Goal: Information Seeking & Learning: Learn about a topic

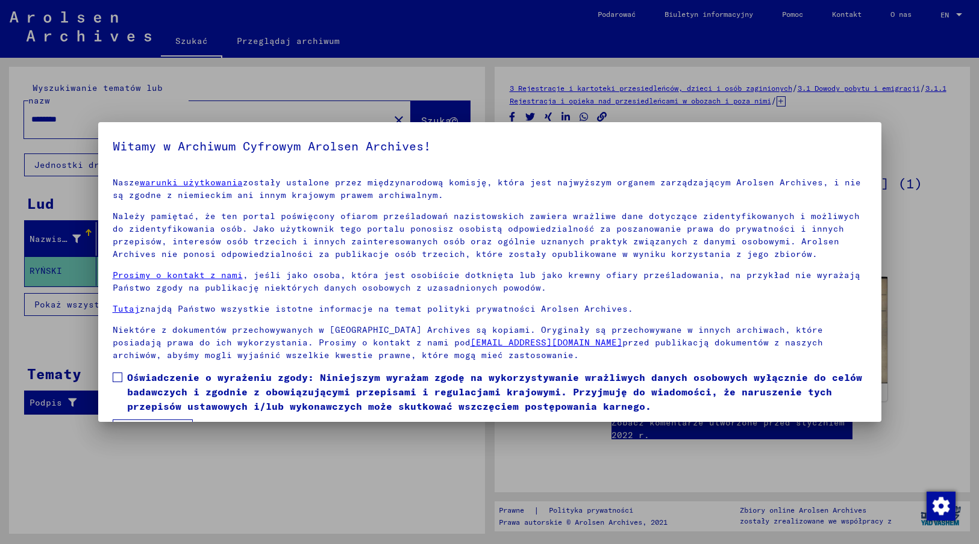
click at [114, 378] on span at bounding box center [118, 378] width 10 height 10
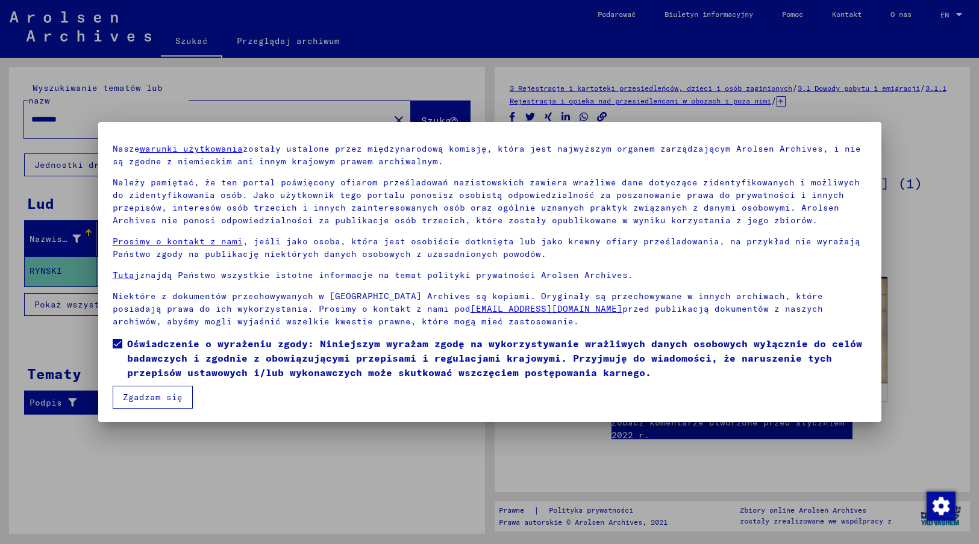
scroll to position [35, 0]
click at [144, 391] on button "Zgadzam się" at bounding box center [153, 396] width 80 height 23
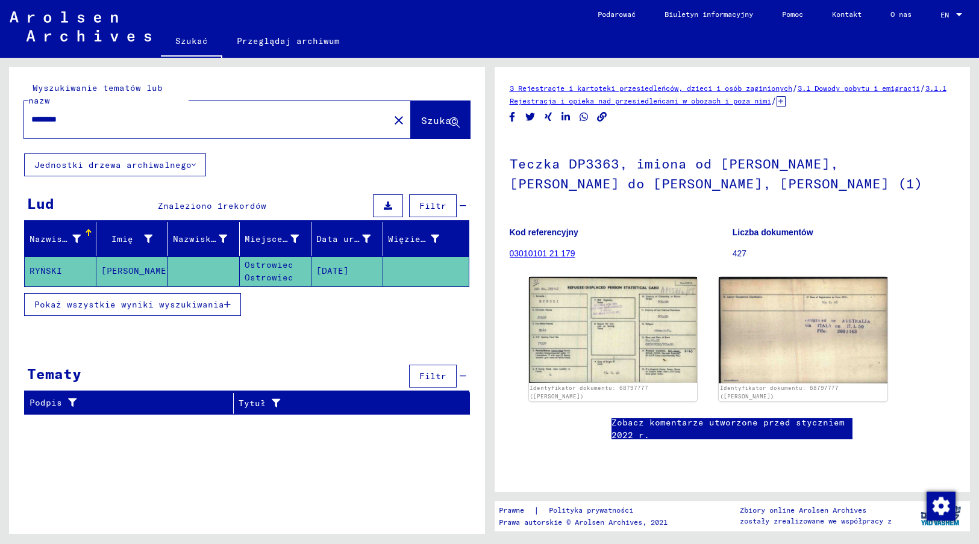
drag, startPoint x: 75, startPoint y: 103, endPoint x: 8, endPoint y: 106, distance: 66.9
click at [8, 106] on div "Wyszukiwanie tematów lub nazw ******** close Szukać Jednostki drzewa archiwalne…" at bounding box center [244, 296] width 489 height 476
click at [441, 116] on button "Szukać" at bounding box center [440, 119] width 59 height 37
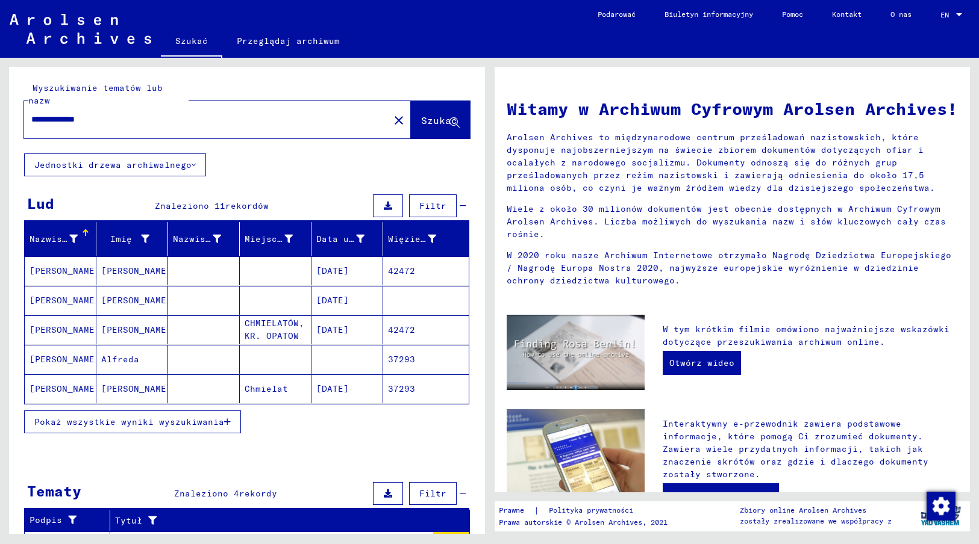
click at [333, 257] on mat-cell "[DATE]" at bounding box center [347, 271] width 72 height 29
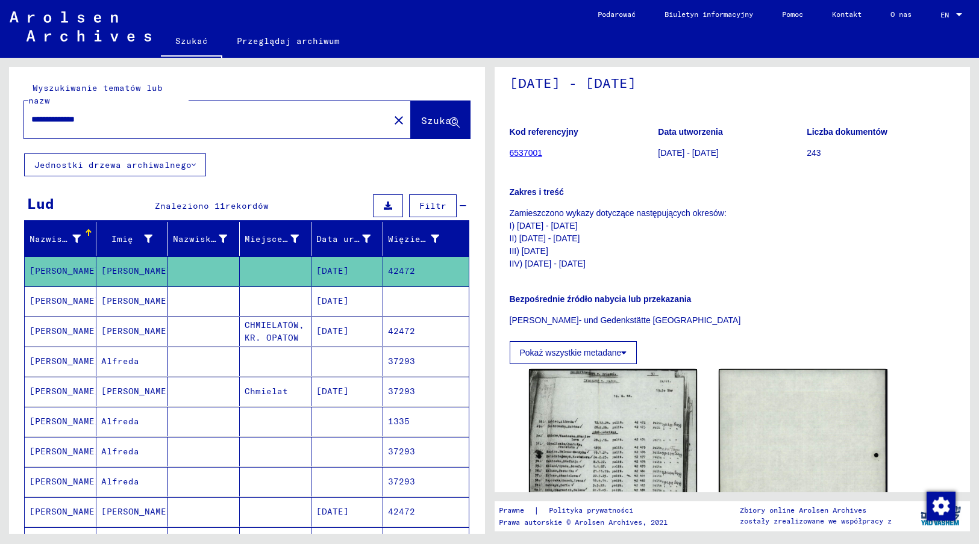
scroll to position [181, 0]
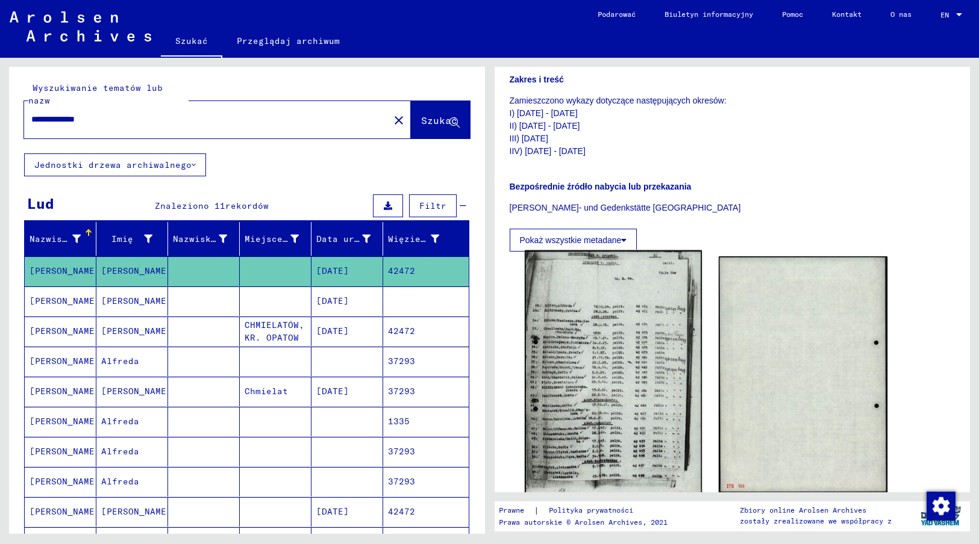
click at [590, 376] on img at bounding box center [613, 376] width 177 height 250
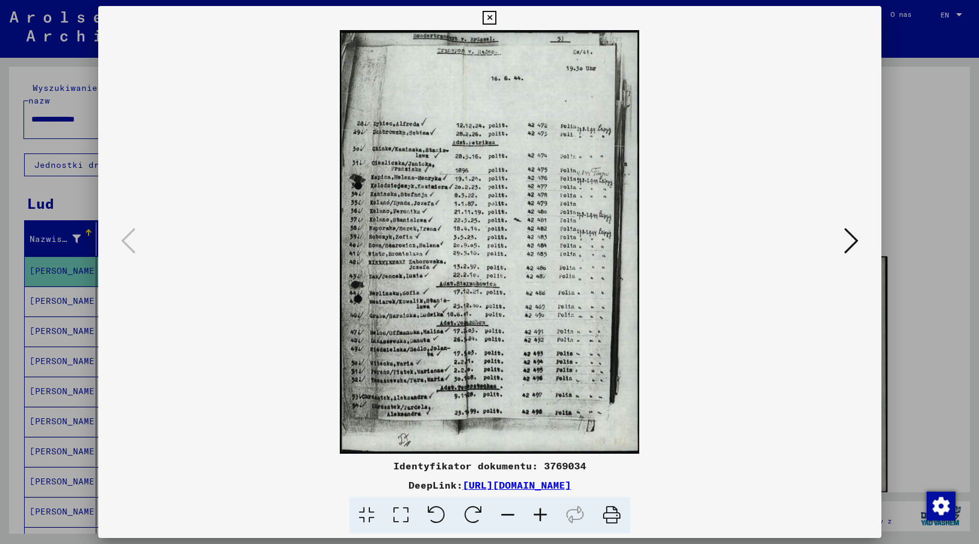
click at [487, 14] on icon at bounding box center [489, 18] width 14 height 14
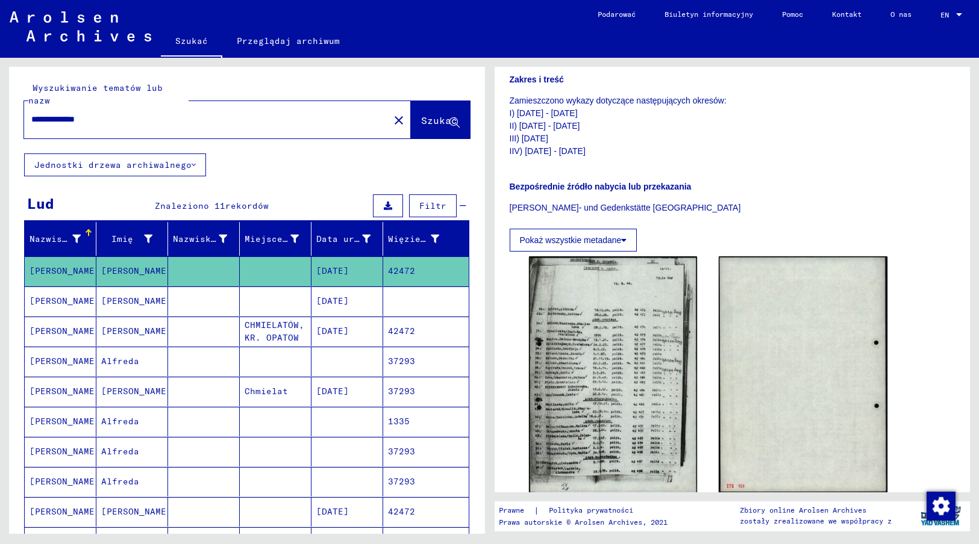
click at [357, 287] on mat-cell "[DATE]" at bounding box center [347, 302] width 72 height 30
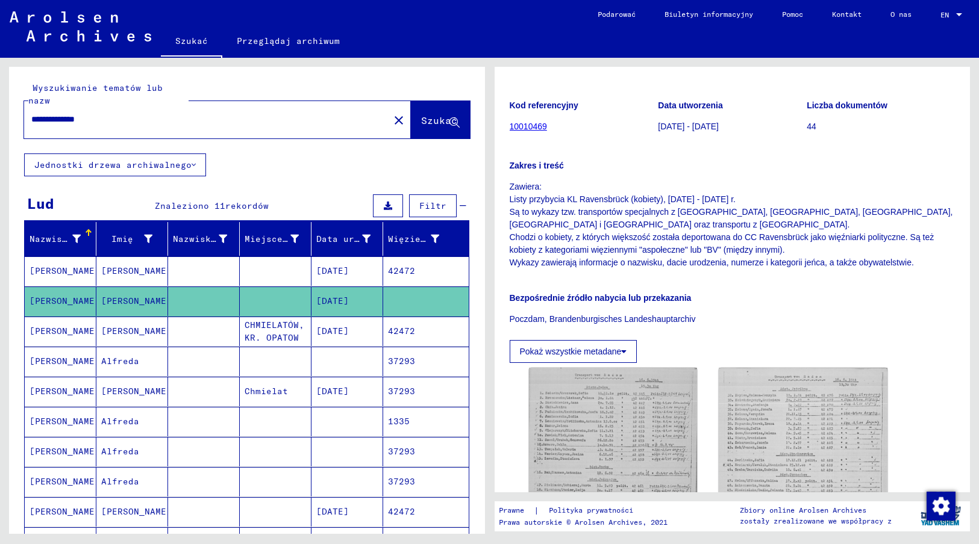
scroll to position [181, 0]
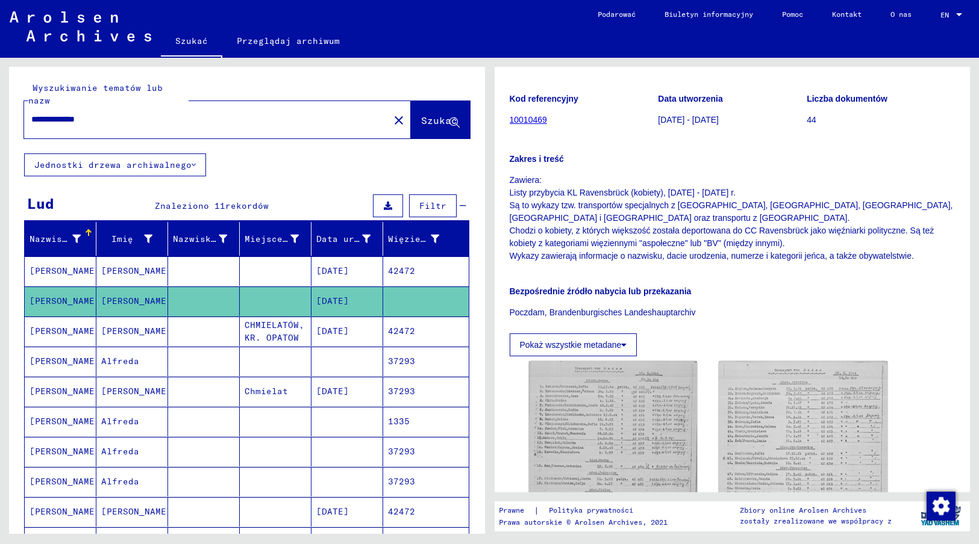
drag, startPoint x: 511, startPoint y: 141, endPoint x: 921, endPoint y: 213, distance: 415.9
click at [921, 213] on p "Zawiera: Listy przybycia KL Ravensbrück (kobiety), [DATE] - [DATE] r. Są to wyk…" at bounding box center [733, 218] width 446 height 89
copy p "Zawiera: Listy przybycia KL Ravensbrück (kobiety), [DATE] - [DATE] r. Są to wyk…"
click at [600, 399] on img at bounding box center [613, 472] width 177 height 235
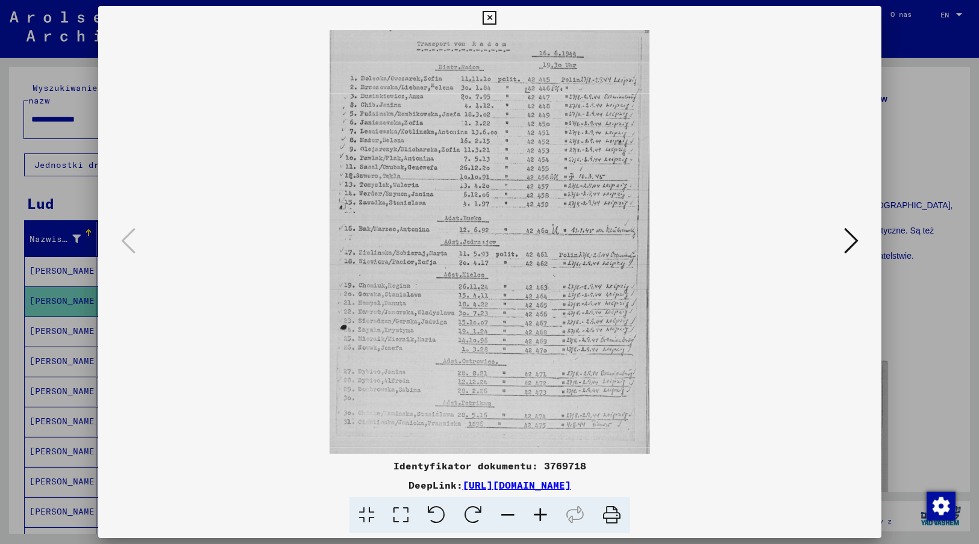
click at [489, 20] on icon at bounding box center [489, 18] width 14 height 14
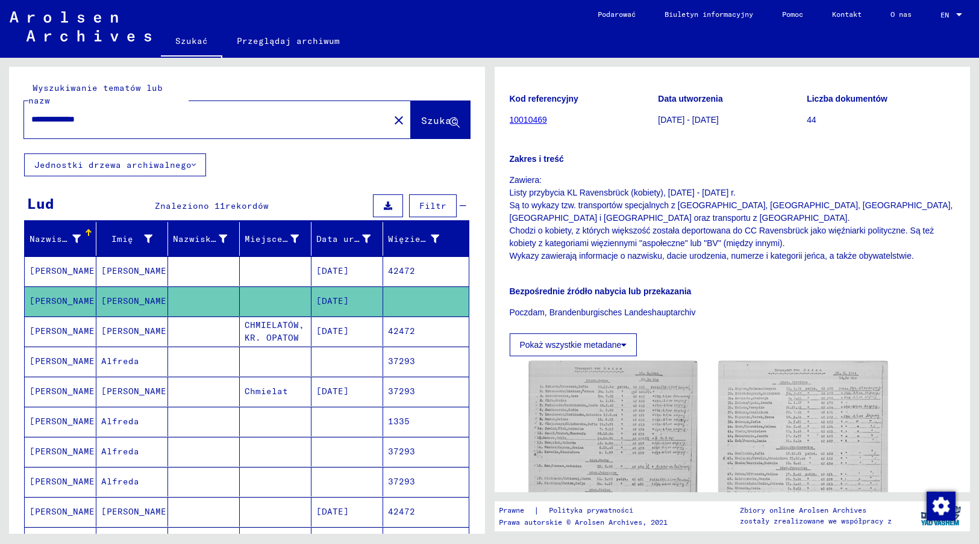
click at [298, 320] on mat-cell "CHMIELATÓW, KR. OPATOW" at bounding box center [276, 332] width 72 height 30
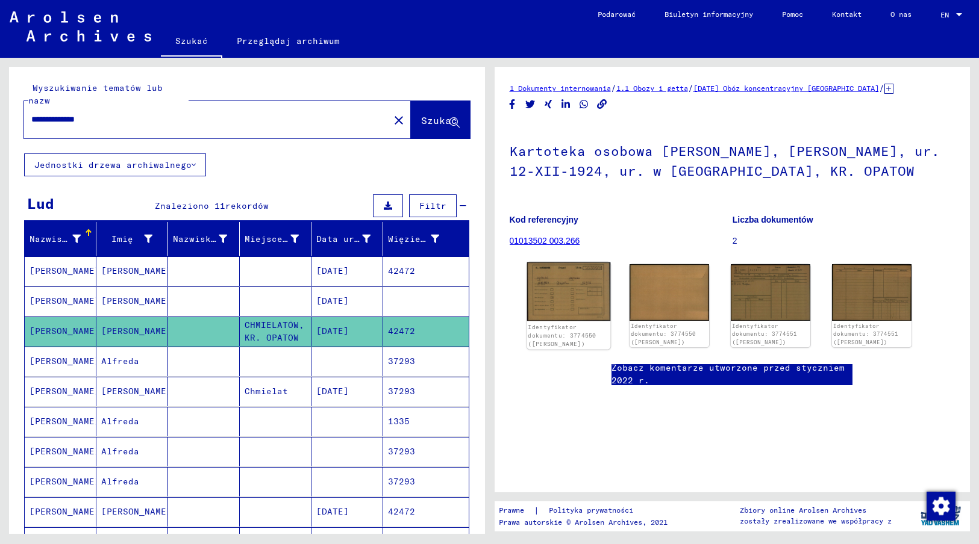
click at [555, 301] on img at bounding box center [567, 292] width 83 height 59
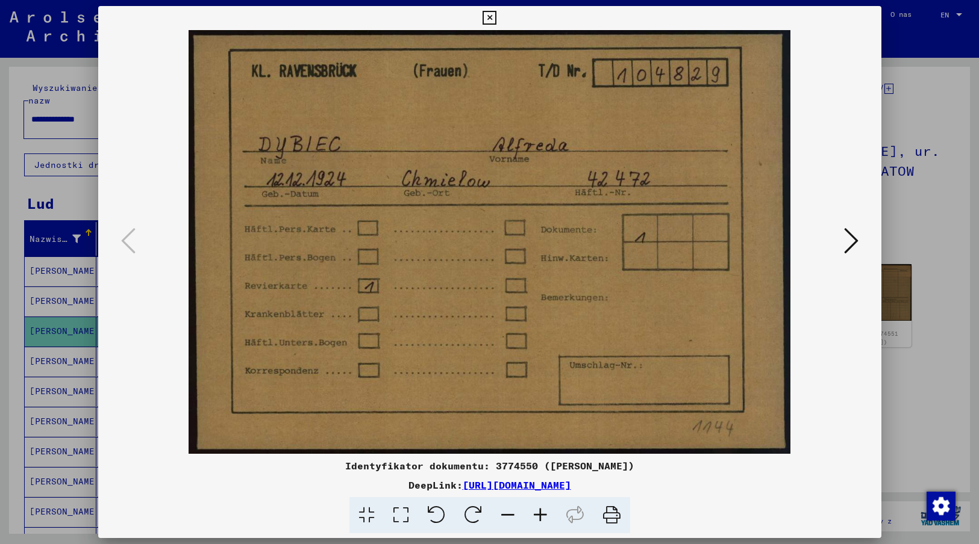
click at [851, 240] on icon at bounding box center [851, 240] width 14 height 29
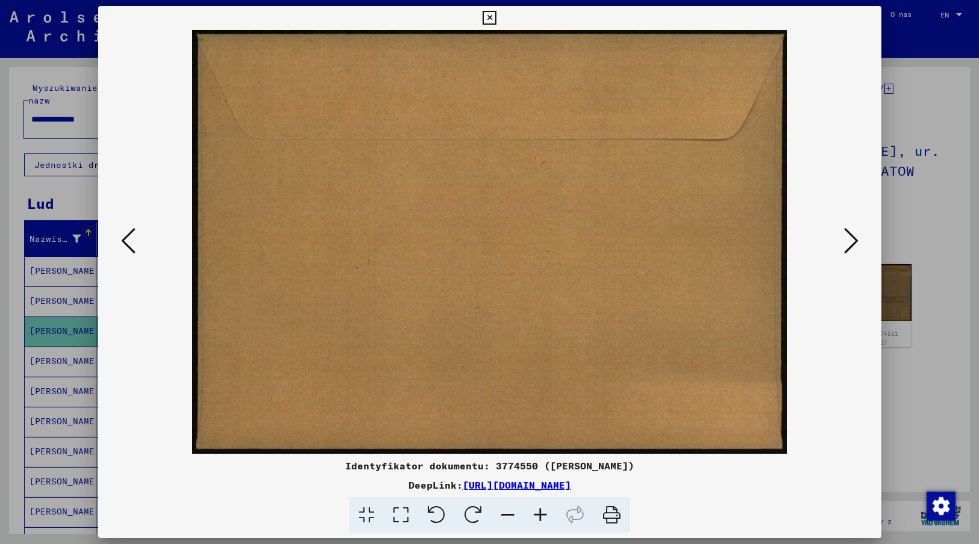
click at [851, 240] on icon at bounding box center [851, 240] width 14 height 29
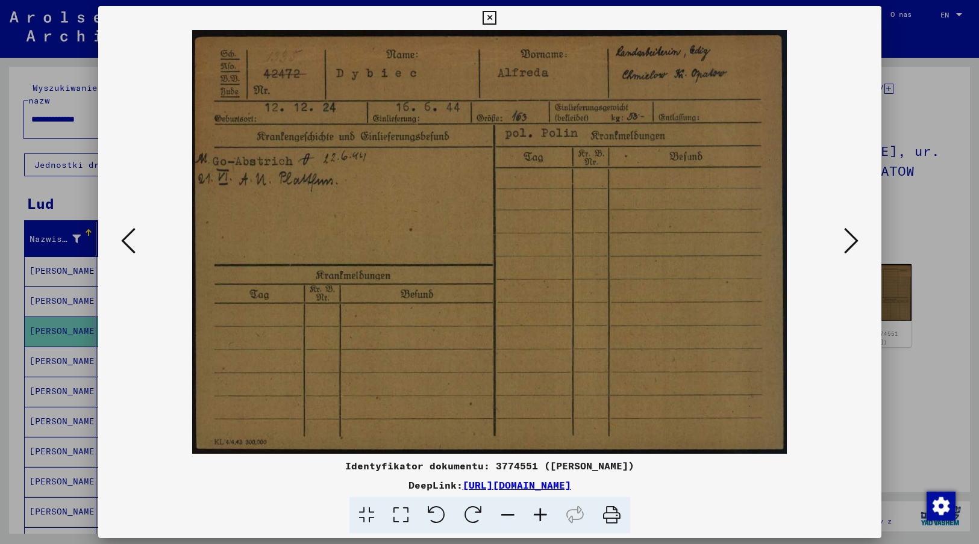
click at [850, 239] on icon at bounding box center [851, 240] width 14 height 29
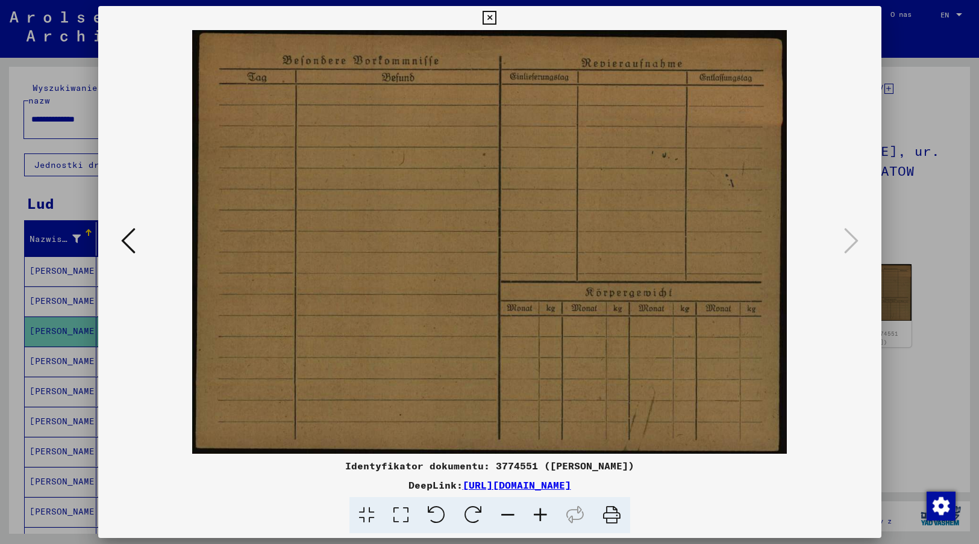
click at [491, 15] on icon at bounding box center [489, 18] width 14 height 14
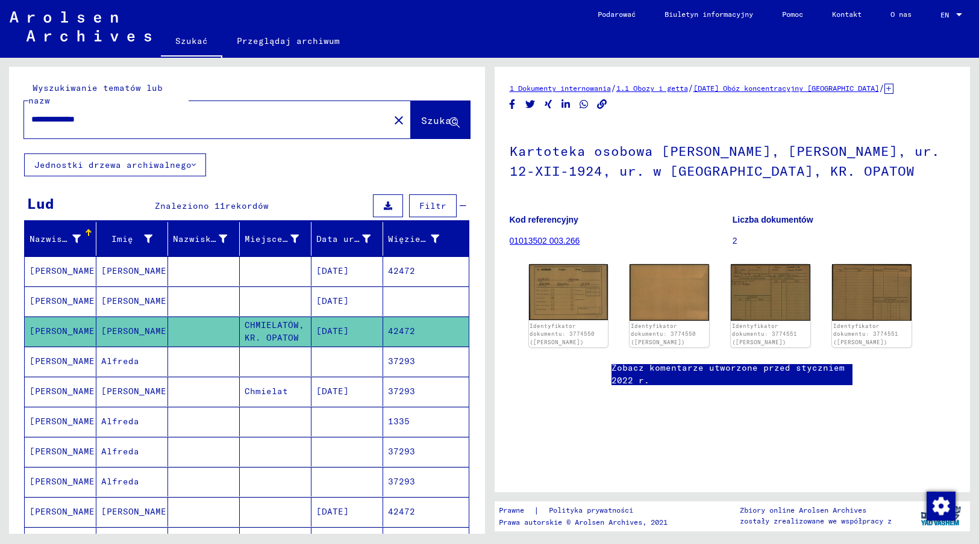
click at [329, 352] on mat-cell at bounding box center [347, 362] width 72 height 30
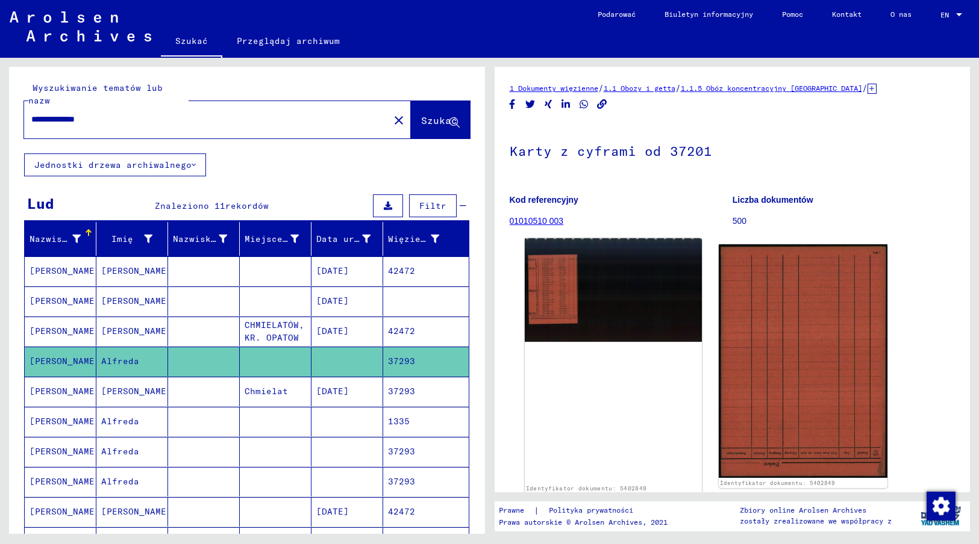
click at [558, 296] on img at bounding box center [613, 291] width 177 height 104
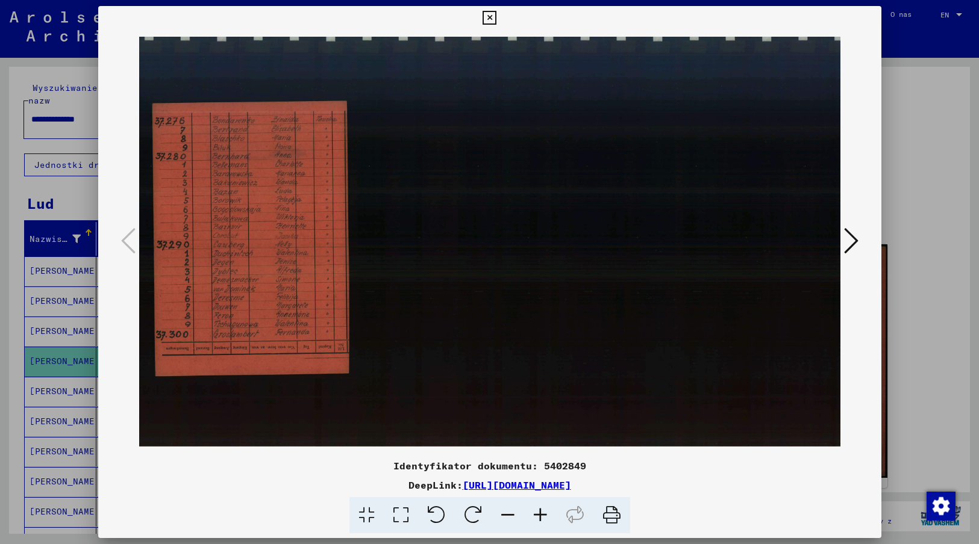
click at [491, 16] on icon at bounding box center [489, 18] width 14 height 14
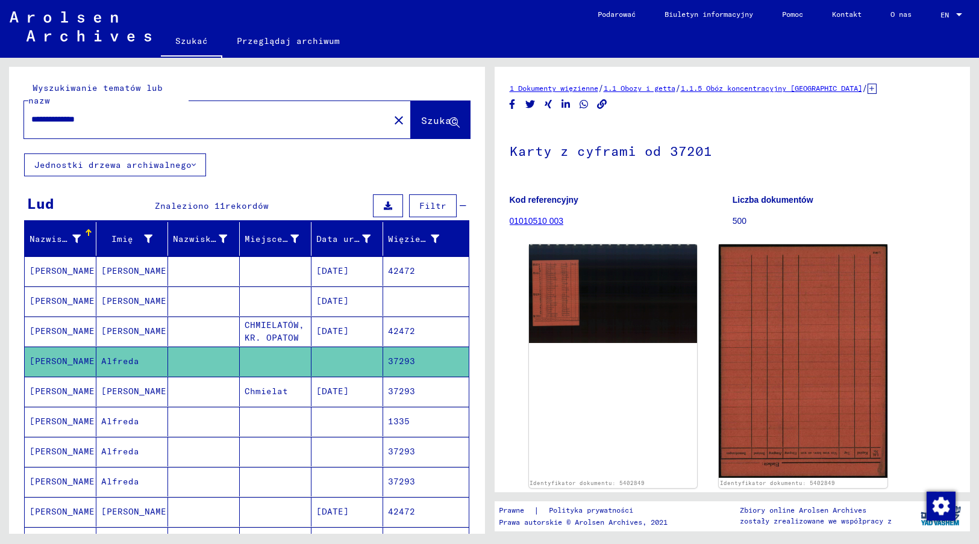
click at [383, 377] on mat-cell "37293" at bounding box center [426, 392] width 86 height 30
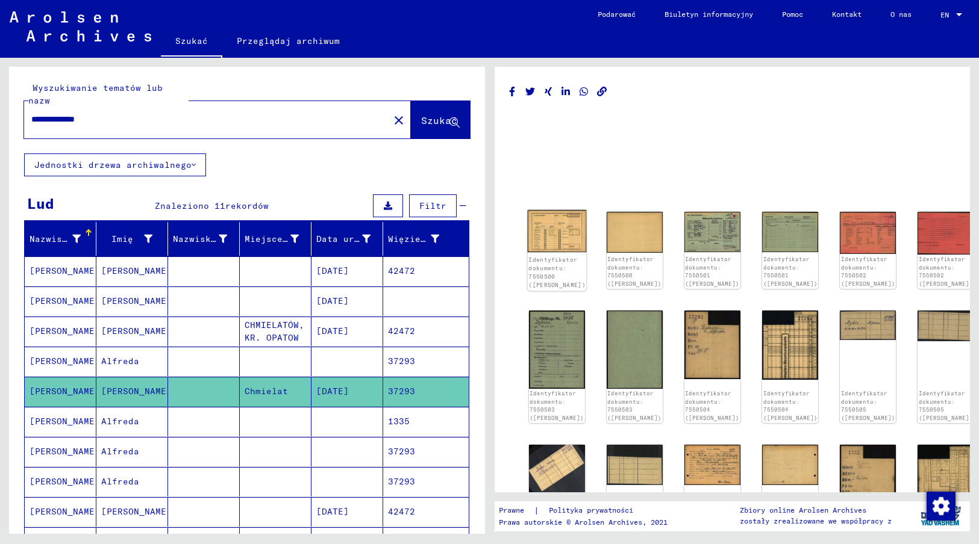
click at [553, 225] on img at bounding box center [556, 231] width 59 height 42
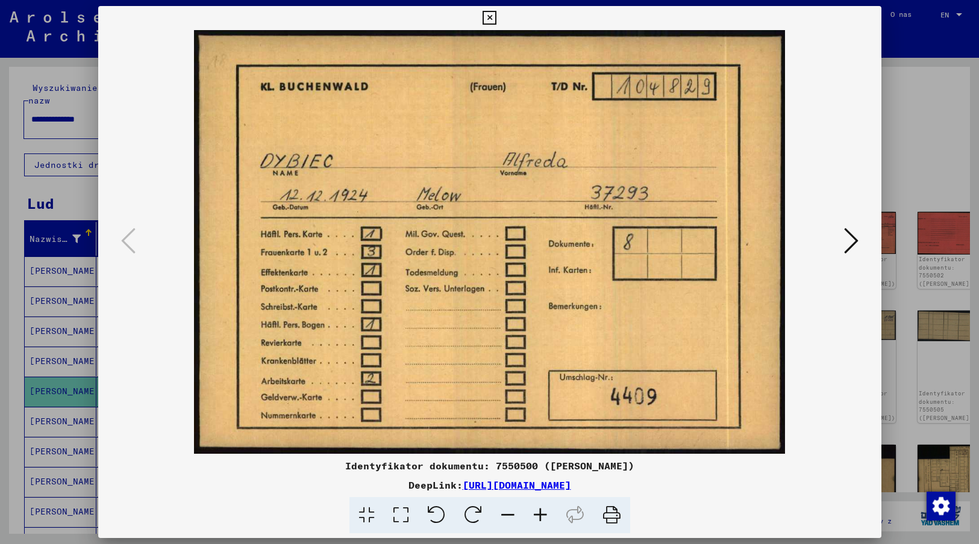
drag, startPoint x: 487, startPoint y: 157, endPoint x: 491, endPoint y: 19, distance: 138.0
click at [491, 19] on icon at bounding box center [489, 18] width 14 height 14
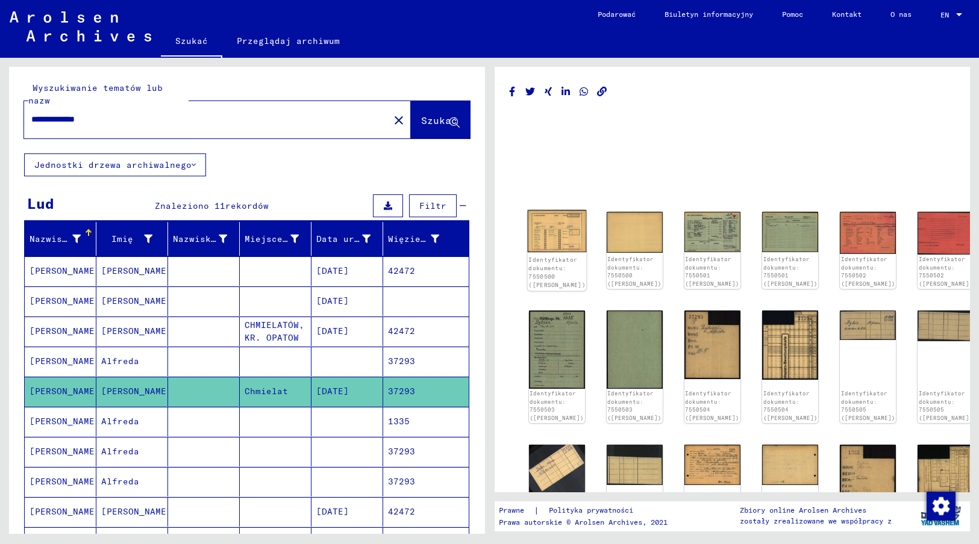
click at [551, 234] on img at bounding box center [556, 231] width 59 height 42
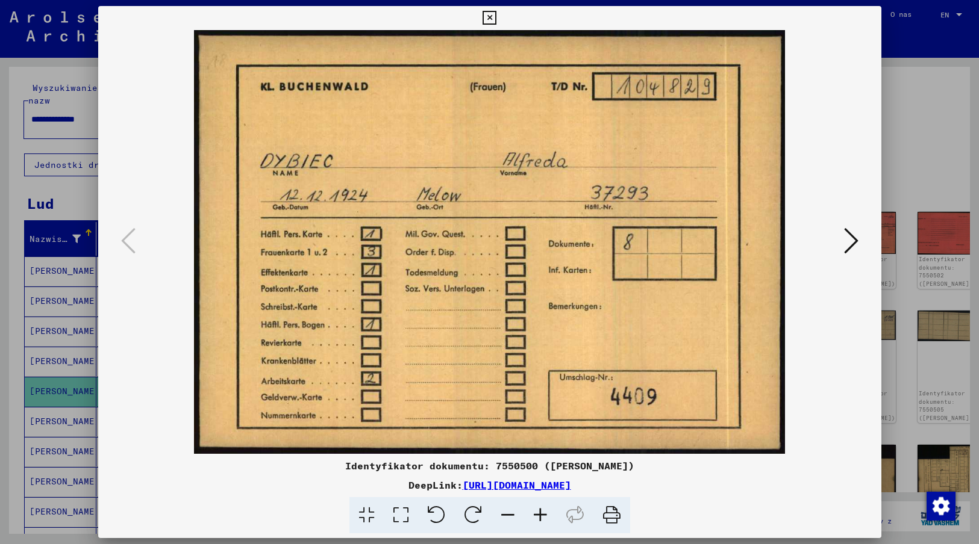
click at [815, 425] on img at bounding box center [489, 242] width 701 height 424
click at [853, 242] on icon at bounding box center [851, 240] width 14 height 29
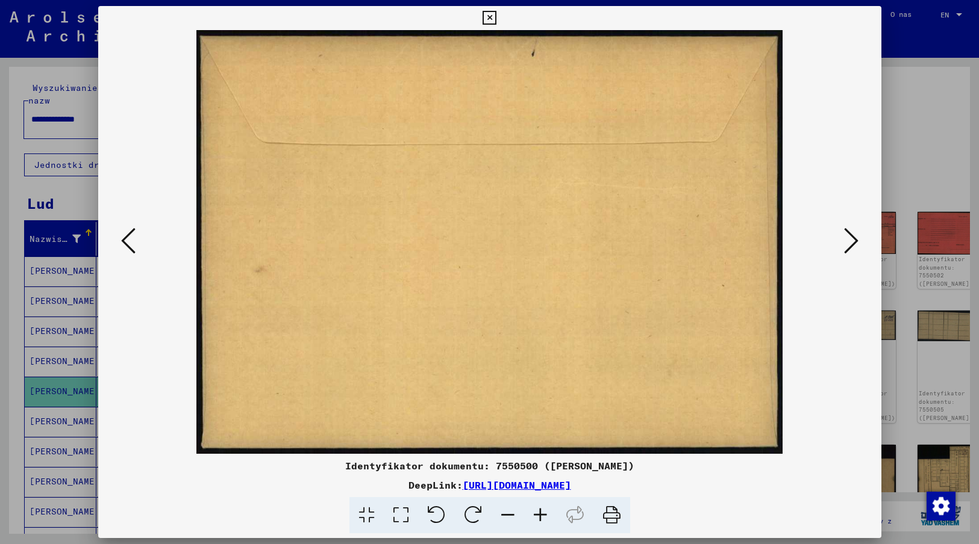
click at [853, 242] on icon at bounding box center [851, 240] width 14 height 29
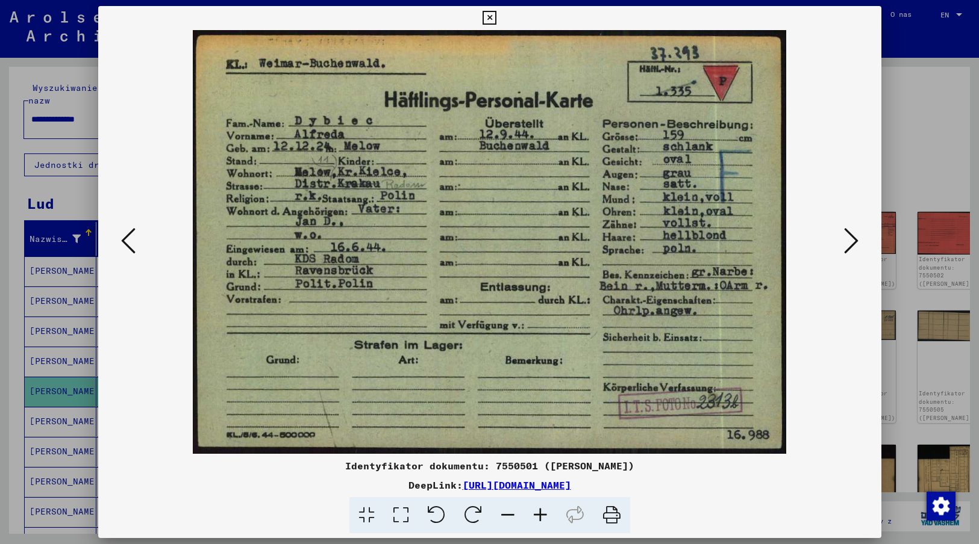
drag, startPoint x: 825, startPoint y: 378, endPoint x: 818, endPoint y: 380, distance: 7.0
click at [825, 378] on img at bounding box center [489, 242] width 701 height 424
click at [849, 237] on icon at bounding box center [851, 240] width 14 height 29
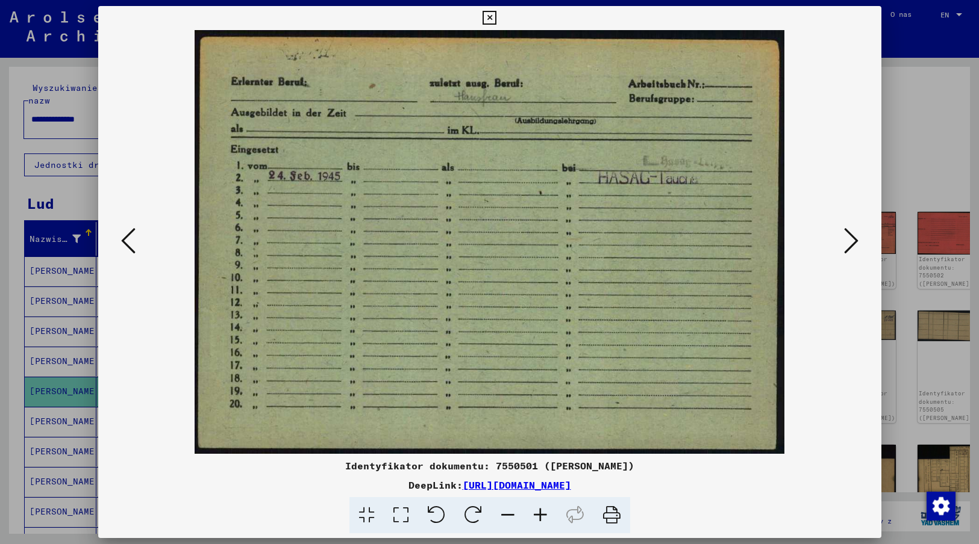
click at [856, 243] on icon at bounding box center [851, 240] width 14 height 29
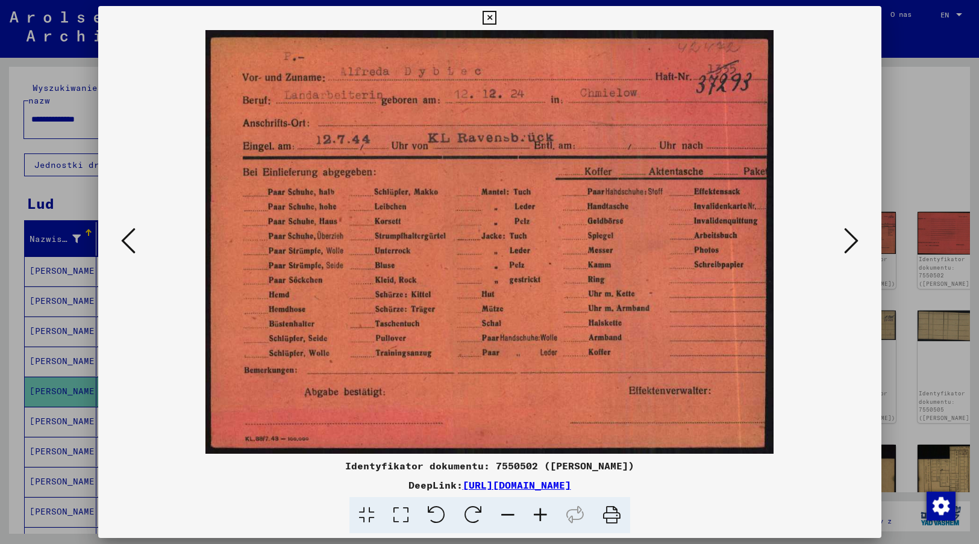
drag, startPoint x: 814, startPoint y: 377, endPoint x: 816, endPoint y: 355, distance: 21.8
click at [814, 377] on img at bounding box center [489, 242] width 701 height 424
click at [847, 238] on icon at bounding box center [851, 240] width 14 height 29
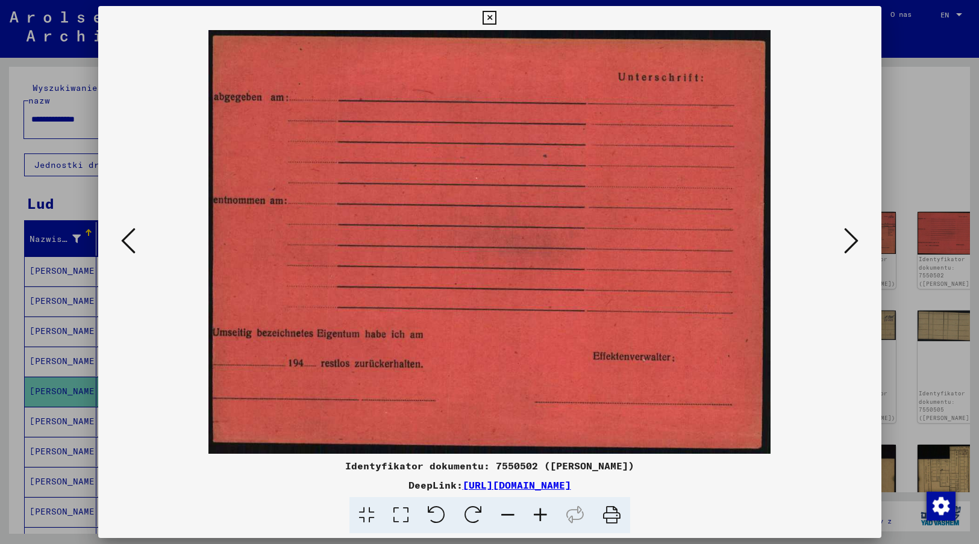
click at [847, 238] on icon at bounding box center [851, 240] width 14 height 29
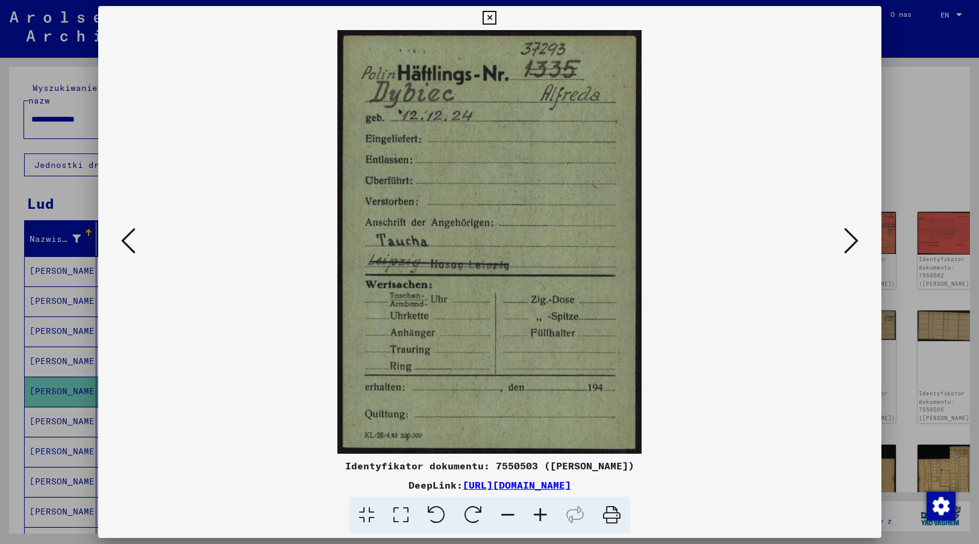
click at [656, 379] on img at bounding box center [489, 242] width 701 height 424
click at [847, 237] on icon at bounding box center [851, 240] width 14 height 29
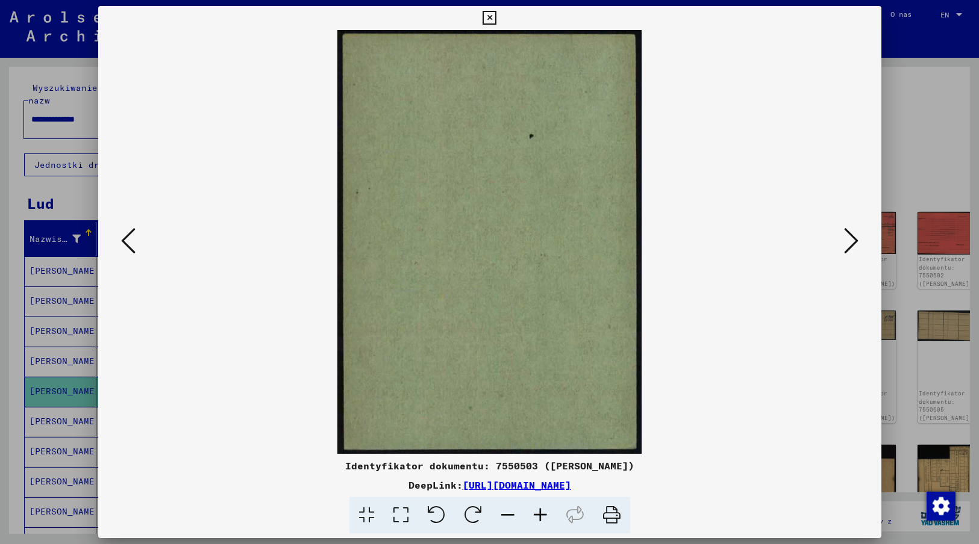
click at [847, 237] on icon at bounding box center [851, 240] width 14 height 29
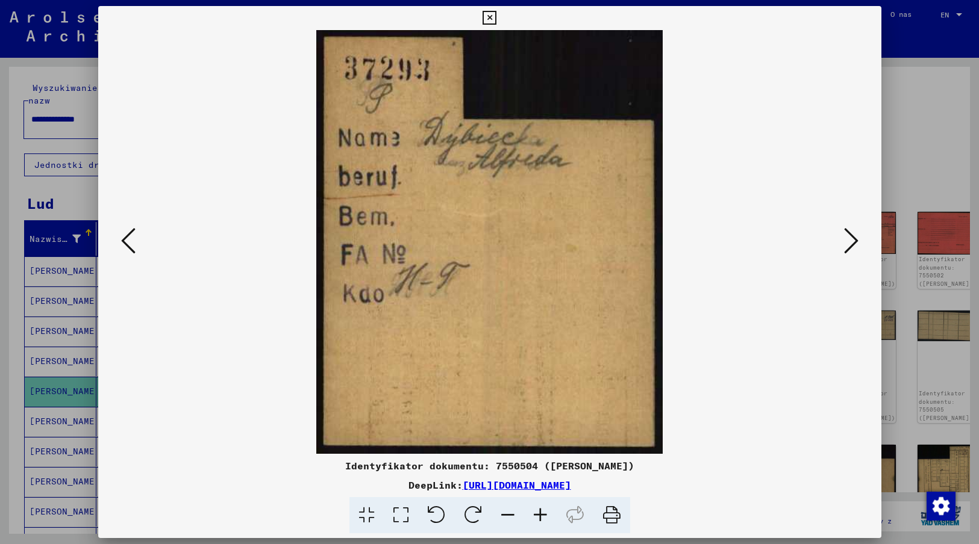
click at [847, 237] on icon at bounding box center [851, 240] width 14 height 29
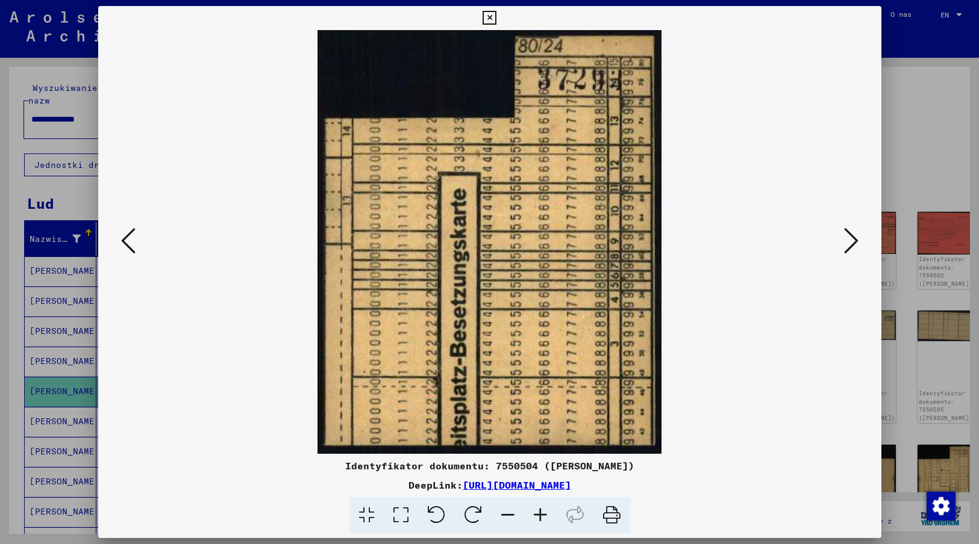
click at [847, 237] on icon at bounding box center [851, 240] width 14 height 29
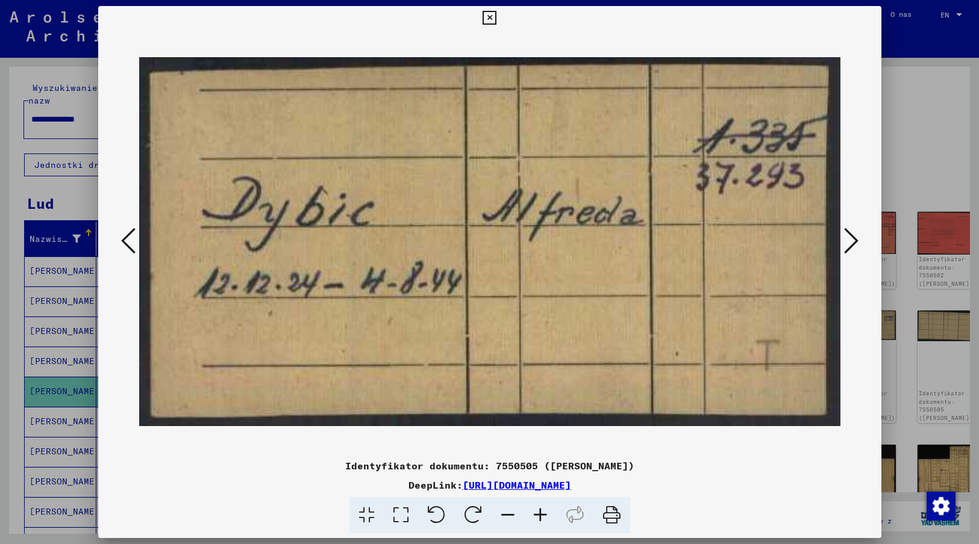
drag, startPoint x: 855, startPoint y: 432, endPoint x: 857, endPoint y: 375, distance: 57.8
click at [855, 432] on div at bounding box center [489, 242] width 783 height 424
click at [849, 234] on icon at bounding box center [851, 240] width 14 height 29
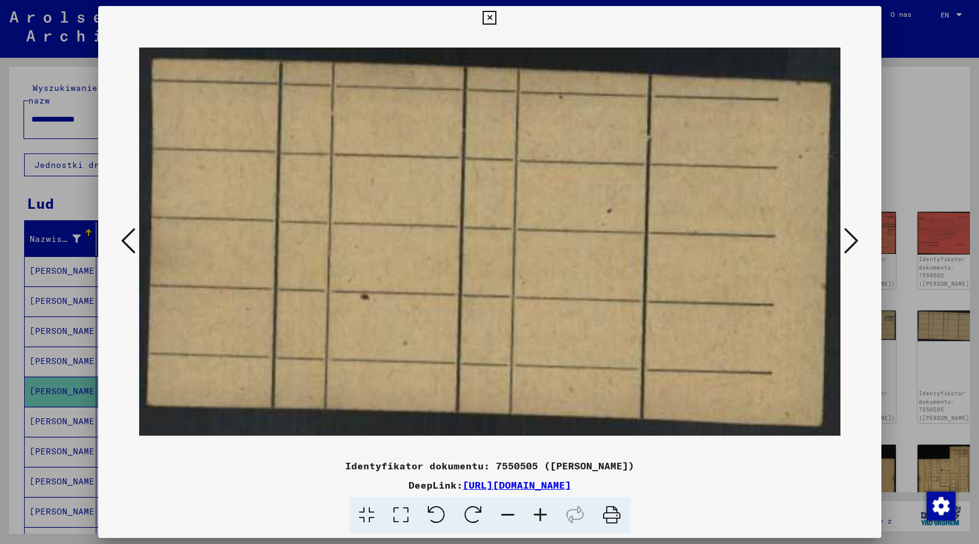
click at [849, 234] on icon at bounding box center [851, 240] width 14 height 29
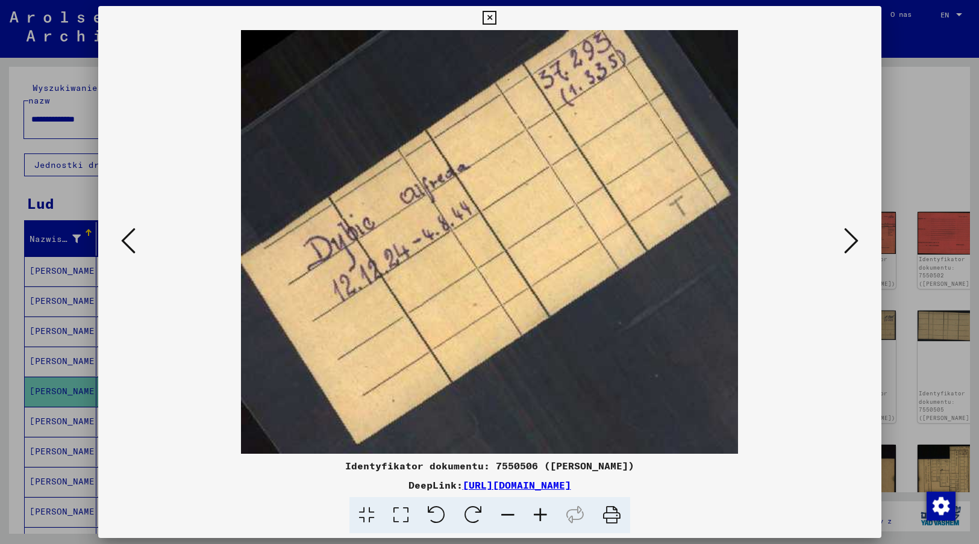
click at [849, 240] on icon at bounding box center [851, 240] width 14 height 29
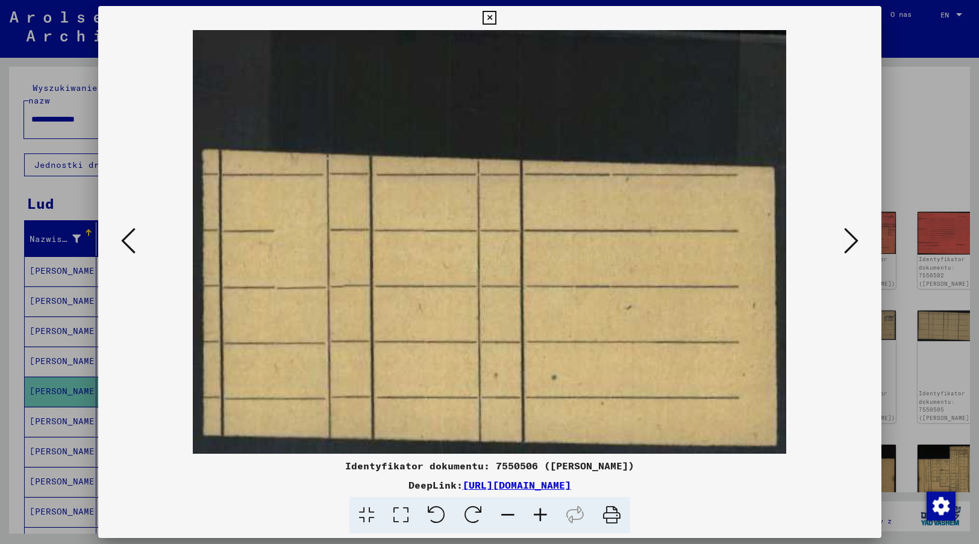
click at [849, 240] on icon at bounding box center [851, 240] width 14 height 29
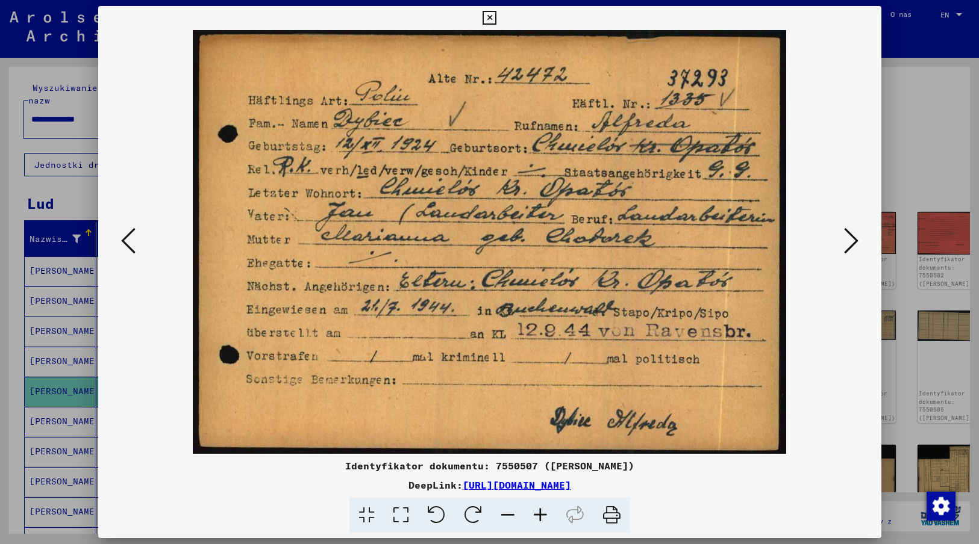
click at [742, 413] on img at bounding box center [489, 242] width 701 height 424
click at [852, 236] on icon at bounding box center [851, 240] width 14 height 29
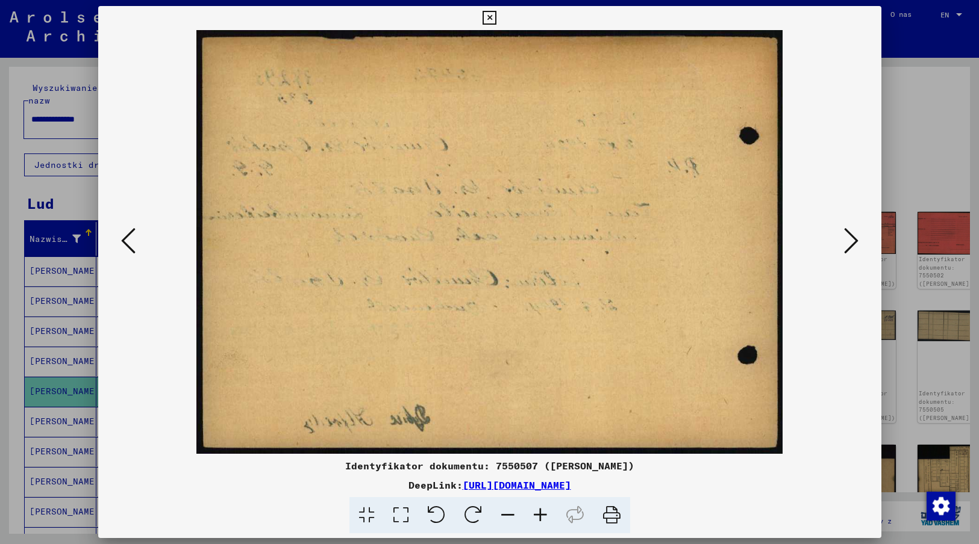
click at [852, 236] on icon at bounding box center [851, 240] width 14 height 29
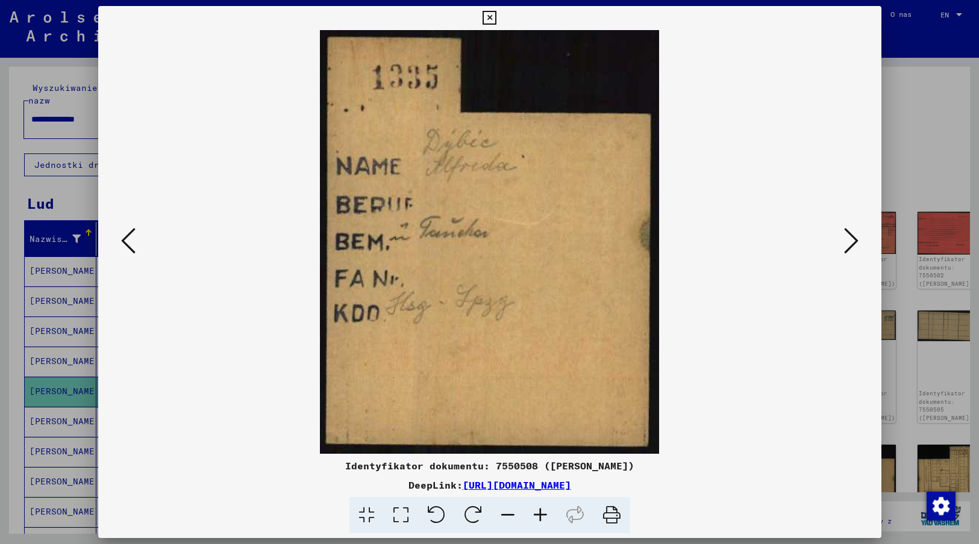
click at [738, 452] on img at bounding box center [489, 242] width 701 height 424
click at [850, 238] on icon at bounding box center [851, 240] width 14 height 29
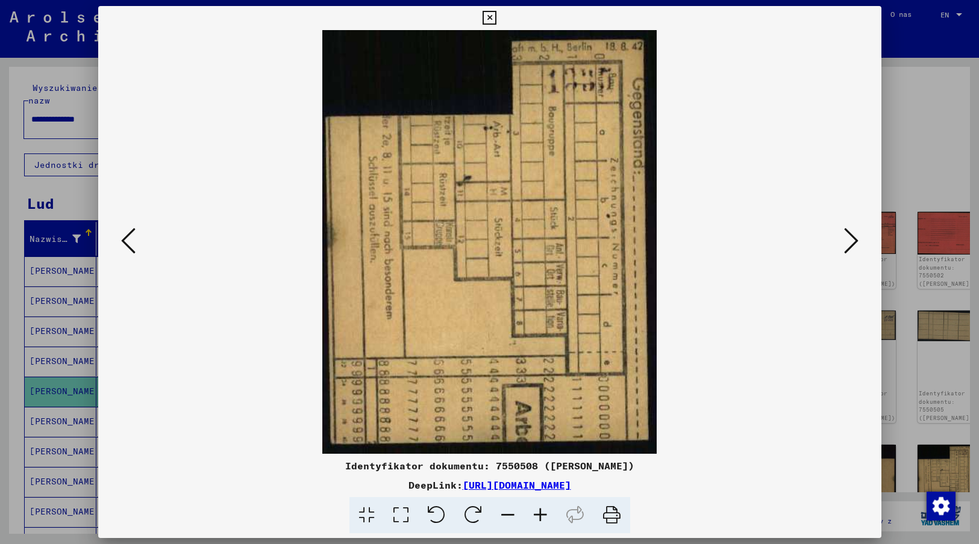
click at [850, 238] on icon at bounding box center [851, 240] width 14 height 29
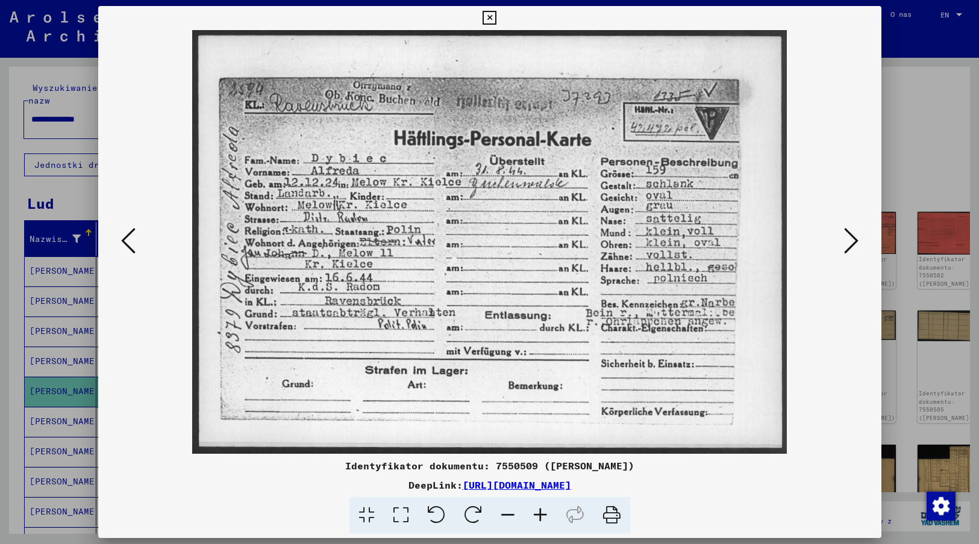
click at [823, 384] on img at bounding box center [489, 242] width 701 height 424
click at [848, 242] on icon at bounding box center [851, 240] width 14 height 29
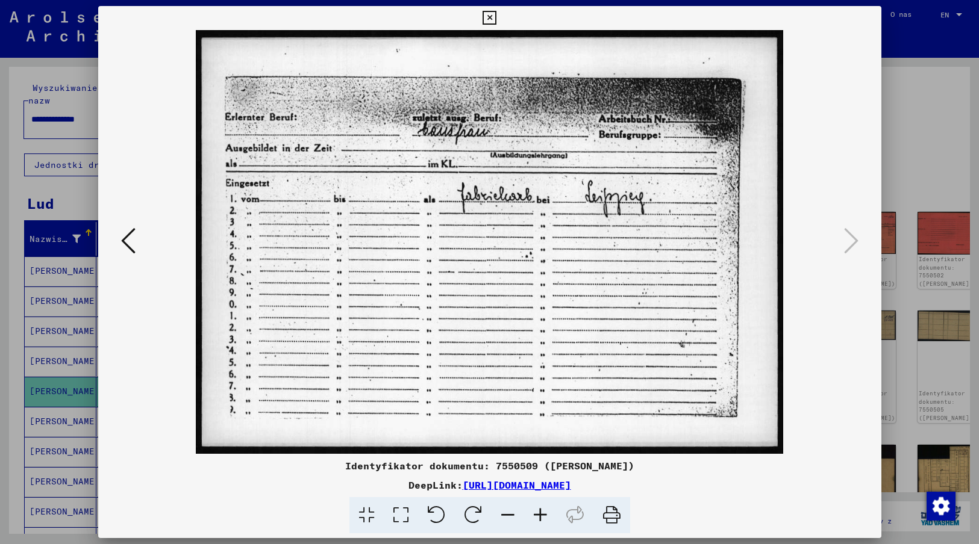
click at [488, 16] on icon at bounding box center [489, 18] width 14 height 14
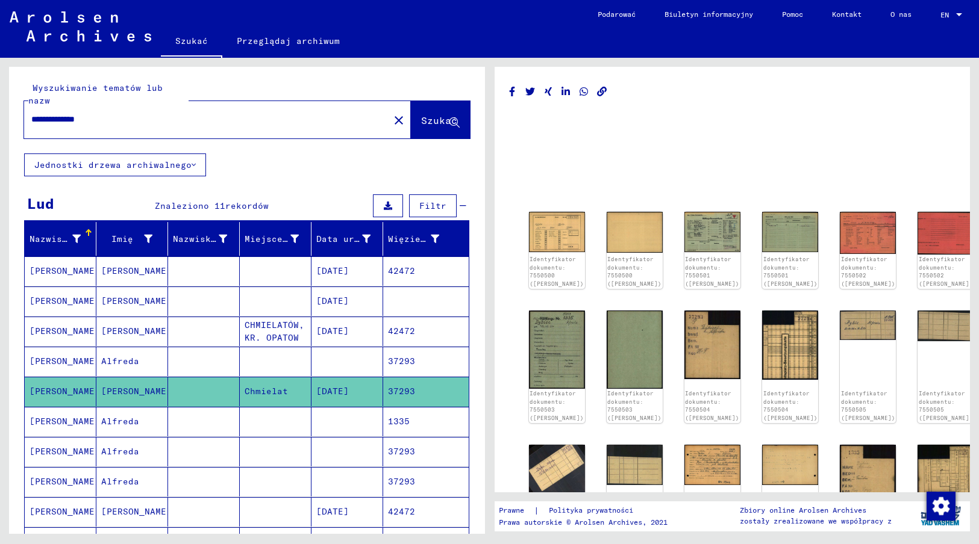
click at [335, 413] on mat-cell at bounding box center [347, 422] width 72 height 30
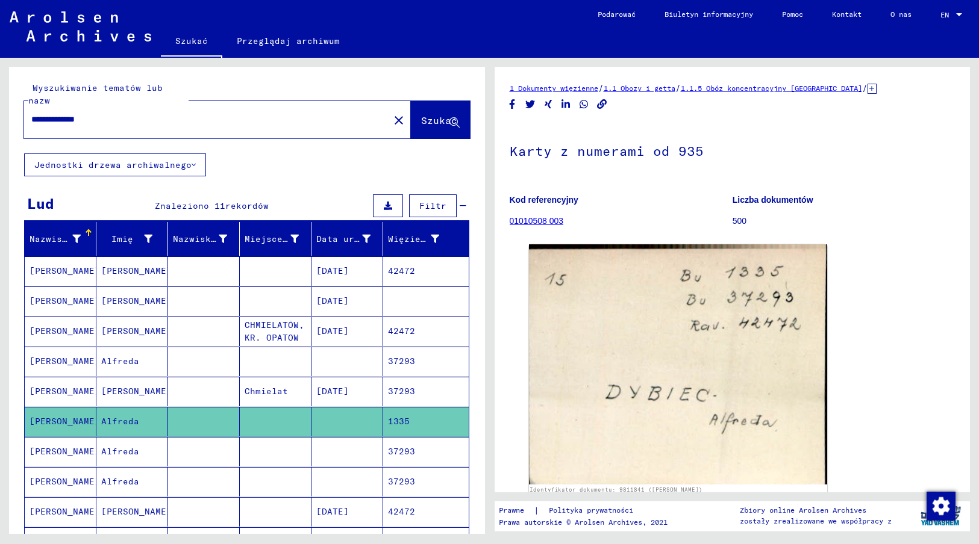
click at [312, 437] on mat-cell at bounding box center [347, 452] width 72 height 30
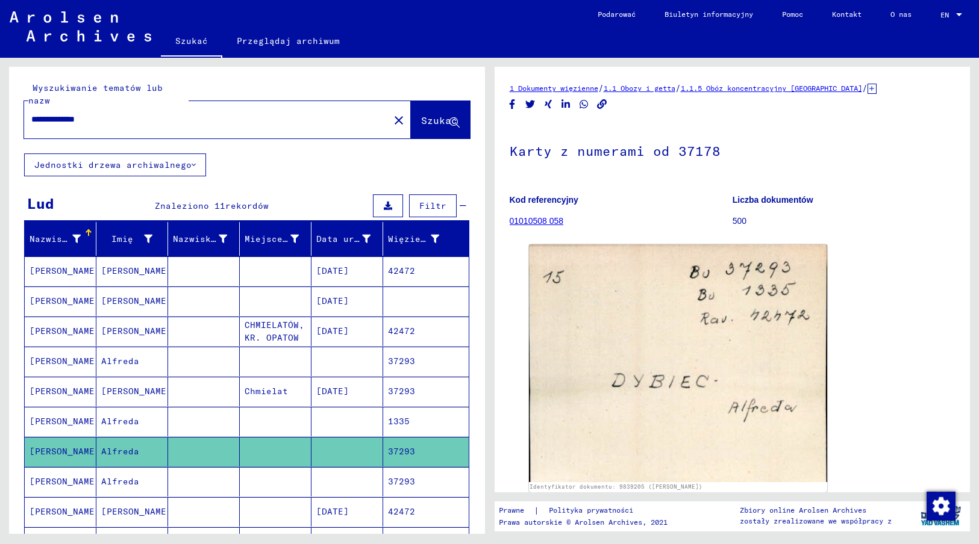
click at [372, 467] on mat-cell at bounding box center [347, 482] width 72 height 30
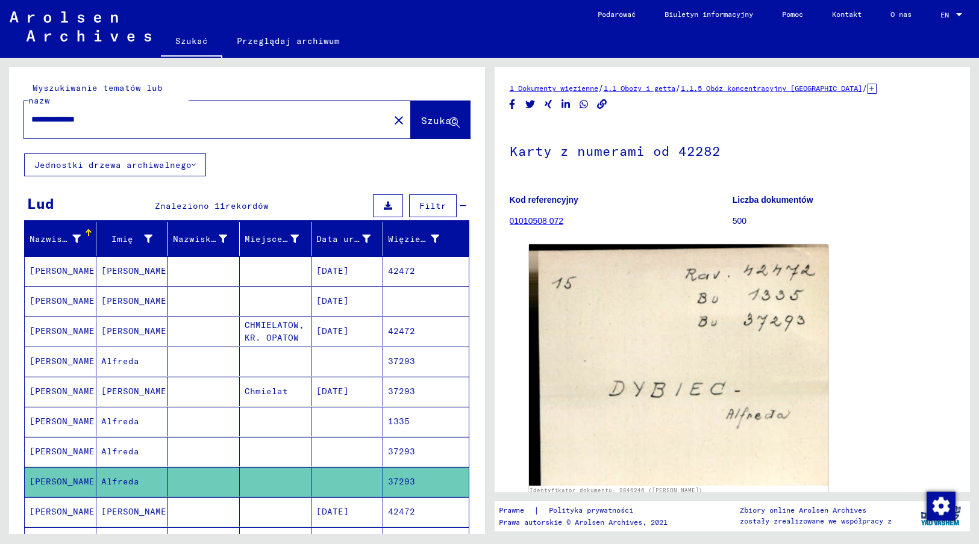
click at [351, 499] on mat-cell "[DATE]" at bounding box center [347, 512] width 72 height 30
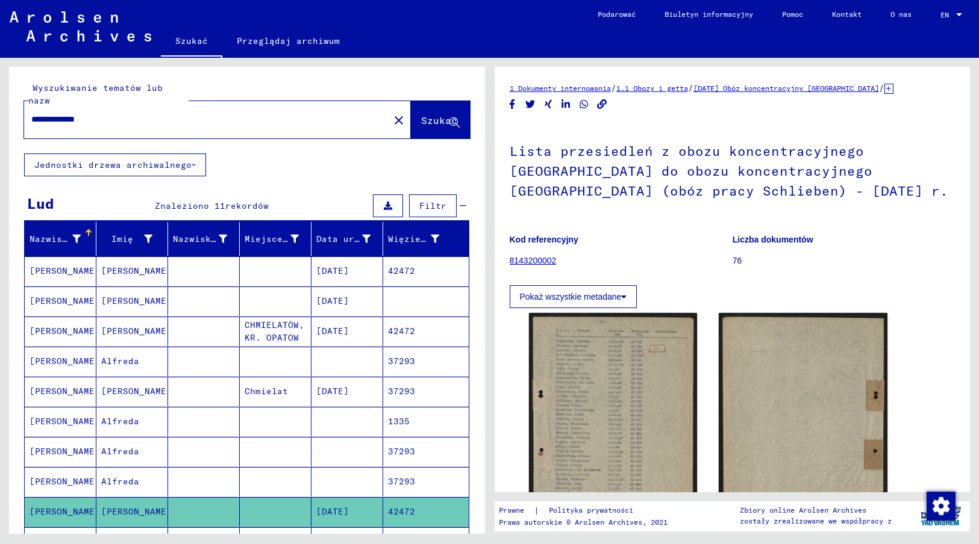
drag, startPoint x: 510, startPoint y: 151, endPoint x: 828, endPoint y: 190, distance: 320.4
click at [828, 190] on h1 "Lista przesiedleń z obozu koncentracyjnego [GEOGRAPHIC_DATA] do obozu koncentra…" at bounding box center [733, 169] width 446 height 93
copy h1 "Lista przesiedleń z obozu koncentracyjnego [GEOGRAPHIC_DATA] do obozu koncentra…"
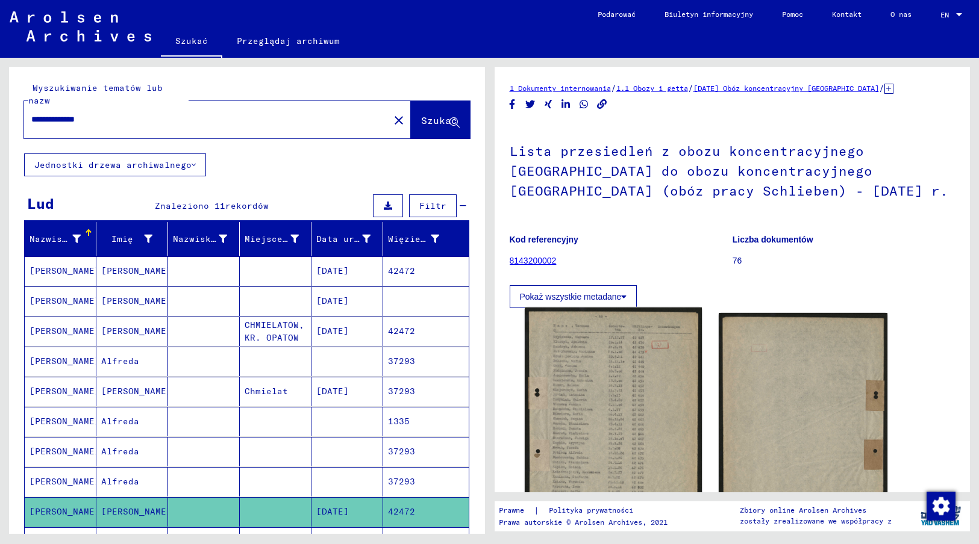
click at [595, 393] on img at bounding box center [613, 419] width 177 height 223
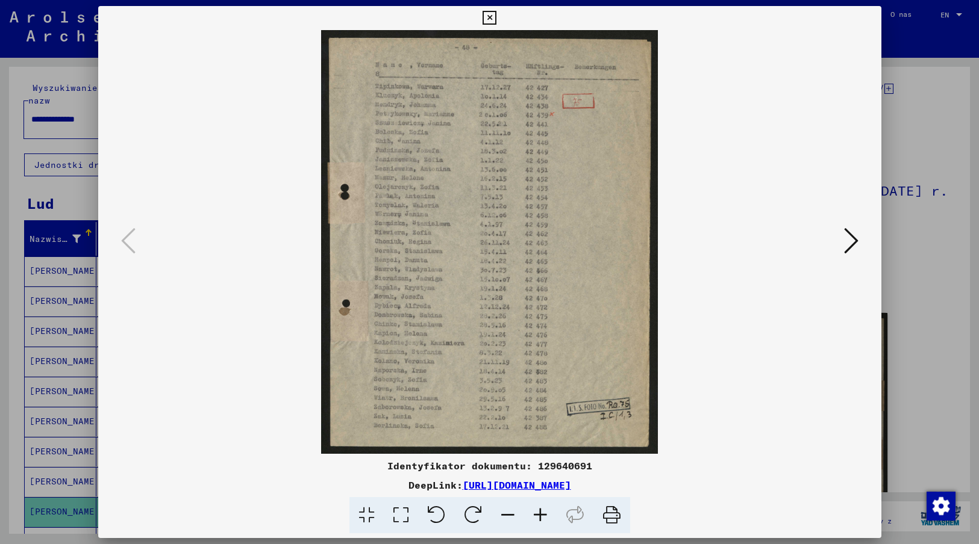
click at [687, 237] on img at bounding box center [489, 242] width 701 height 424
click at [848, 240] on icon at bounding box center [851, 240] width 14 height 29
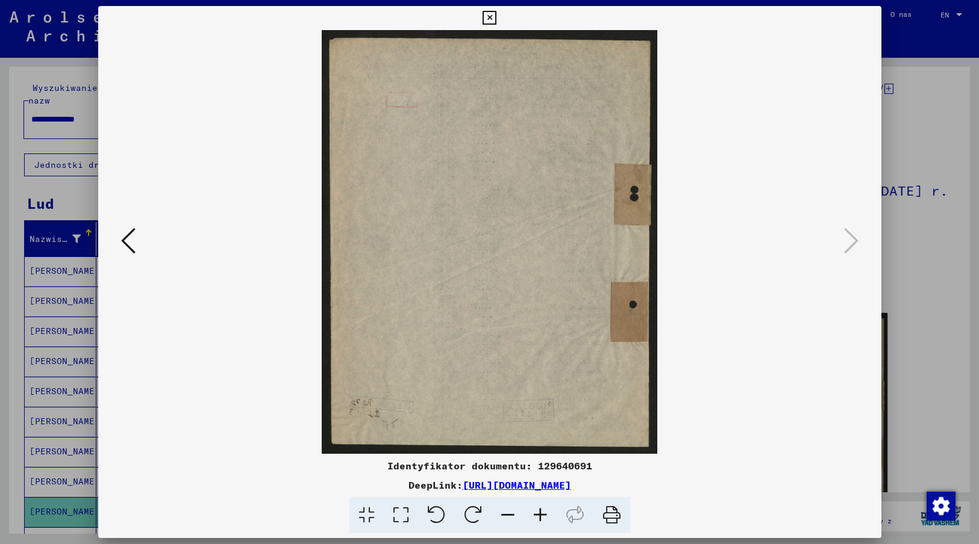
click at [487, 19] on icon at bounding box center [489, 18] width 14 height 14
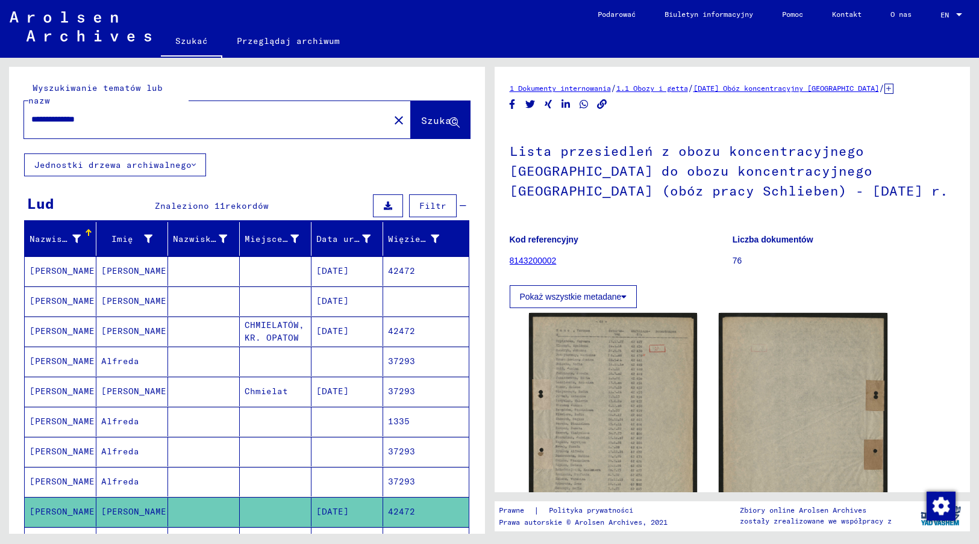
click at [345, 531] on mat-cell at bounding box center [347, 543] width 72 height 30
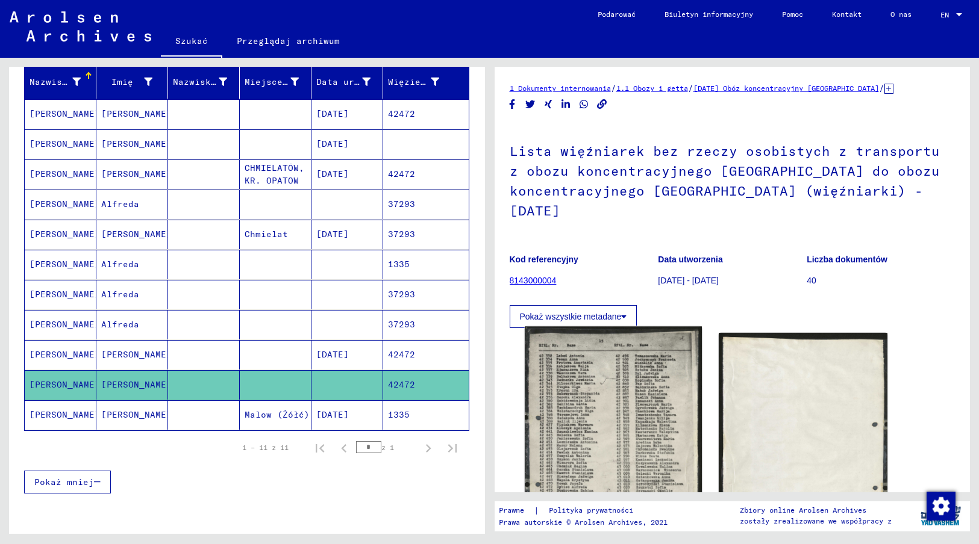
scroll to position [181, 0]
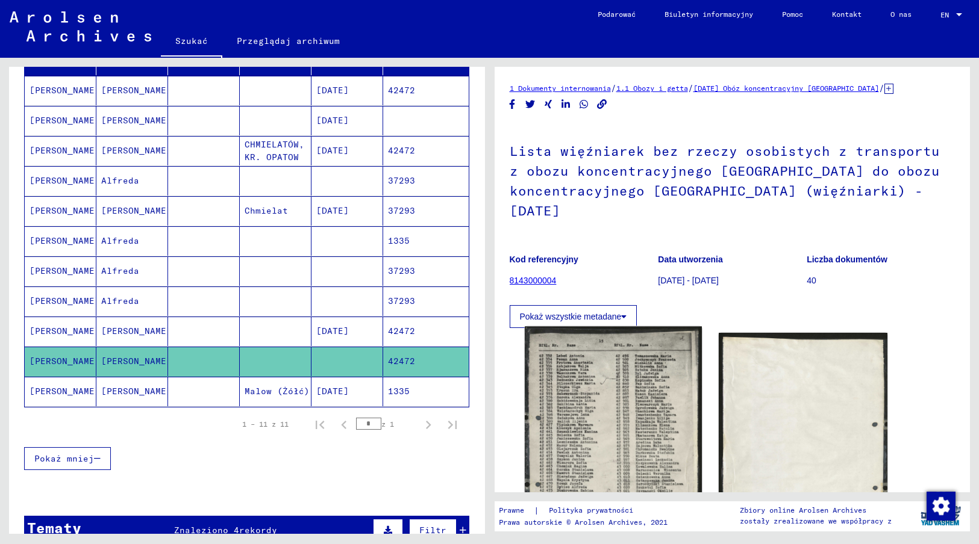
click at [612, 368] on img at bounding box center [613, 454] width 177 height 255
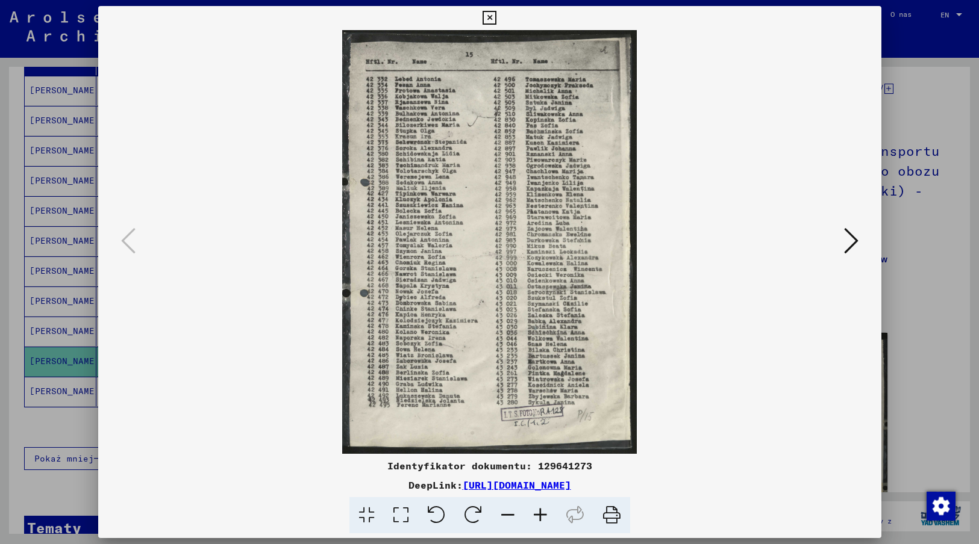
click at [670, 408] on img at bounding box center [489, 242] width 701 height 424
click at [493, 18] on icon at bounding box center [489, 18] width 14 height 14
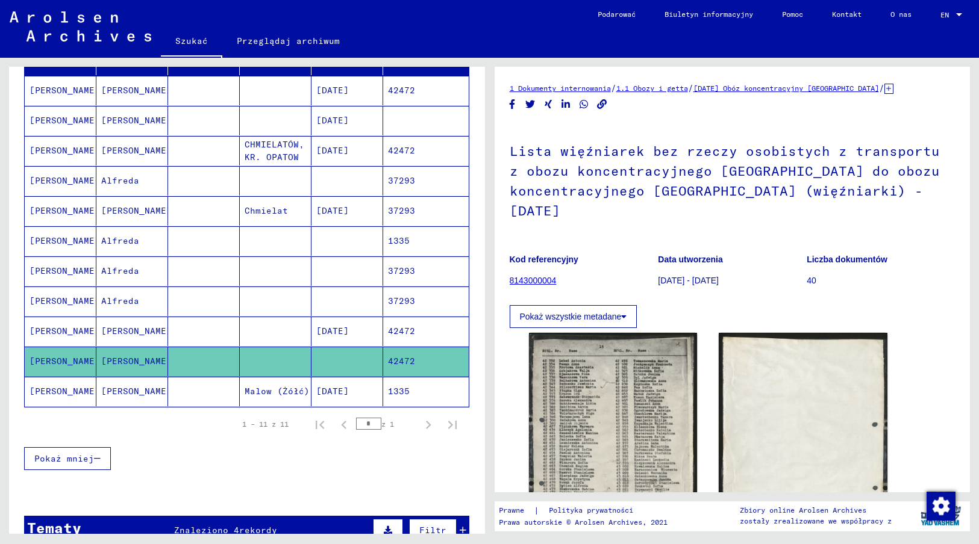
click at [313, 381] on mat-cell "[DATE]" at bounding box center [347, 392] width 72 height 30
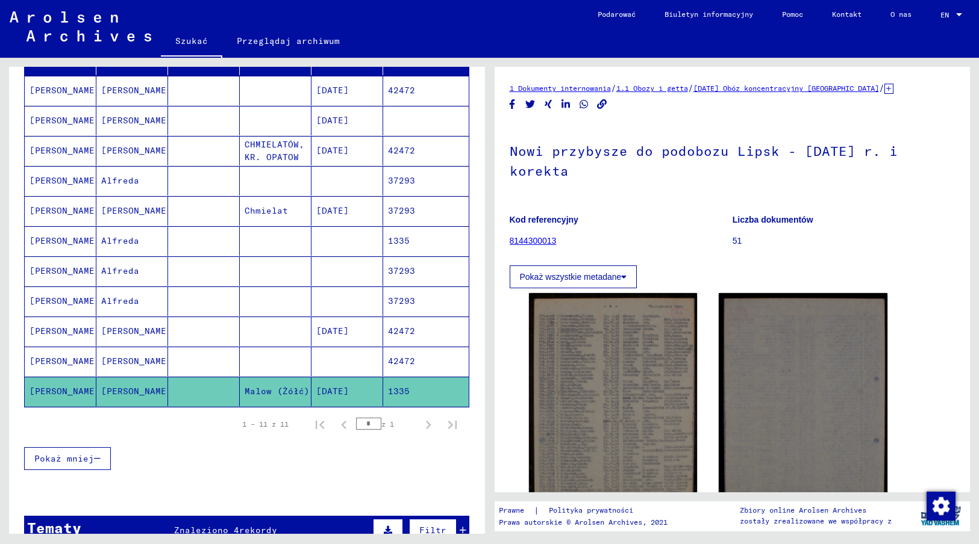
drag, startPoint x: 511, startPoint y: 148, endPoint x: 570, endPoint y: 167, distance: 62.5
click at [570, 167] on h1 "Nowi przybysze do podobozu Lipsk - [DATE] r. i korekta" at bounding box center [733, 159] width 446 height 73
drag, startPoint x: 570, startPoint y: 167, endPoint x: 535, endPoint y: 159, distance: 35.8
copy h1 "Nowi przybysze do podobozu Lipsk - [DATE] r. i korekta"
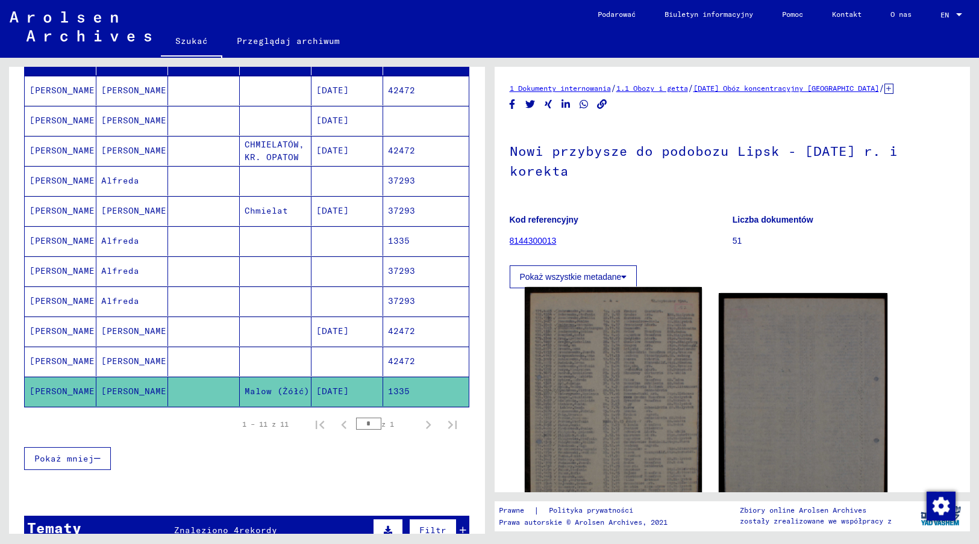
click at [600, 424] on img at bounding box center [613, 408] width 177 height 243
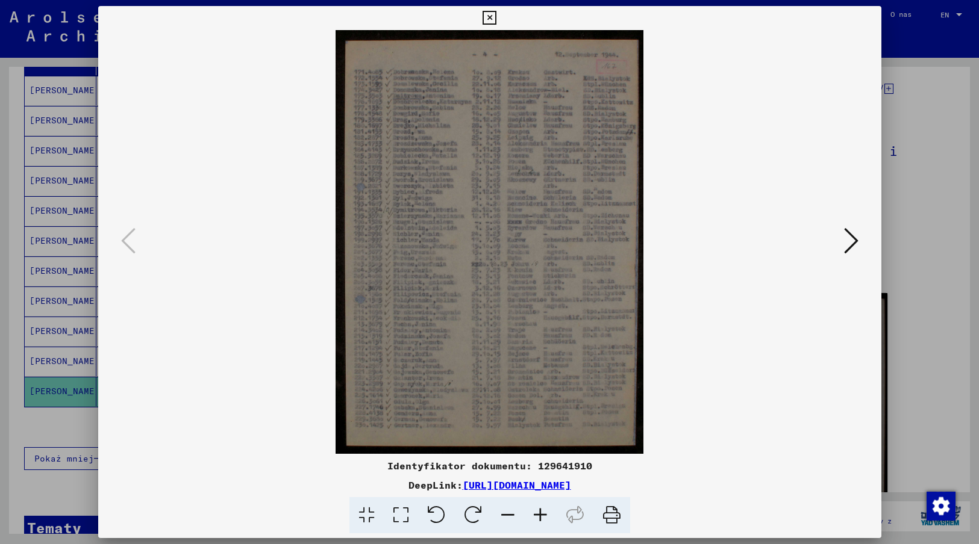
click at [489, 17] on icon at bounding box center [489, 18] width 14 height 14
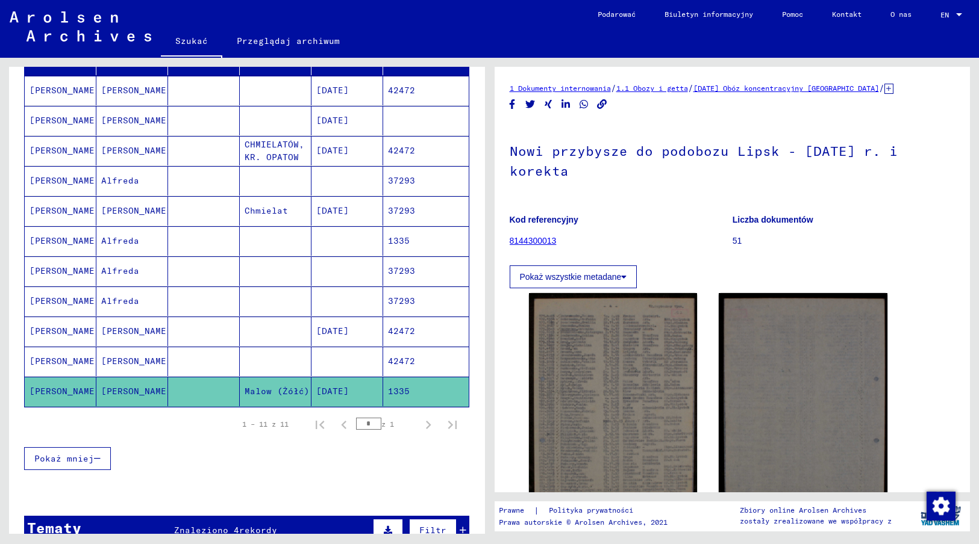
click at [475, 268] on div "Nazwisko Imię Nazwisko panieńskie Miejsce urodzenia Data urodzenia Więzień # [P…" at bounding box center [247, 264] width 476 height 444
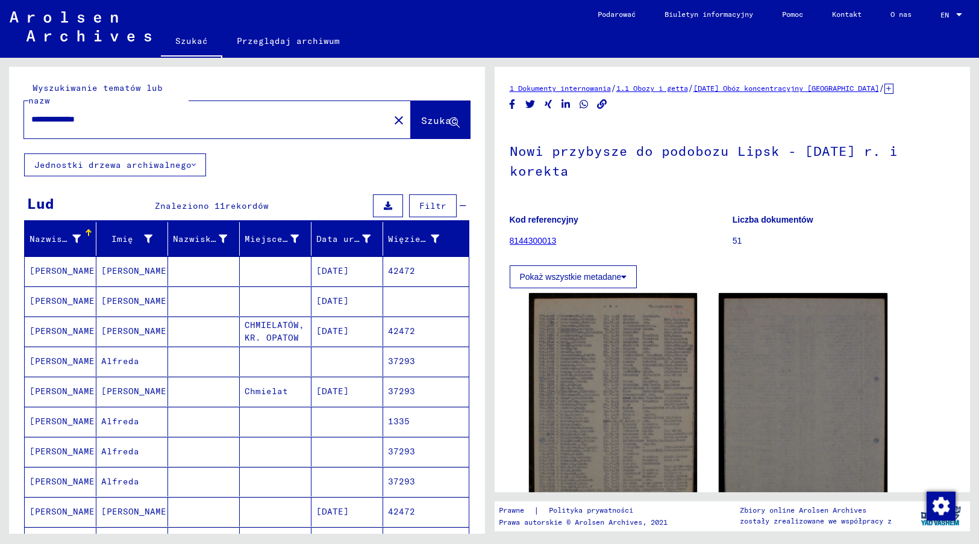
drag, startPoint x: 68, startPoint y: 102, endPoint x: 107, endPoint y: 104, distance: 39.2
click at [107, 113] on input "**********" at bounding box center [206, 119] width 351 height 13
click at [430, 114] on span "Szukać" at bounding box center [439, 120] width 36 height 12
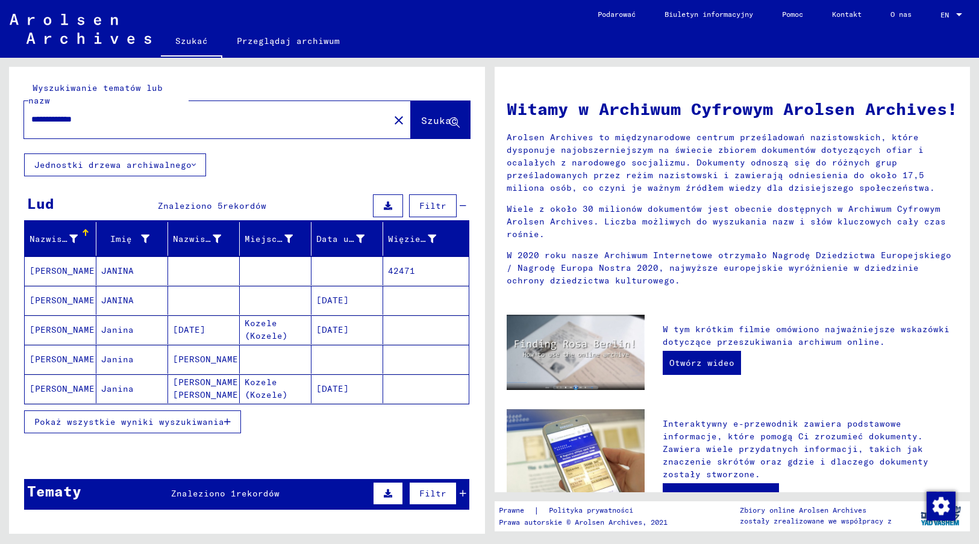
click at [364, 257] on mat-cell at bounding box center [347, 271] width 72 height 29
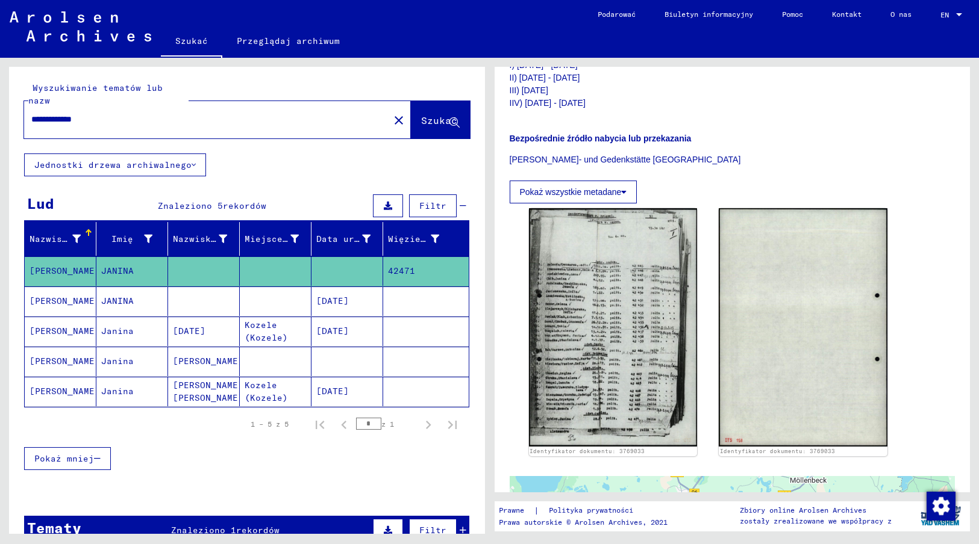
scroll to position [241, 0]
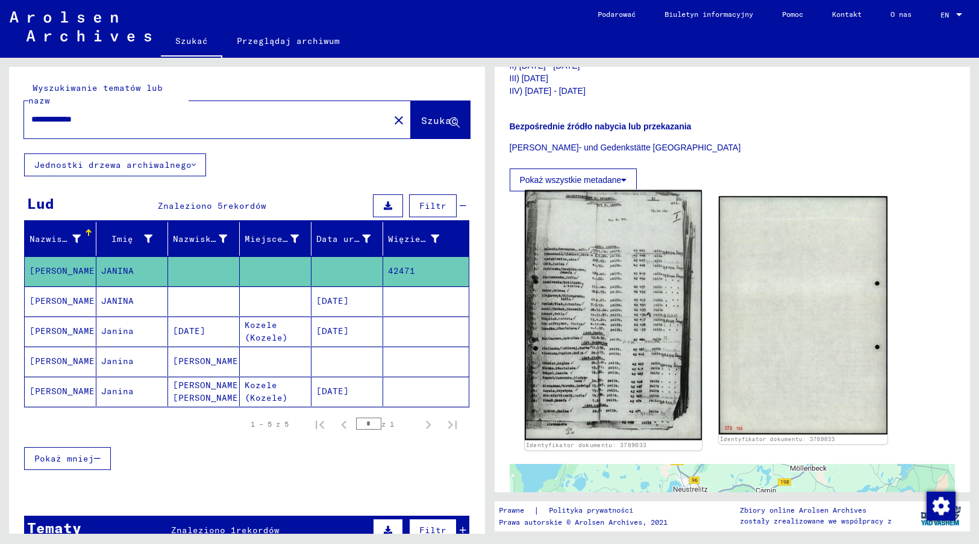
click at [596, 310] on img at bounding box center [613, 315] width 177 height 250
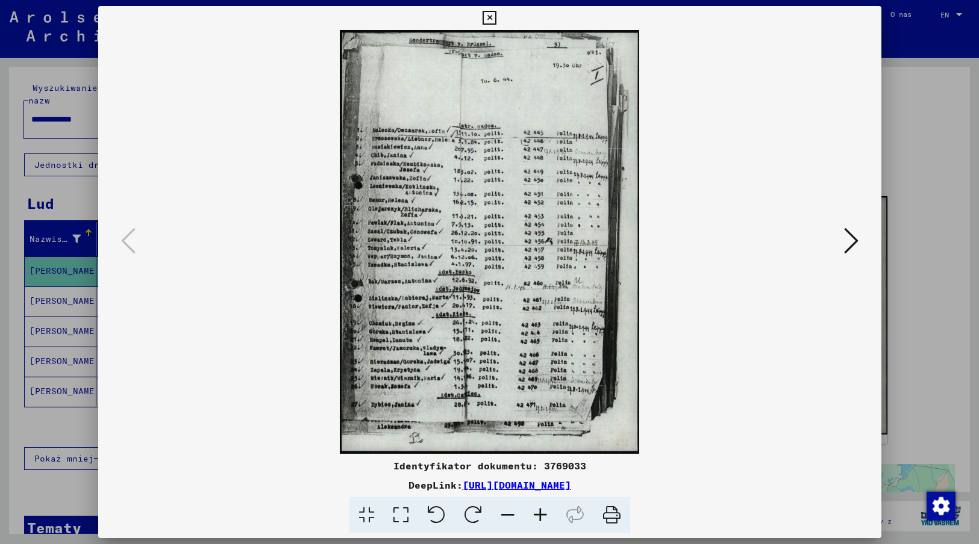
click at [490, 18] on icon at bounding box center [489, 18] width 14 height 14
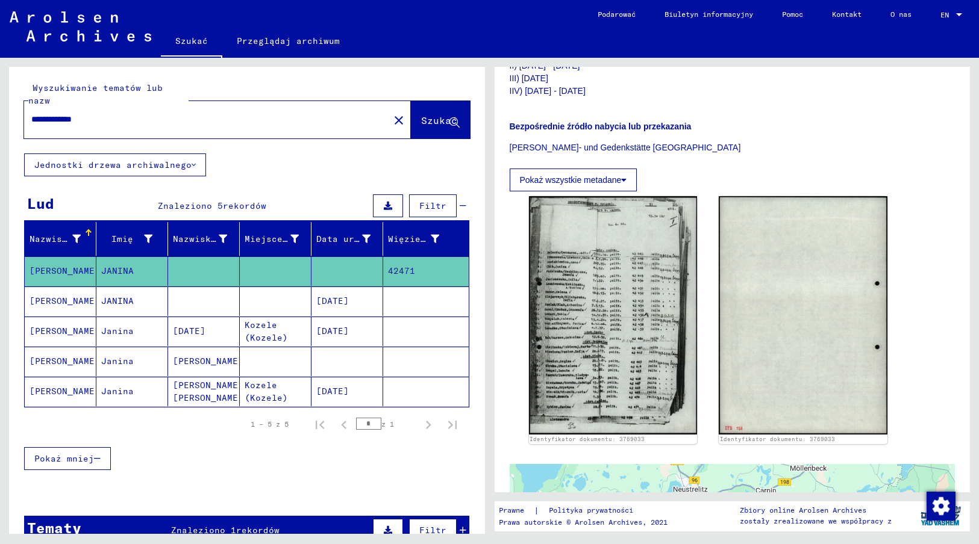
click at [337, 292] on mat-cell "[DATE]" at bounding box center [347, 302] width 72 height 30
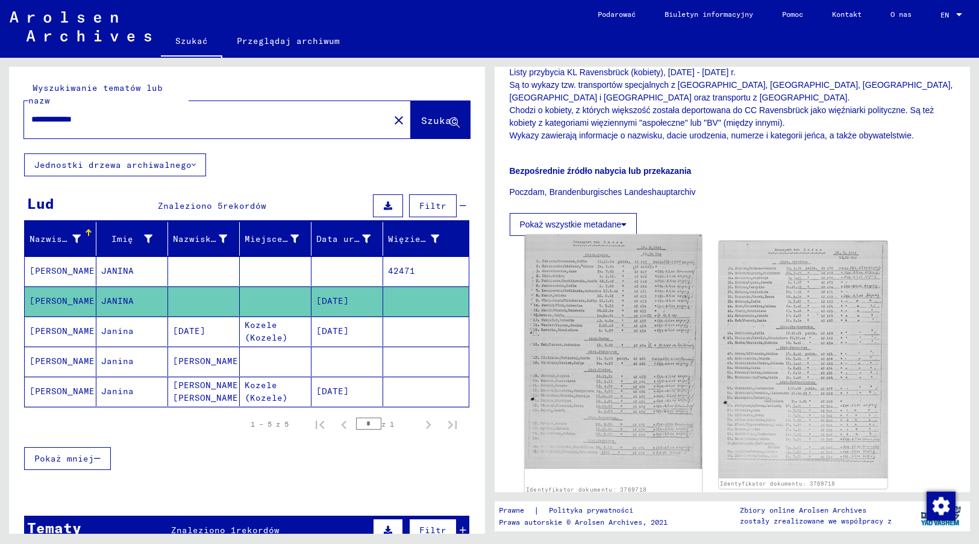
scroll to position [181, 0]
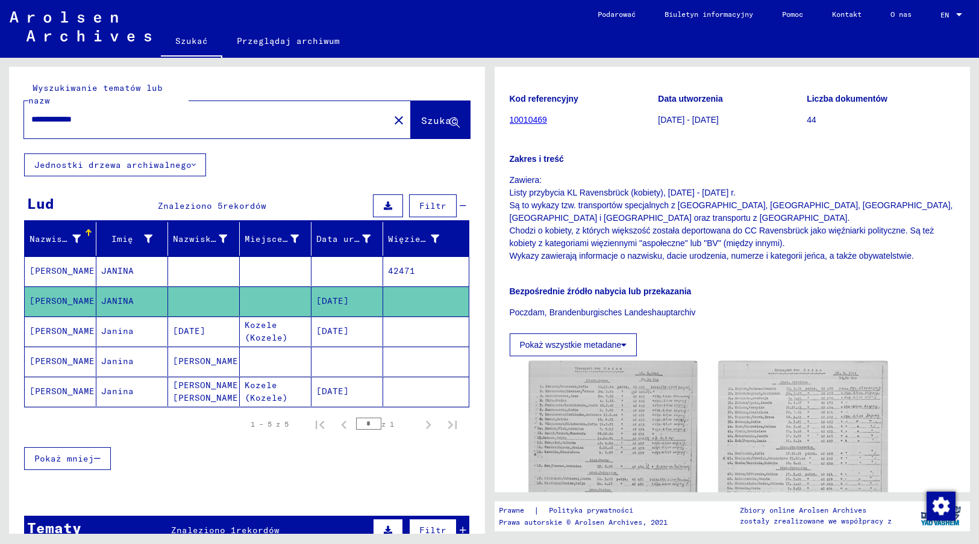
drag, startPoint x: 510, startPoint y: 140, endPoint x: 915, endPoint y: 215, distance: 412.3
click at [915, 215] on p "Zawiera: Listy przybycia KL Ravensbrück (kobiety), [DATE] - [DATE] r. Są to wyk…" at bounding box center [733, 218] width 446 height 89
copy p "Zawiera: Listy przybycia KL Ravensbrück (kobiety), [DATE] - [DATE] r. Są to wyk…"
click at [613, 378] on img at bounding box center [613, 472] width 177 height 235
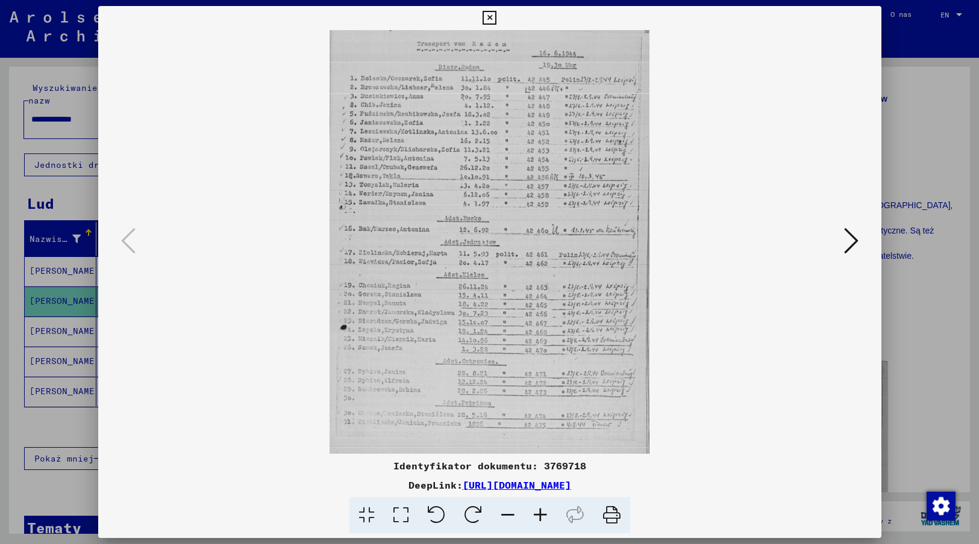
click at [711, 393] on img at bounding box center [489, 242] width 701 height 424
click at [490, 19] on icon at bounding box center [489, 18] width 14 height 14
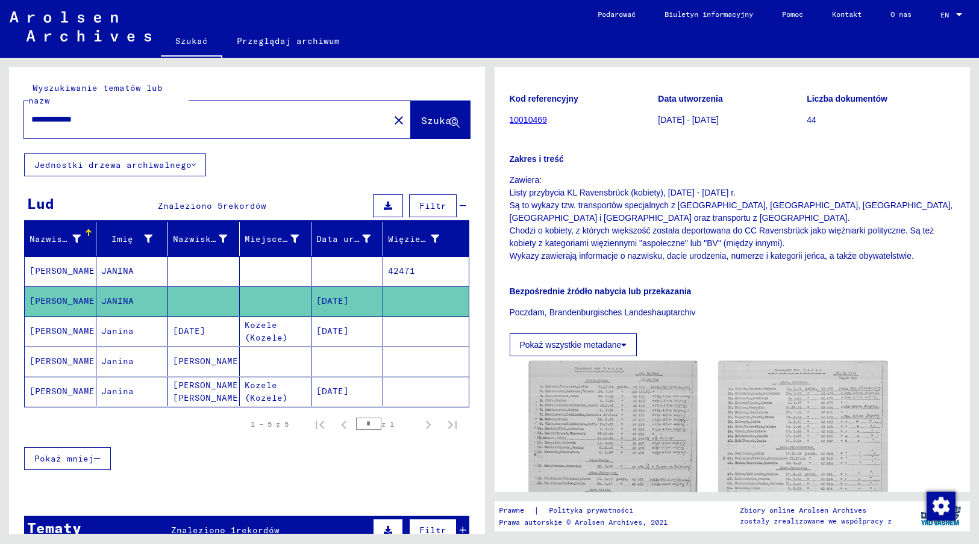
click at [332, 347] on mat-cell at bounding box center [347, 362] width 72 height 30
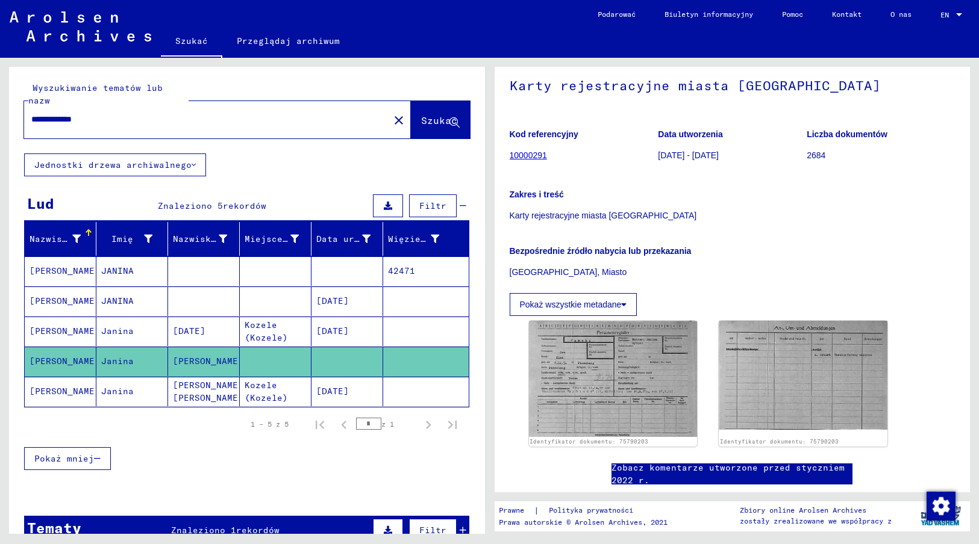
scroll to position [108, 0]
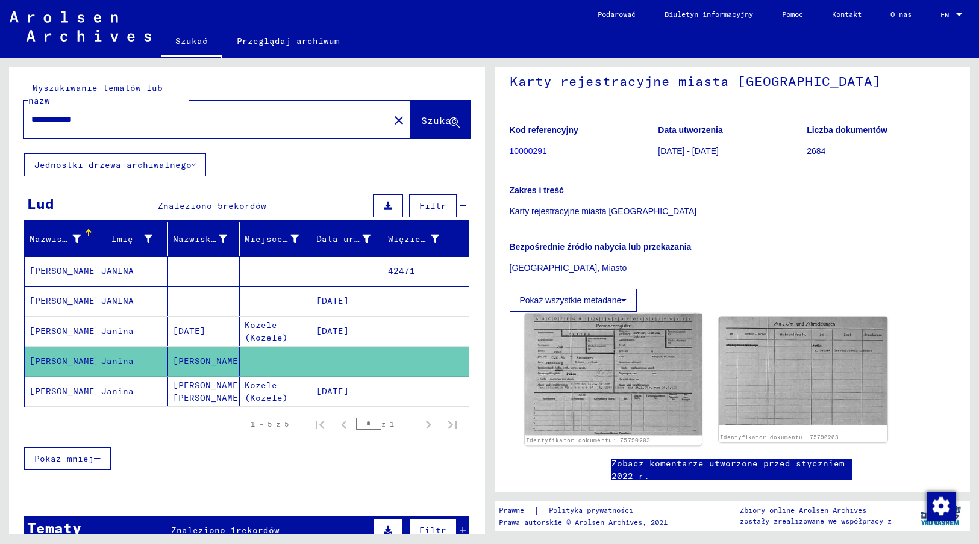
click at [594, 373] on img at bounding box center [613, 375] width 177 height 122
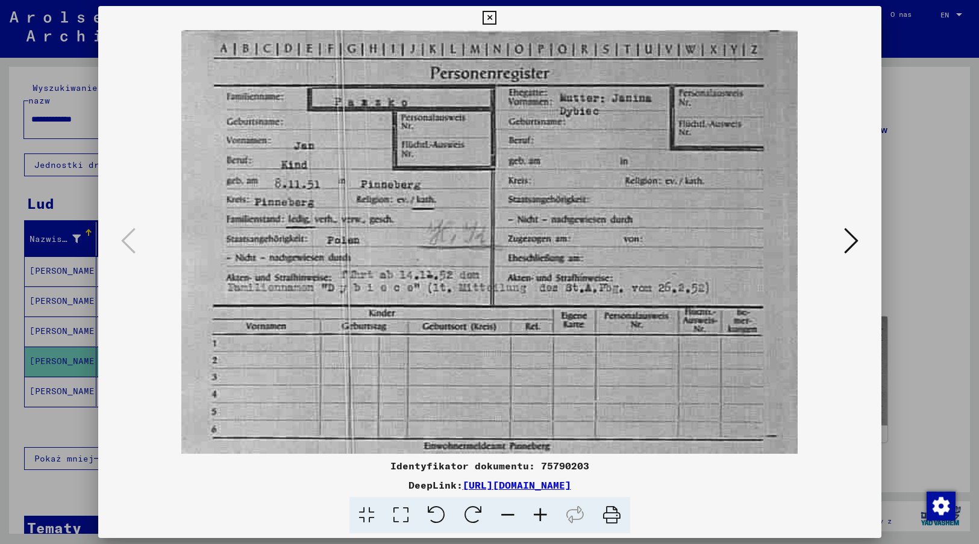
click at [492, 17] on icon at bounding box center [489, 18] width 14 height 14
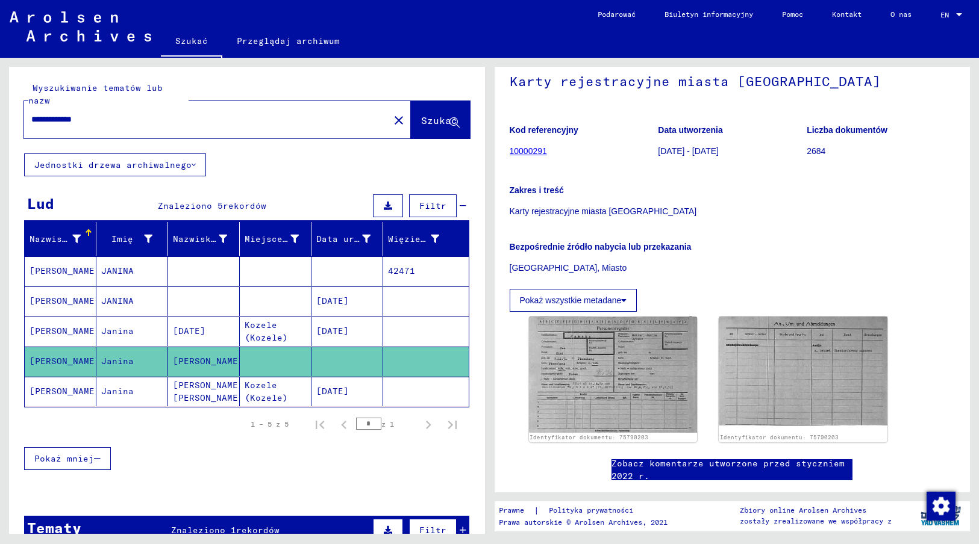
click at [332, 317] on mat-cell "[DATE]" at bounding box center [347, 332] width 72 height 30
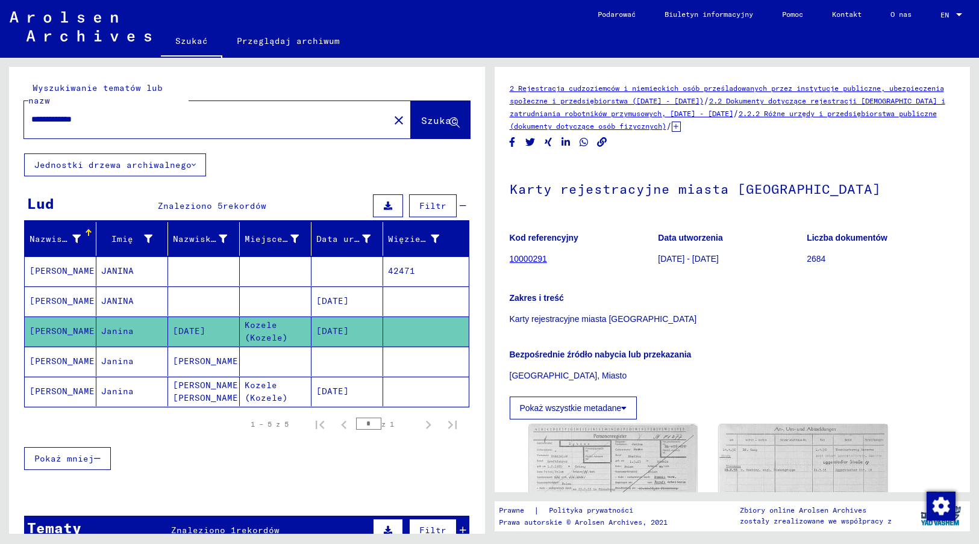
click at [304, 156] on div "**********" at bounding box center [247, 312] width 476 height 490
drag, startPoint x: 105, startPoint y: 108, endPoint x: 27, endPoint y: 110, distance: 78.9
click at [27, 110] on div "**********" at bounding box center [203, 119] width 358 height 27
click at [119, 113] on input "**********" at bounding box center [206, 119] width 351 height 13
click at [449, 118] on icon at bounding box center [454, 123] width 10 height 10
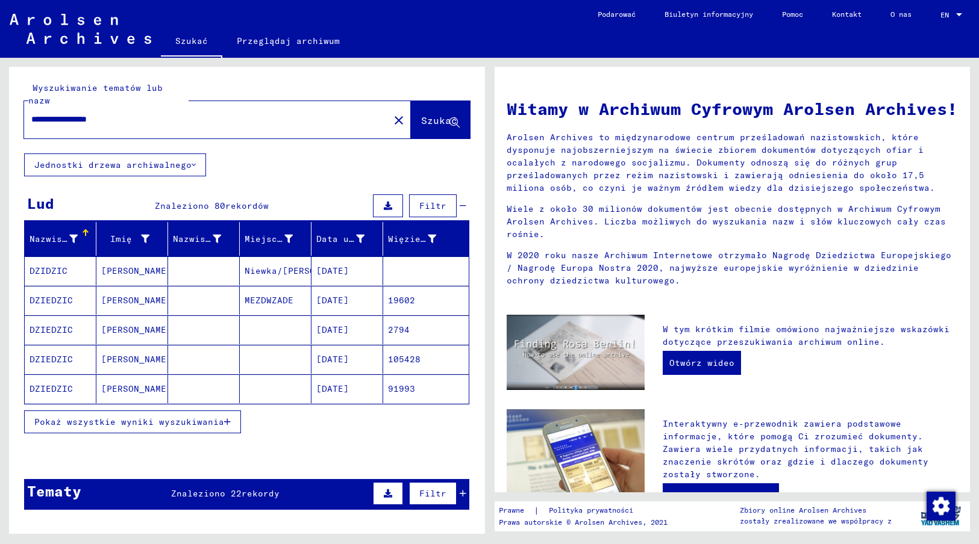
click at [228, 418] on icon "button" at bounding box center [227, 422] width 7 height 8
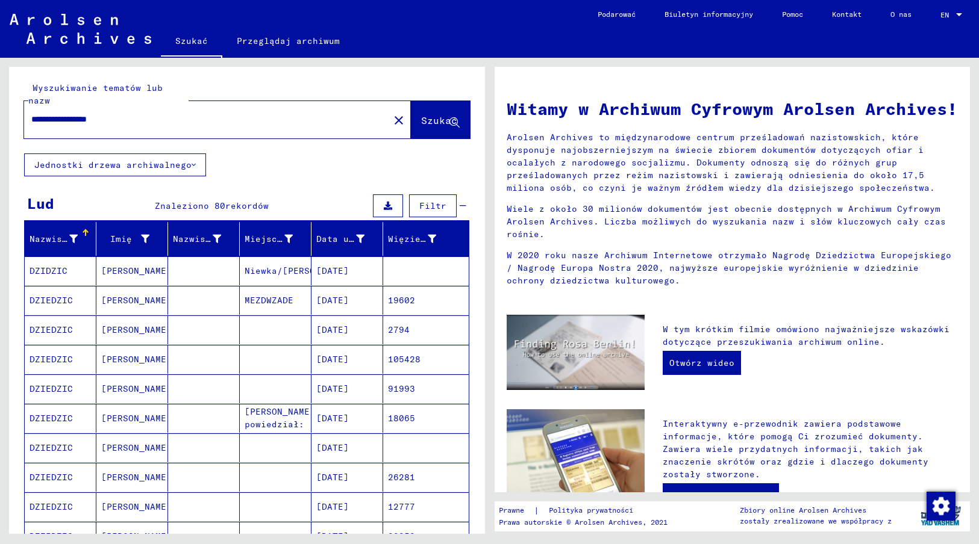
click at [343, 437] on mat-cell "[DATE]" at bounding box center [347, 448] width 72 height 29
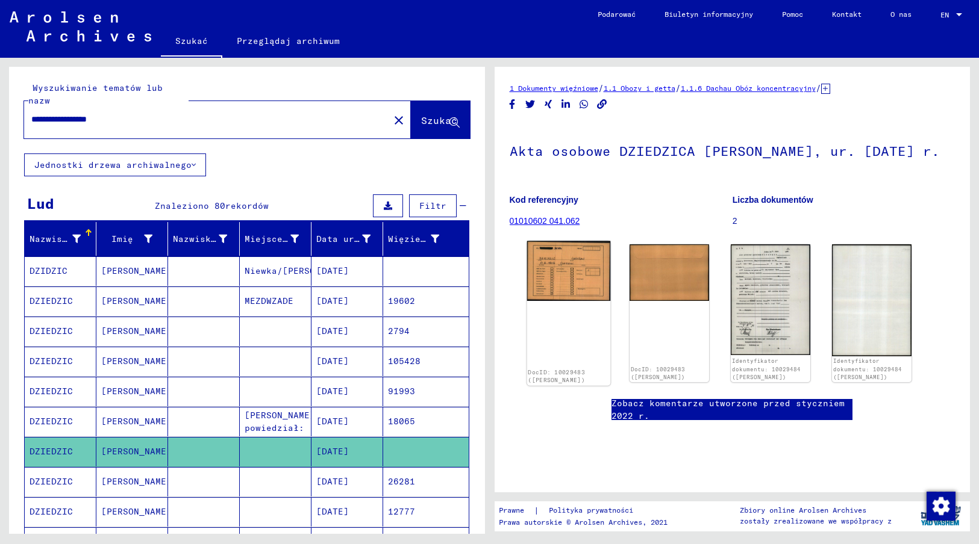
click at [562, 293] on img at bounding box center [567, 271] width 83 height 60
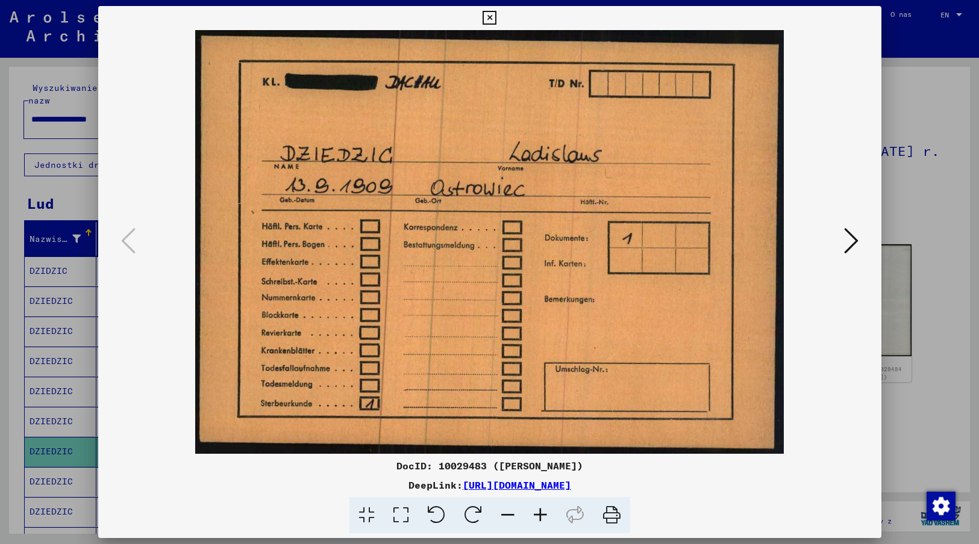
click at [846, 451] on div at bounding box center [489, 242] width 783 height 424
click at [850, 242] on icon at bounding box center [851, 240] width 14 height 29
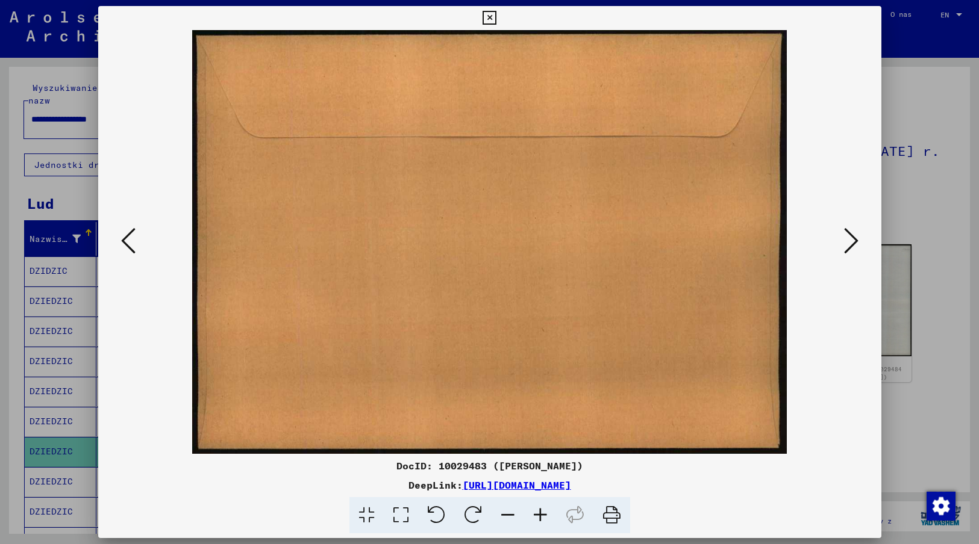
click at [850, 242] on icon at bounding box center [851, 240] width 14 height 29
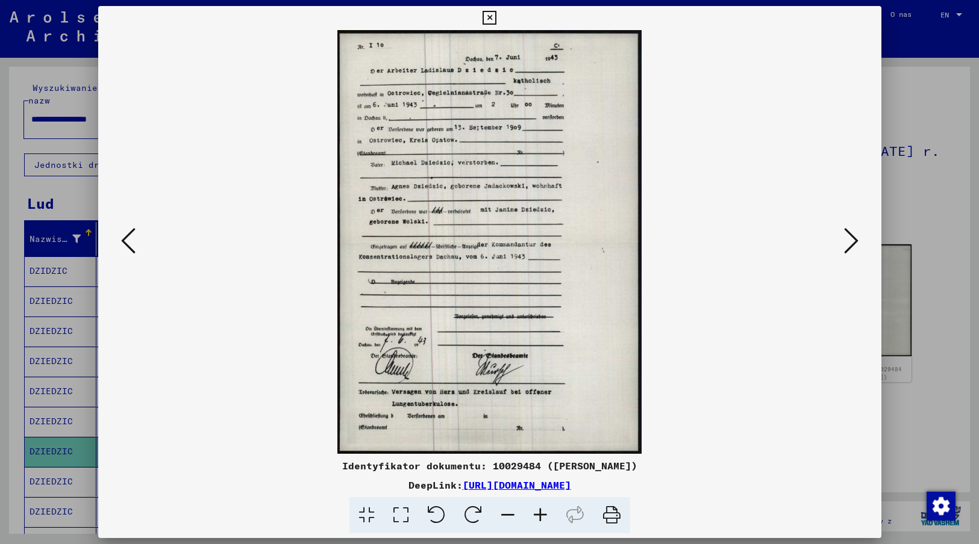
click at [734, 432] on img at bounding box center [489, 242] width 701 height 424
click at [849, 239] on icon at bounding box center [851, 240] width 14 height 29
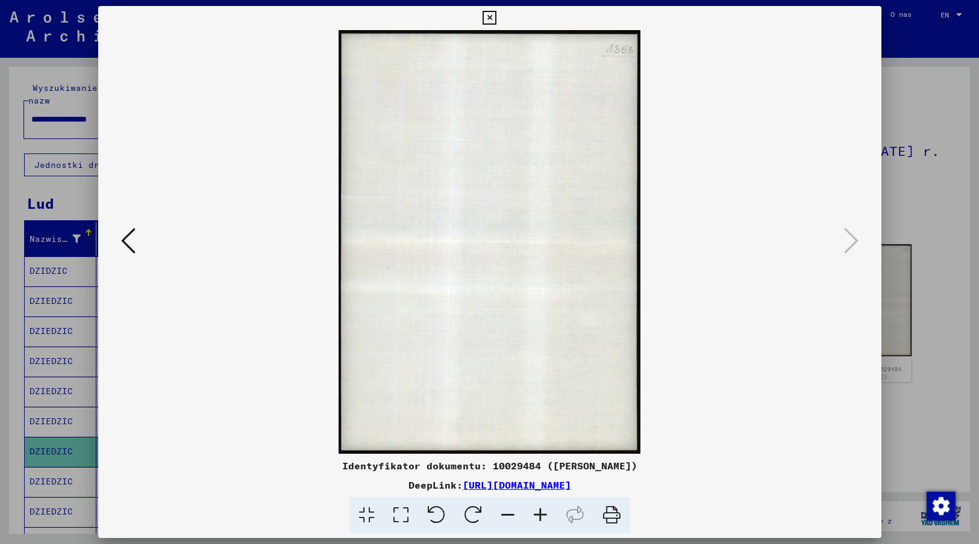
click at [490, 15] on icon at bounding box center [489, 18] width 14 height 14
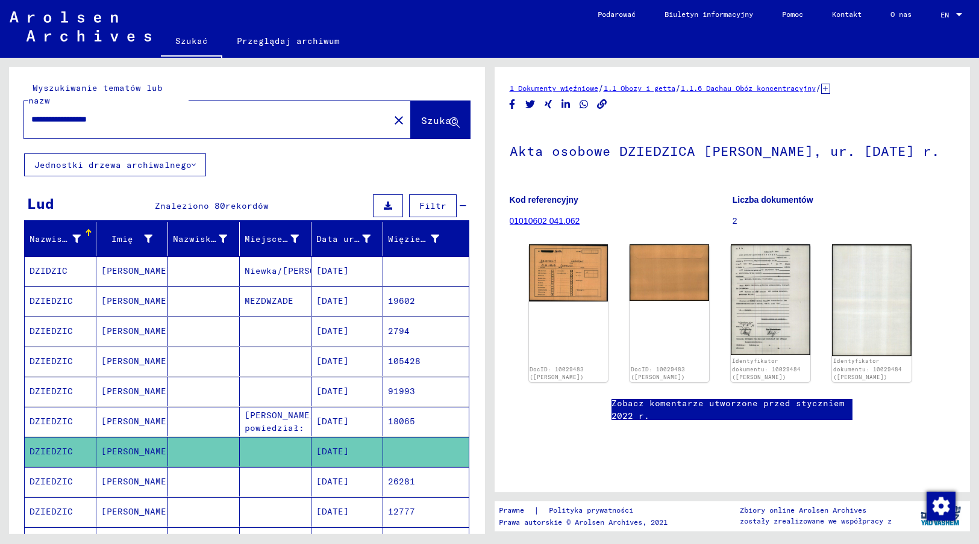
click at [346, 468] on mat-cell "[DATE]" at bounding box center [347, 482] width 72 height 30
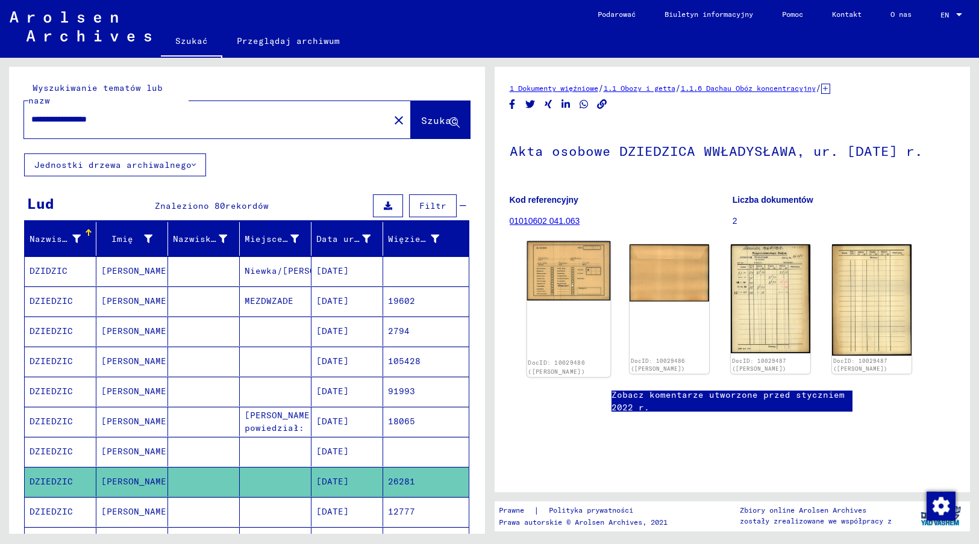
click at [564, 298] on img at bounding box center [567, 272] width 83 height 60
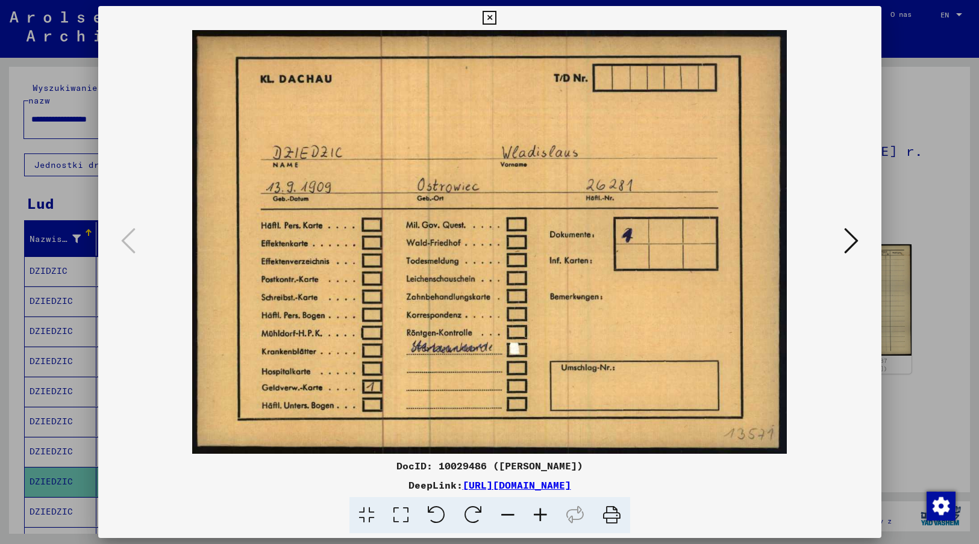
click at [811, 398] on img at bounding box center [489, 242] width 701 height 424
click at [854, 237] on icon at bounding box center [851, 240] width 14 height 29
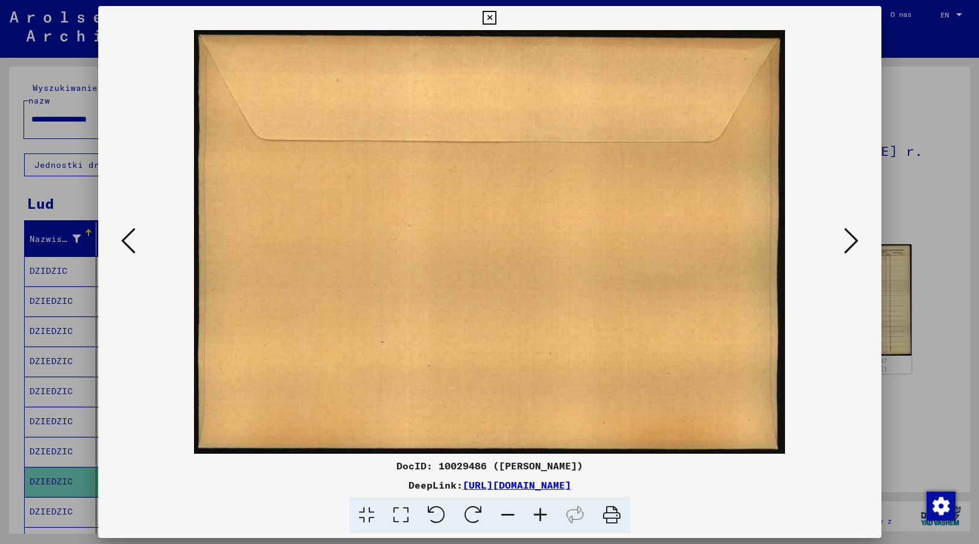
click at [854, 237] on icon at bounding box center [851, 240] width 14 height 29
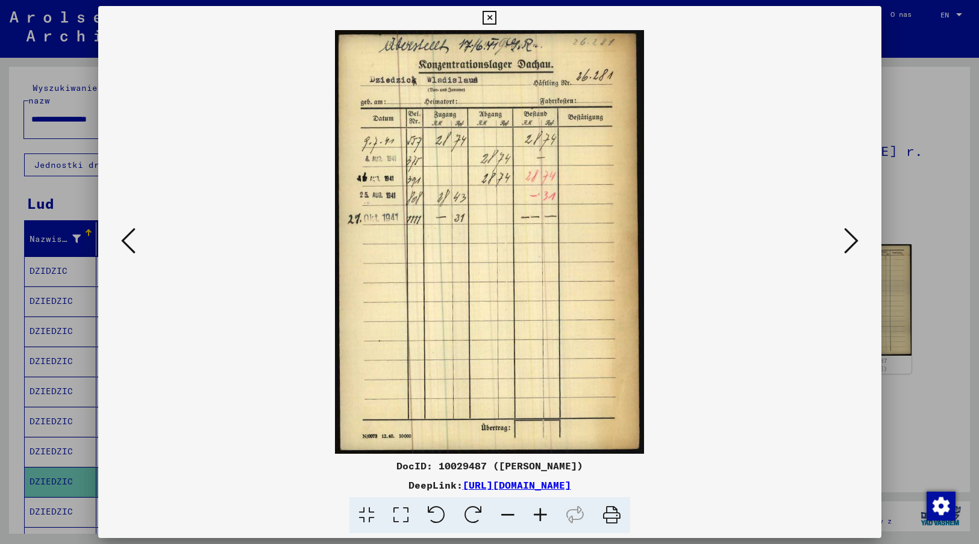
click at [712, 418] on img at bounding box center [489, 242] width 701 height 424
click at [847, 237] on icon at bounding box center [851, 240] width 14 height 29
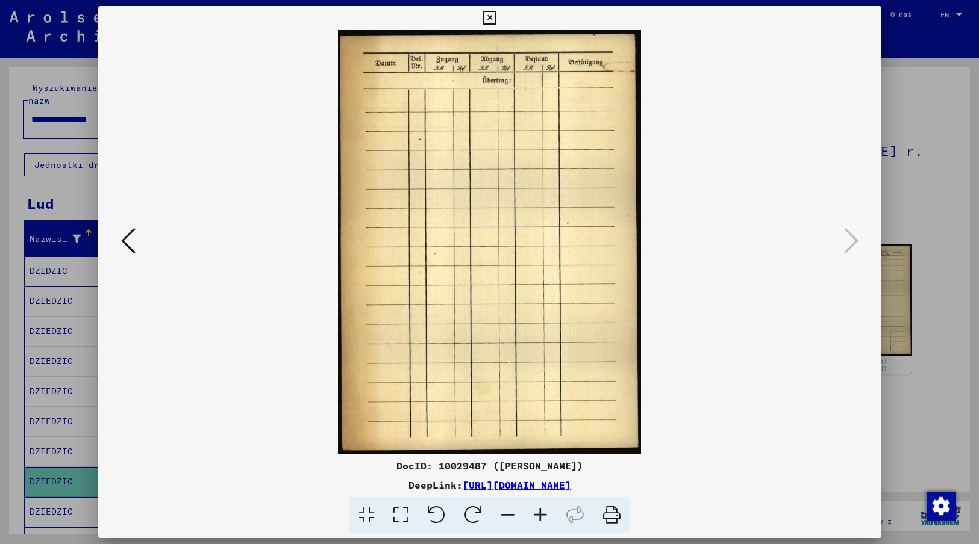
click at [491, 17] on icon at bounding box center [489, 18] width 14 height 14
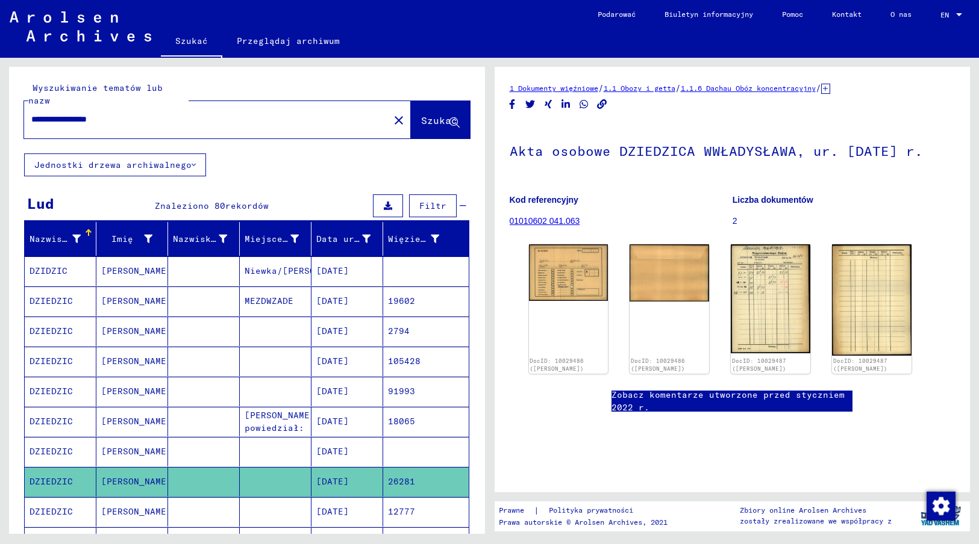
click at [383, 531] on mat-cell "38850" at bounding box center [426, 543] width 86 height 30
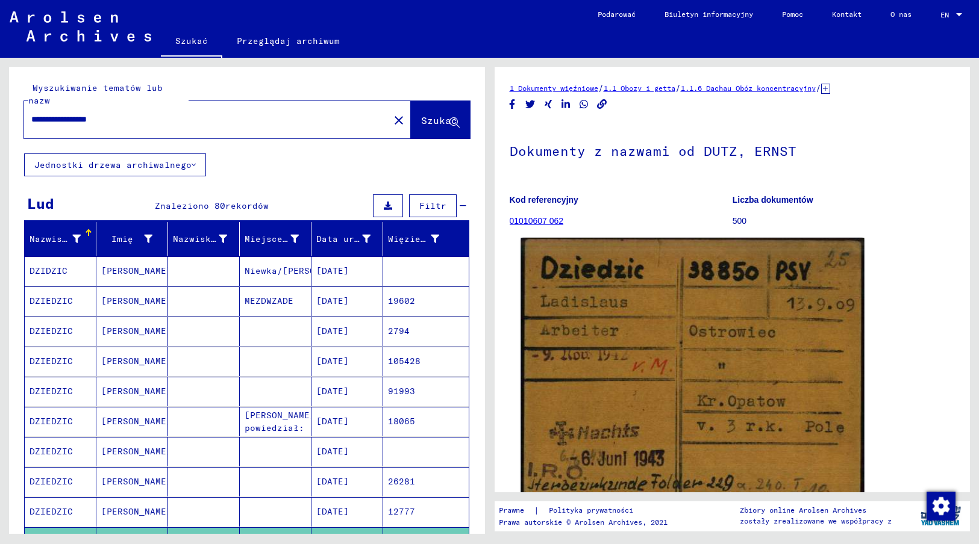
click at [629, 400] on img at bounding box center [691, 371] width 343 height 266
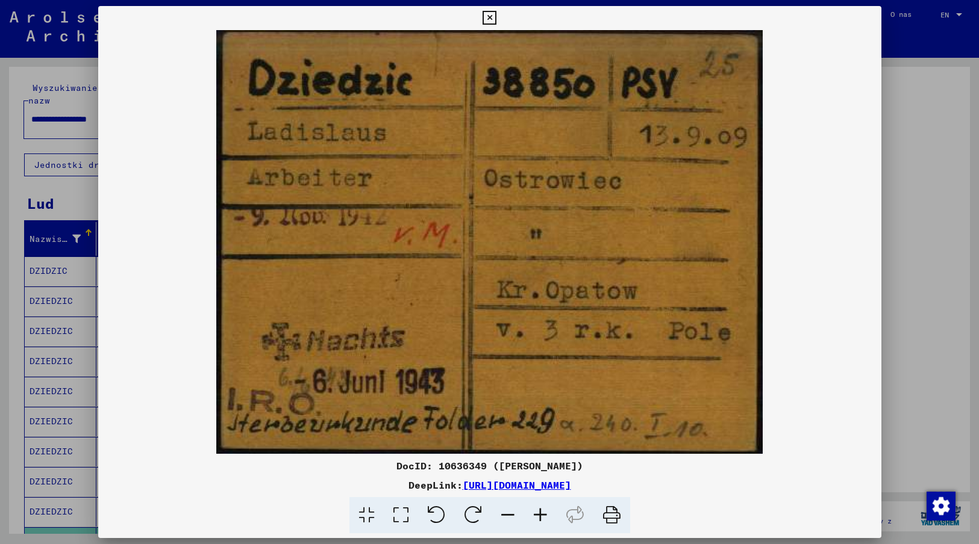
click at [490, 15] on icon at bounding box center [489, 18] width 14 height 14
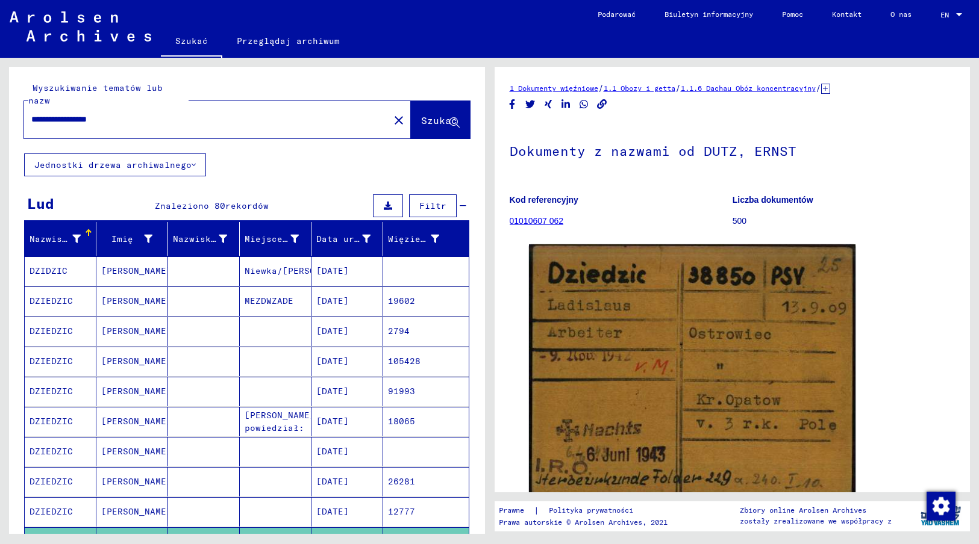
drag, startPoint x: 136, startPoint y: 107, endPoint x: 27, endPoint y: 112, distance: 109.1
click at [27, 112] on div "**********" at bounding box center [203, 119] width 358 height 27
click at [427, 114] on span "Szukać" at bounding box center [439, 120] width 36 height 12
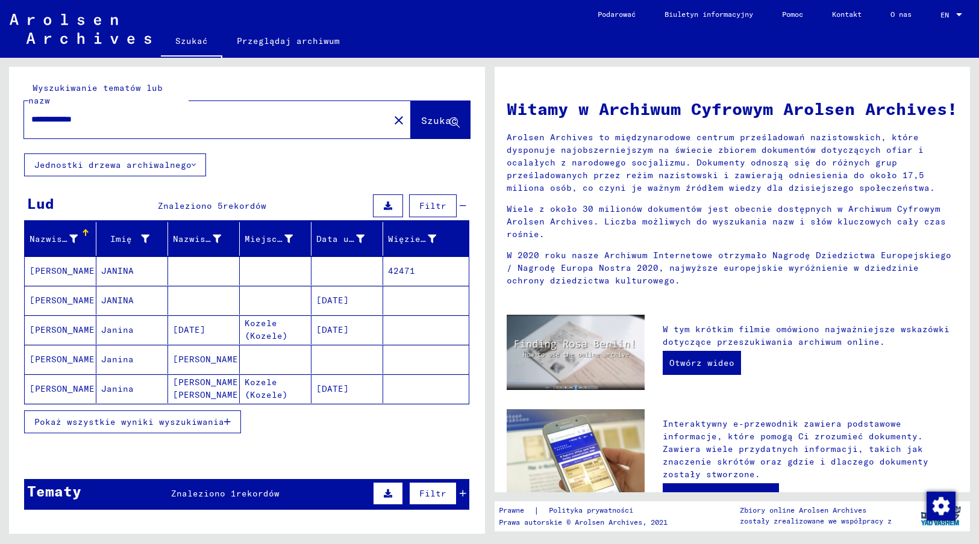
click at [134, 417] on span "Pokaż wszystkie wyniki wyszukiwania" at bounding box center [129, 422] width 190 height 11
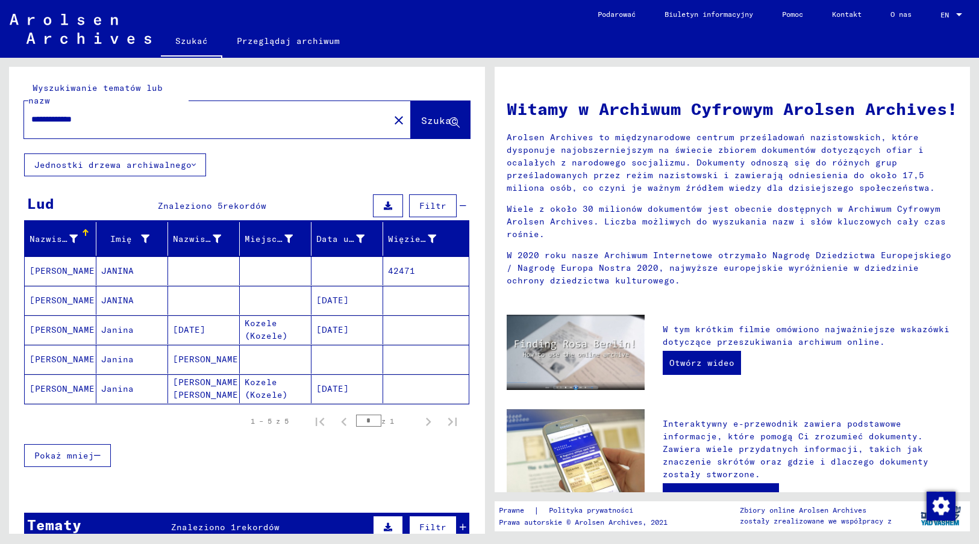
drag, startPoint x: 107, startPoint y: 103, endPoint x: 17, endPoint y: 109, distance: 89.3
click at [17, 109] on div "**********" at bounding box center [247, 110] width 476 height 87
type input "**********"
click at [421, 114] on span "Szukać" at bounding box center [439, 120] width 36 height 12
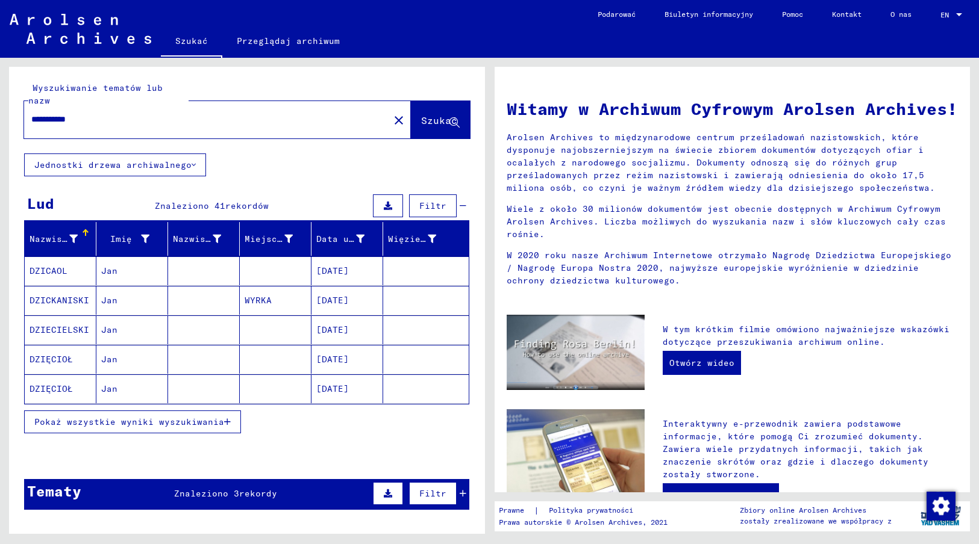
click at [149, 416] on button "Pokaż wszystkie wyniki wyszukiwania" at bounding box center [132, 422] width 217 height 23
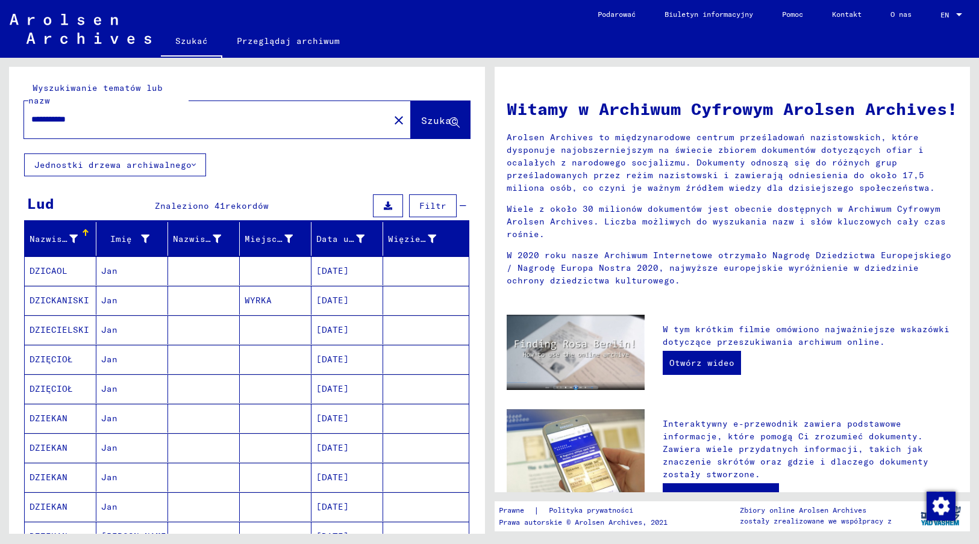
click at [332, 408] on mat-cell "[DATE]" at bounding box center [347, 418] width 72 height 29
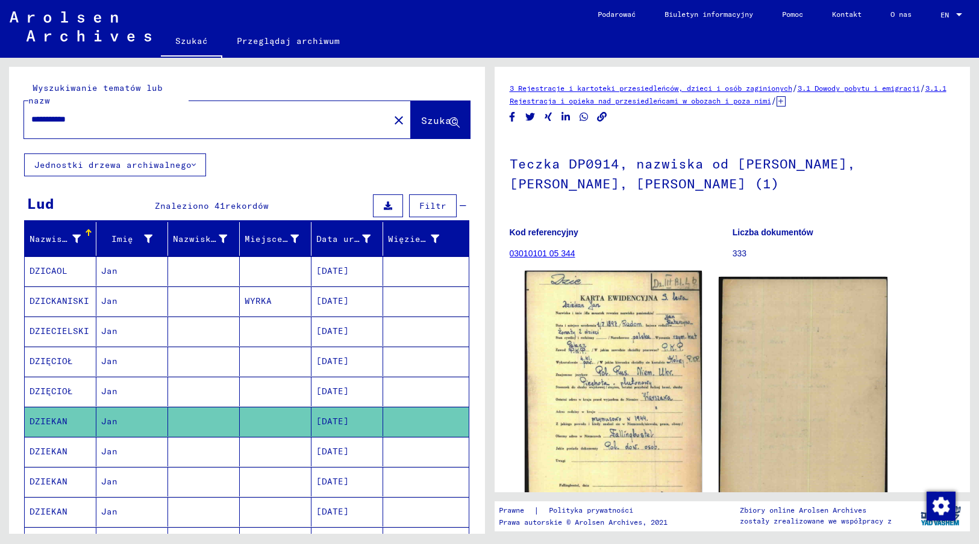
click at [617, 391] on img at bounding box center [613, 393] width 177 height 244
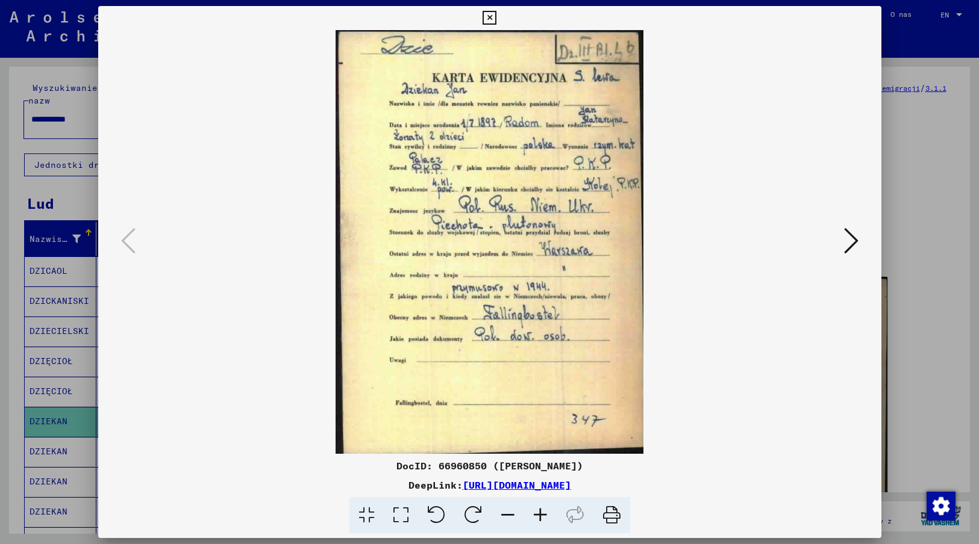
click at [491, 19] on icon at bounding box center [489, 18] width 14 height 14
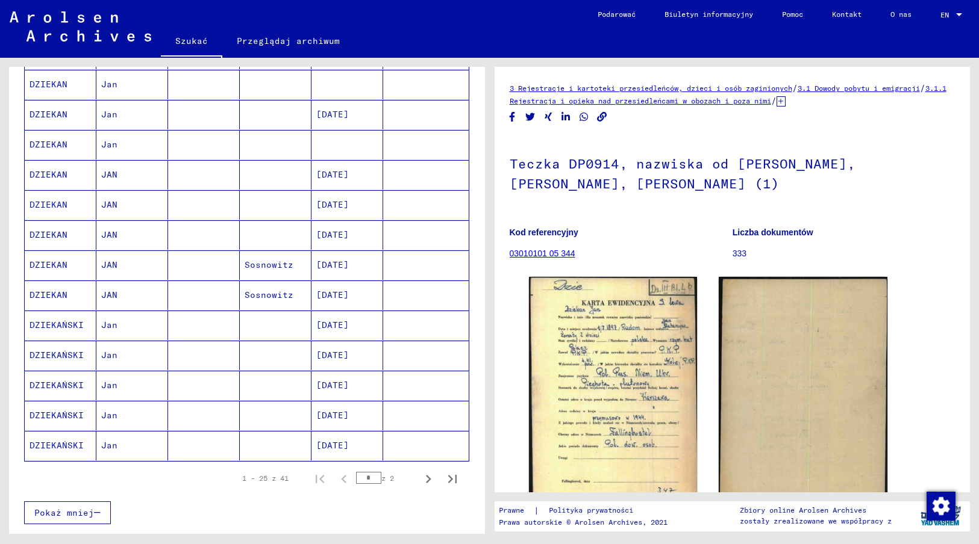
scroll to position [558, 0]
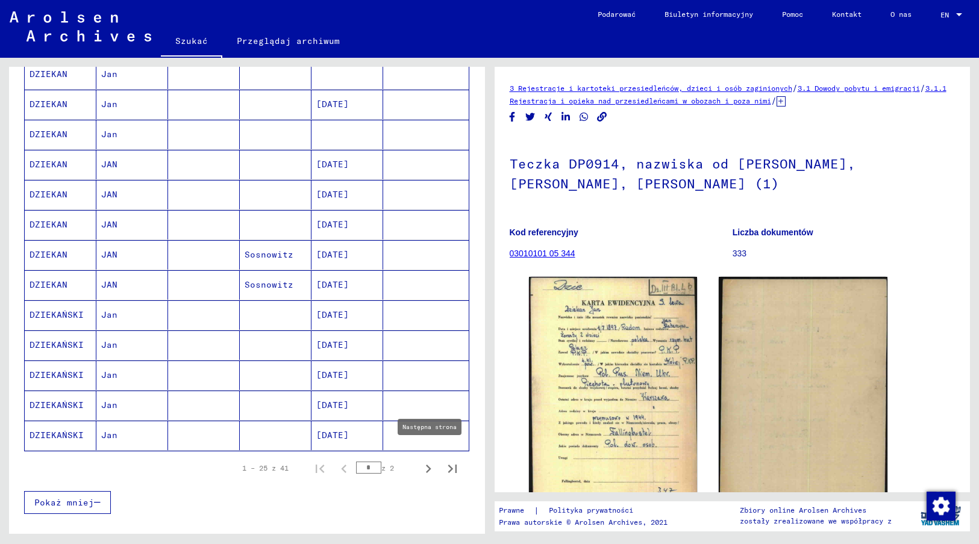
click at [420, 461] on icon "Następna strona" at bounding box center [428, 469] width 17 height 17
type input "*"
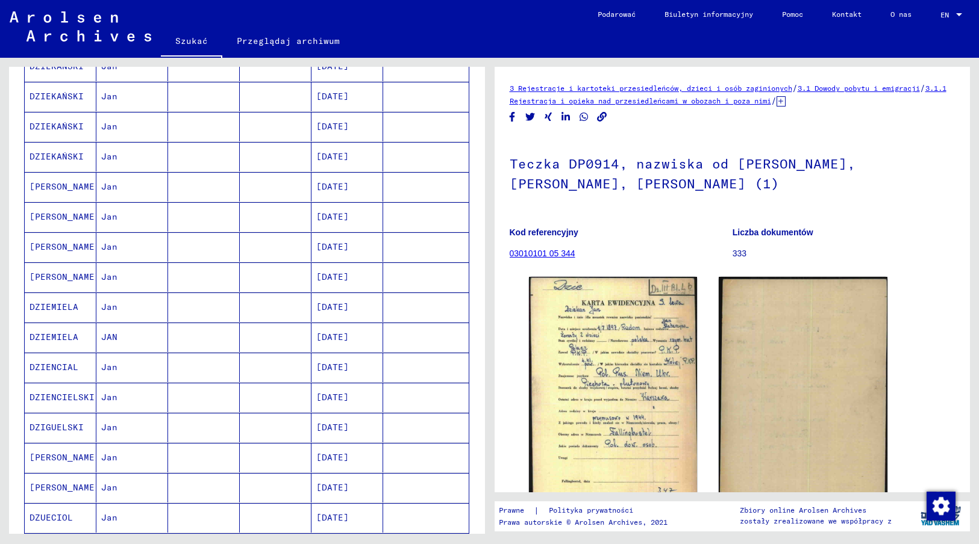
scroll to position [0, 0]
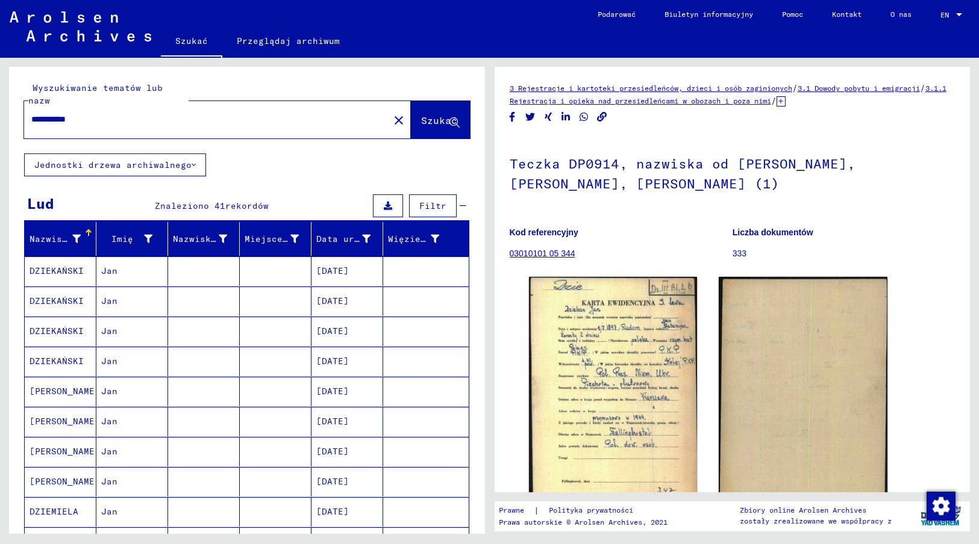
drag, startPoint x: 103, startPoint y: 109, endPoint x: 24, endPoint y: 105, distance: 79.0
click at [24, 106] on div "**********" at bounding box center [203, 119] width 358 height 27
click at [429, 114] on span "Szukać" at bounding box center [439, 120] width 36 height 12
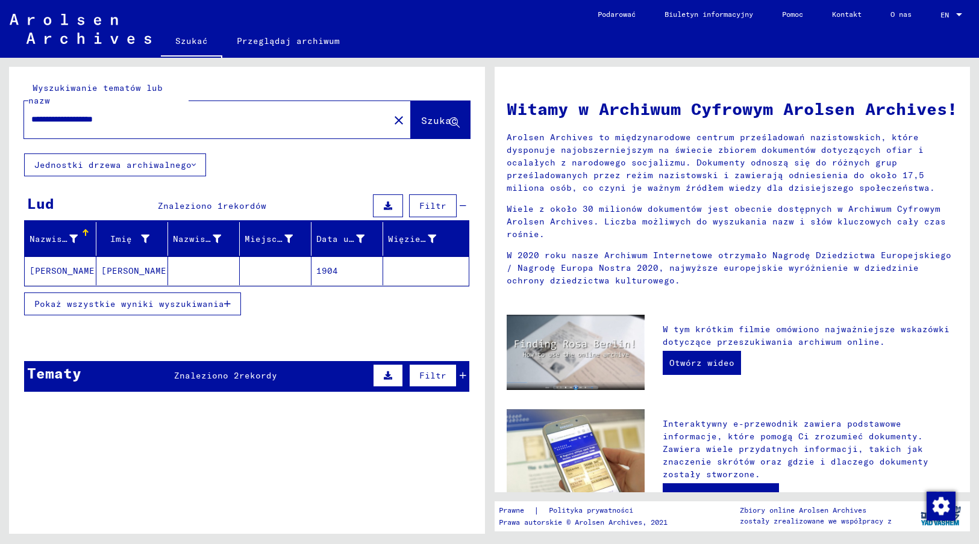
click at [326, 259] on mat-cell "1904" at bounding box center [347, 271] width 72 height 29
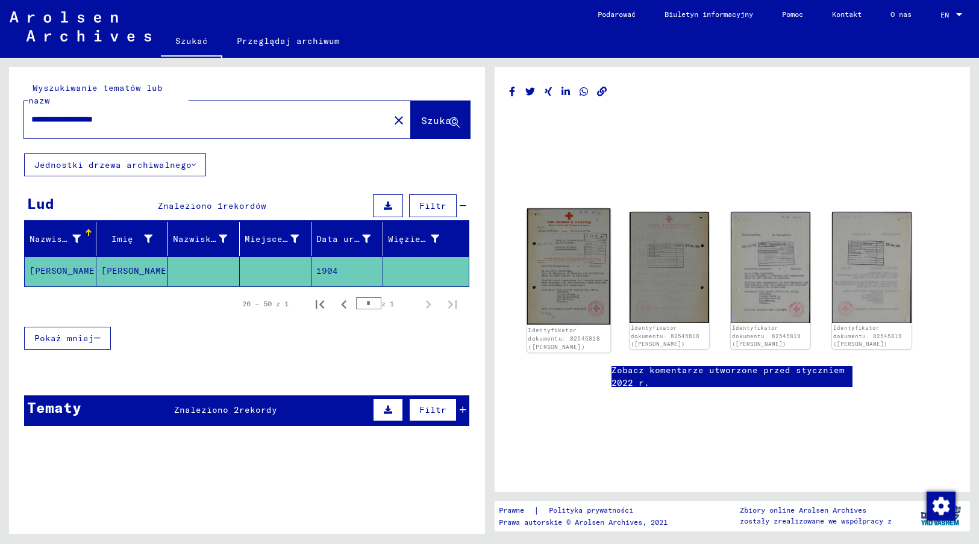
click at [573, 283] on img at bounding box center [567, 267] width 83 height 117
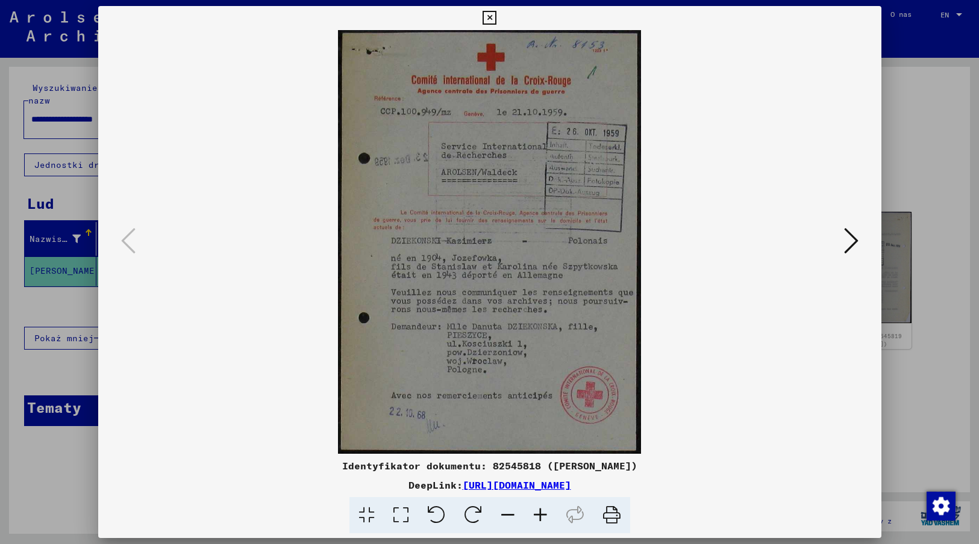
click at [853, 239] on icon at bounding box center [851, 240] width 14 height 29
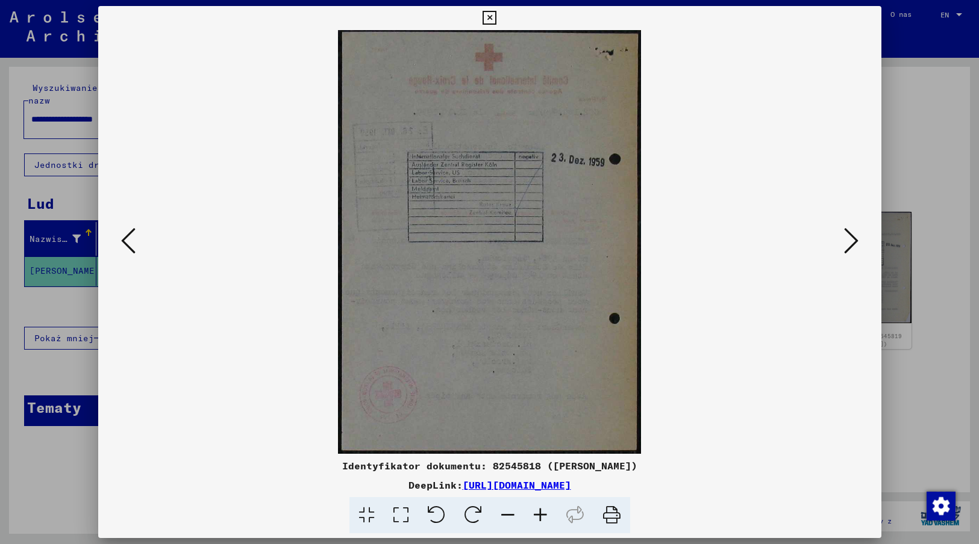
click at [853, 239] on icon at bounding box center [851, 240] width 14 height 29
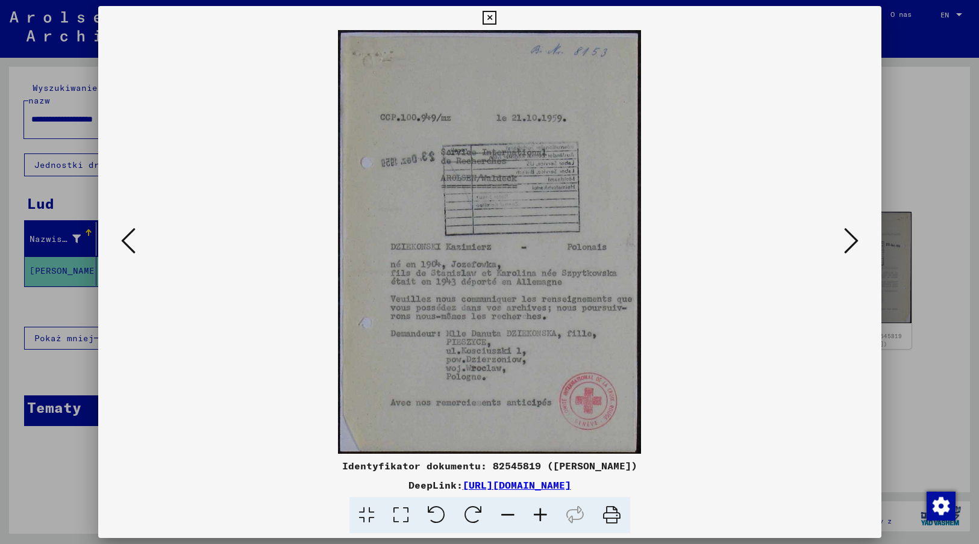
click at [853, 239] on icon at bounding box center [851, 240] width 14 height 29
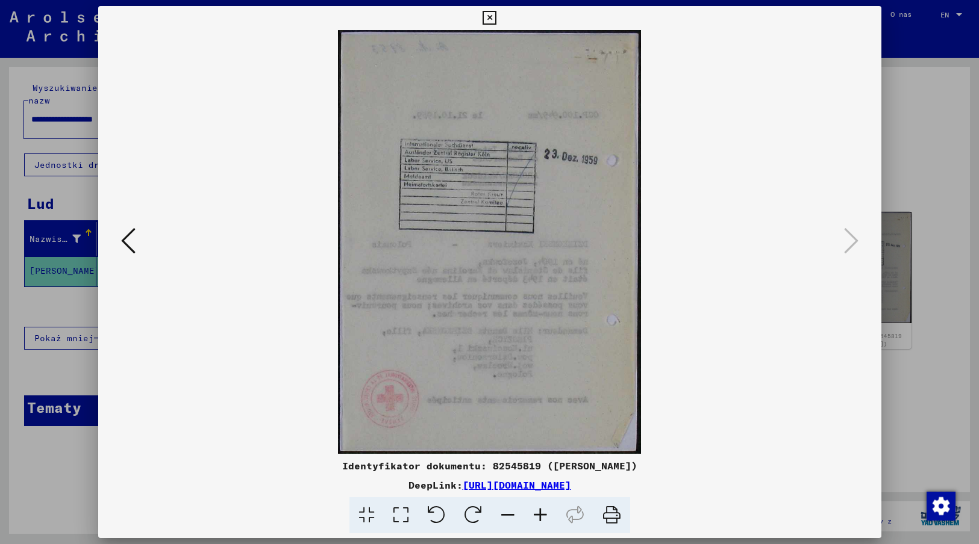
click at [489, 16] on icon at bounding box center [489, 18] width 14 height 14
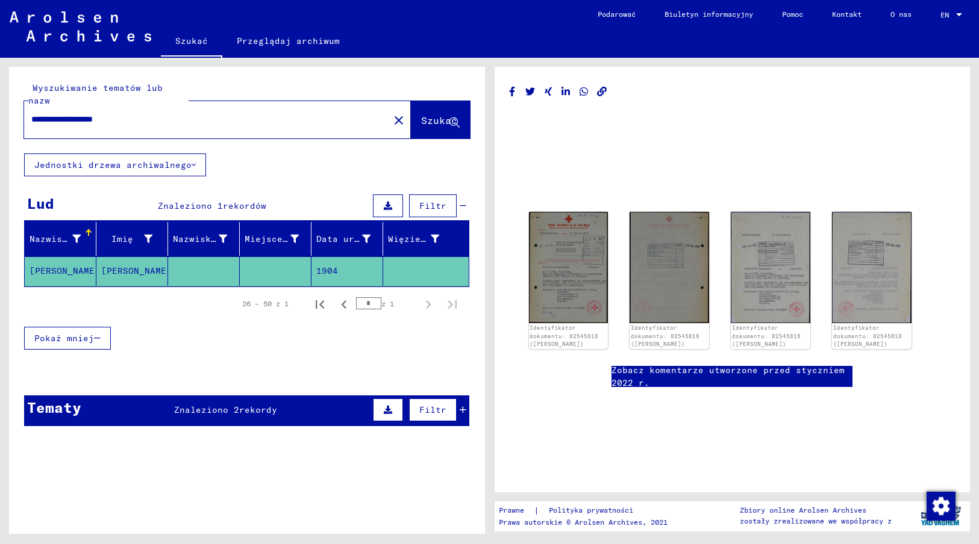
drag, startPoint x: 153, startPoint y: 108, endPoint x: 13, endPoint y: 96, distance: 140.2
click at [13, 96] on div "**********" at bounding box center [247, 110] width 476 height 87
click at [426, 114] on span "Szukać" at bounding box center [439, 120] width 36 height 12
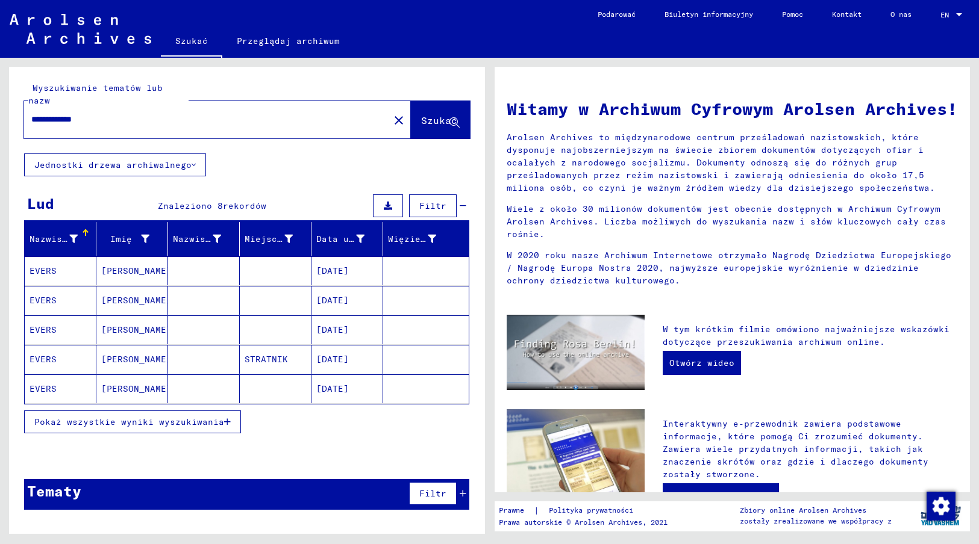
click at [191, 417] on span "Pokaż wszystkie wyniki wyszukiwania" at bounding box center [129, 422] width 190 height 11
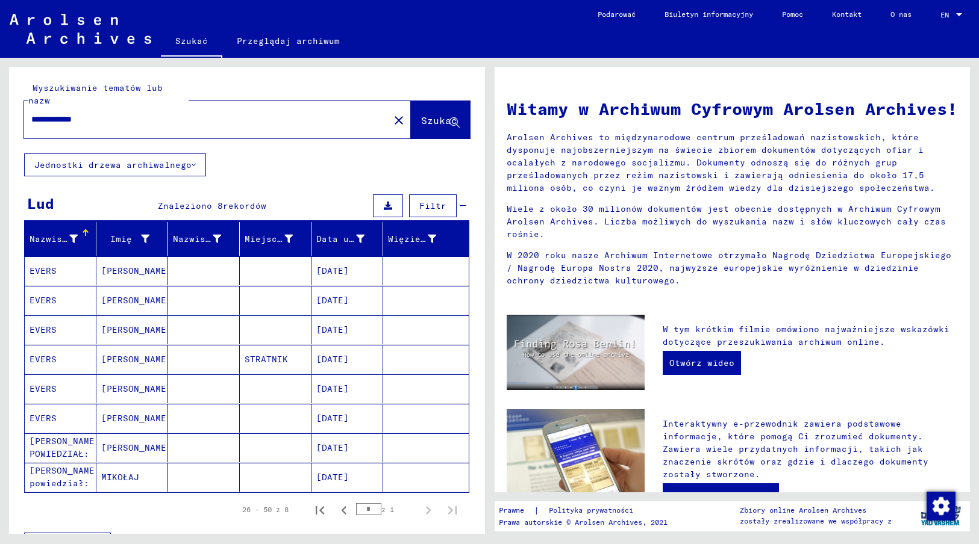
click at [337, 469] on mat-cell "[DATE]" at bounding box center [347, 477] width 72 height 29
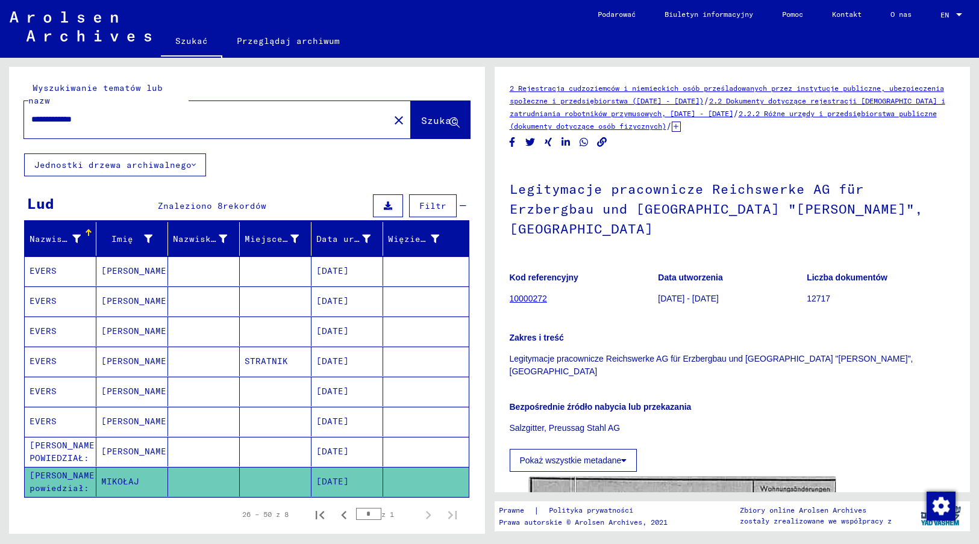
drag, startPoint x: 509, startPoint y: 190, endPoint x: 887, endPoint y: 214, distance: 378.4
click at [887, 214] on h1 "Legitymacje pracownicze Reichswerke AG für Erzbergbau und [GEOGRAPHIC_DATA] "[P…" at bounding box center [733, 207] width 446 height 93
copy h1 "Legitymacje pracownicze Reichswerke AG für Erzbergbau und [GEOGRAPHIC_DATA] "[P…"
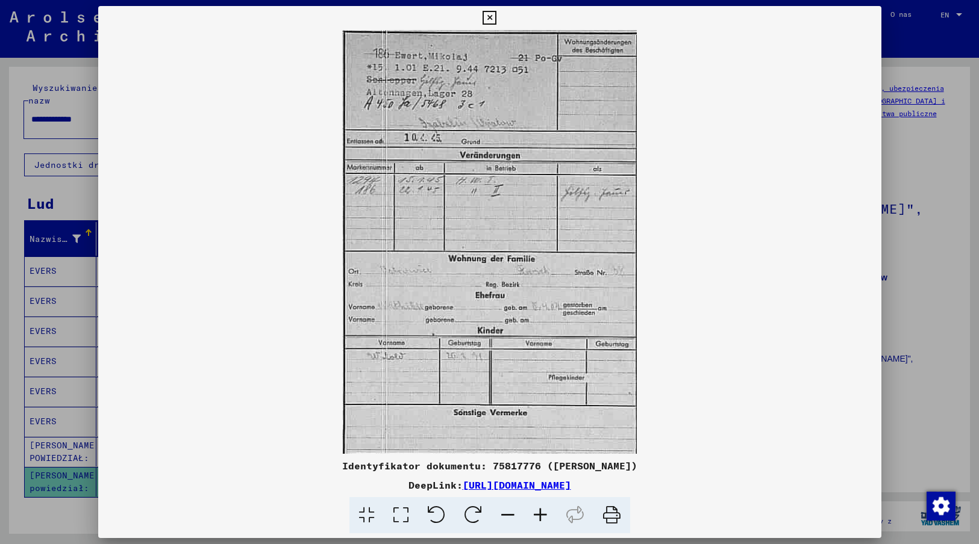
click at [663, 261] on img at bounding box center [489, 242] width 783 height 424
click at [487, 15] on icon at bounding box center [489, 18] width 14 height 14
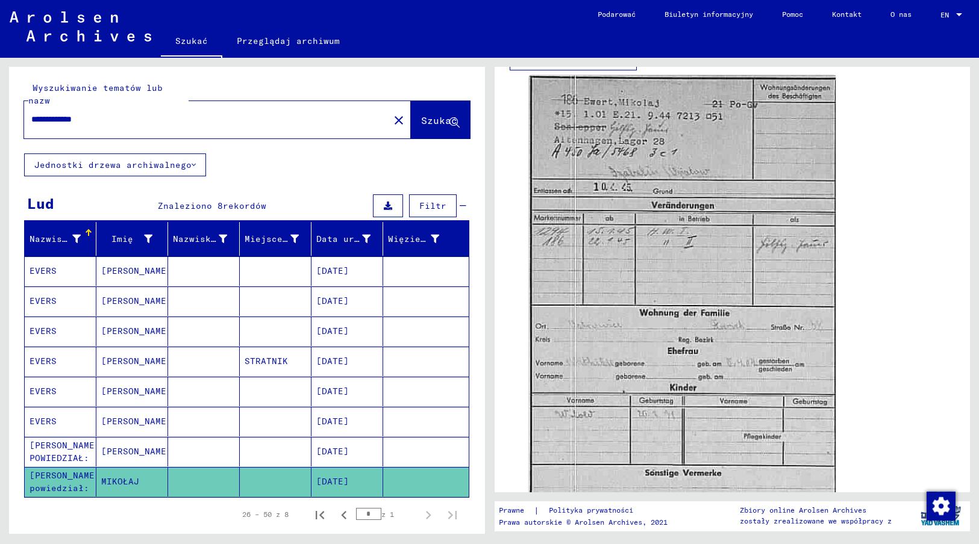
scroll to position [454, 0]
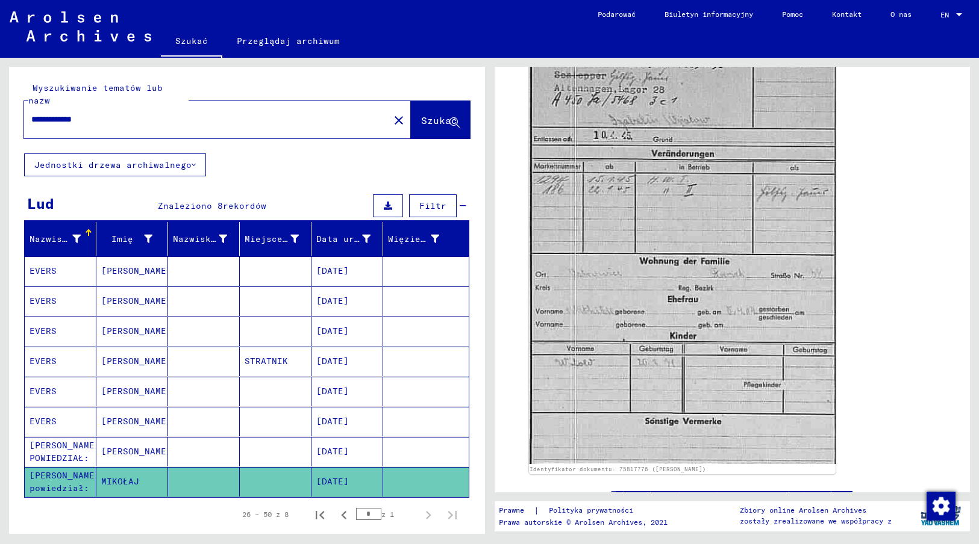
click at [333, 440] on mat-cell "[DATE]" at bounding box center [347, 452] width 72 height 30
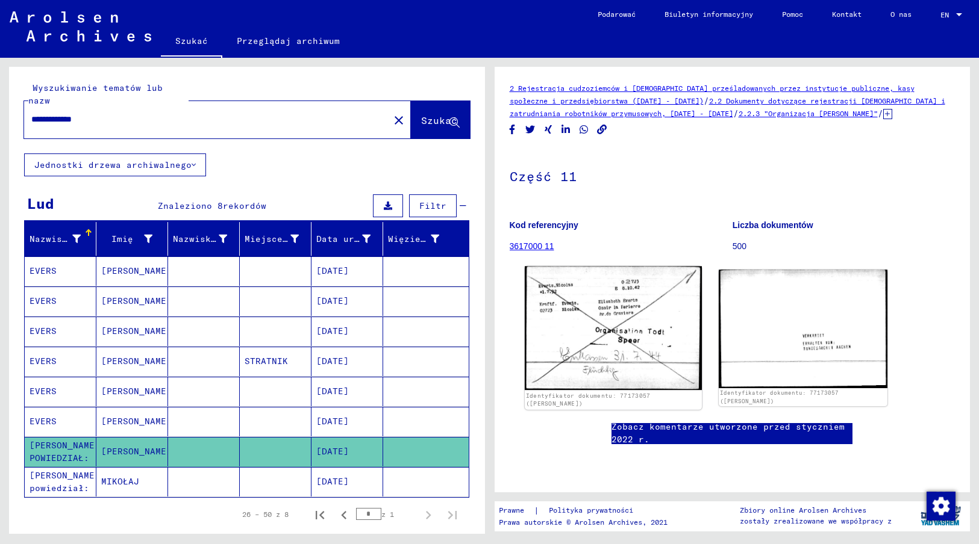
click at [587, 338] on img at bounding box center [613, 329] width 177 height 124
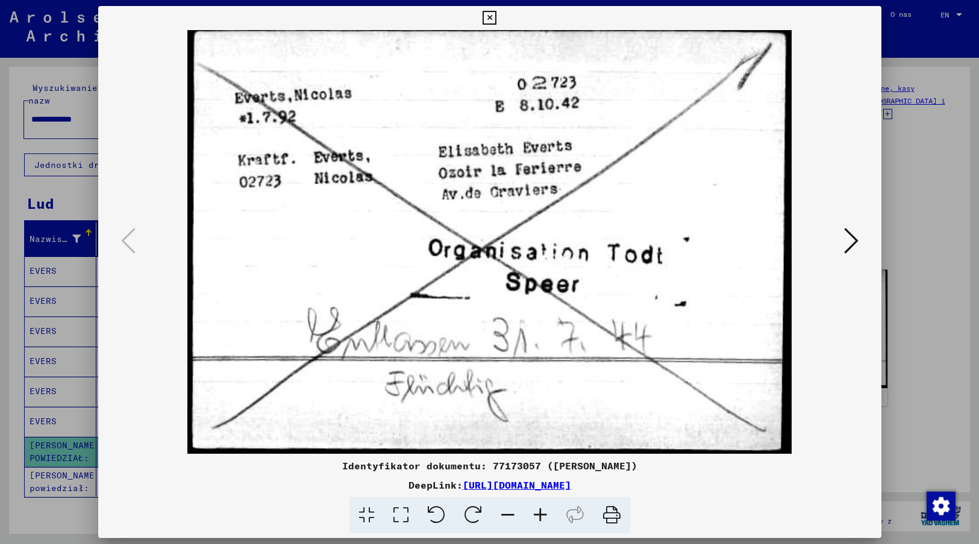
click at [492, 17] on icon at bounding box center [489, 18] width 14 height 14
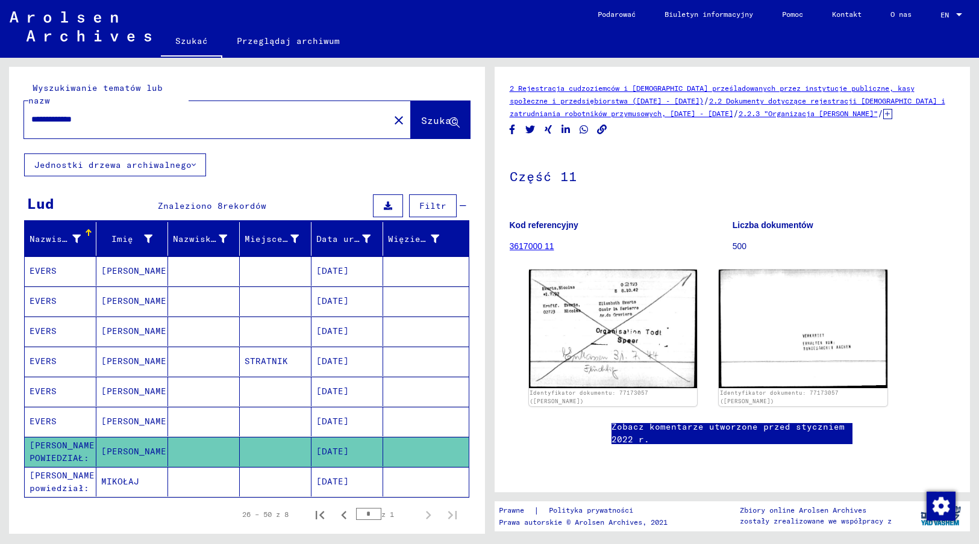
click at [326, 377] on mat-cell "[DATE]" at bounding box center [347, 392] width 72 height 30
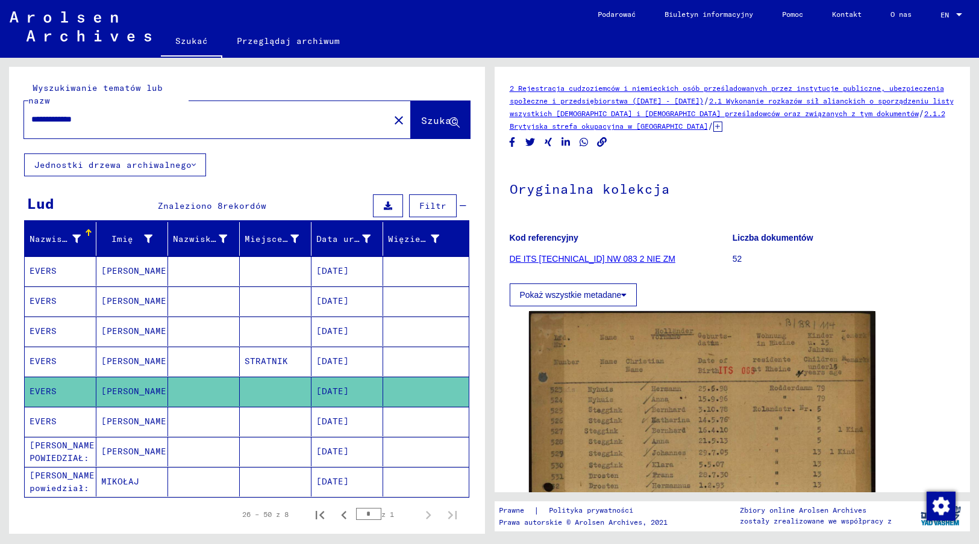
drag, startPoint x: 110, startPoint y: 105, endPoint x: 20, endPoint y: 110, distance: 90.4
click at [20, 110] on div "**********" at bounding box center [247, 110] width 476 height 87
click at [429, 114] on span "Szukać" at bounding box center [439, 120] width 36 height 12
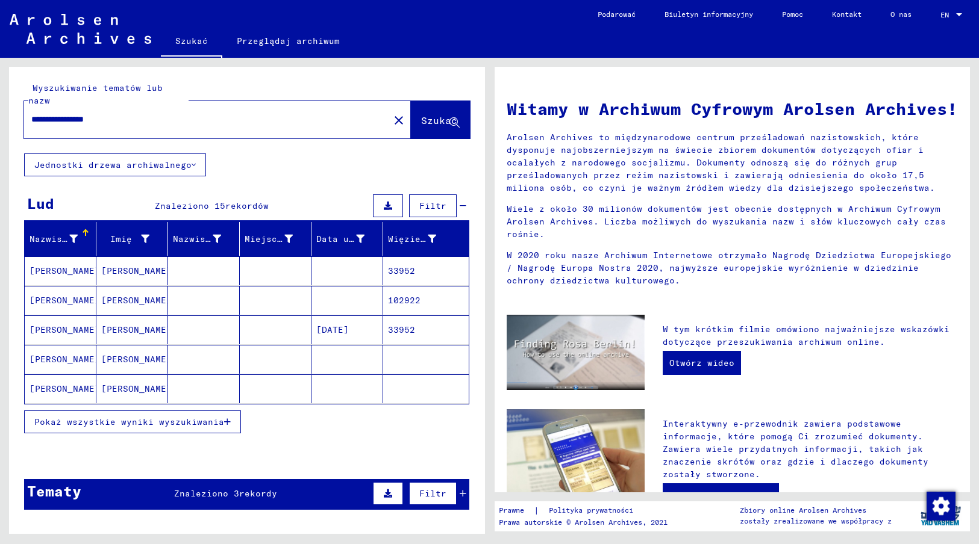
click at [327, 316] on mat-cell "[DATE]" at bounding box center [347, 330] width 72 height 29
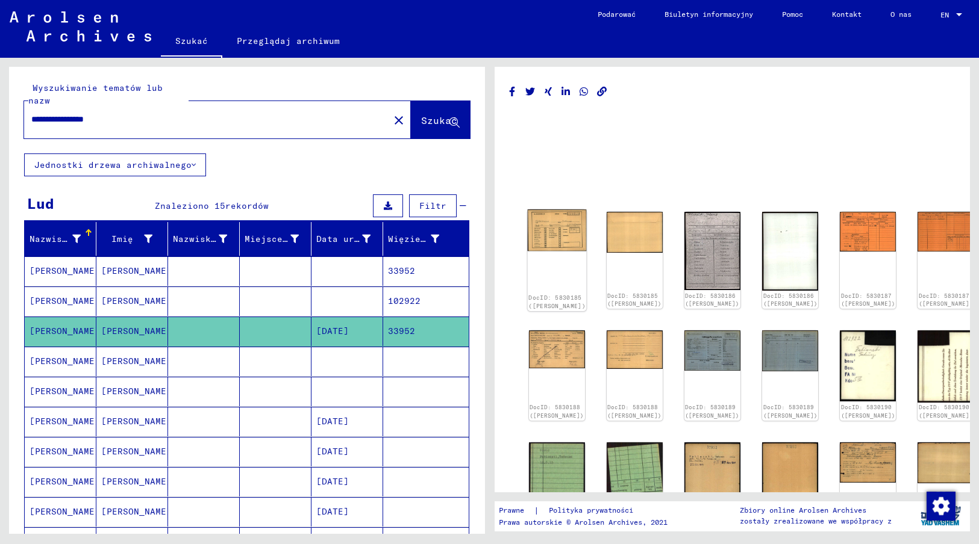
click at [559, 229] on img at bounding box center [556, 231] width 59 height 42
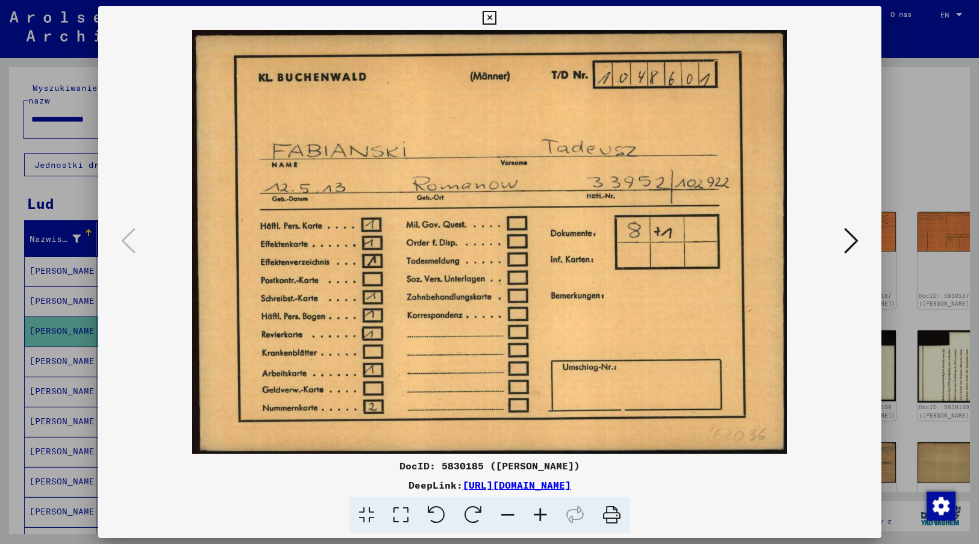
click at [852, 240] on icon at bounding box center [851, 240] width 14 height 29
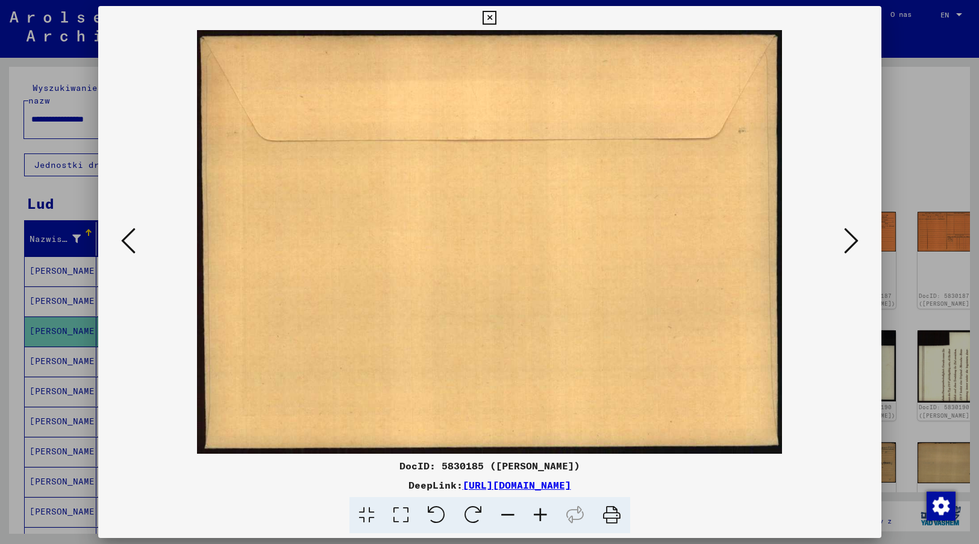
click at [852, 240] on icon at bounding box center [851, 240] width 14 height 29
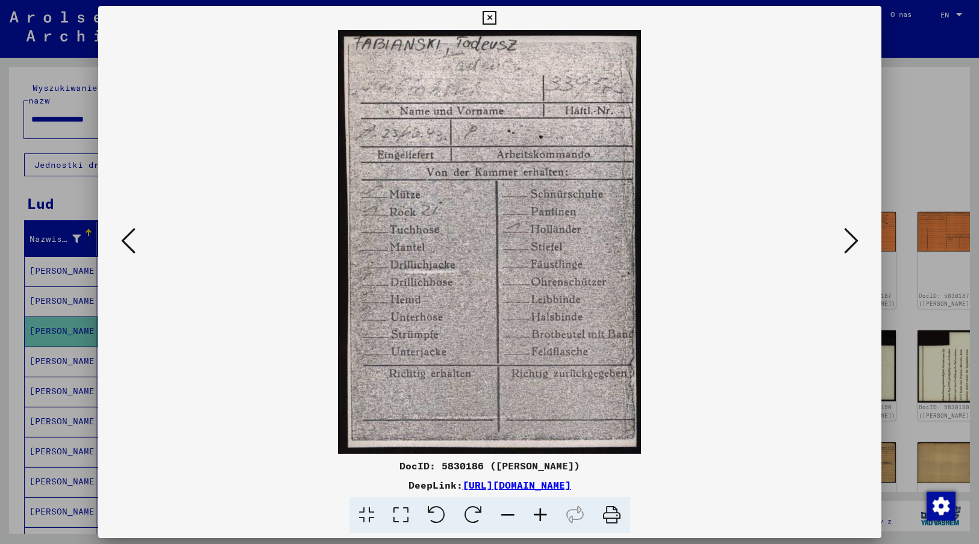
click at [852, 240] on icon at bounding box center [851, 240] width 14 height 29
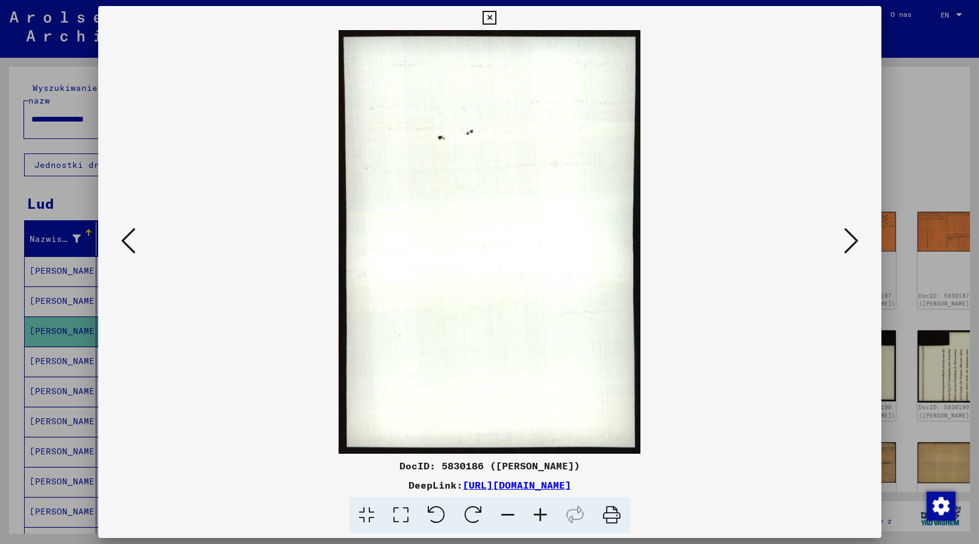
click at [852, 240] on icon at bounding box center [851, 240] width 14 height 29
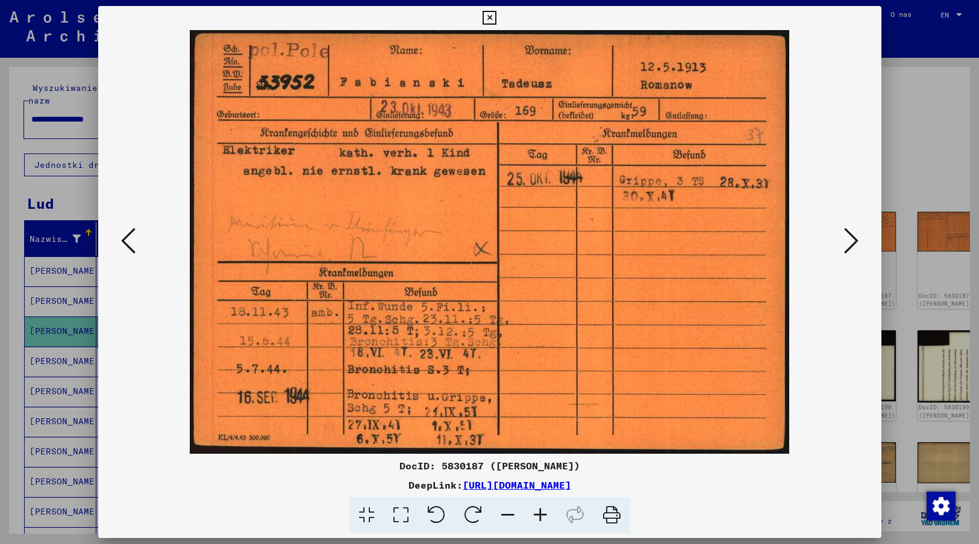
click at [852, 240] on icon at bounding box center [851, 240] width 14 height 29
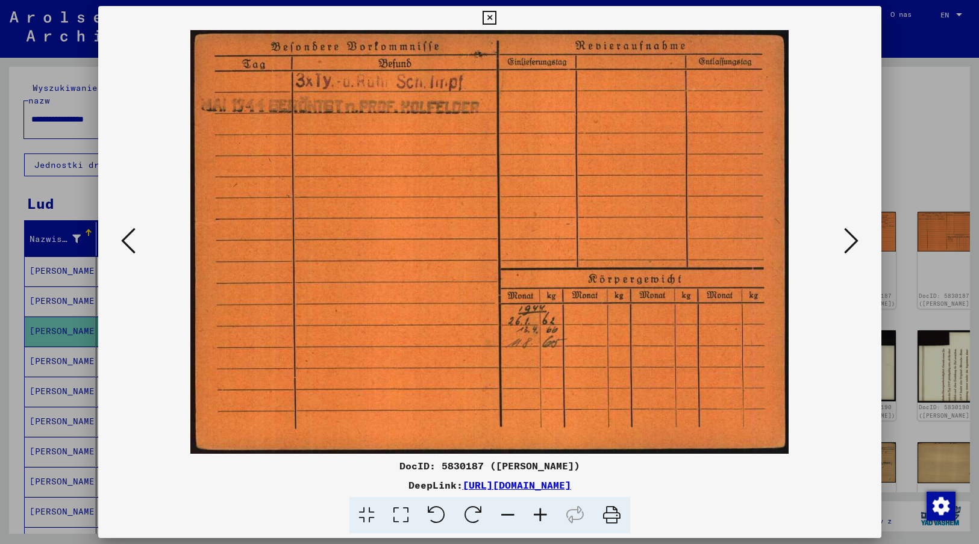
click at [852, 240] on icon at bounding box center [851, 240] width 14 height 29
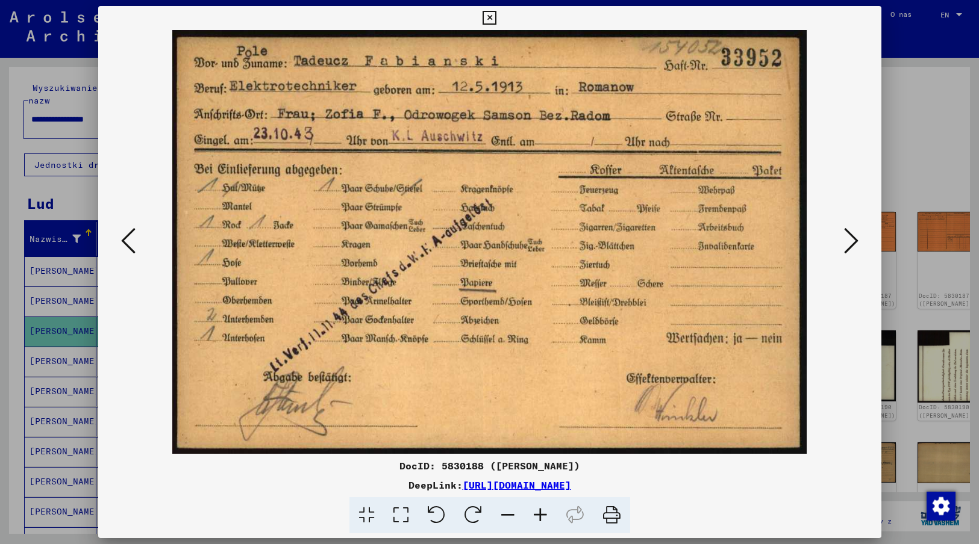
click at [852, 240] on icon at bounding box center [851, 240] width 14 height 29
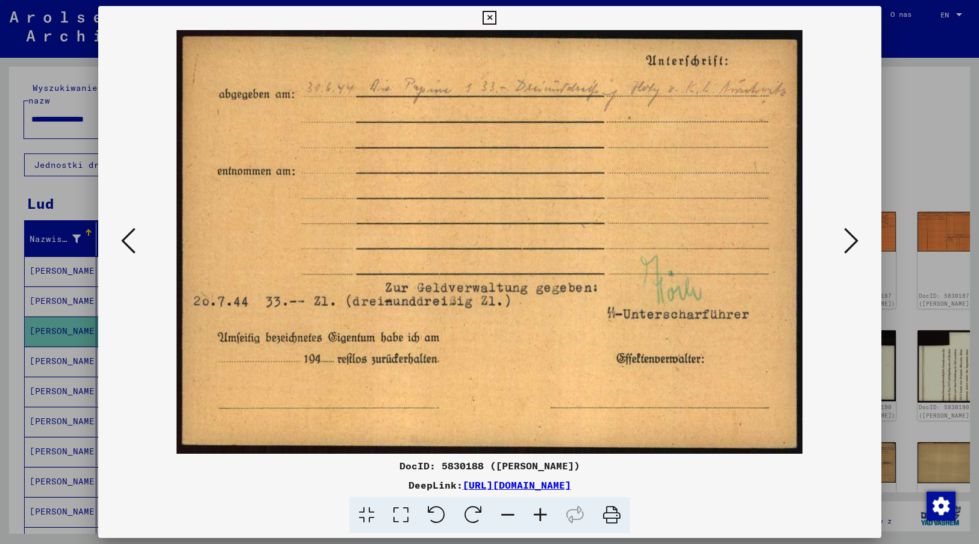
click at [852, 240] on icon at bounding box center [851, 240] width 14 height 29
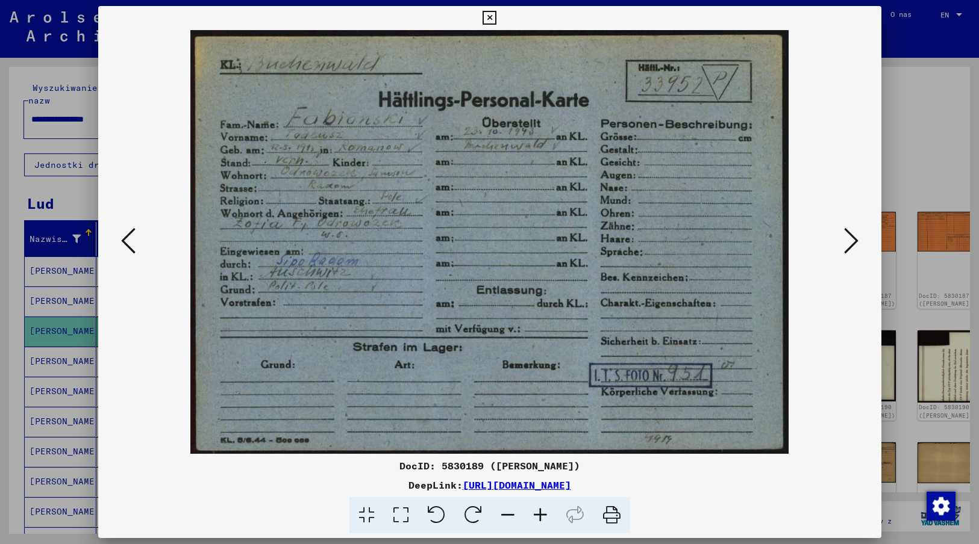
click at [852, 241] on icon at bounding box center [851, 240] width 14 height 29
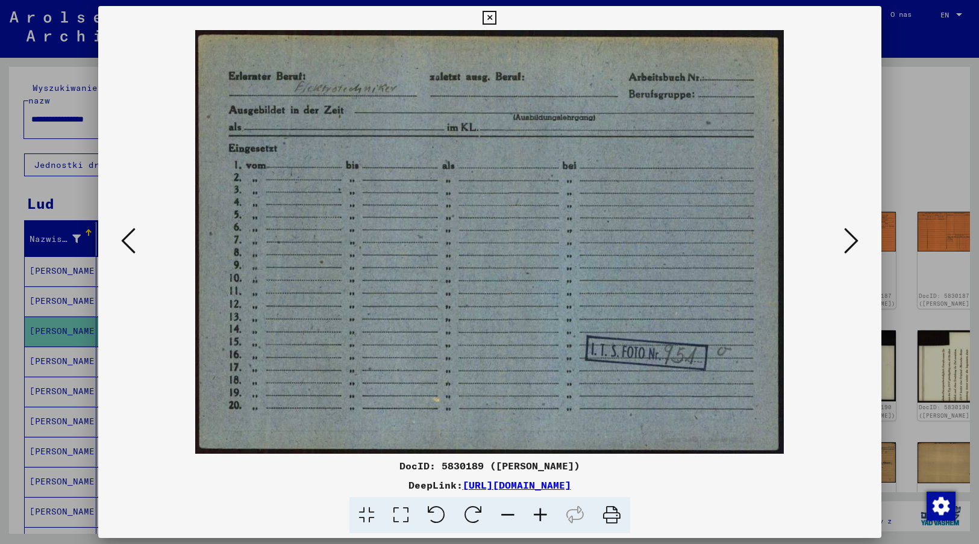
click at [852, 241] on icon at bounding box center [851, 240] width 14 height 29
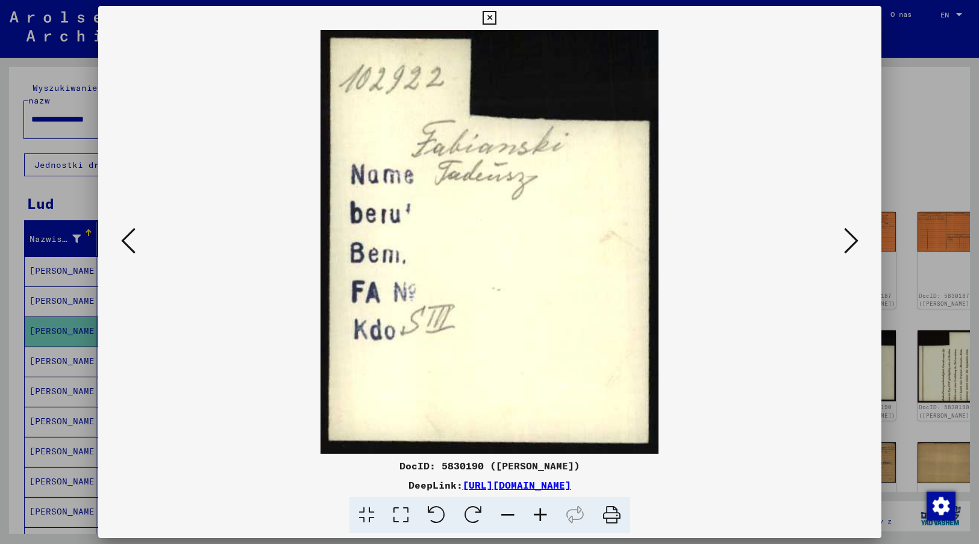
click at [852, 241] on icon at bounding box center [851, 240] width 14 height 29
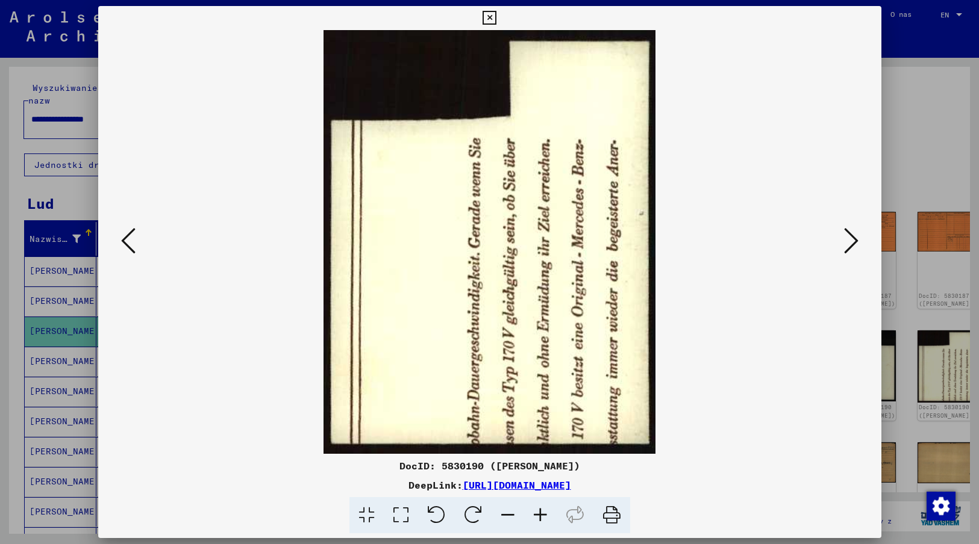
click at [852, 241] on icon at bounding box center [851, 240] width 14 height 29
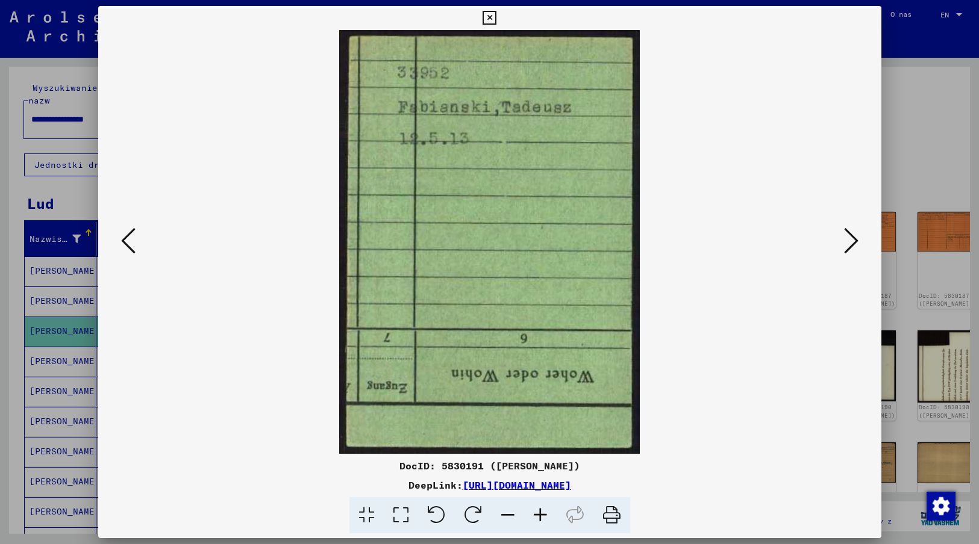
click at [852, 241] on icon at bounding box center [851, 240] width 14 height 29
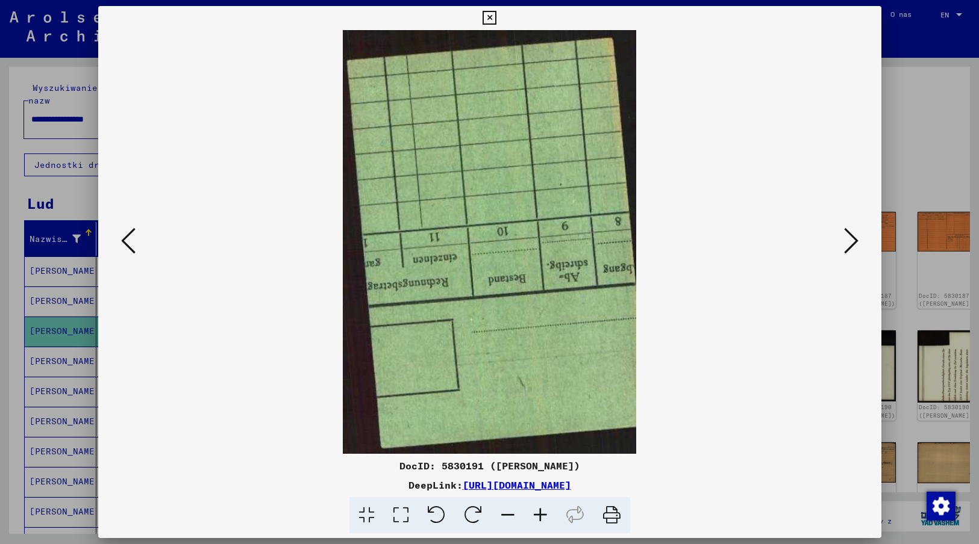
click at [852, 241] on icon at bounding box center [851, 240] width 14 height 29
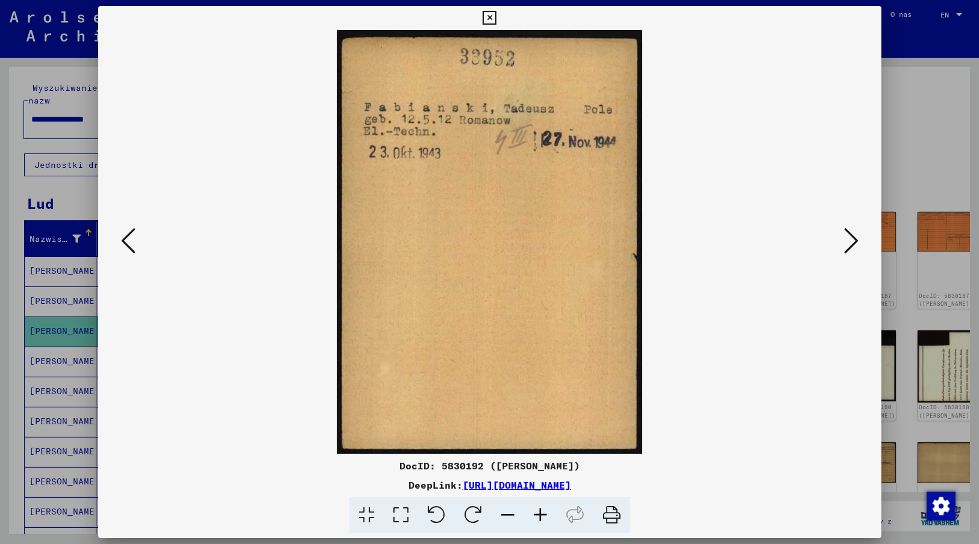
click at [852, 241] on icon at bounding box center [851, 240] width 14 height 29
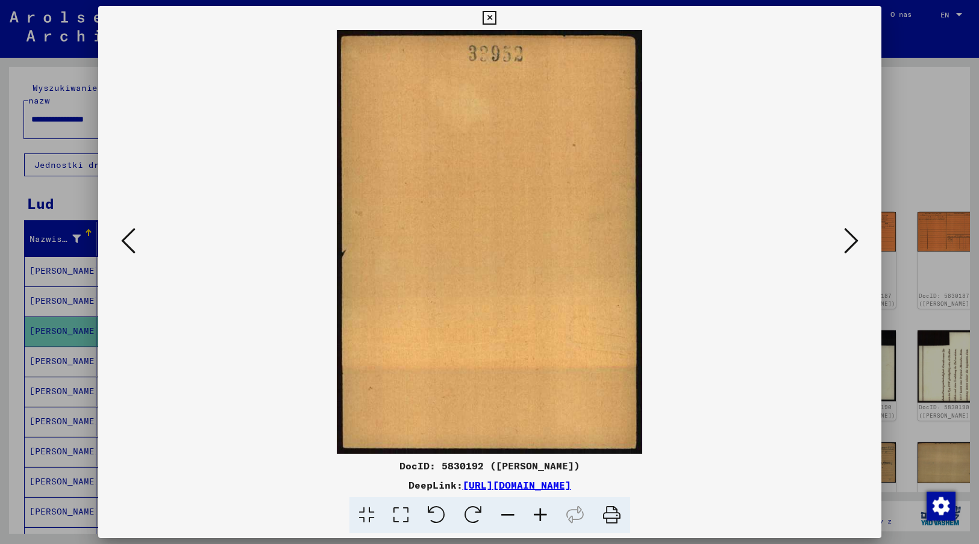
click at [852, 241] on icon at bounding box center [851, 240] width 14 height 29
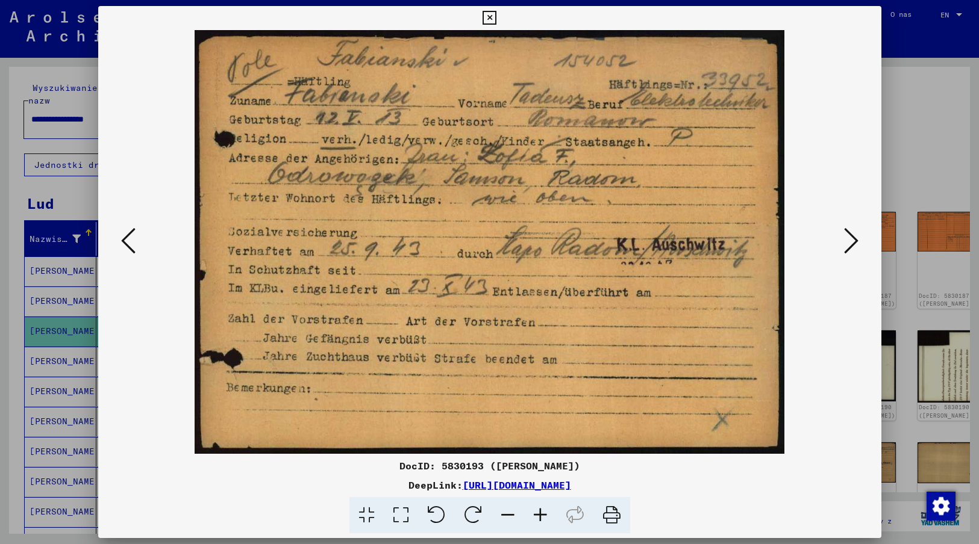
click at [852, 241] on icon at bounding box center [851, 240] width 14 height 29
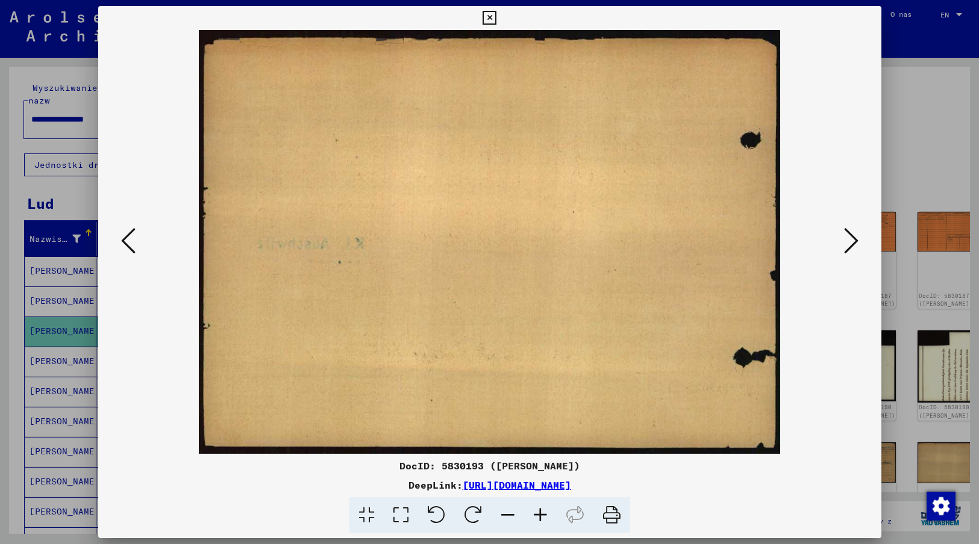
click at [852, 241] on icon at bounding box center [851, 240] width 14 height 29
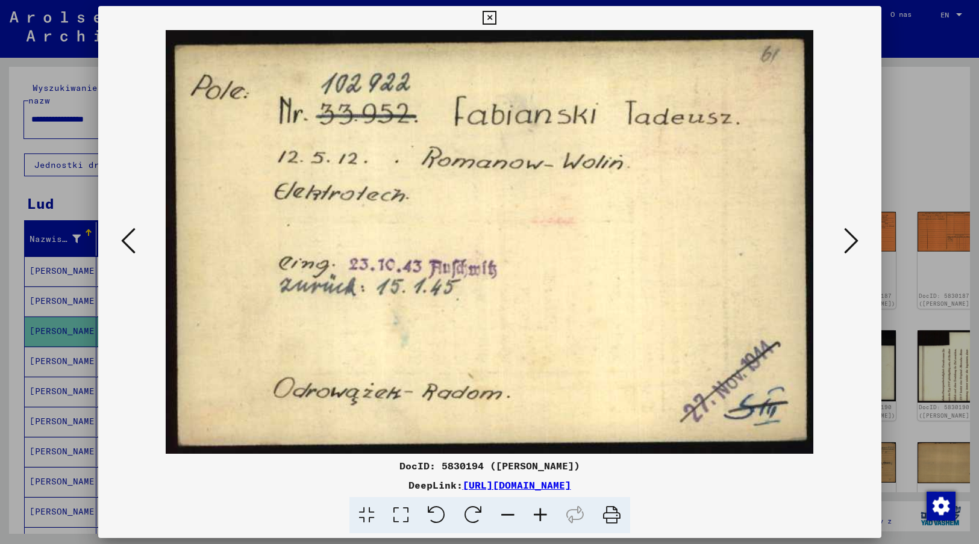
click at [852, 241] on icon at bounding box center [851, 240] width 14 height 29
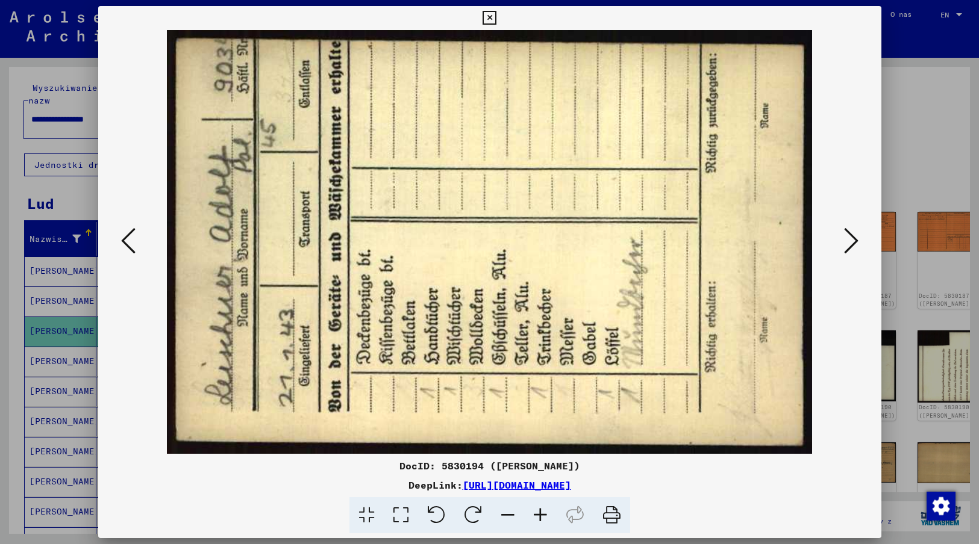
click at [852, 241] on icon at bounding box center [851, 240] width 14 height 29
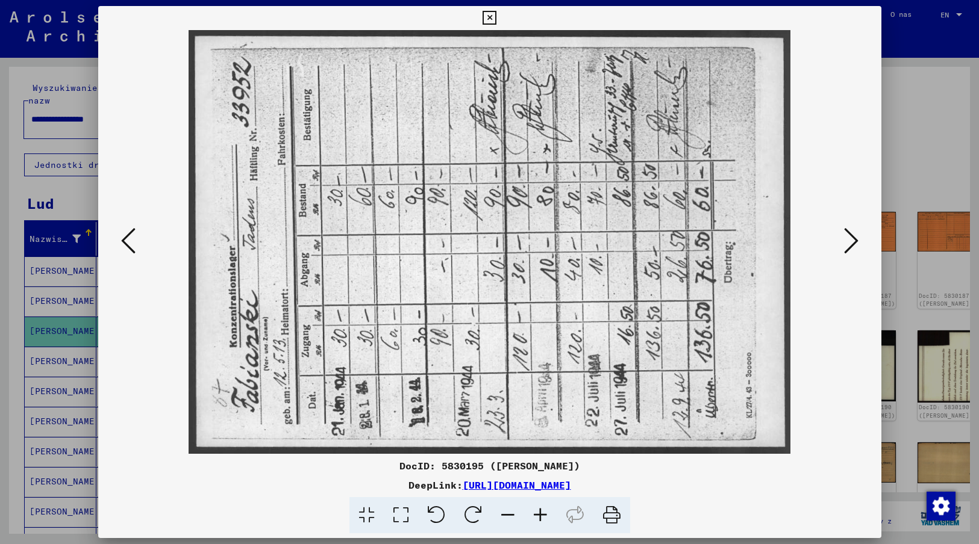
click at [852, 241] on icon at bounding box center [851, 240] width 14 height 29
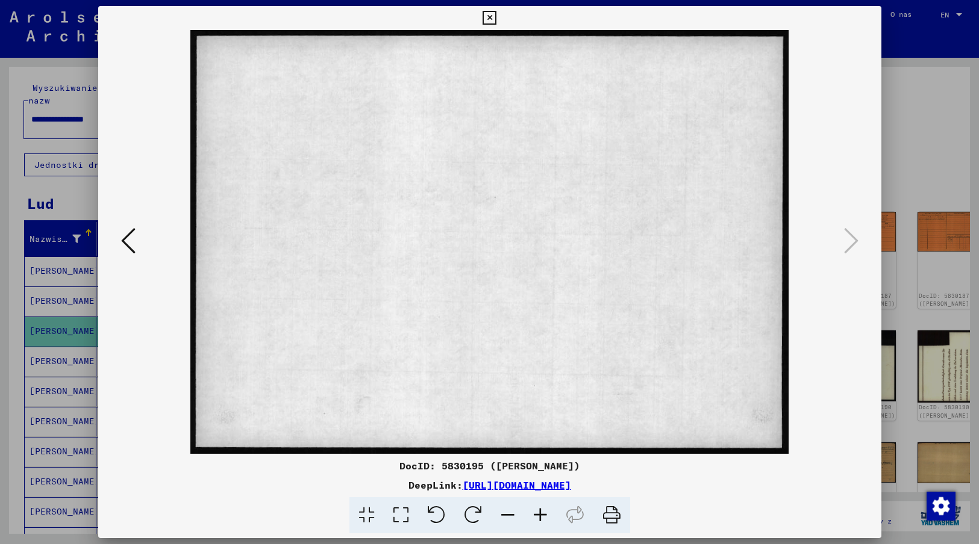
click at [488, 19] on icon at bounding box center [489, 18] width 14 height 14
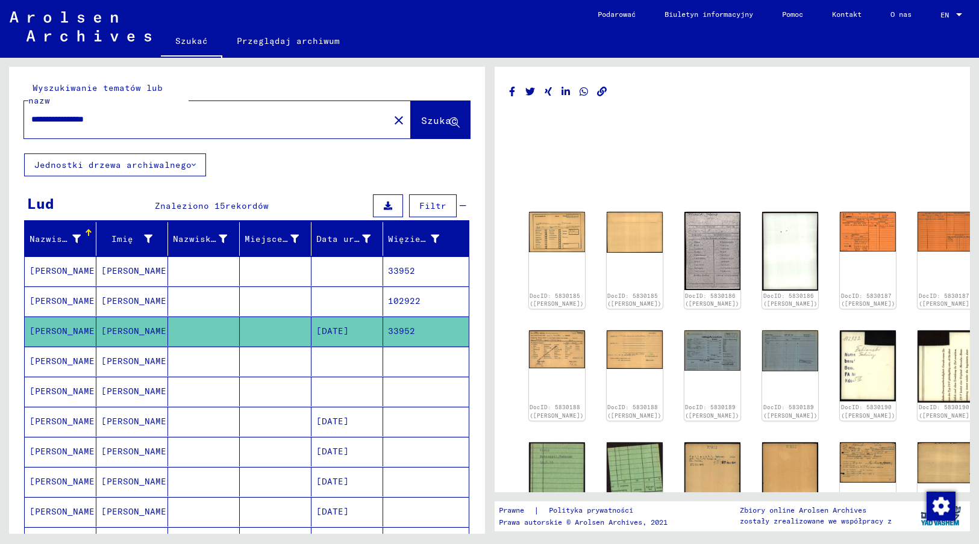
click at [326, 347] on mat-cell at bounding box center [347, 362] width 72 height 30
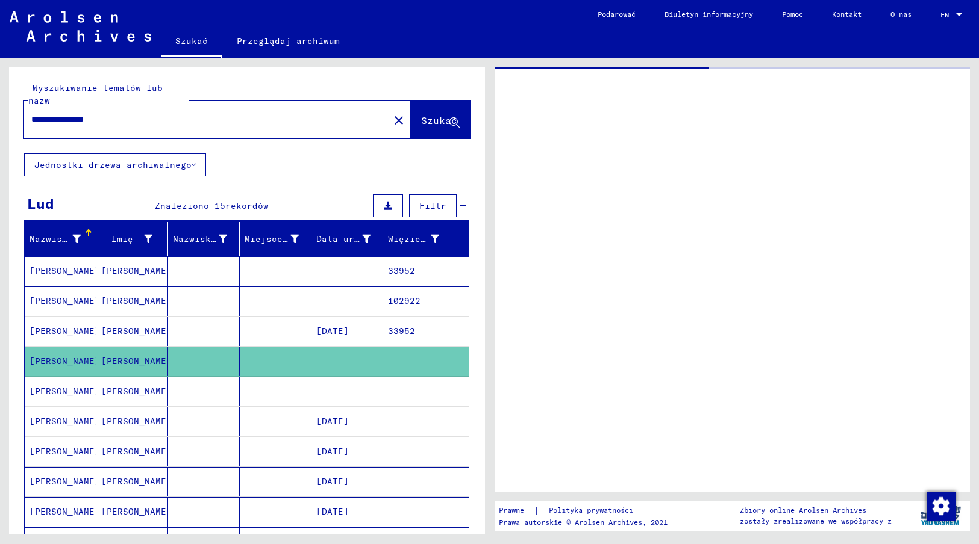
click at [326, 347] on mat-cell at bounding box center [347, 362] width 72 height 30
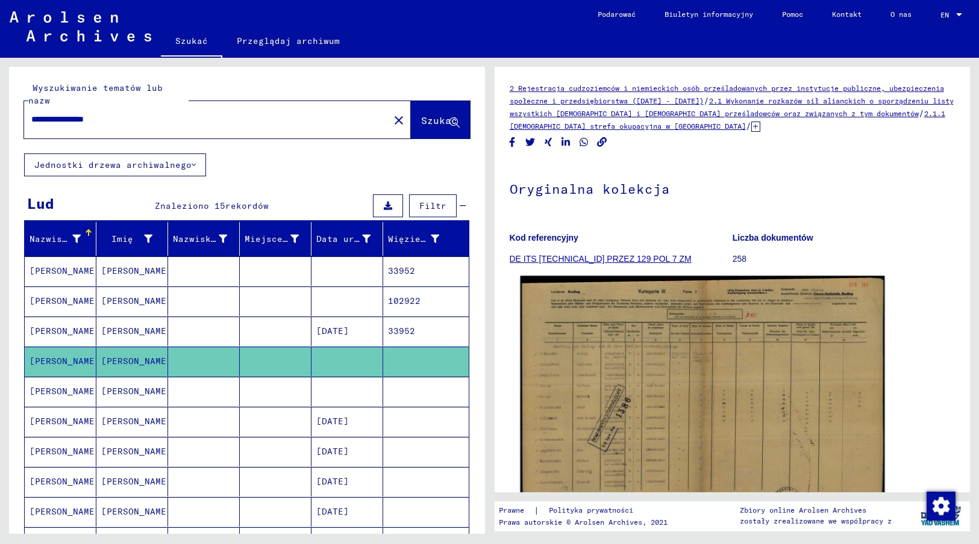
click at [684, 432] on img at bounding box center [702, 405] width 364 height 258
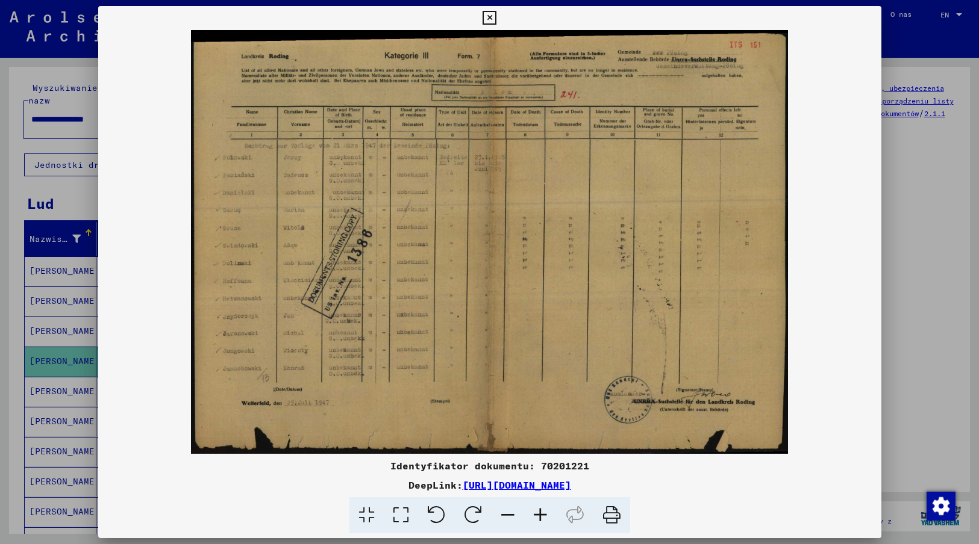
click at [491, 18] on icon at bounding box center [489, 18] width 14 height 14
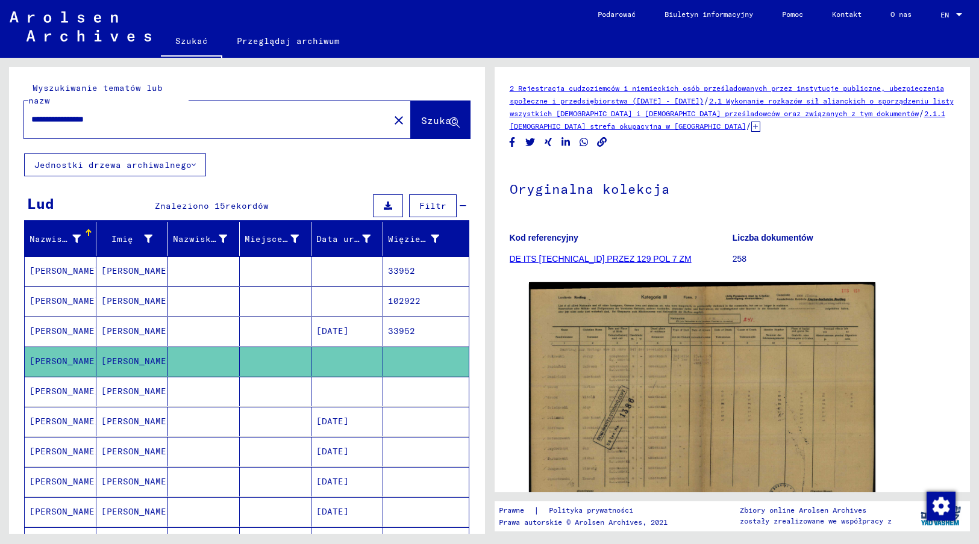
click at [358, 387] on mat-cell at bounding box center [347, 392] width 72 height 30
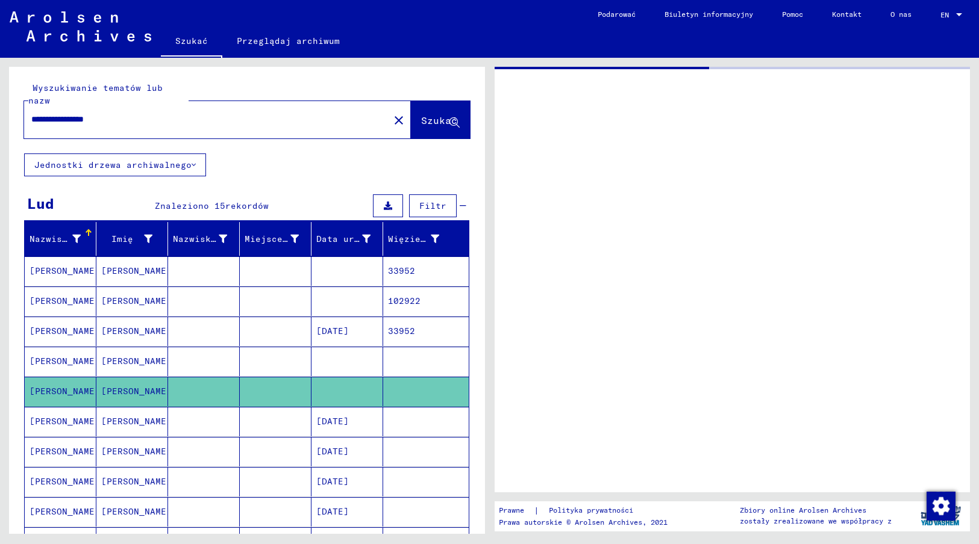
click at [358, 387] on mat-cell at bounding box center [347, 392] width 72 height 30
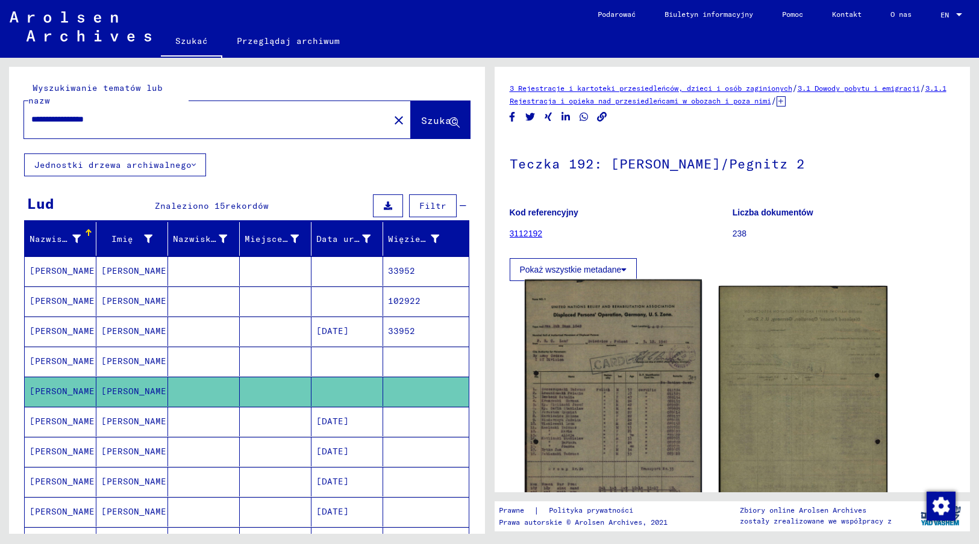
click at [611, 432] on img at bounding box center [613, 409] width 177 height 260
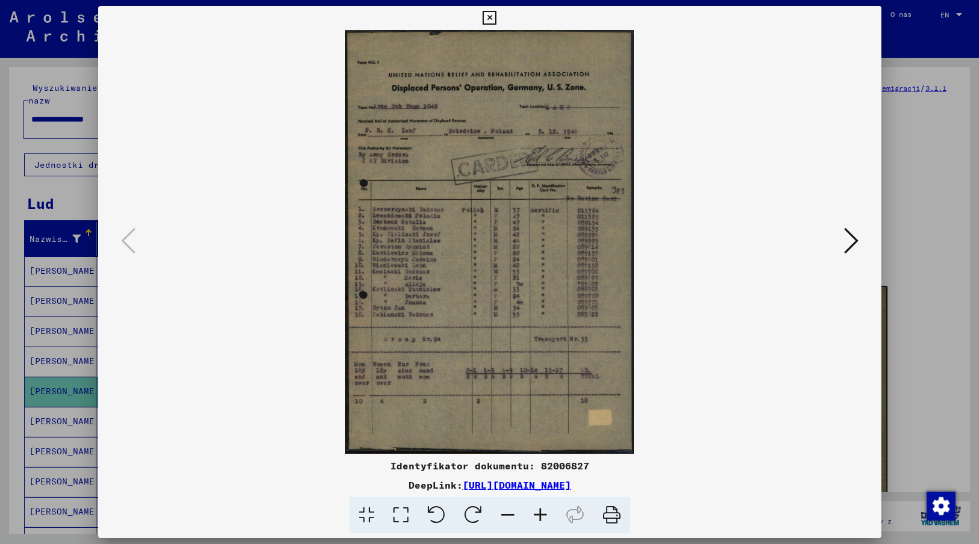
click at [491, 17] on icon at bounding box center [489, 18] width 14 height 14
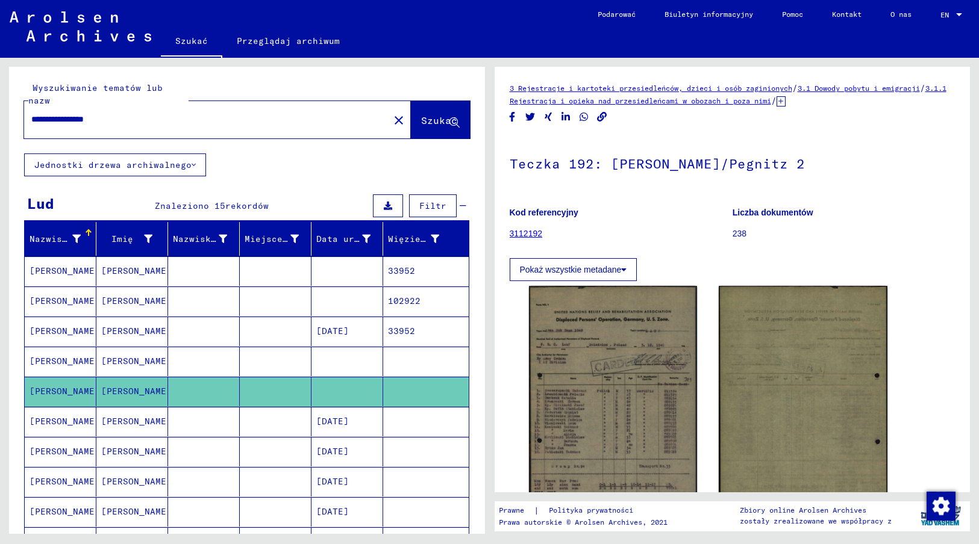
click at [319, 260] on mat-cell at bounding box center [347, 272] width 72 height 30
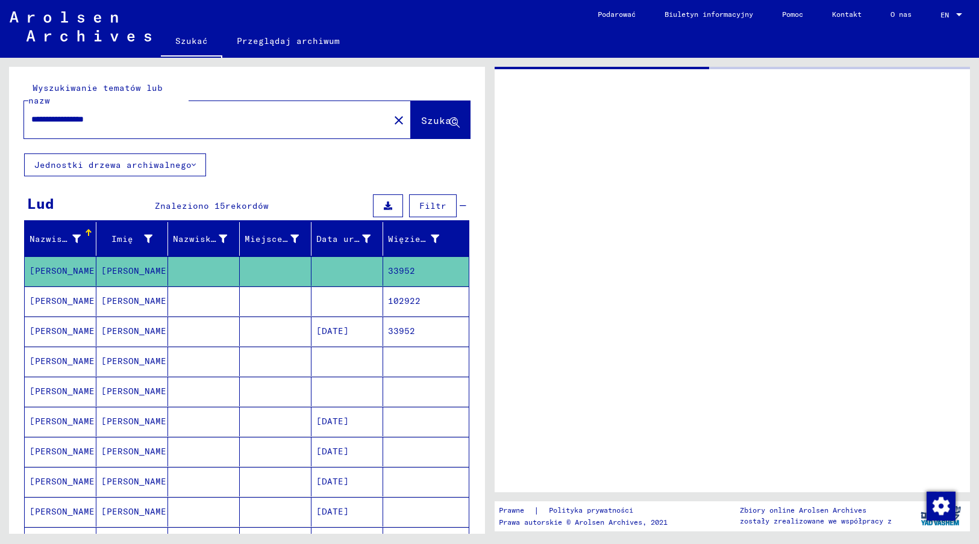
click at [319, 260] on mat-cell at bounding box center [347, 272] width 72 height 30
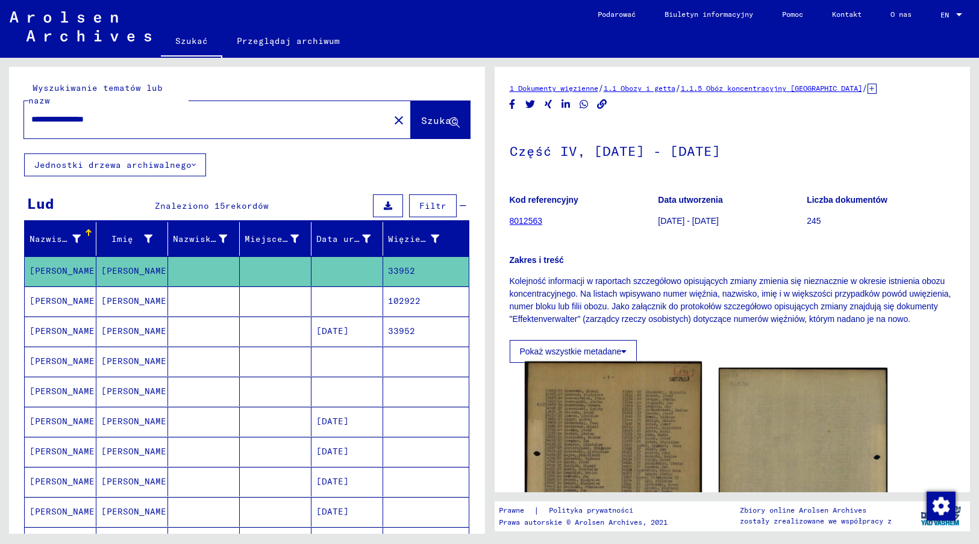
click at [572, 449] on img at bounding box center [613, 487] width 177 height 251
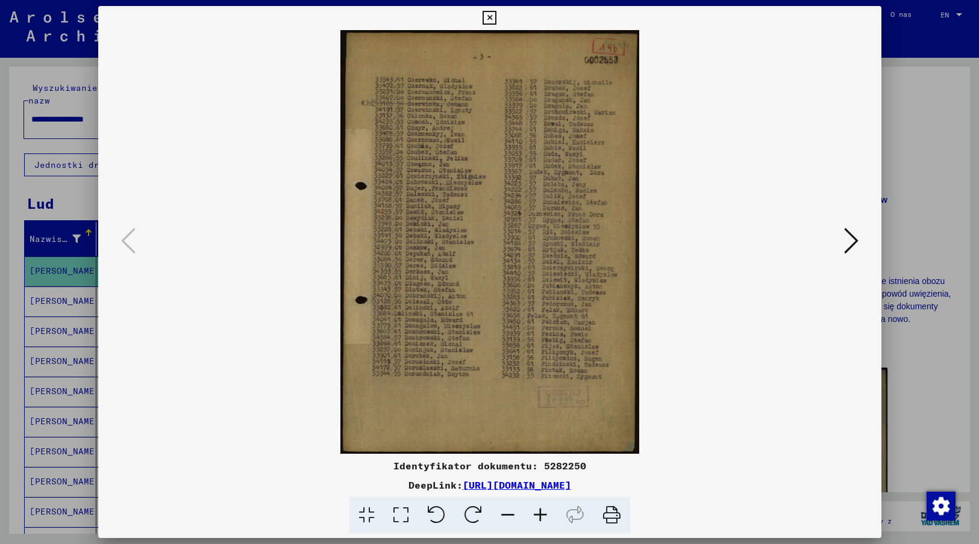
click at [487, 16] on icon at bounding box center [489, 18] width 14 height 14
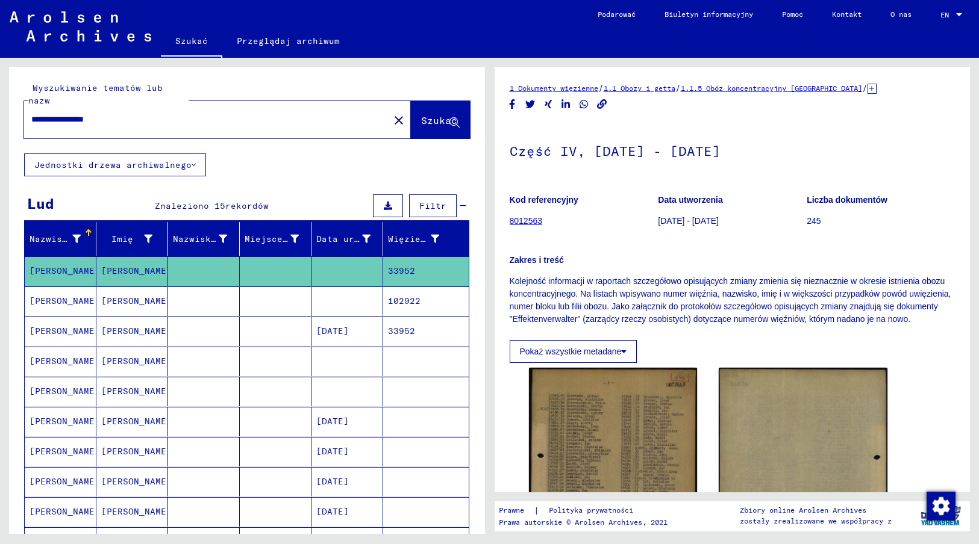
click at [300, 289] on mat-cell at bounding box center [276, 302] width 72 height 30
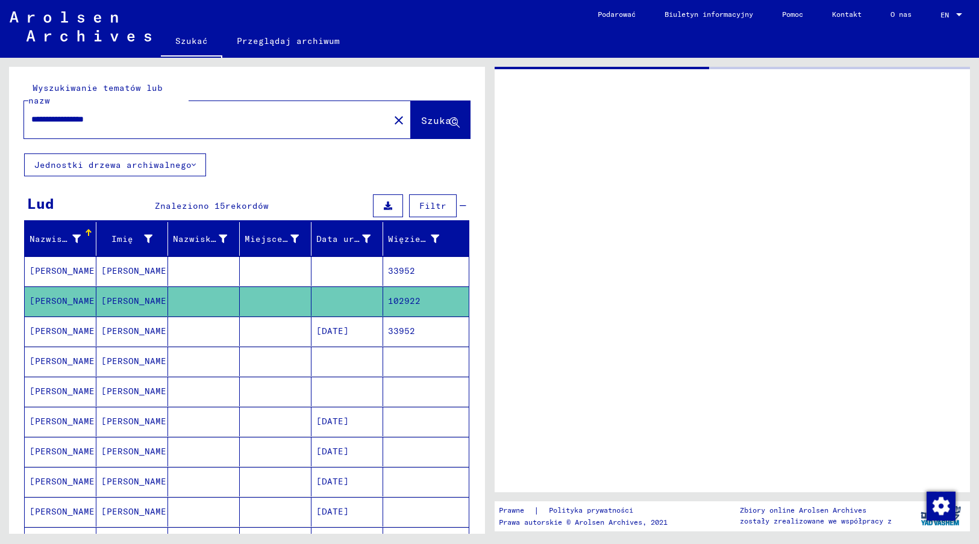
click at [300, 289] on mat-cell at bounding box center [276, 302] width 72 height 30
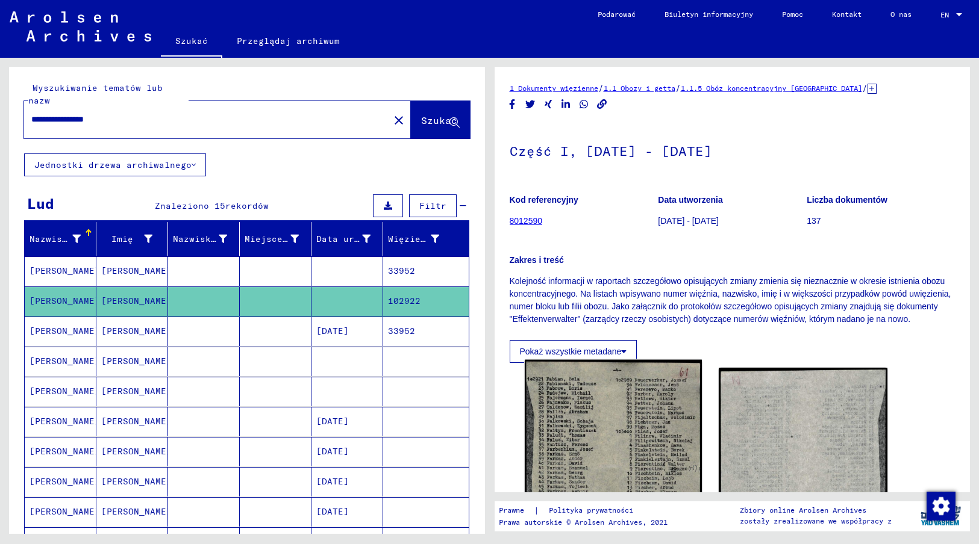
click at [581, 449] on img at bounding box center [613, 524] width 177 height 329
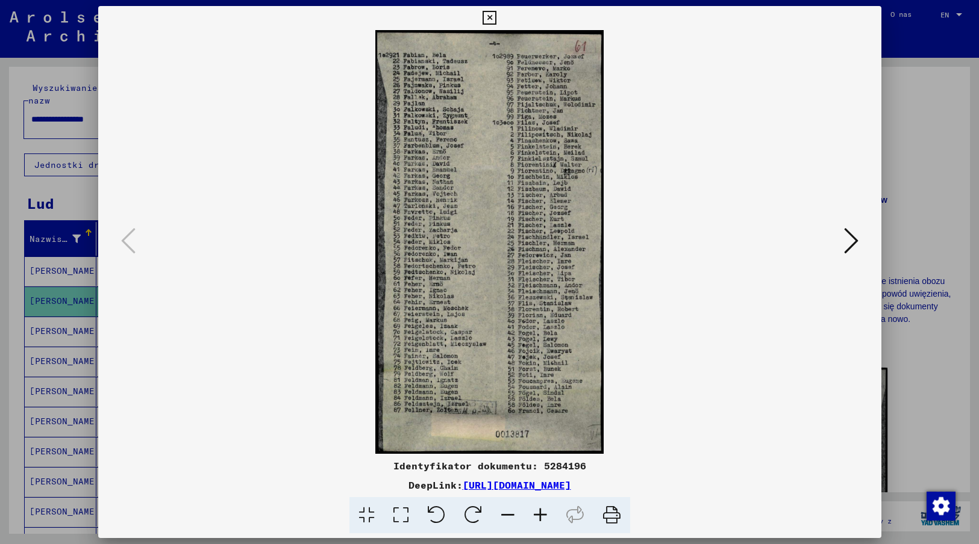
click at [487, 18] on icon at bounding box center [489, 18] width 14 height 14
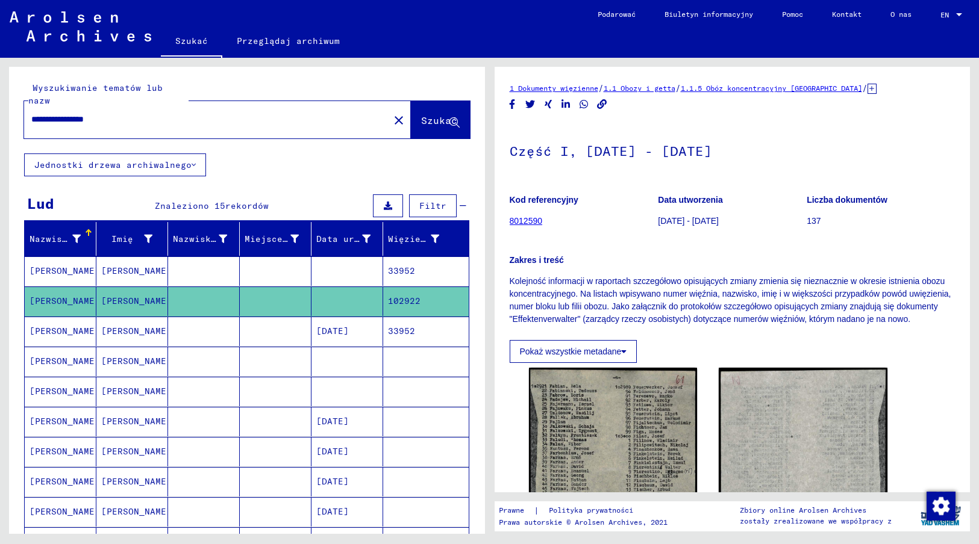
drag, startPoint x: 129, startPoint y: 108, endPoint x: -5, endPoint y: 109, distance: 134.3
click at [0, 109] on html "**********" at bounding box center [489, 272] width 979 height 544
click at [426, 114] on span "Szukać" at bounding box center [439, 120] width 36 height 12
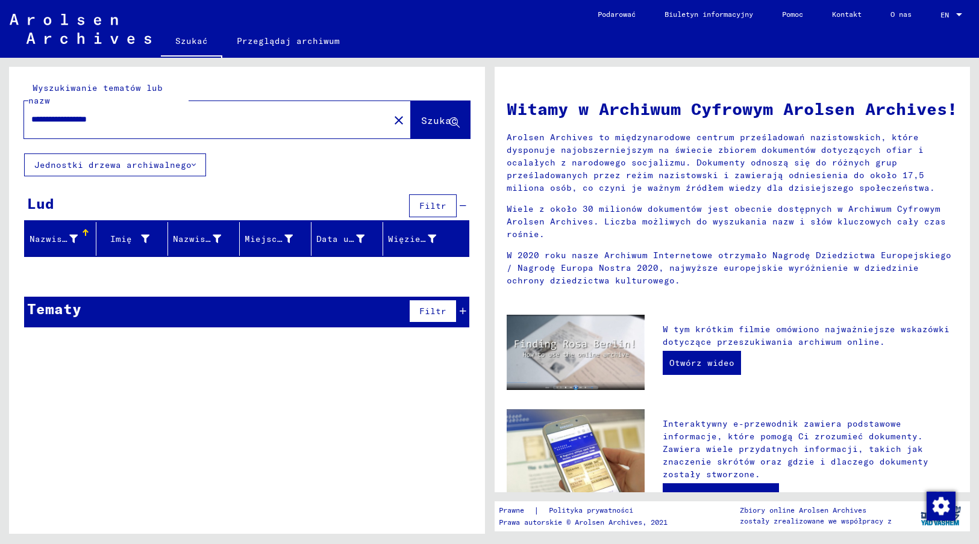
drag, startPoint x: 132, startPoint y: 106, endPoint x: 9, endPoint y: 106, distance: 122.9
click at [9, 106] on div "**********" at bounding box center [247, 110] width 476 height 87
click at [428, 115] on span "Szukać" at bounding box center [440, 121] width 39 height 13
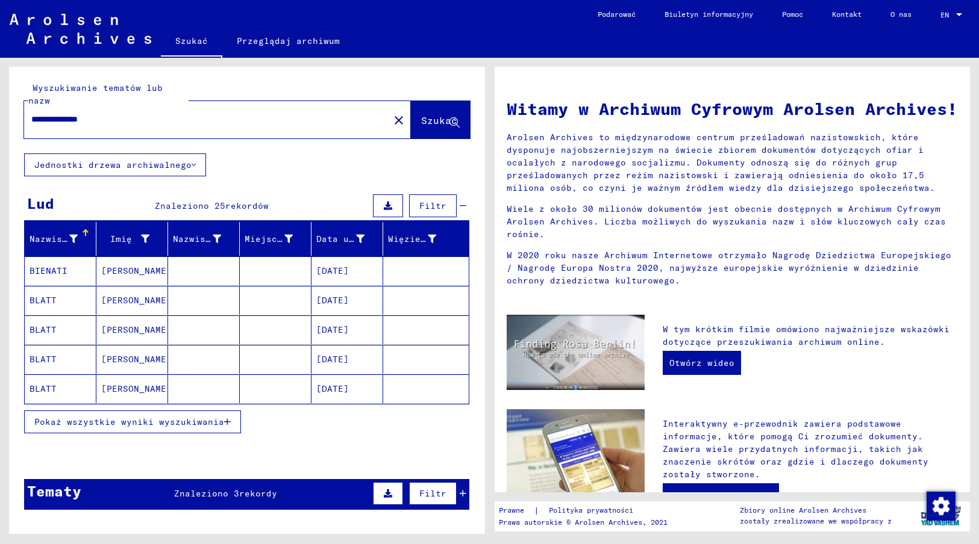
click at [178, 417] on span "Pokaż wszystkie wyniki wyszukiwania" at bounding box center [129, 422] width 190 height 11
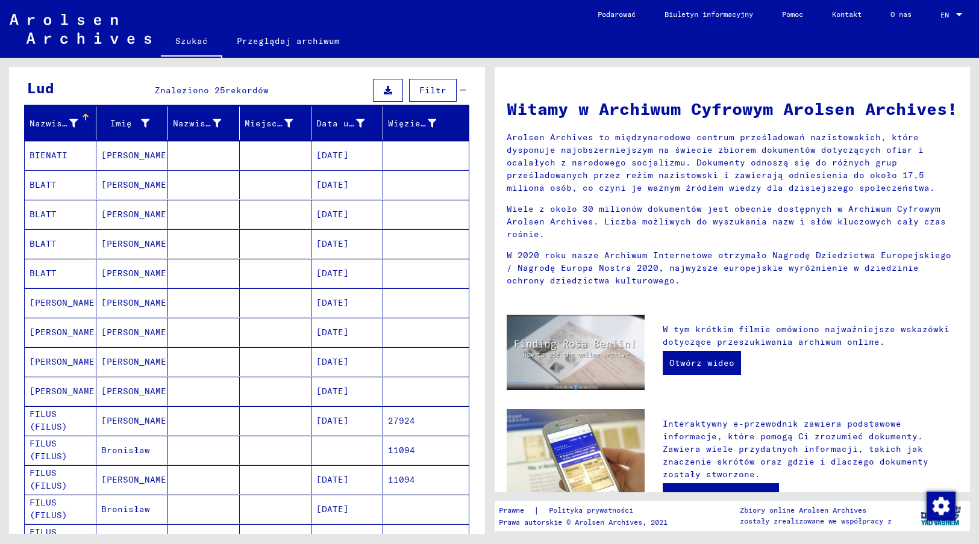
scroll to position [120, 0]
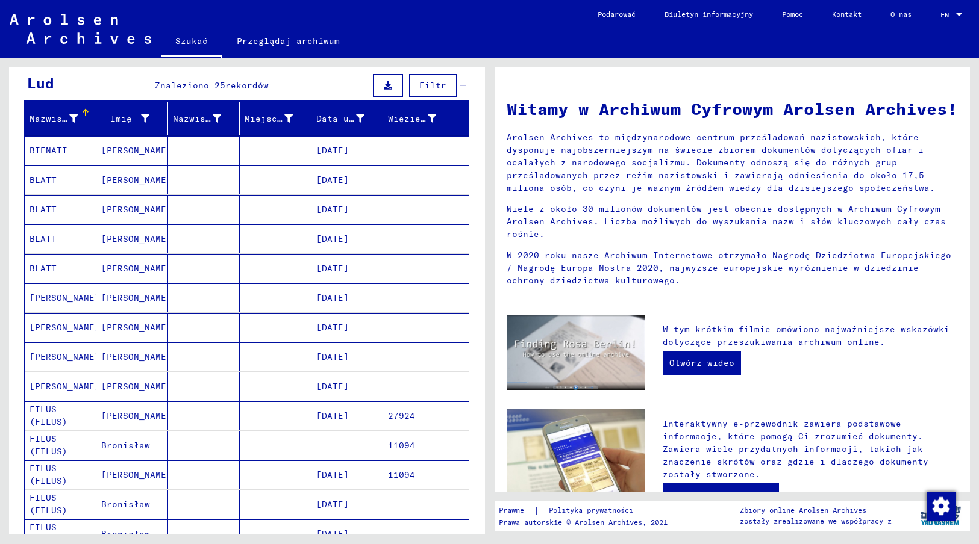
click at [333, 405] on mat-cell "[DATE]" at bounding box center [347, 416] width 72 height 29
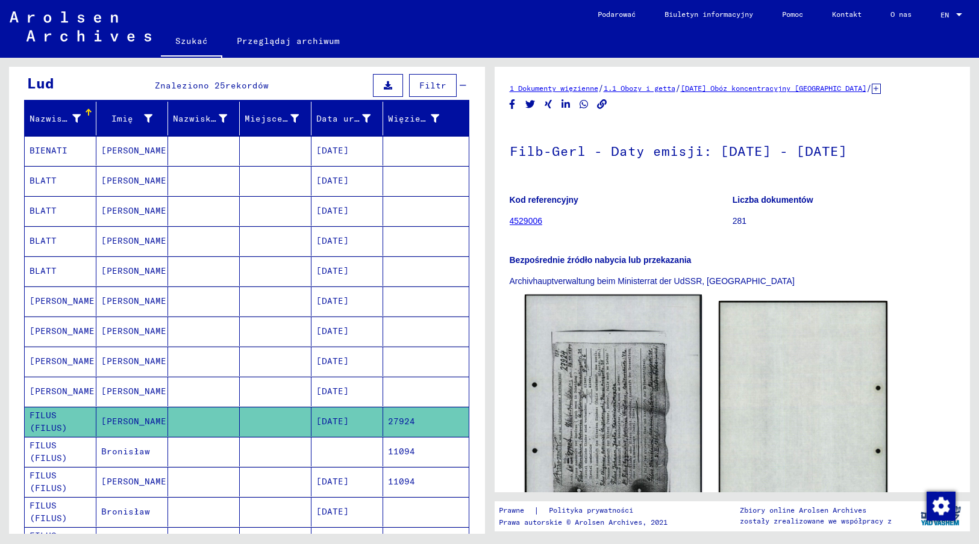
click at [611, 416] on img at bounding box center [613, 418] width 177 height 246
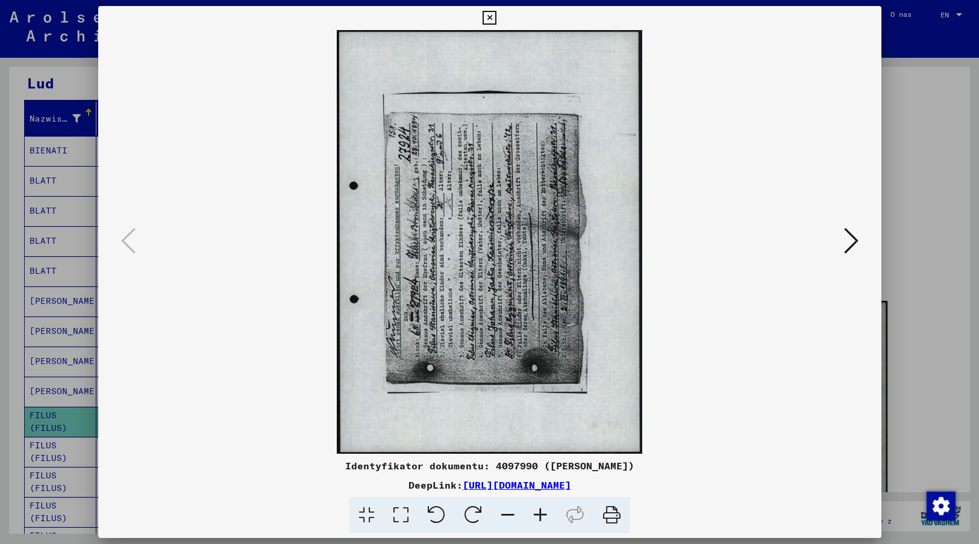
click at [786, 410] on img at bounding box center [489, 242] width 701 height 424
click at [850, 236] on icon at bounding box center [851, 240] width 14 height 29
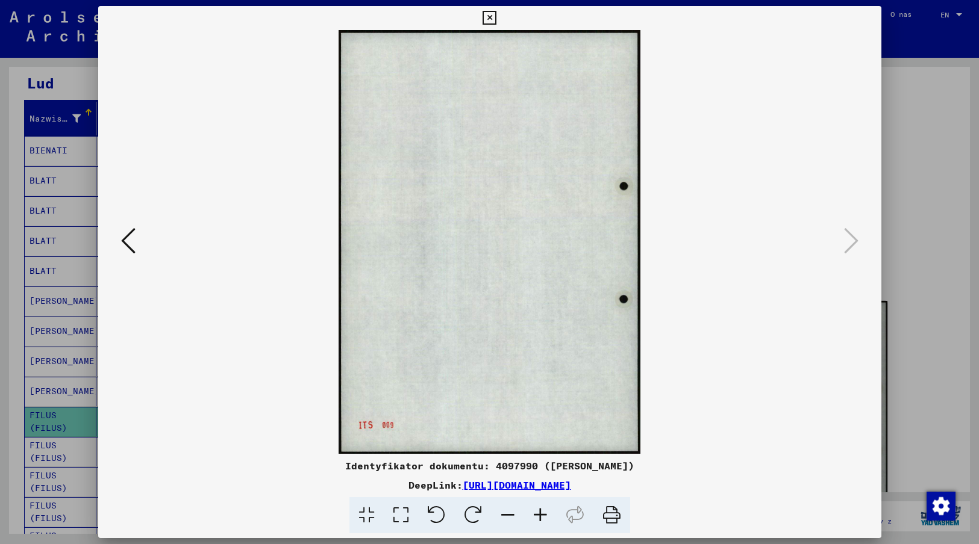
click at [487, 17] on icon at bounding box center [489, 18] width 14 height 14
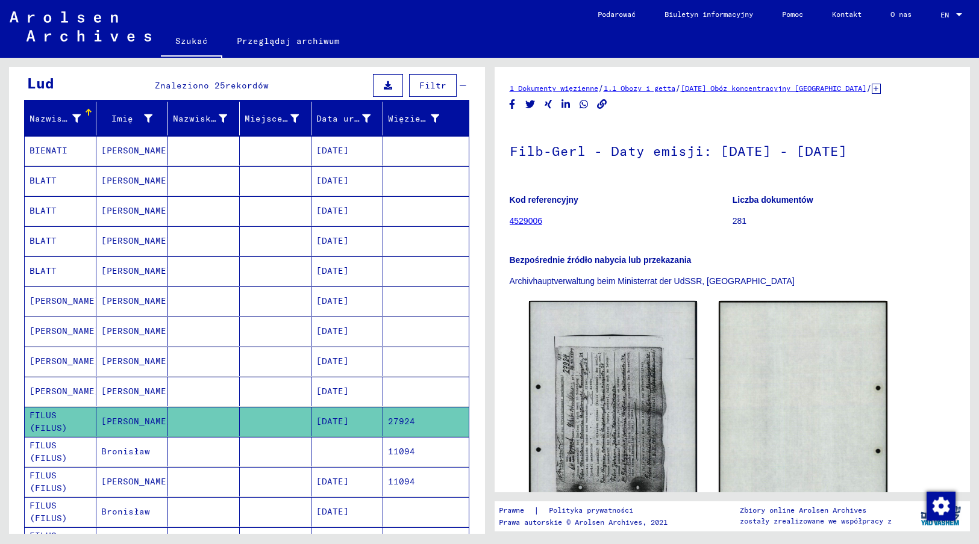
click at [512, 151] on h1 "Filb-Gerl - Daty emisji: [DATE] - [DATE]" at bounding box center [733, 149] width 446 height 53
drag, startPoint x: 510, startPoint y: 258, endPoint x: 743, endPoint y: 282, distance: 234.3
click at [743, 282] on div "Bezpośrednie źródło nabycia lub przekazania Archivhauptverwaltung beim Minister…" at bounding box center [733, 264] width 446 height 48
copy div "Bezpośrednie źródło nabycia lub przekazania Archivhauptverwaltung beim Minister…"
click at [336, 441] on mat-cell at bounding box center [347, 452] width 72 height 30
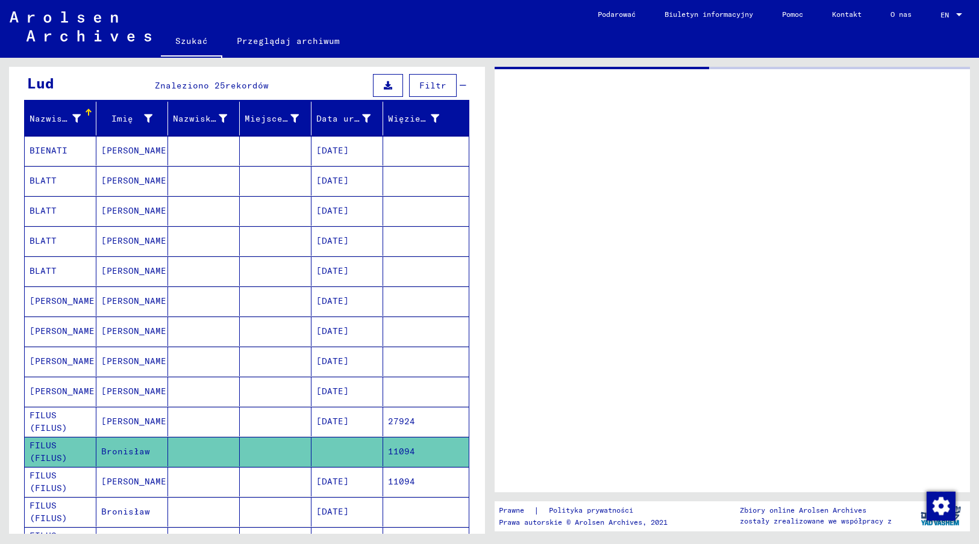
click at [336, 441] on mat-cell at bounding box center [347, 452] width 72 height 30
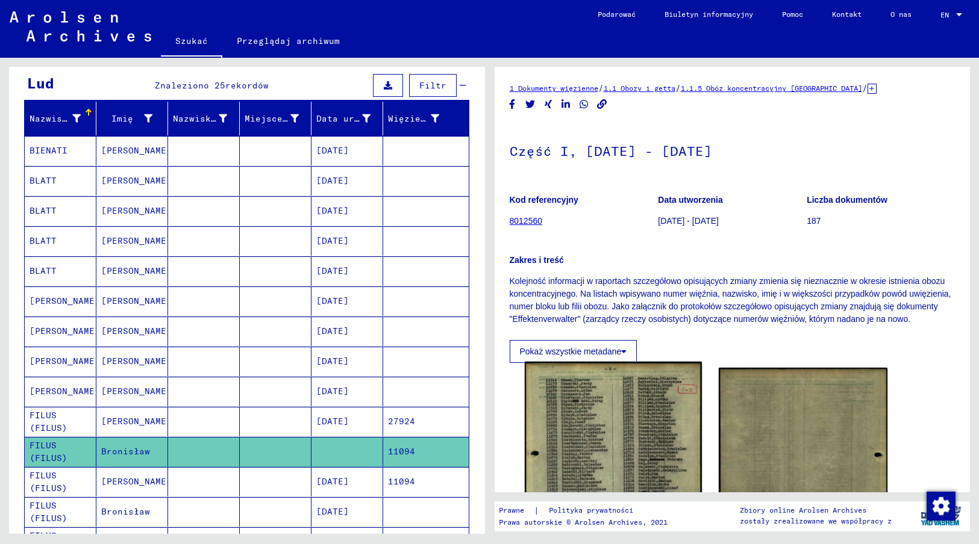
click at [612, 441] on img at bounding box center [613, 486] width 177 height 248
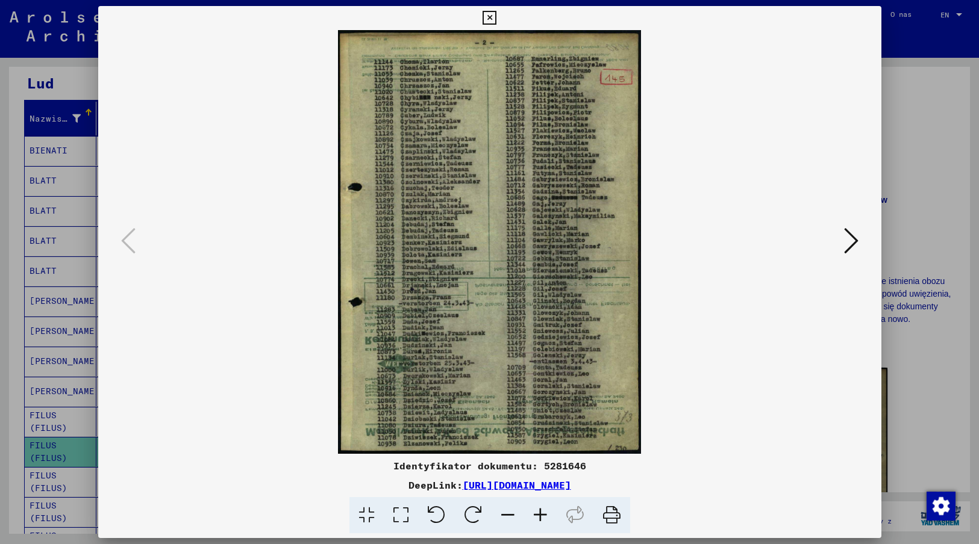
click at [683, 420] on img at bounding box center [489, 242] width 701 height 424
click at [854, 237] on icon at bounding box center [851, 240] width 14 height 29
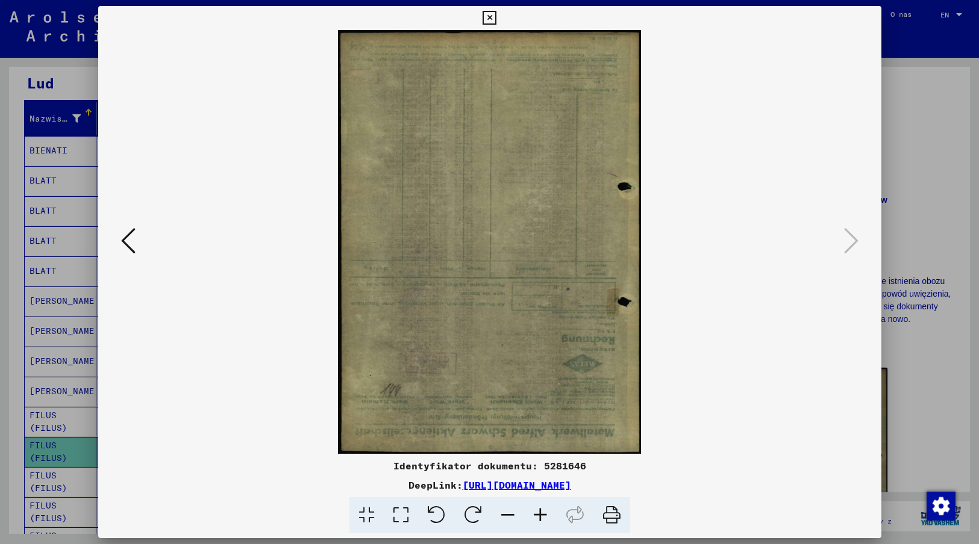
click at [491, 18] on icon at bounding box center [489, 18] width 14 height 14
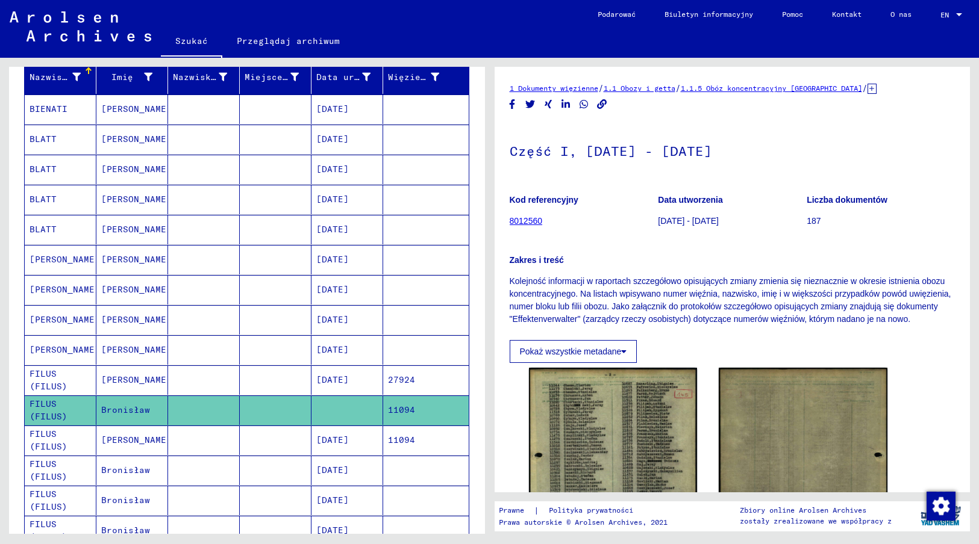
scroll to position [181, 0]
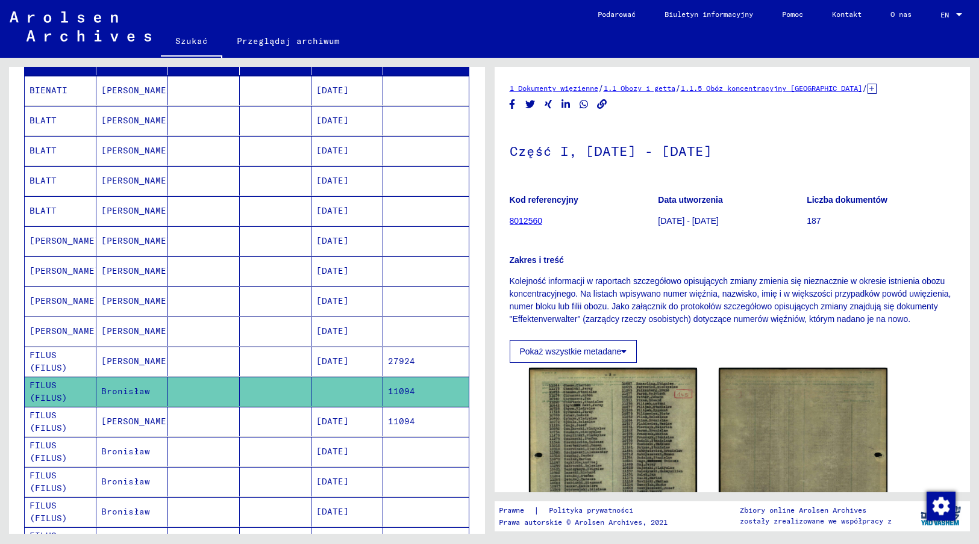
click at [322, 441] on mat-cell "[DATE]" at bounding box center [347, 452] width 72 height 30
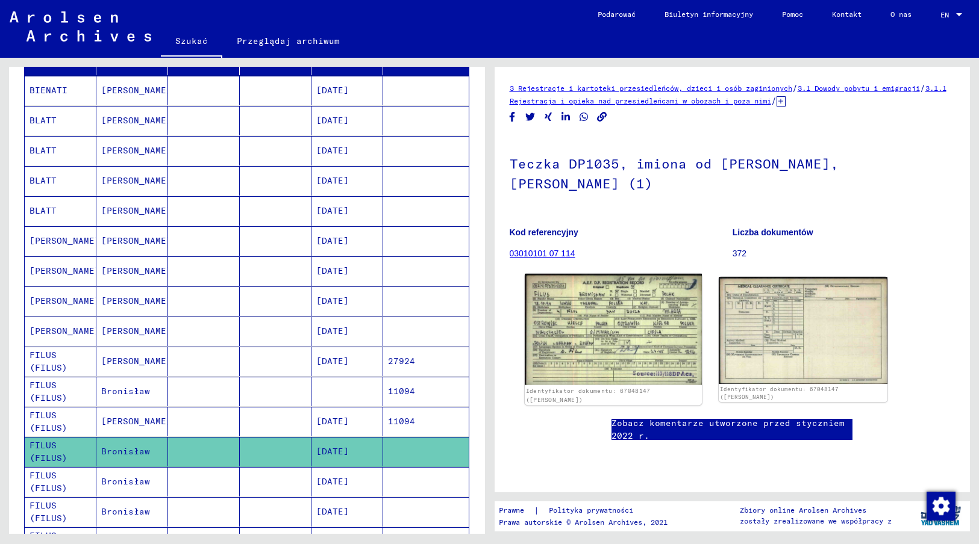
click at [602, 332] on img at bounding box center [613, 329] width 177 height 111
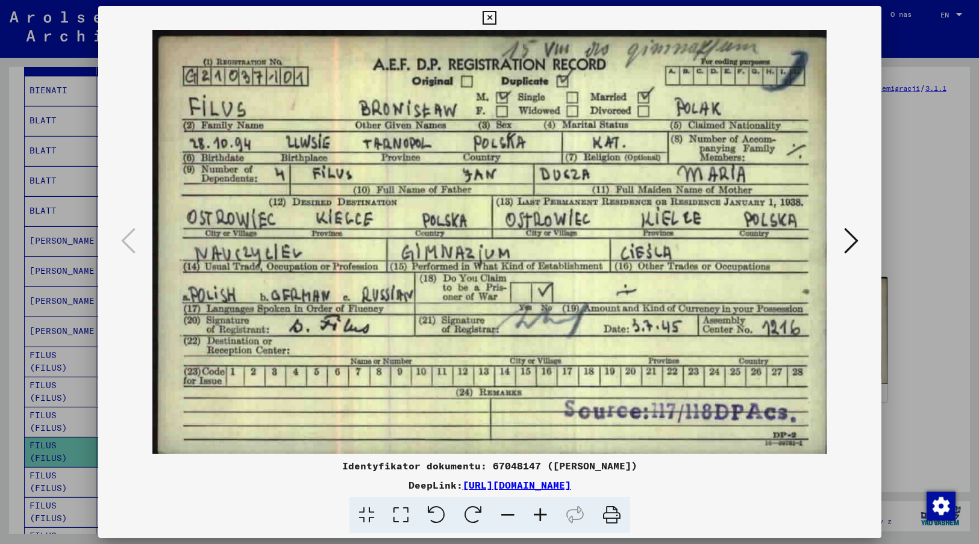
click at [567, 413] on img at bounding box center [489, 242] width 701 height 424
click at [851, 241] on icon at bounding box center [851, 240] width 14 height 29
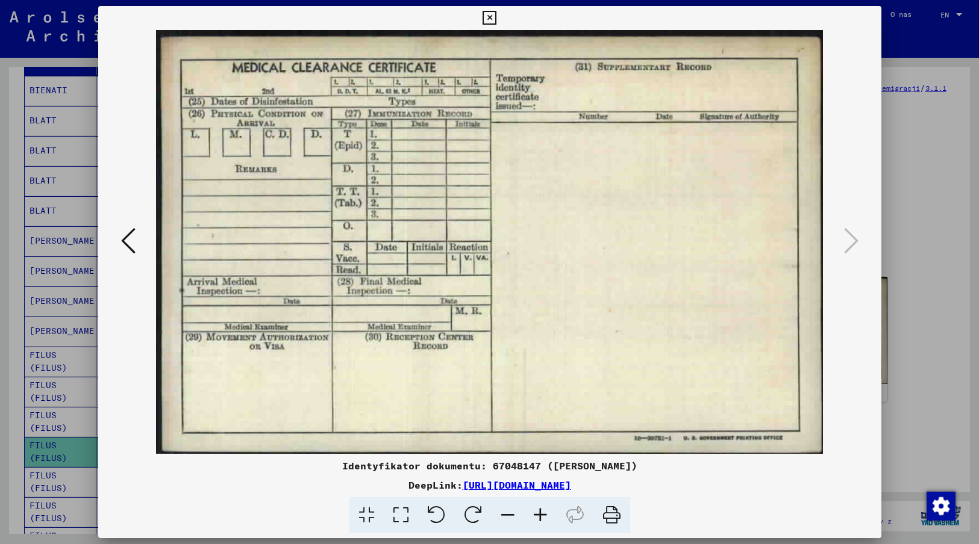
click at [488, 16] on icon at bounding box center [489, 18] width 14 height 14
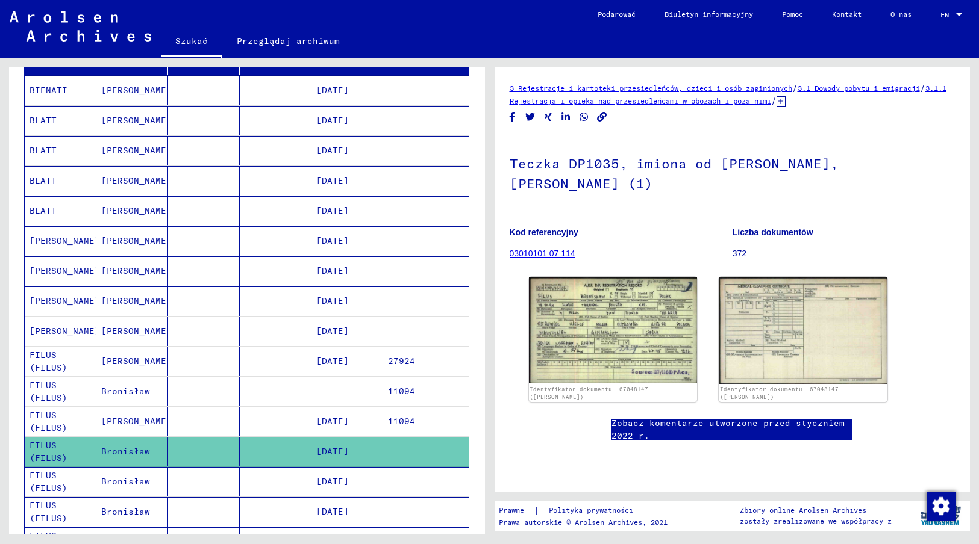
click at [326, 377] on mat-cell at bounding box center [347, 392] width 72 height 30
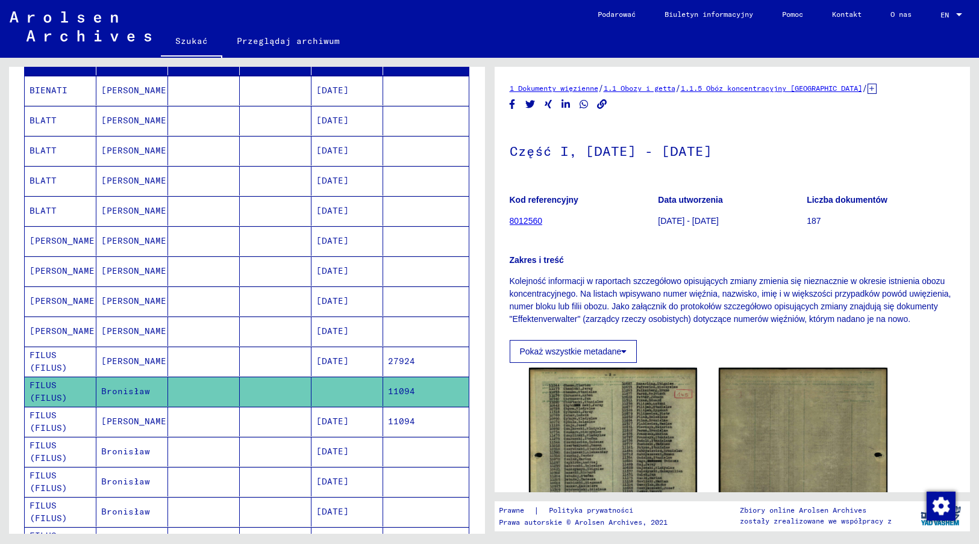
click at [326, 410] on mat-cell "[DATE]" at bounding box center [347, 422] width 72 height 30
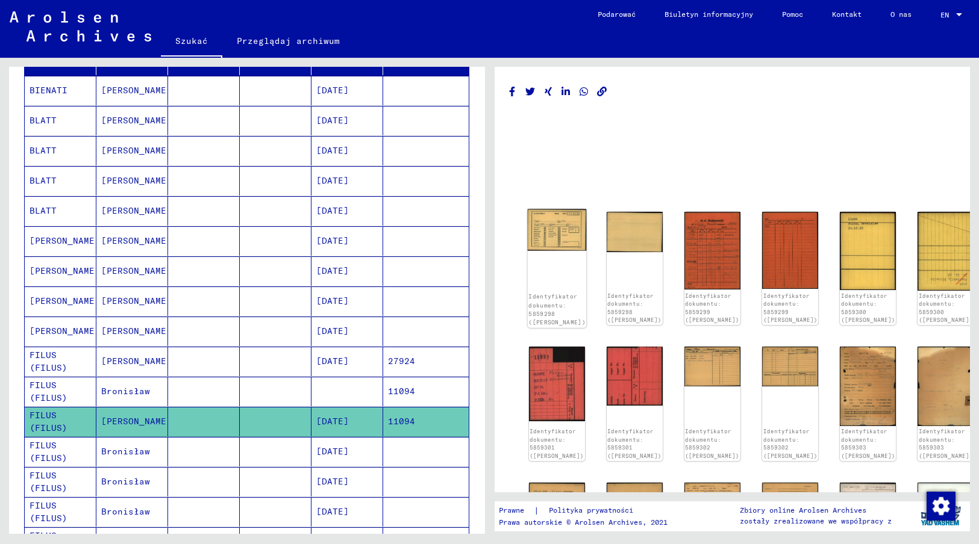
click at [547, 225] on img at bounding box center [556, 231] width 59 height 42
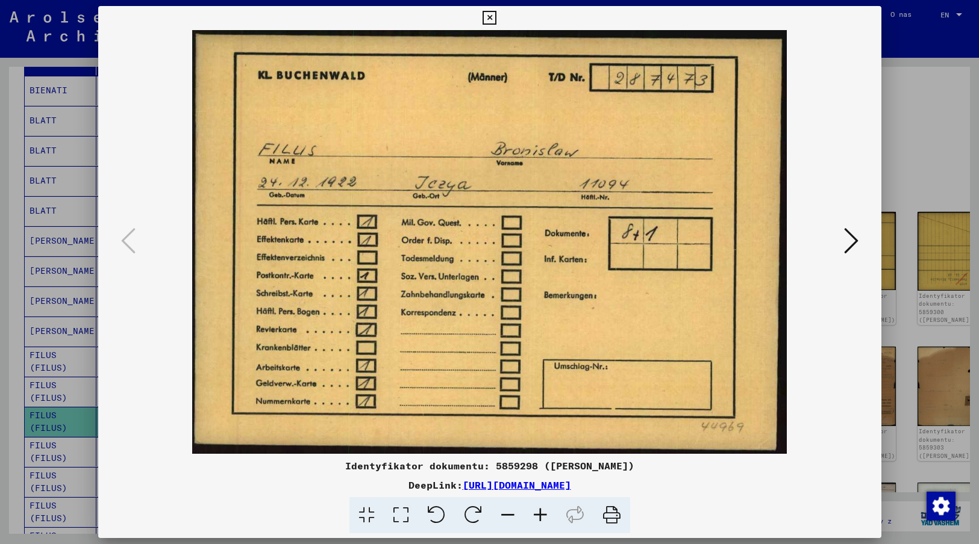
click at [850, 238] on icon at bounding box center [851, 240] width 14 height 29
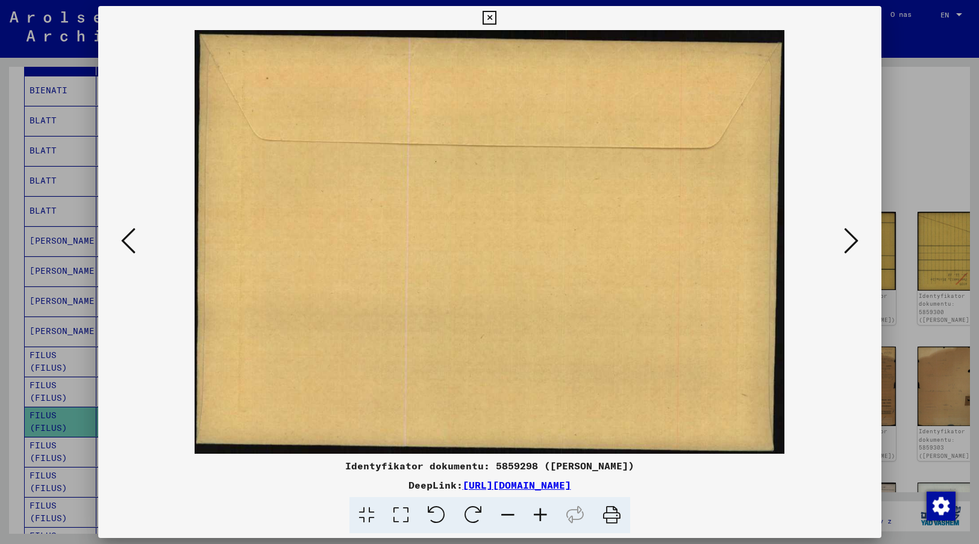
click at [850, 238] on icon at bounding box center [851, 240] width 14 height 29
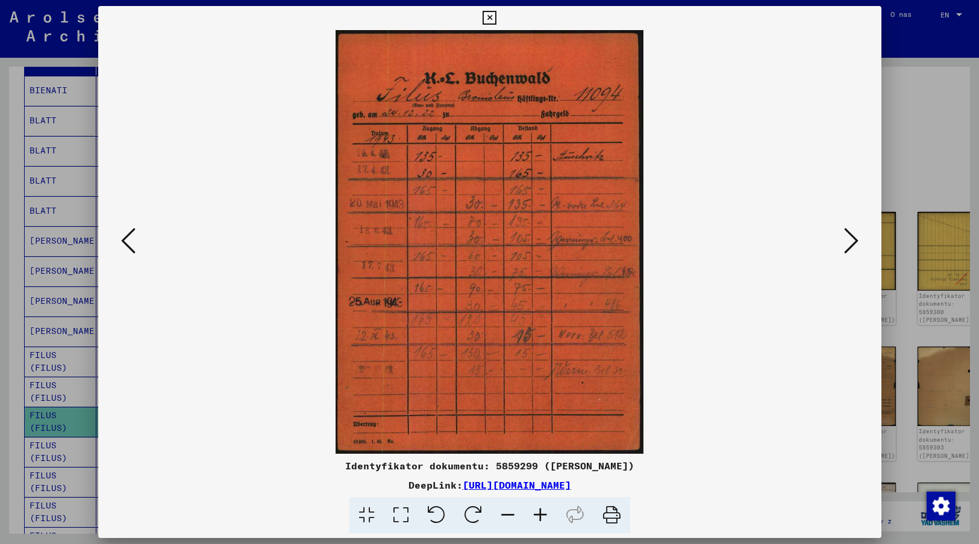
click at [850, 238] on icon at bounding box center [851, 240] width 14 height 29
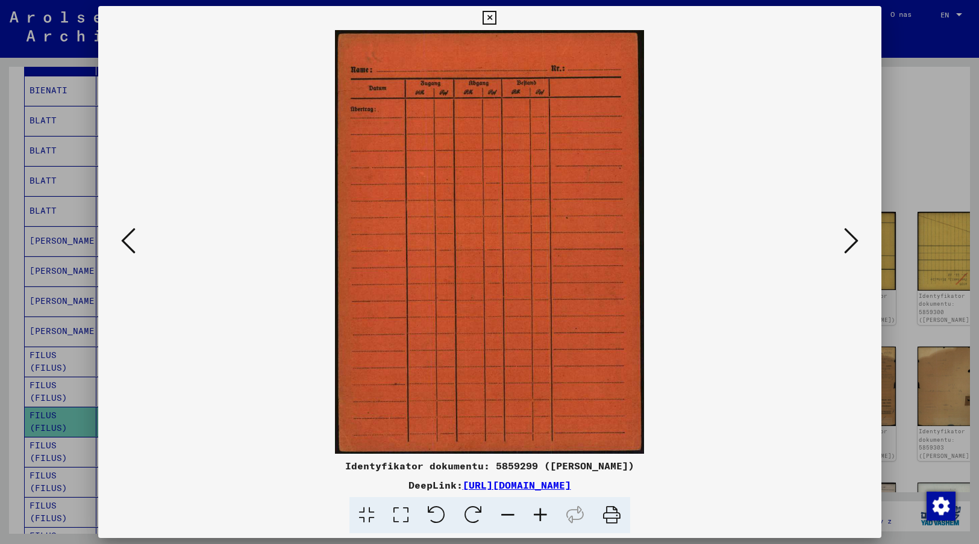
click at [850, 238] on icon at bounding box center [851, 240] width 14 height 29
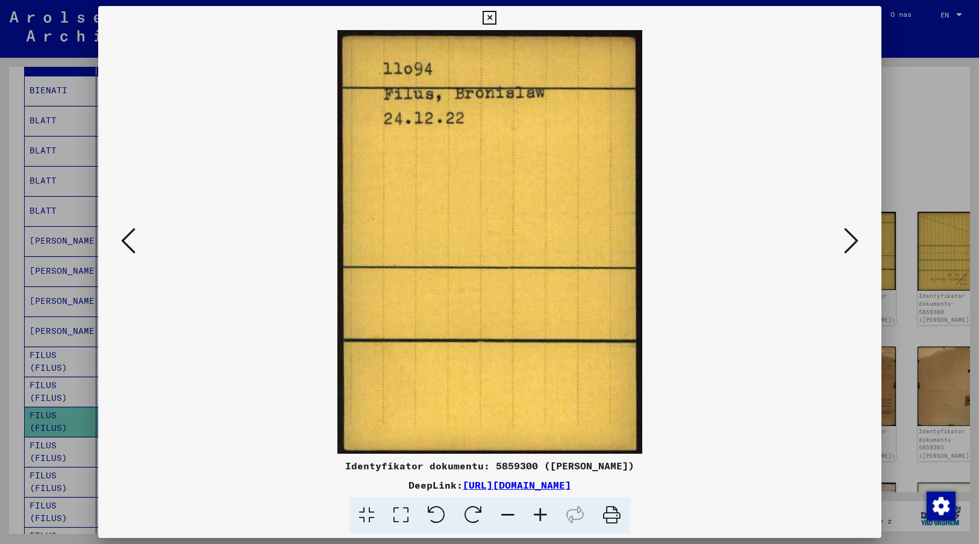
click at [850, 238] on icon at bounding box center [851, 240] width 14 height 29
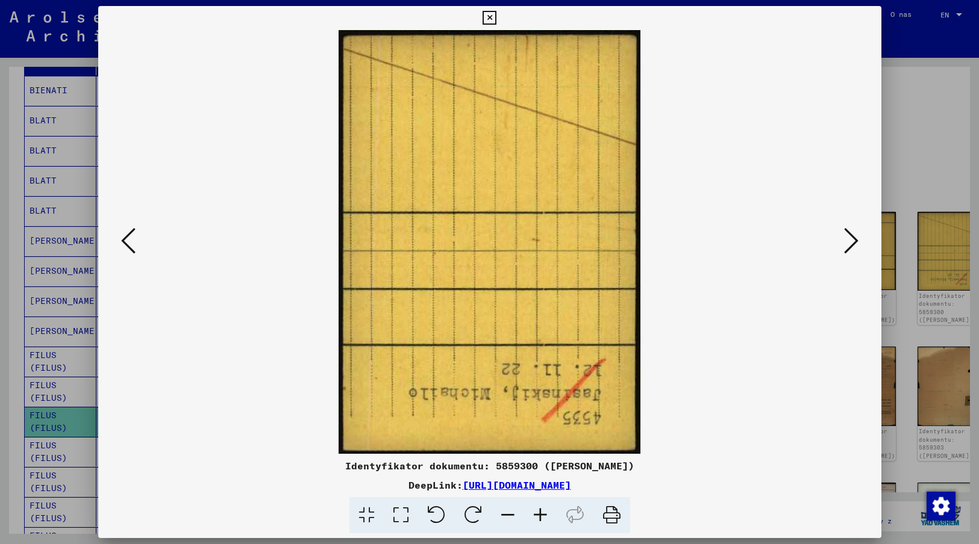
click at [850, 238] on icon at bounding box center [851, 240] width 14 height 29
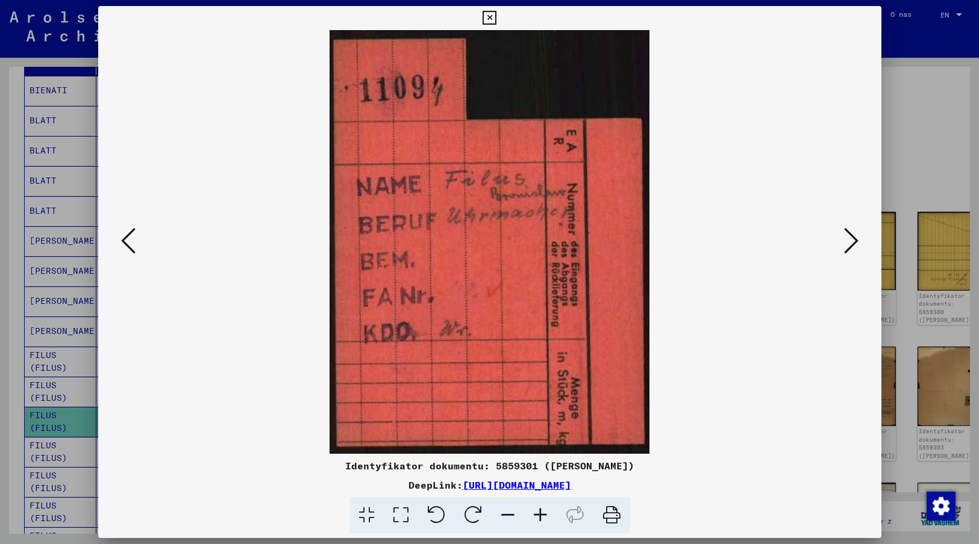
click at [850, 238] on icon at bounding box center [851, 240] width 14 height 29
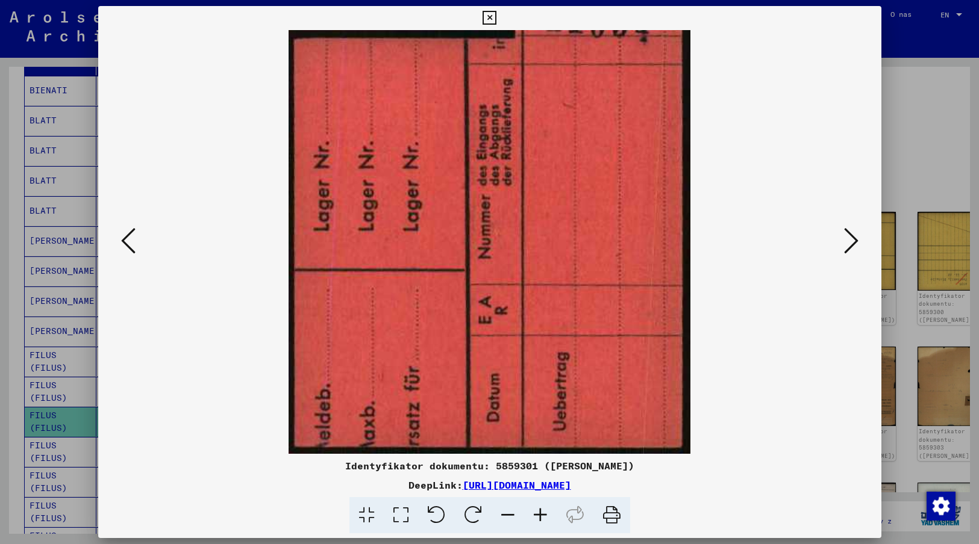
click at [850, 238] on icon at bounding box center [851, 240] width 14 height 29
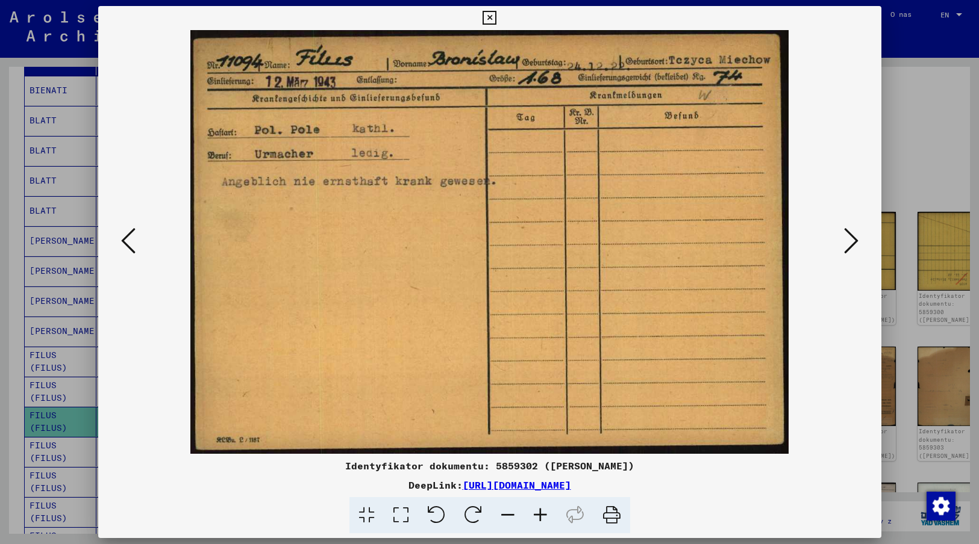
click at [850, 238] on icon at bounding box center [851, 240] width 14 height 29
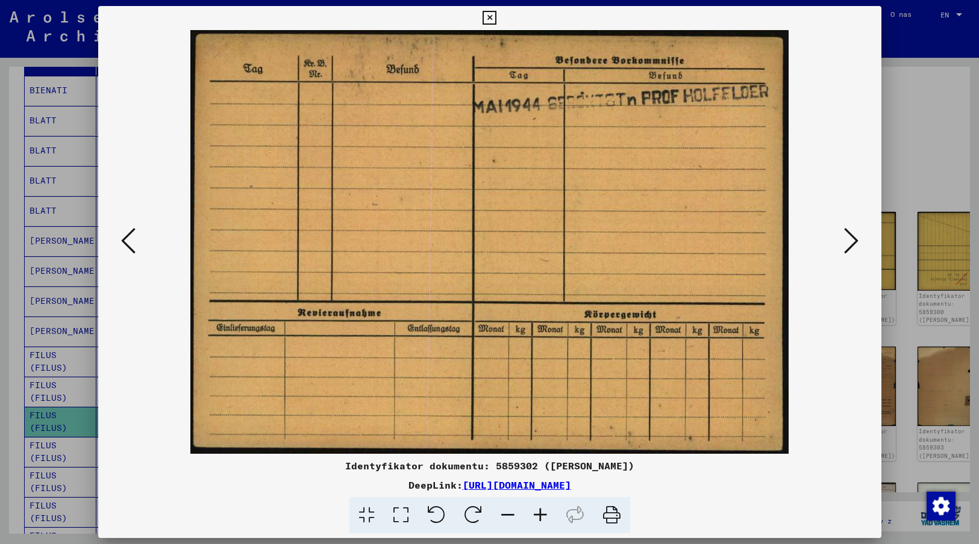
click at [850, 238] on icon at bounding box center [851, 240] width 14 height 29
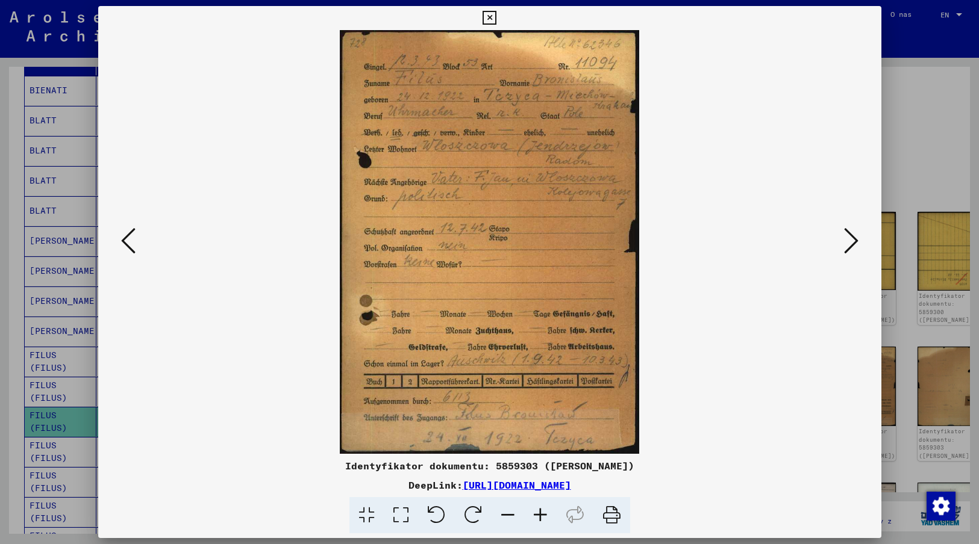
click at [490, 15] on icon at bounding box center [489, 18] width 14 height 14
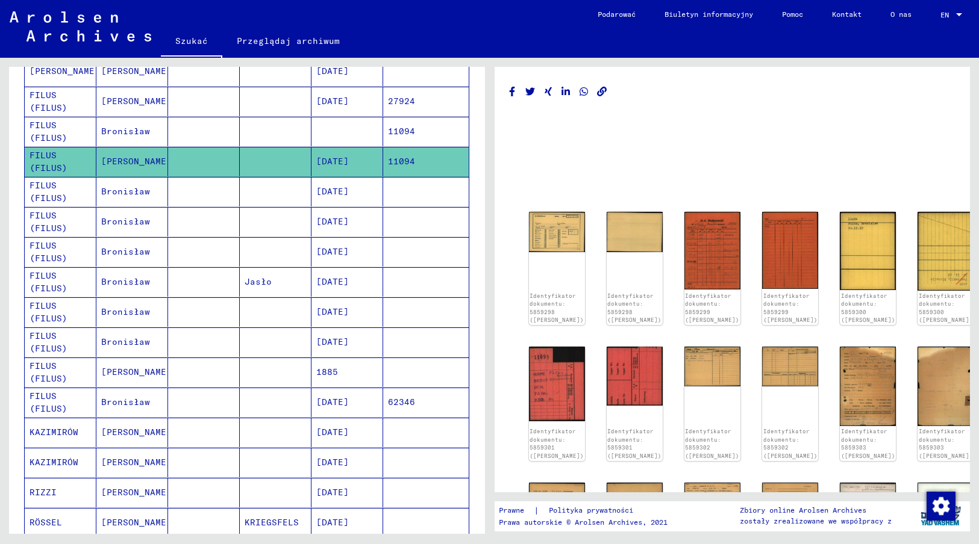
scroll to position [443, 0]
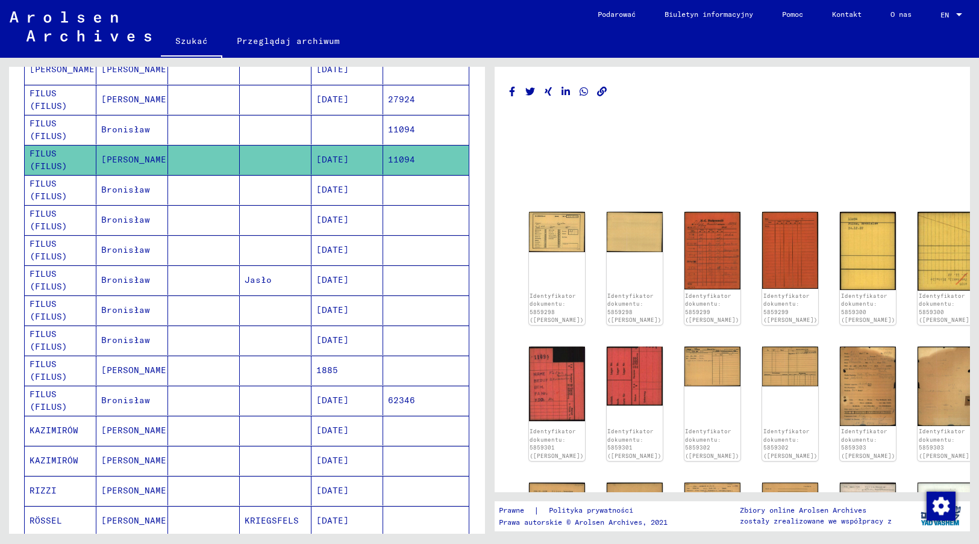
click at [351, 300] on mat-cell "[DATE]" at bounding box center [347, 311] width 72 height 30
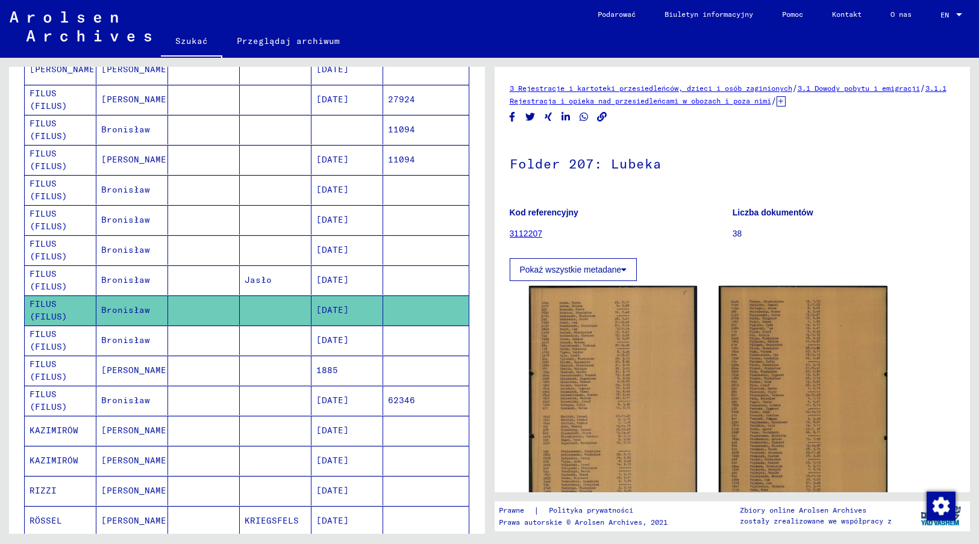
drag, startPoint x: 509, startPoint y: 164, endPoint x: 655, endPoint y: 172, distance: 146.5
click at [655, 172] on h1 "Folder 207: Lubeka" at bounding box center [733, 162] width 446 height 53
drag, startPoint x: 655, startPoint y: 172, endPoint x: 605, endPoint y: 164, distance: 50.5
copy h1 "Folder 207: Lubeka"
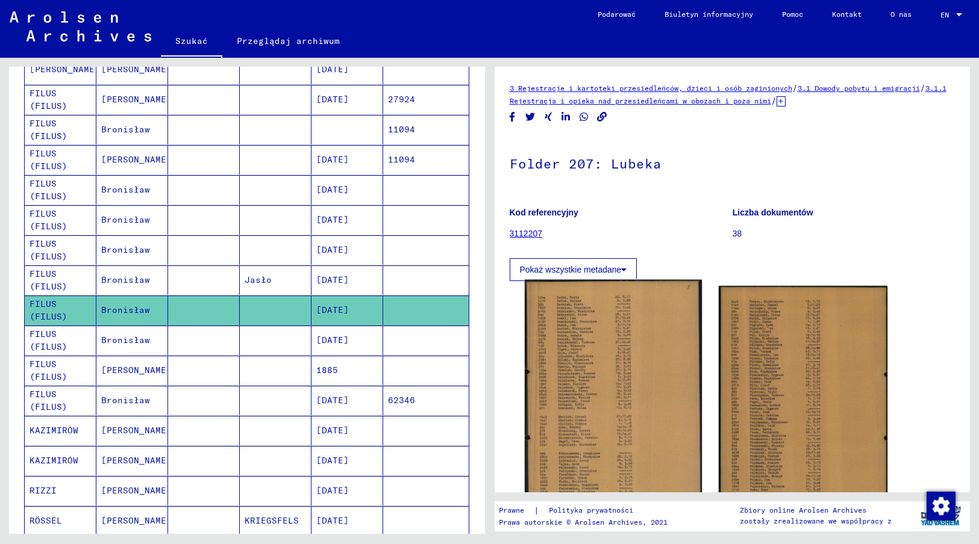
click at [594, 370] on img at bounding box center [613, 404] width 177 height 248
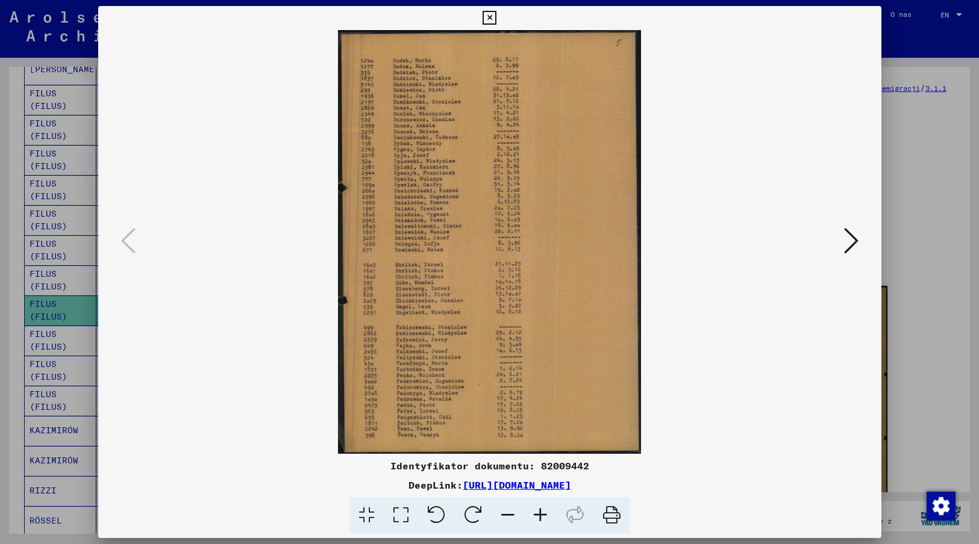
click at [852, 240] on icon at bounding box center [851, 240] width 14 height 29
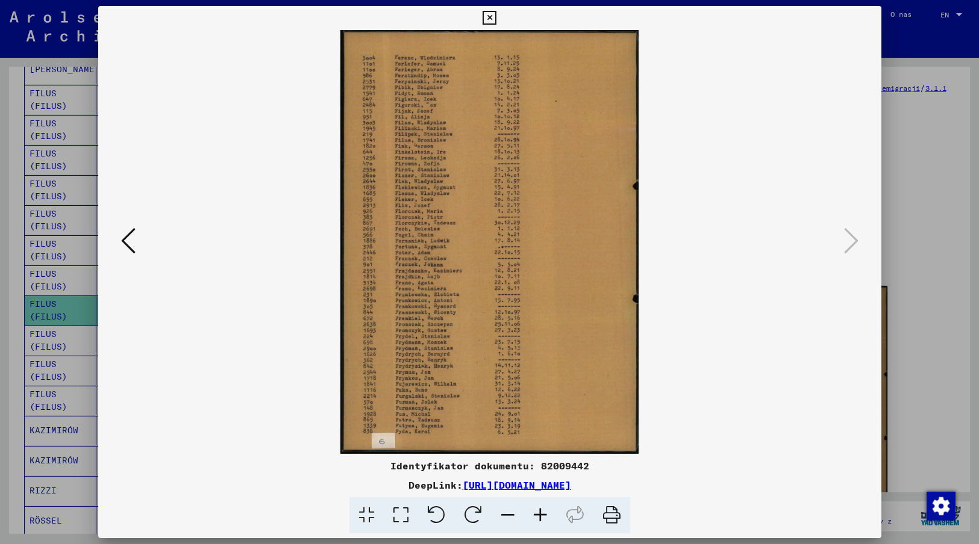
click at [488, 17] on icon at bounding box center [489, 18] width 14 height 14
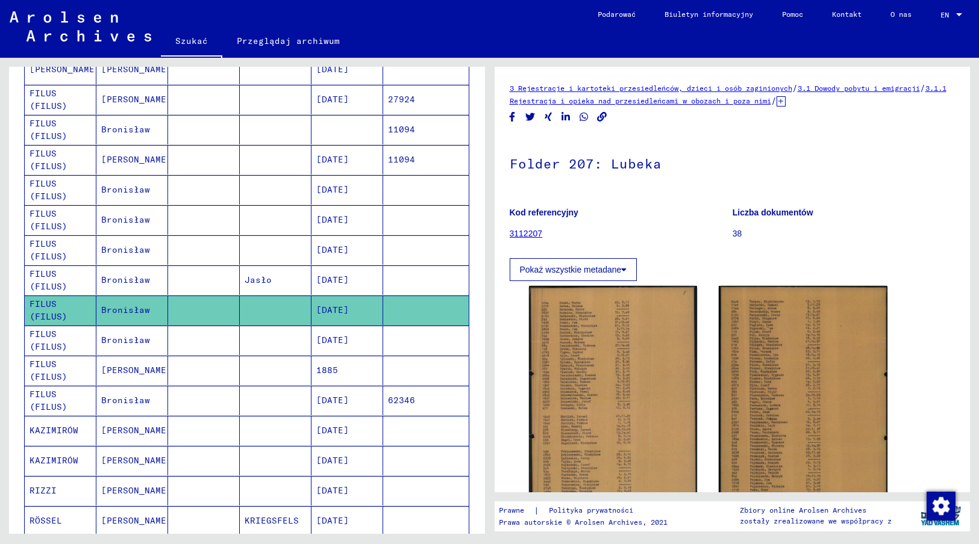
click at [340, 326] on mat-cell "[DATE]" at bounding box center [347, 341] width 72 height 30
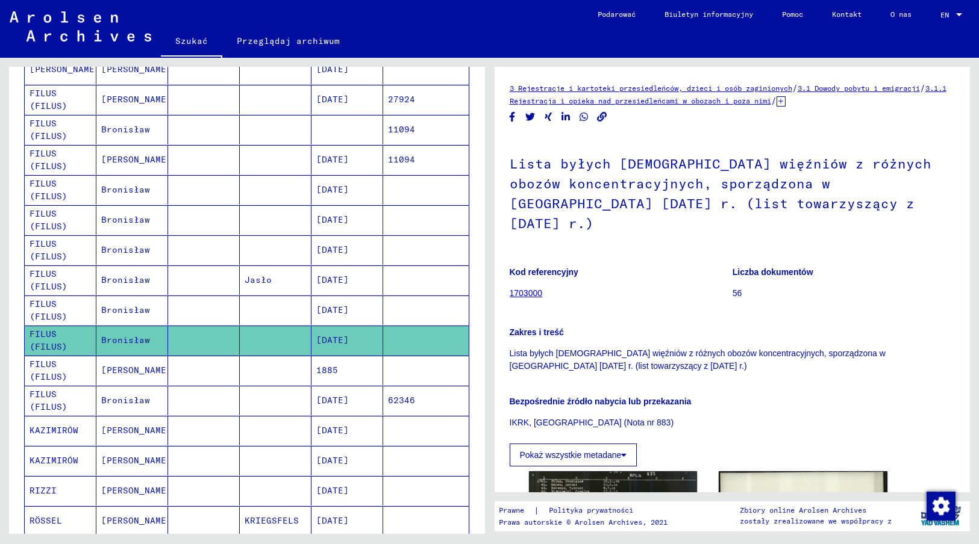
drag, startPoint x: 511, startPoint y: 333, endPoint x: 626, endPoint y: 346, distance: 116.3
click at [626, 348] on p "Lista byłych [DEMOGRAPHIC_DATA] więźniów z różnych obozów koncentracyjnych, spo…" at bounding box center [733, 360] width 446 height 25
drag, startPoint x: 626, startPoint y: 346, endPoint x: 585, endPoint y: 341, distance: 41.2
copy p "Lista byłych [DEMOGRAPHIC_DATA] więźniów z różnych obozów koncentracyjnych, spo…"
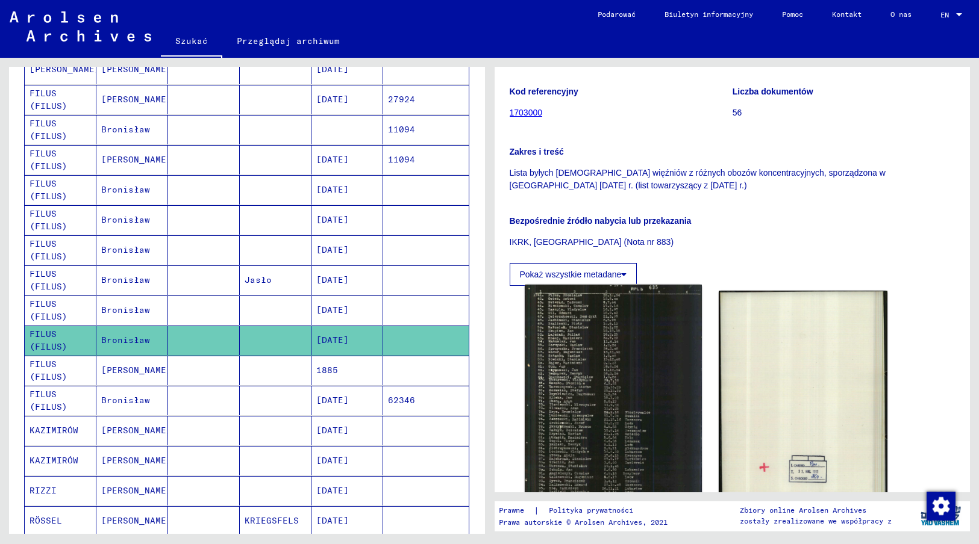
click at [618, 399] on img at bounding box center [613, 402] width 177 height 234
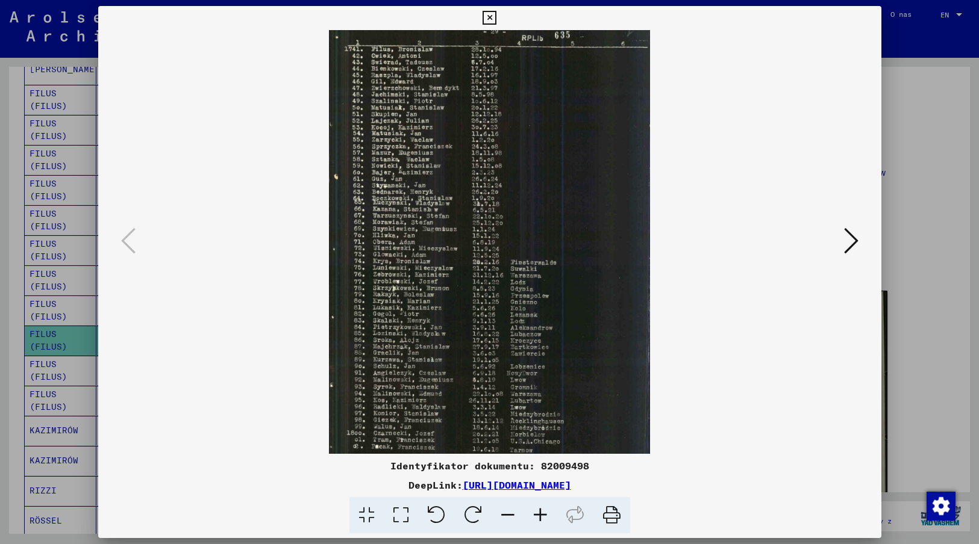
click at [691, 385] on img at bounding box center [489, 242] width 701 height 424
click at [847, 236] on icon at bounding box center [851, 240] width 14 height 29
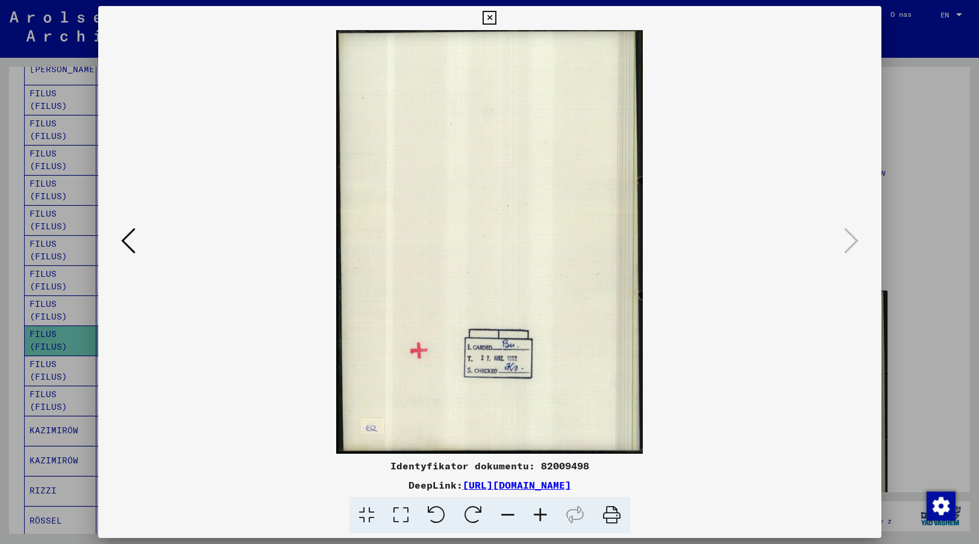
click at [488, 17] on icon at bounding box center [489, 18] width 14 height 14
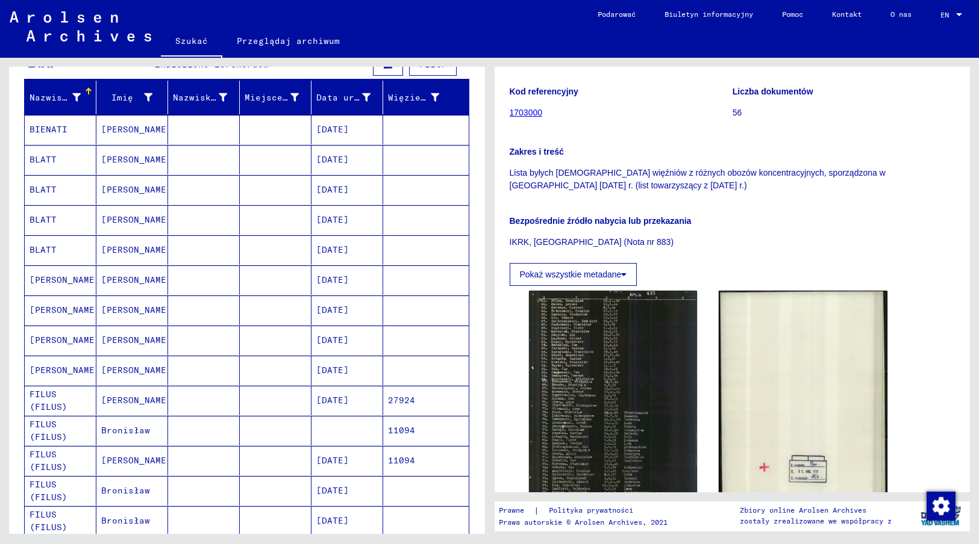
scroll to position [0, 0]
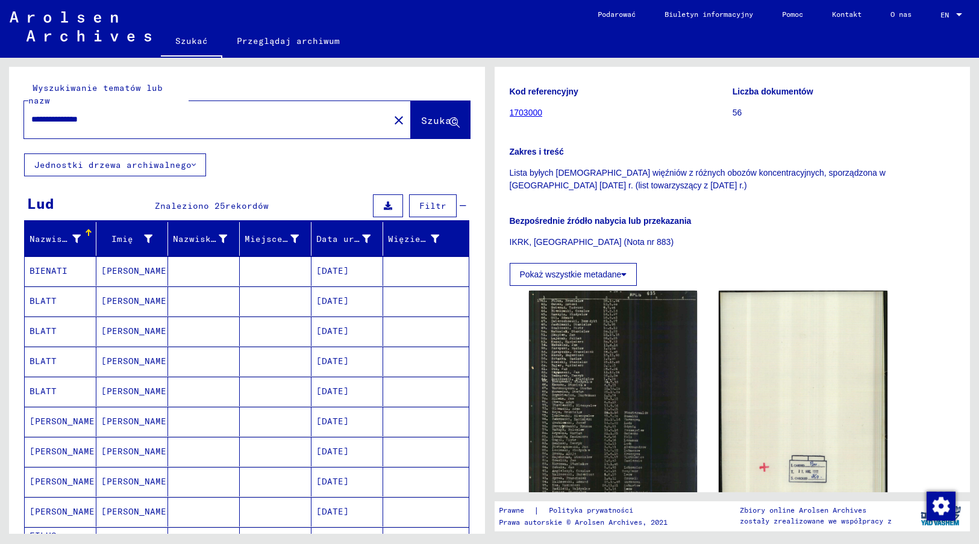
drag, startPoint x: 115, startPoint y: 105, endPoint x: 17, endPoint y: 105, distance: 97.6
click at [17, 105] on div "**********" at bounding box center [247, 110] width 476 height 87
click at [433, 114] on span "Szukać" at bounding box center [439, 120] width 36 height 12
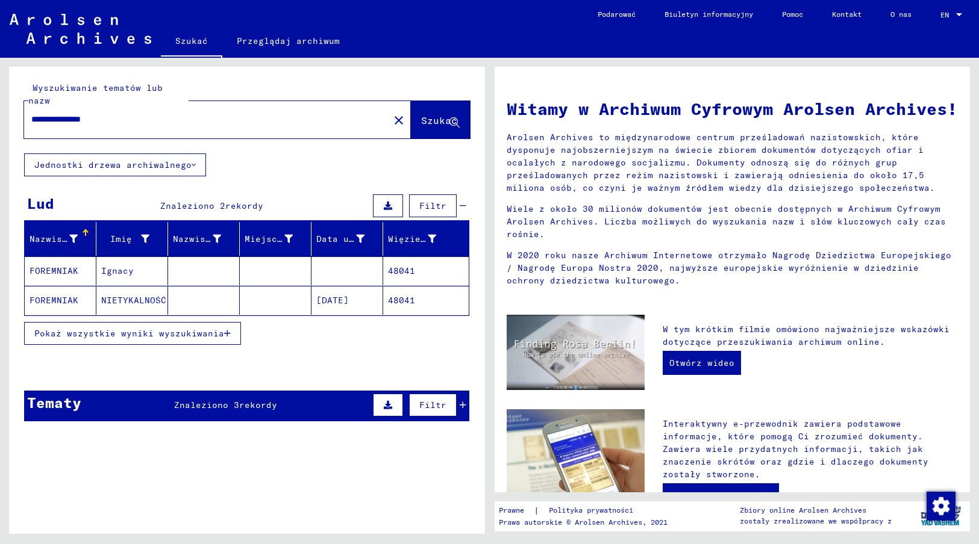
click at [284, 263] on mat-cell at bounding box center [276, 271] width 72 height 29
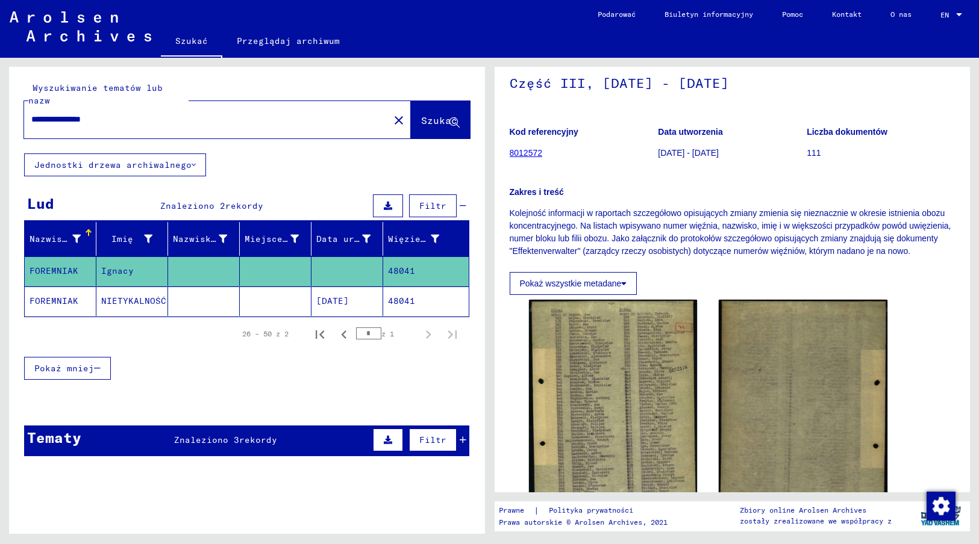
scroll to position [120, 0]
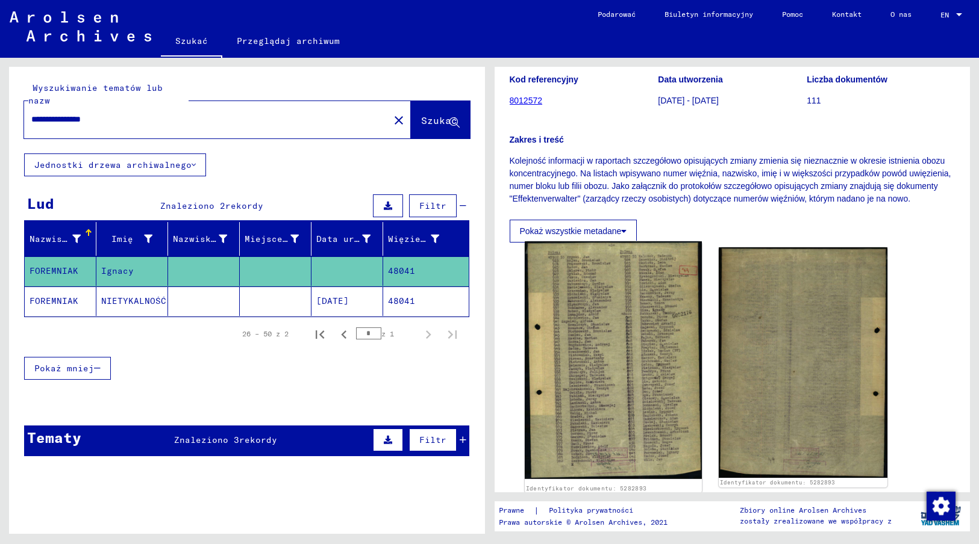
click at [582, 325] on img at bounding box center [613, 361] width 177 height 238
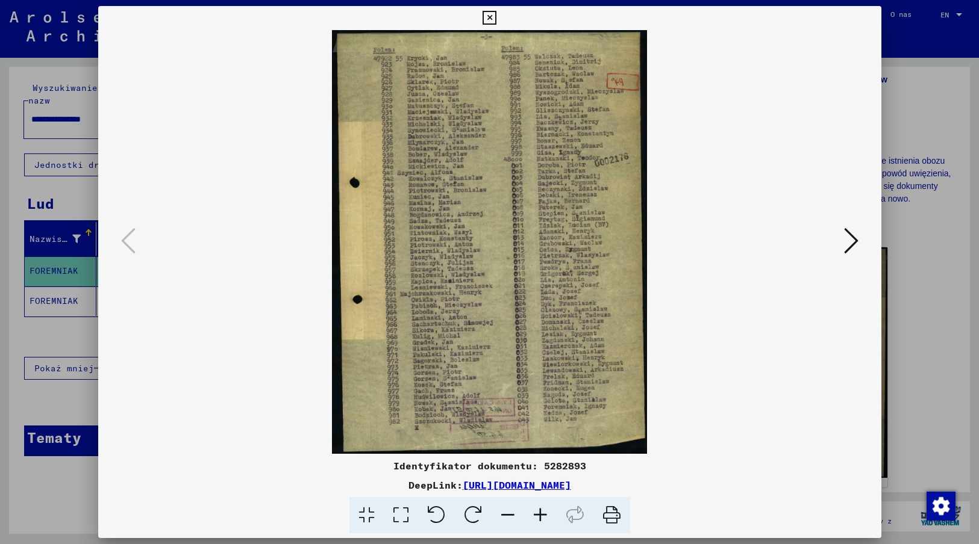
click at [488, 17] on icon at bounding box center [489, 18] width 14 height 14
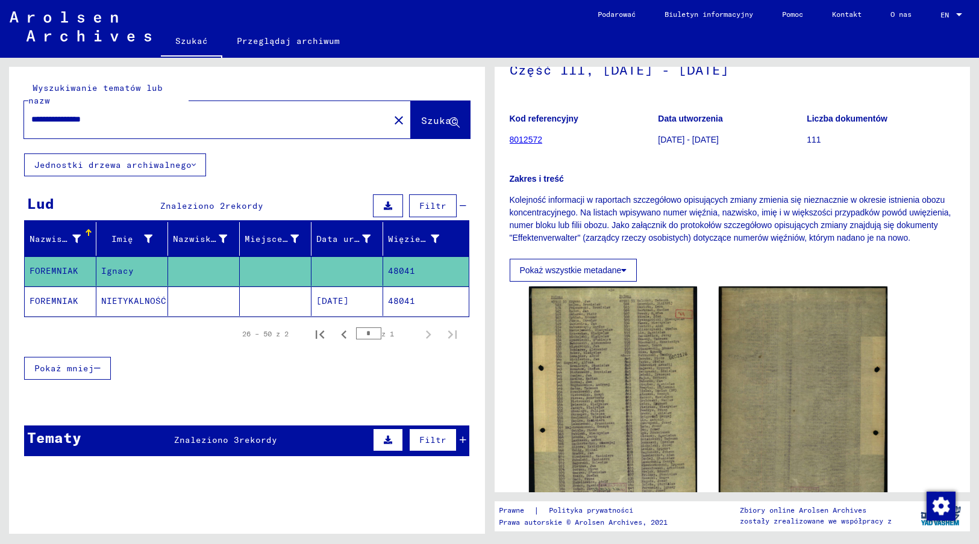
scroll to position [60, 0]
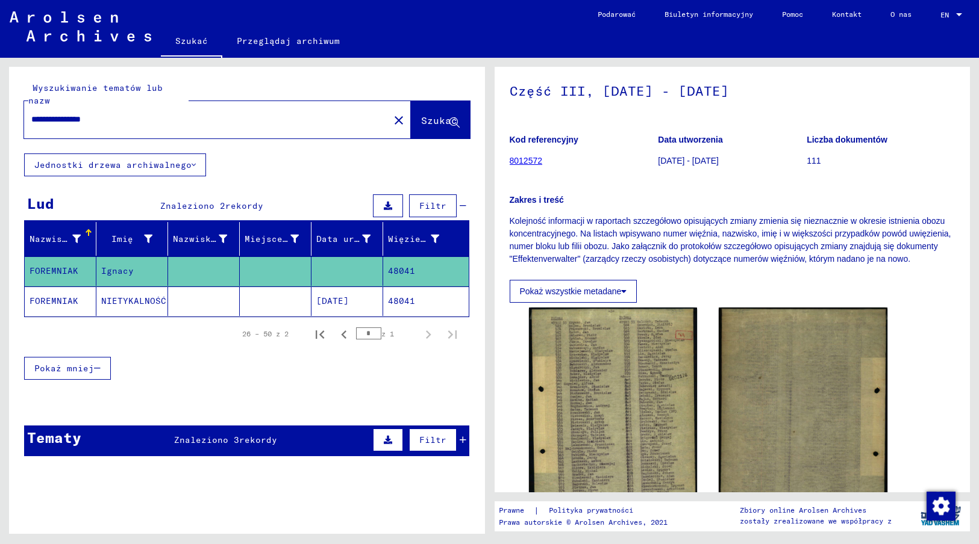
drag, startPoint x: 511, startPoint y: 90, endPoint x: 790, endPoint y: 94, distance: 278.3
click at [790, 94] on h1 "Część III, [DATE] - [DATE]" at bounding box center [733, 89] width 446 height 53
copy h1 "Część III, [DATE] - [DATE]"
click at [363, 288] on mat-cell "[DATE]" at bounding box center [347, 302] width 72 height 30
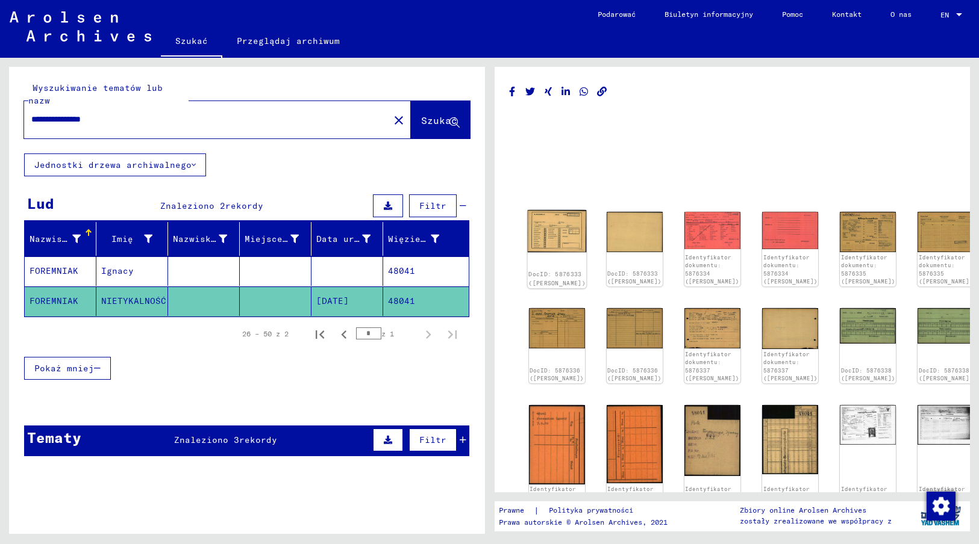
click at [550, 225] on img at bounding box center [556, 231] width 59 height 42
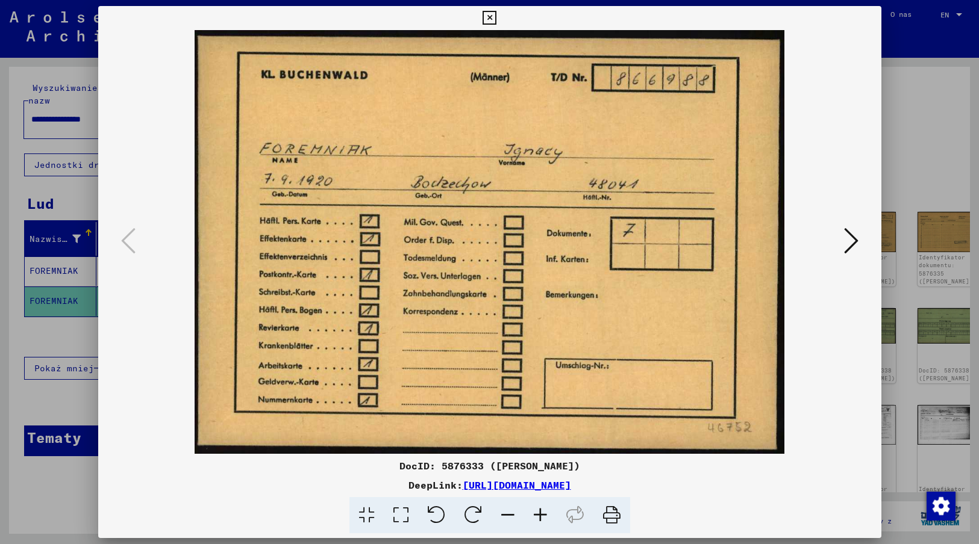
click at [811, 440] on img at bounding box center [489, 242] width 701 height 424
click at [849, 242] on icon at bounding box center [851, 240] width 14 height 29
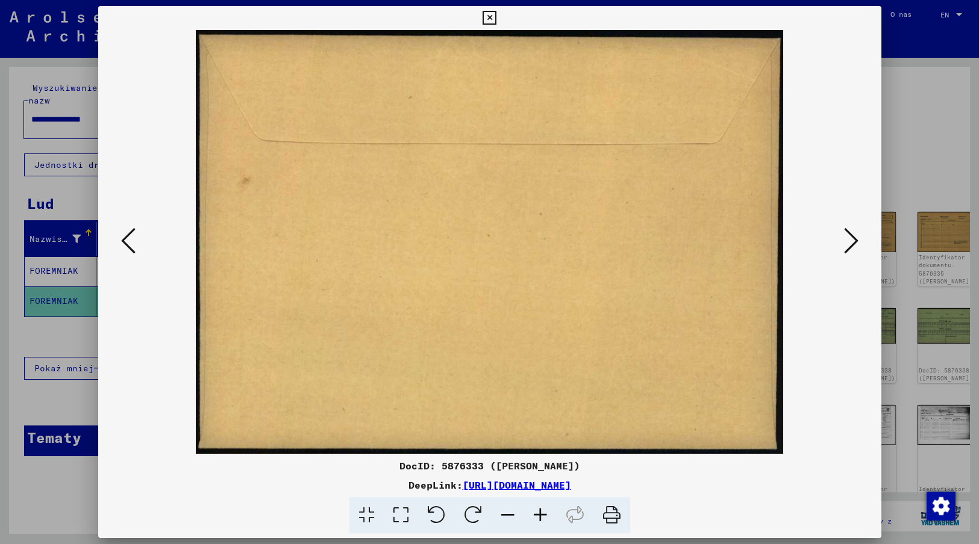
click at [849, 242] on icon at bounding box center [851, 240] width 14 height 29
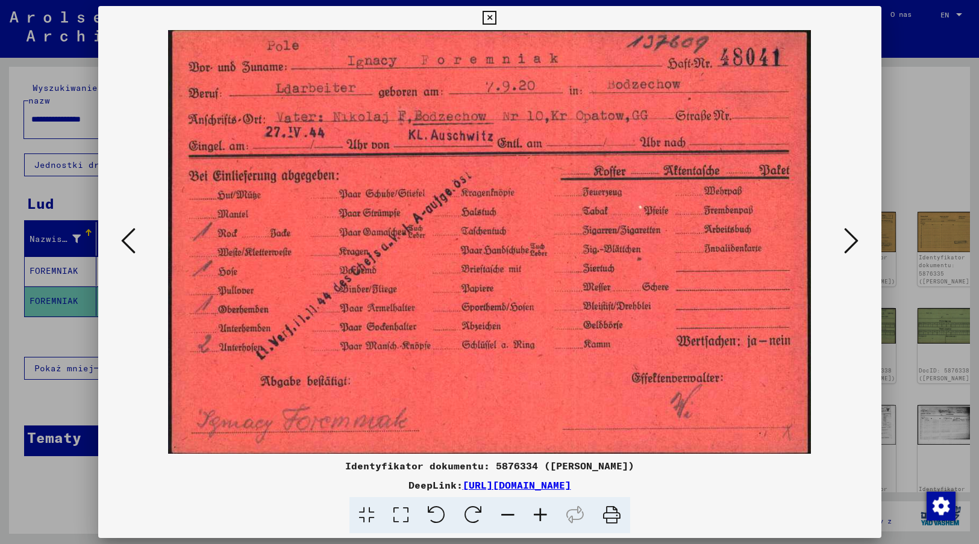
click at [832, 402] on img at bounding box center [489, 242] width 701 height 424
click at [848, 240] on icon at bounding box center [851, 240] width 14 height 29
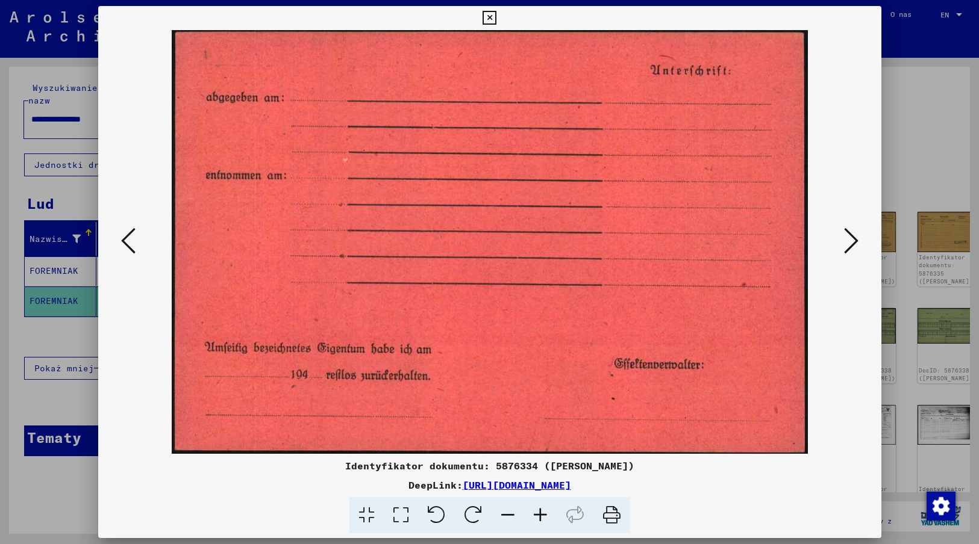
click at [848, 240] on icon at bounding box center [851, 240] width 14 height 29
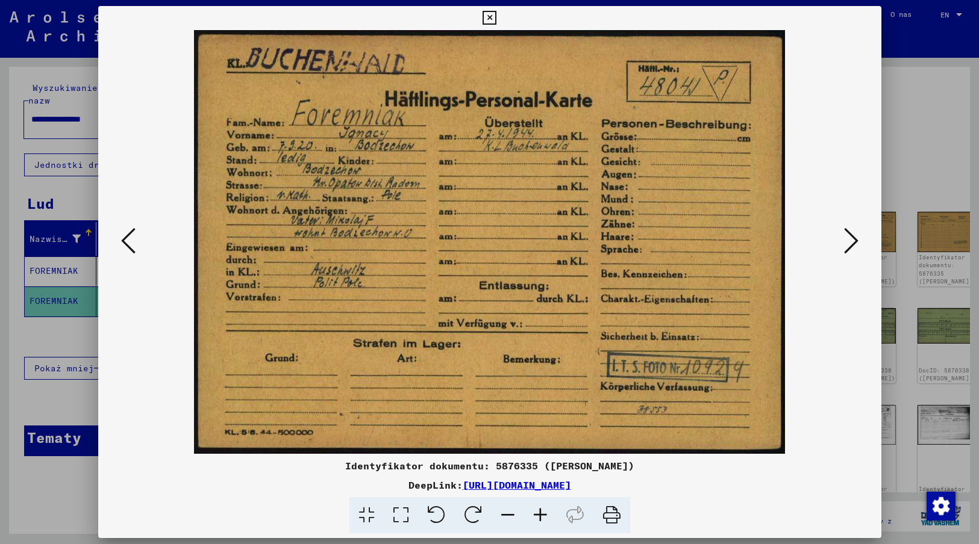
click at [703, 469] on div "Identyfikator dokumentu: 5876335 ([PERSON_NAME])" at bounding box center [489, 466] width 783 height 14
click at [850, 242] on icon at bounding box center [851, 240] width 14 height 29
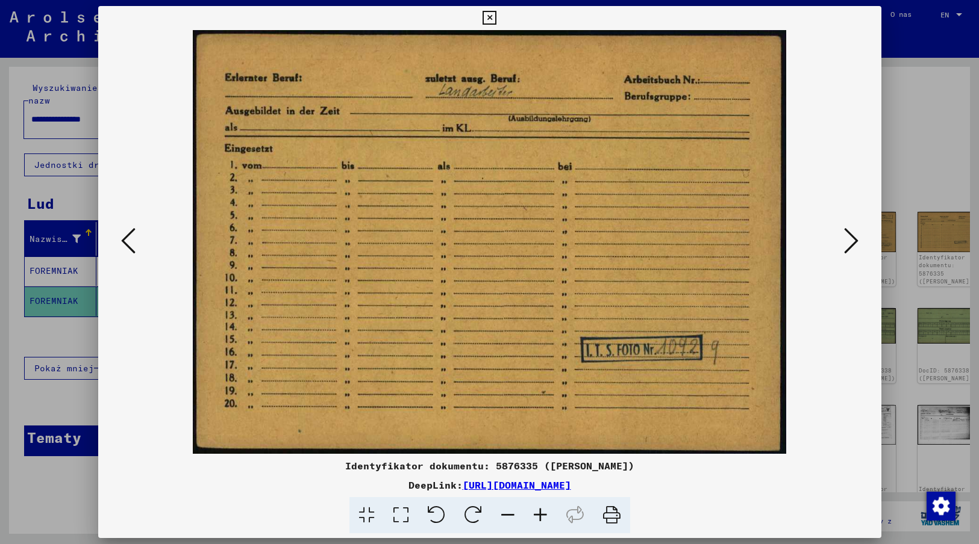
click at [742, 465] on div "Identyfikator dokumentu: 5876335 ([PERSON_NAME])" at bounding box center [489, 466] width 783 height 14
click at [849, 239] on icon at bounding box center [851, 240] width 14 height 29
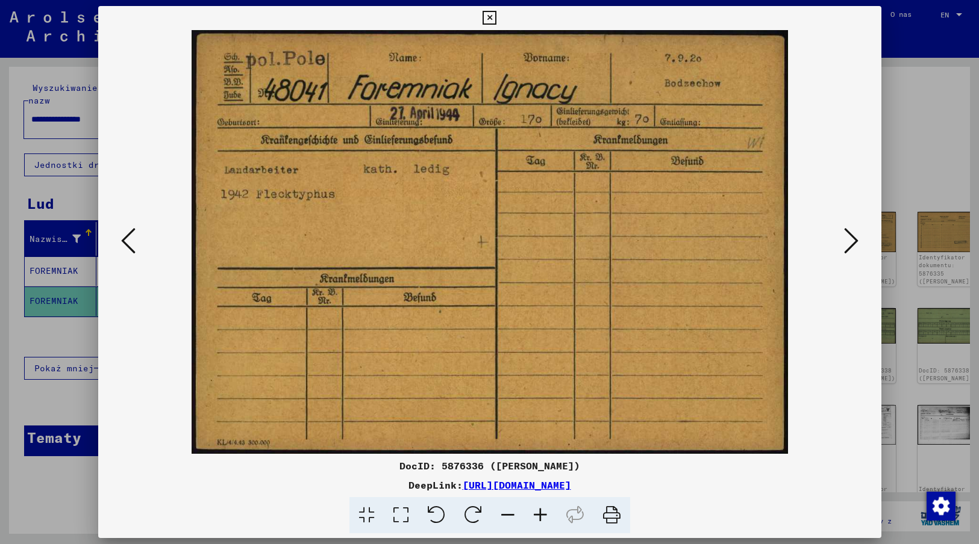
click at [805, 435] on img at bounding box center [489, 242] width 701 height 424
click at [850, 242] on icon at bounding box center [851, 240] width 14 height 29
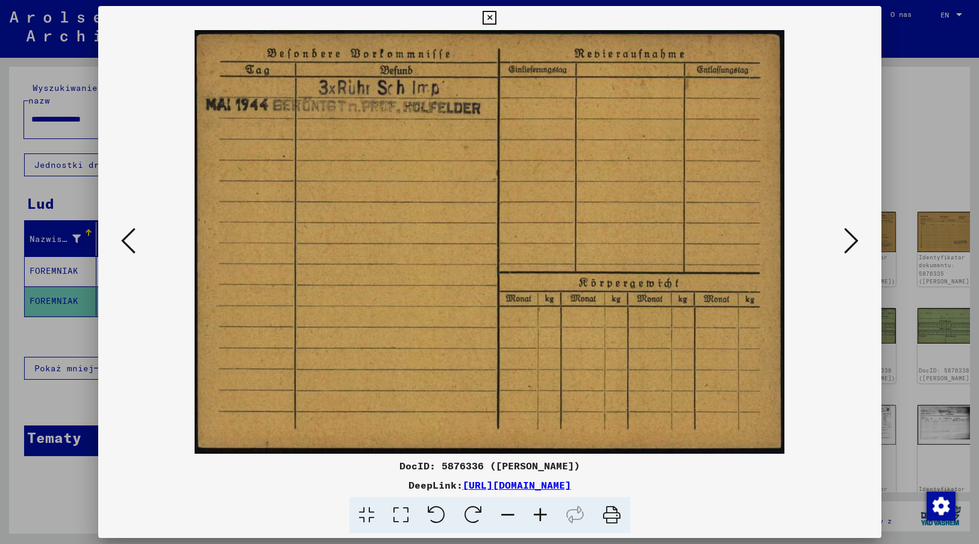
click at [785, 472] on div "DocID: 5876336 ([PERSON_NAME])" at bounding box center [489, 466] width 783 height 14
click at [852, 244] on icon at bounding box center [851, 240] width 14 height 29
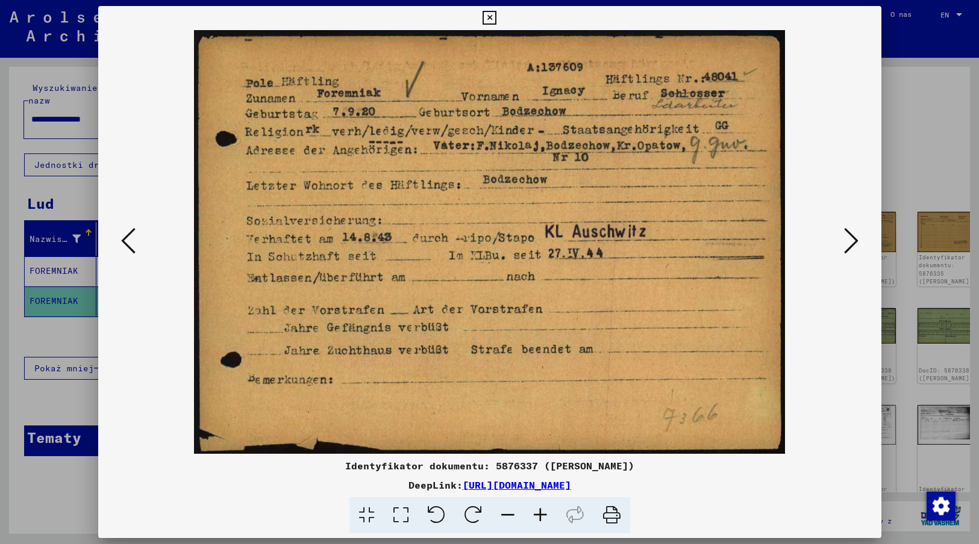
click at [814, 443] on img at bounding box center [489, 242] width 701 height 424
click at [846, 245] on icon at bounding box center [851, 240] width 14 height 29
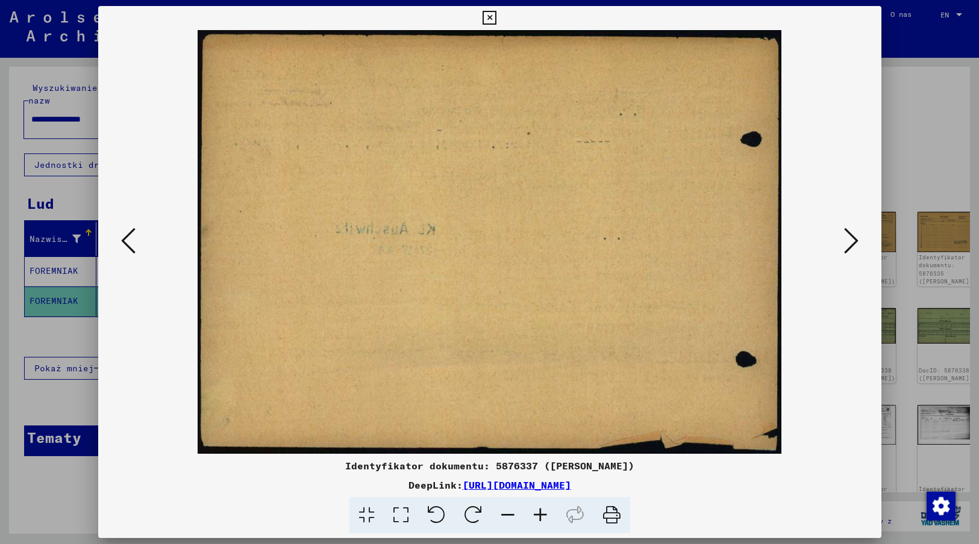
click at [846, 245] on icon at bounding box center [851, 240] width 14 height 29
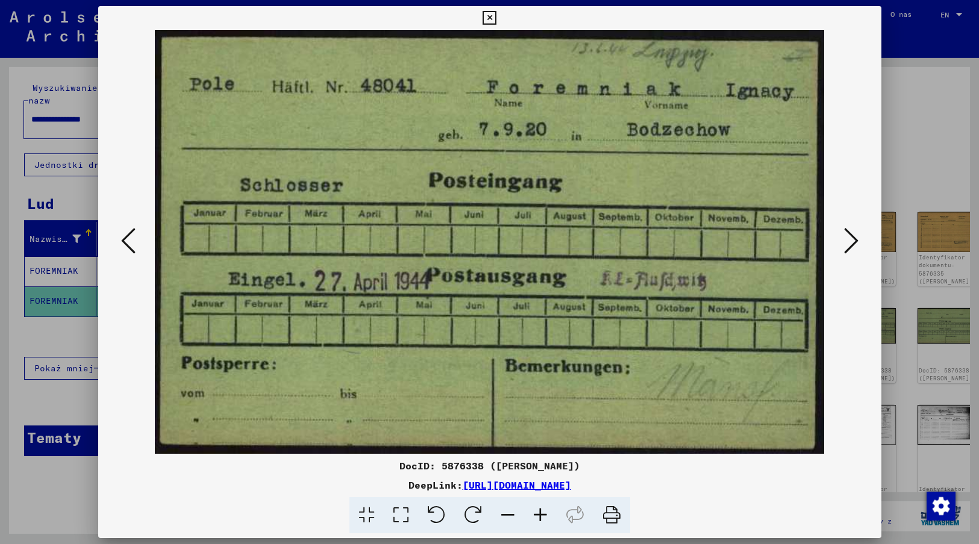
drag, startPoint x: 781, startPoint y: 484, endPoint x: 781, endPoint y: 476, distance: 7.8
click at [781, 484] on div "DeepLink: [URL][DOMAIN_NAME]" at bounding box center [489, 485] width 783 height 14
click at [850, 244] on icon at bounding box center [851, 240] width 14 height 29
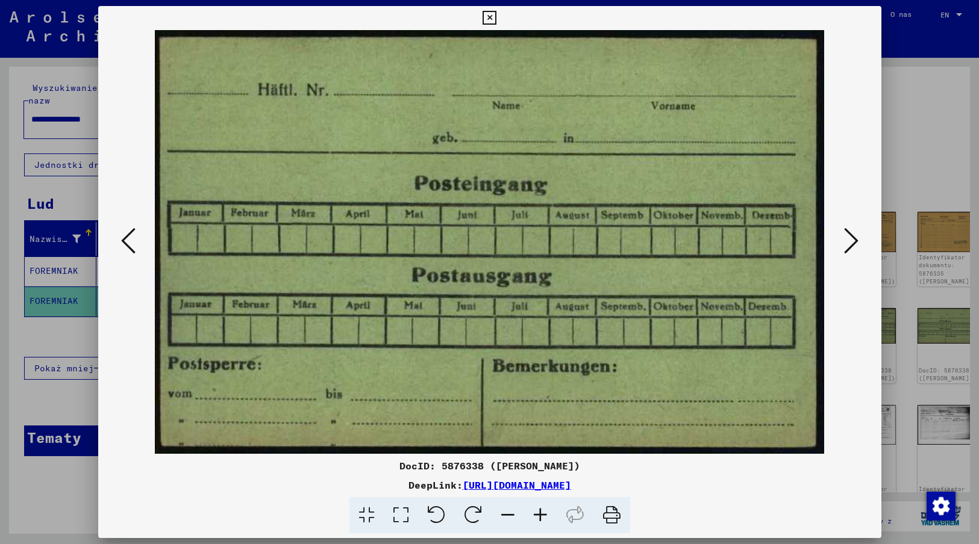
click at [850, 244] on icon at bounding box center [851, 240] width 14 height 29
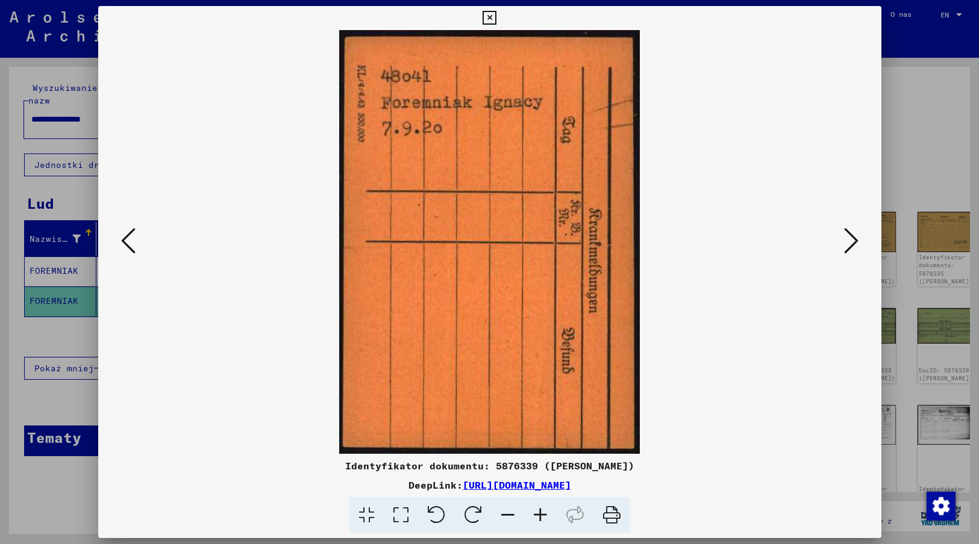
click at [713, 448] on img at bounding box center [489, 242] width 701 height 424
click at [852, 239] on icon at bounding box center [851, 240] width 14 height 29
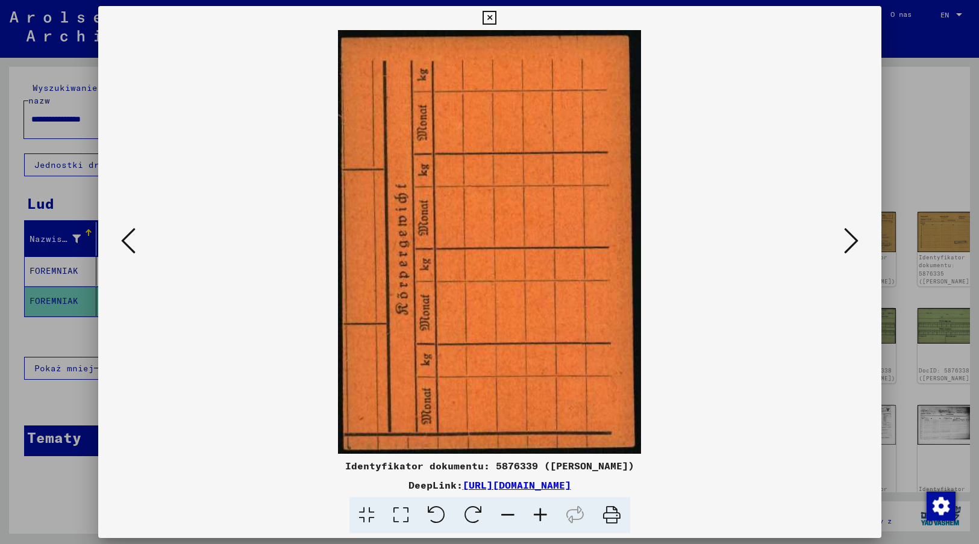
click at [852, 239] on icon at bounding box center [851, 240] width 14 height 29
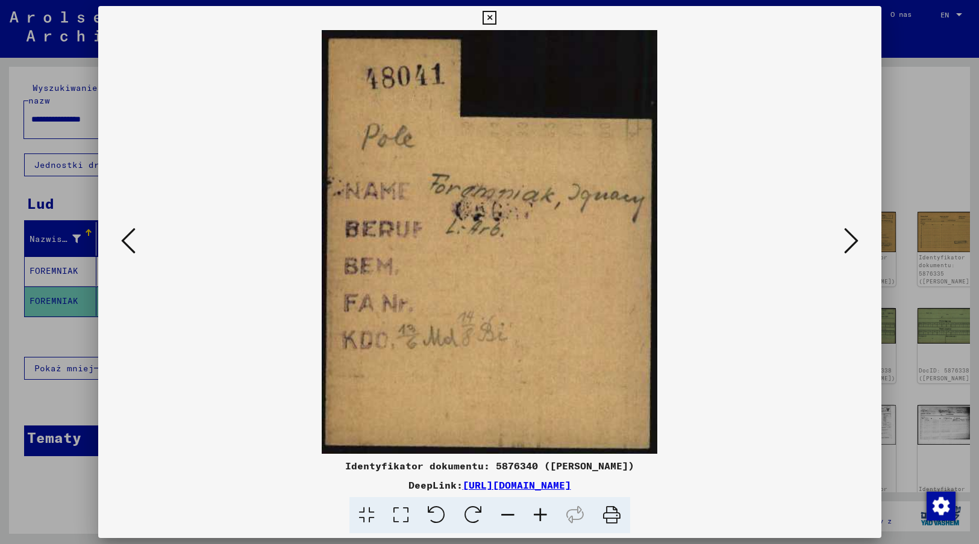
click at [681, 375] on img at bounding box center [489, 242] width 701 height 424
click at [847, 241] on icon at bounding box center [851, 240] width 14 height 29
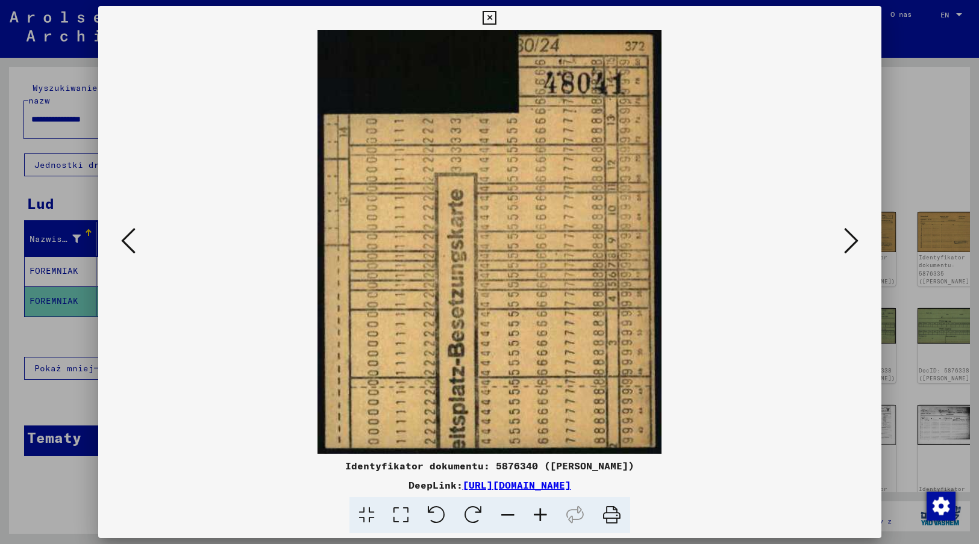
click at [847, 241] on icon at bounding box center [851, 240] width 14 height 29
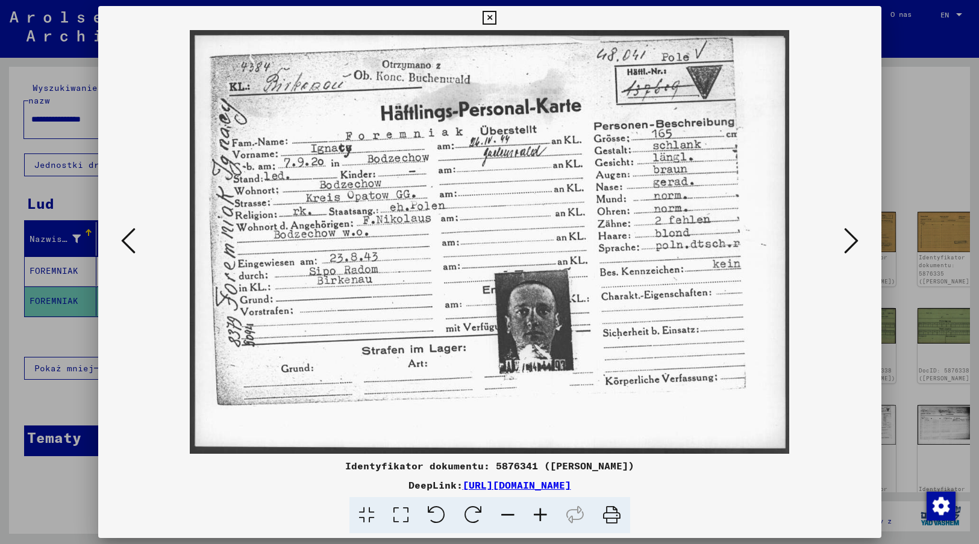
click at [826, 407] on img at bounding box center [489, 242] width 701 height 424
click at [848, 238] on icon at bounding box center [851, 240] width 14 height 29
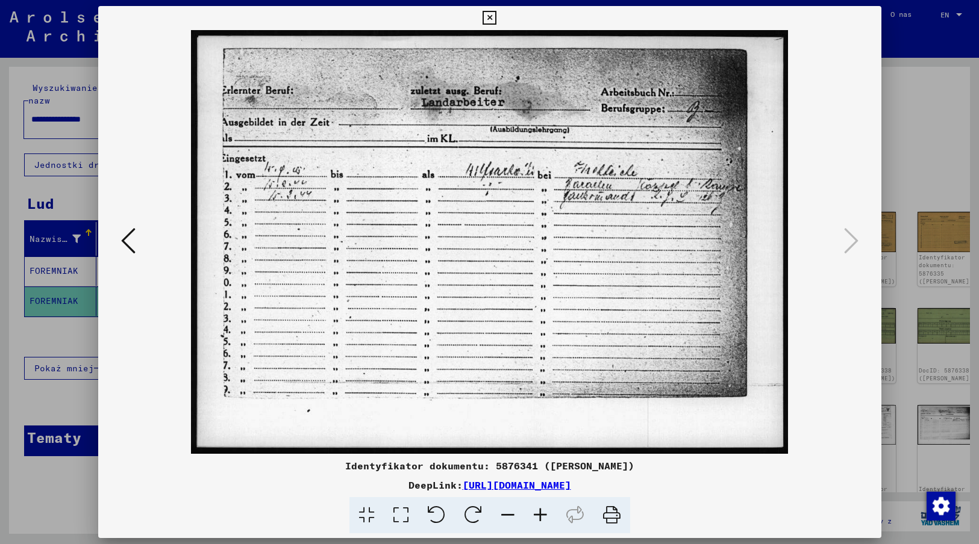
click at [664, 428] on img at bounding box center [489, 242] width 701 height 424
click at [490, 17] on icon at bounding box center [489, 18] width 14 height 14
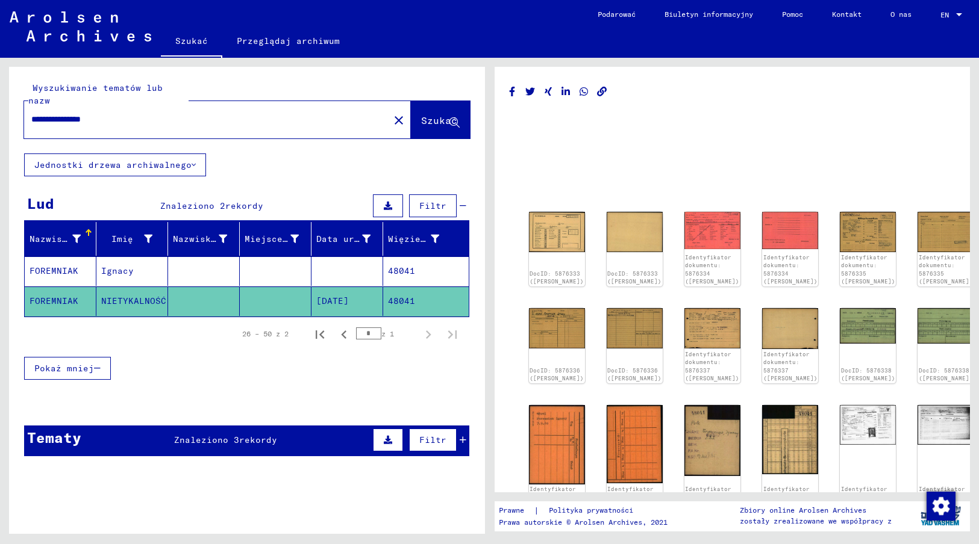
drag, startPoint x: 122, startPoint y: 108, endPoint x: 84, endPoint y: 110, distance: 38.0
click at [84, 113] on input "**********" at bounding box center [206, 119] width 351 height 13
click at [424, 114] on span "Szukać" at bounding box center [439, 120] width 36 height 12
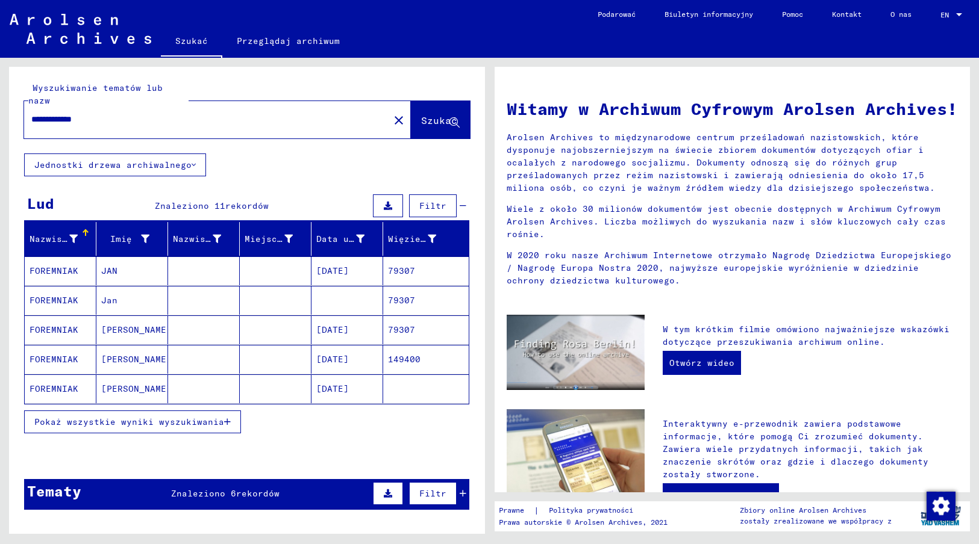
click at [319, 261] on mat-cell "[DATE]" at bounding box center [347, 271] width 72 height 29
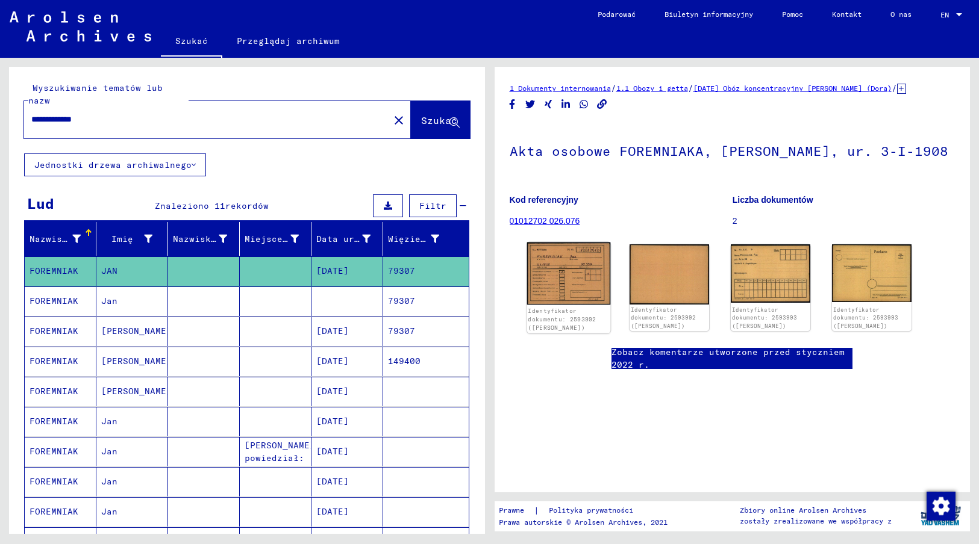
click at [561, 281] on img at bounding box center [567, 274] width 83 height 63
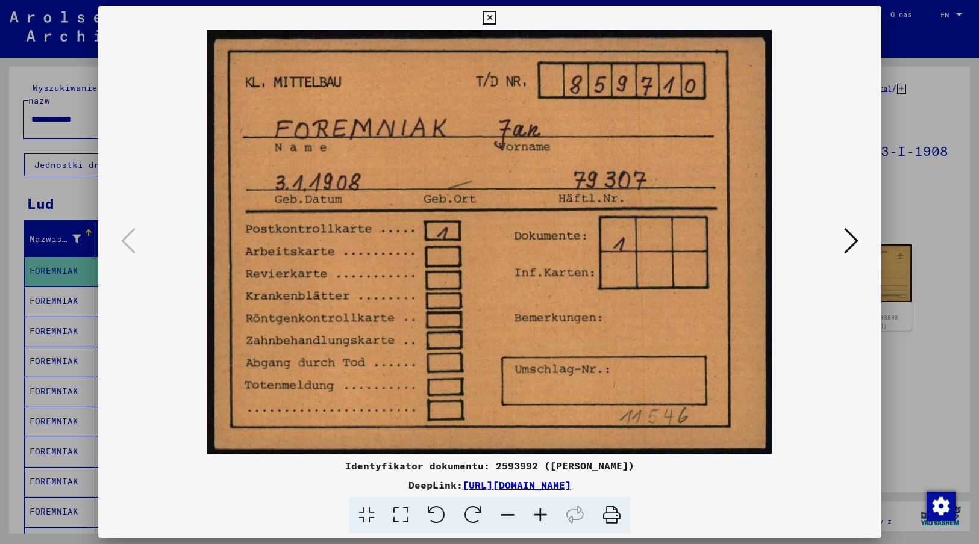
click at [800, 422] on img at bounding box center [489, 242] width 701 height 424
click at [853, 238] on icon at bounding box center [851, 240] width 14 height 29
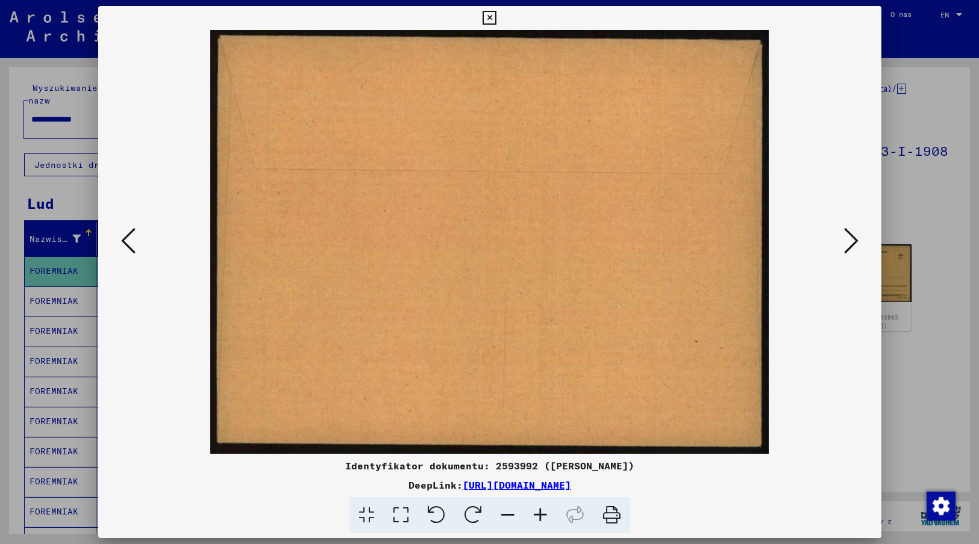
click at [853, 238] on icon at bounding box center [851, 240] width 14 height 29
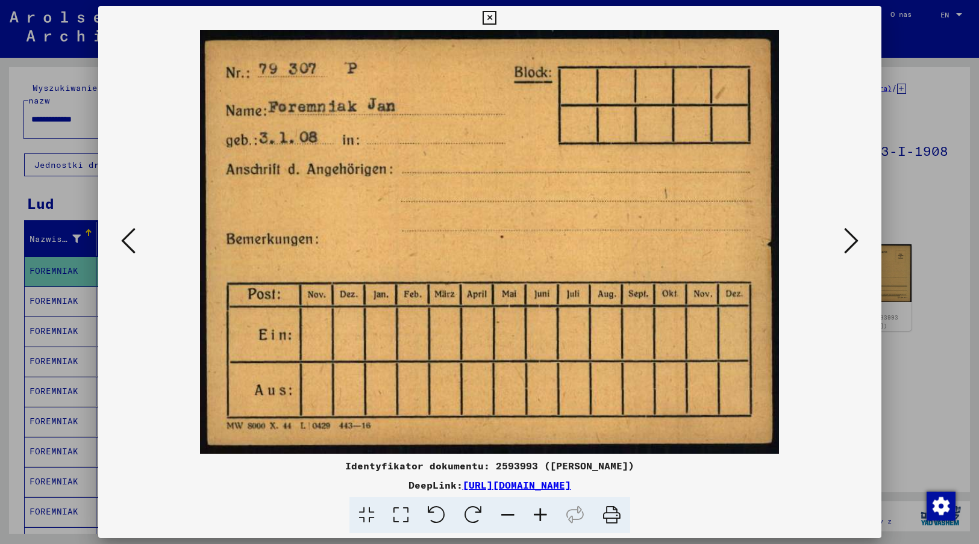
drag, startPoint x: 800, startPoint y: 440, endPoint x: 803, endPoint y: 418, distance: 21.9
click at [800, 440] on img at bounding box center [489, 242] width 701 height 424
click at [857, 239] on icon at bounding box center [851, 240] width 14 height 29
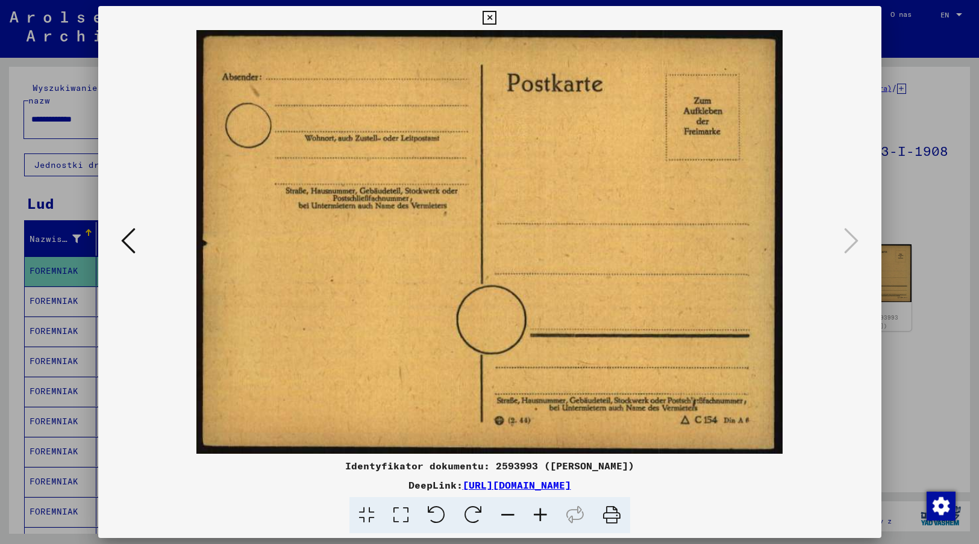
click at [490, 16] on icon at bounding box center [489, 18] width 14 height 14
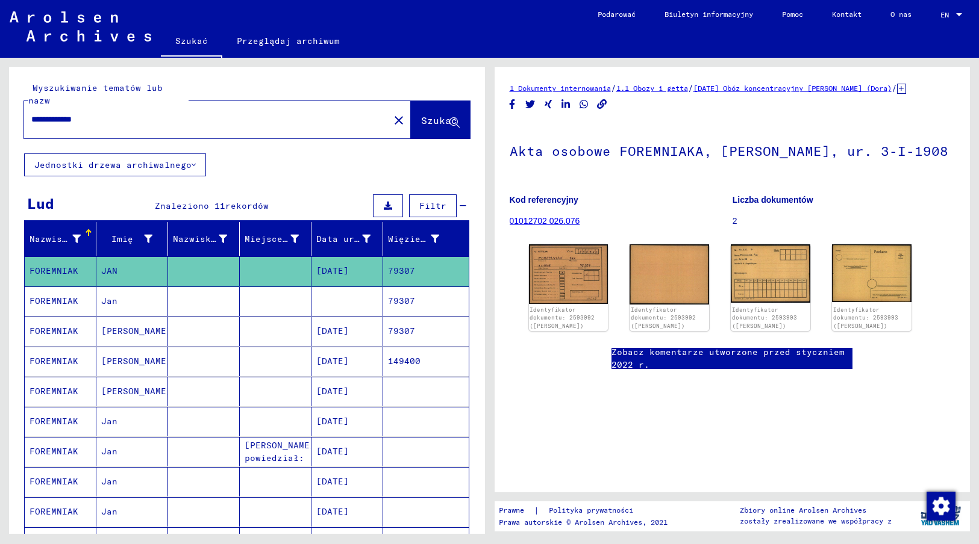
click at [385, 288] on mat-cell "79307" at bounding box center [426, 302] width 86 height 30
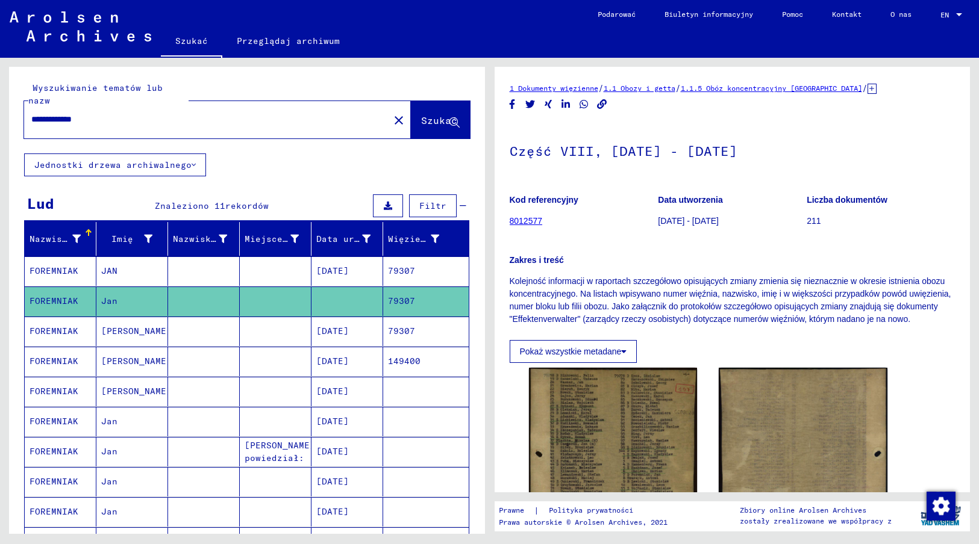
drag, startPoint x: 513, startPoint y: 154, endPoint x: 796, endPoint y: 151, distance: 283.7
click at [796, 151] on h1 "Część VIII, [DATE] - [DATE]" at bounding box center [733, 149] width 446 height 53
copy h1 "Część VIII, [DATE] - [DATE]"
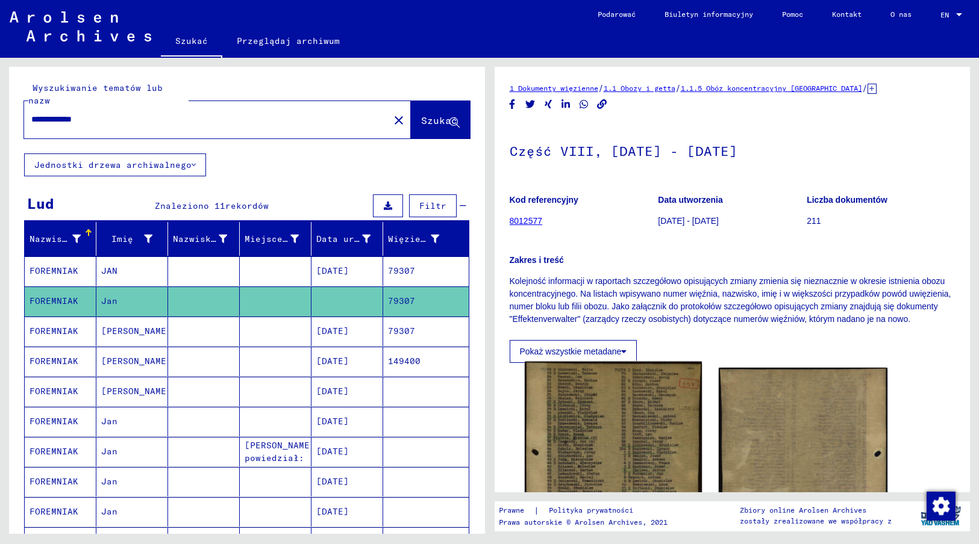
click at [610, 451] on img at bounding box center [613, 487] width 177 height 251
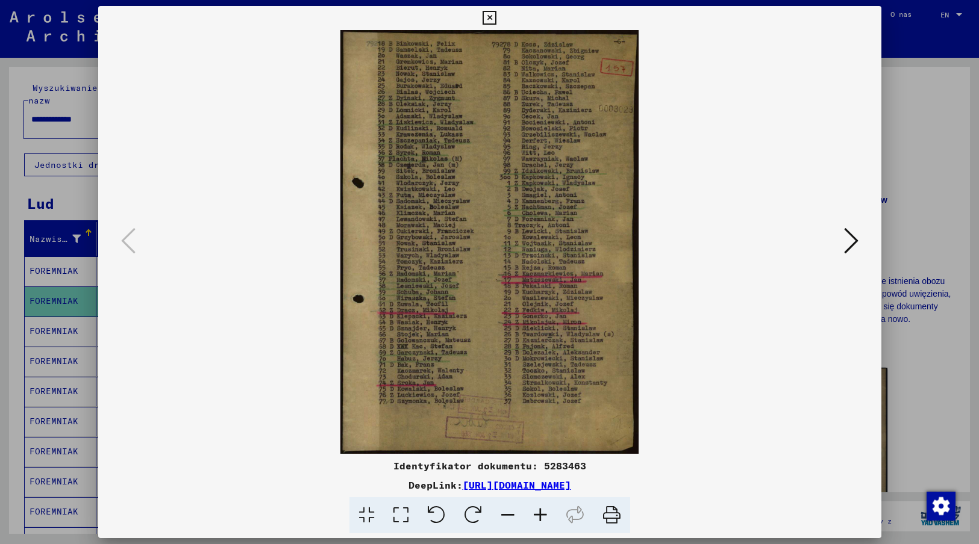
click at [488, 18] on icon at bounding box center [489, 18] width 14 height 14
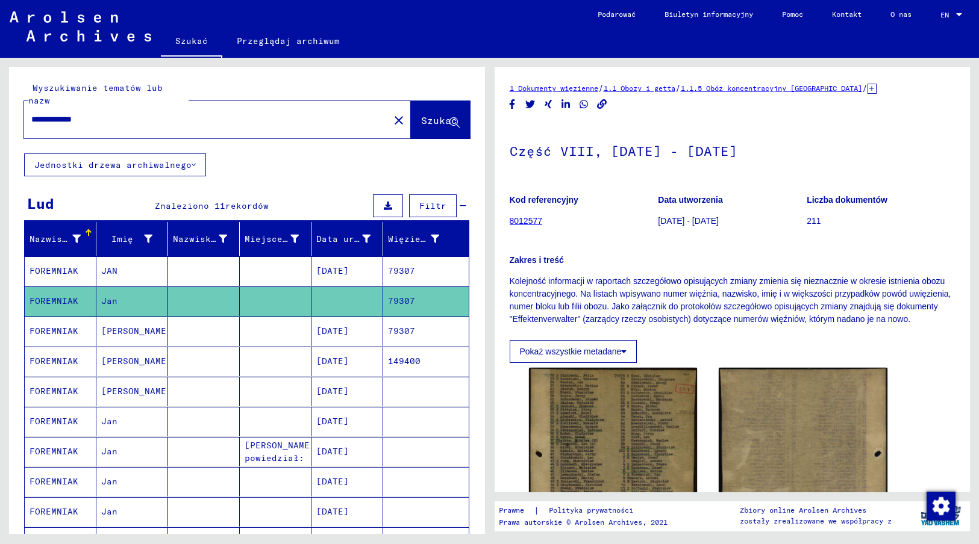
click at [357, 324] on mat-cell "[DATE]" at bounding box center [347, 332] width 72 height 30
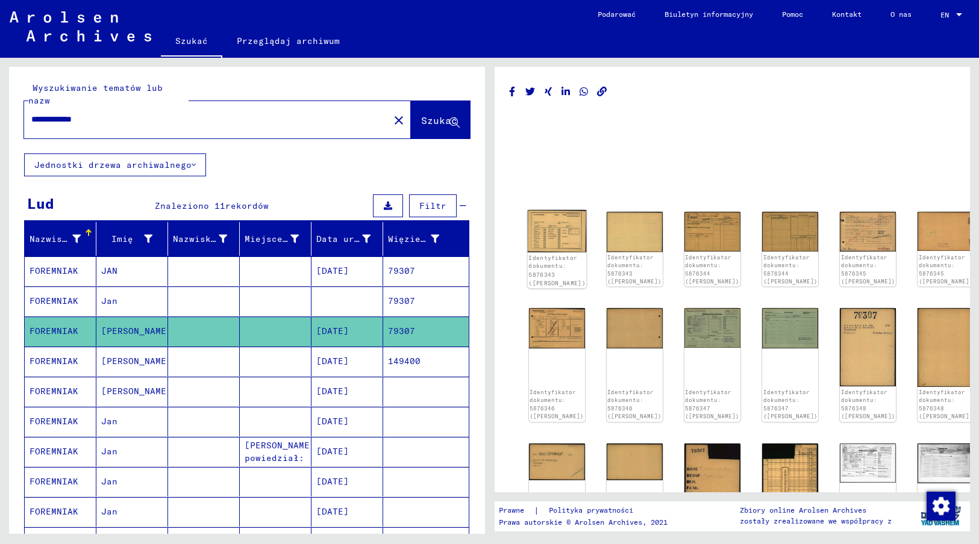
click at [547, 238] on img at bounding box center [556, 231] width 59 height 42
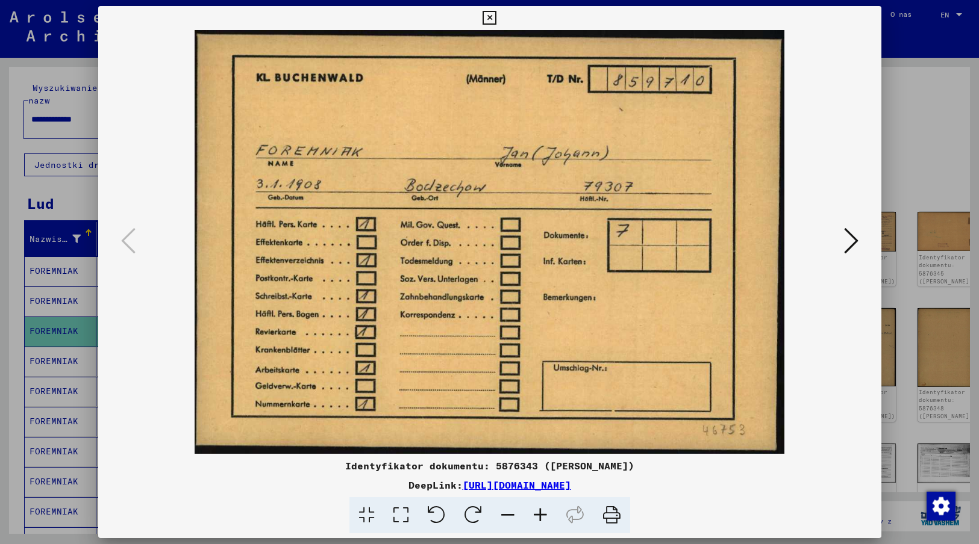
click at [811, 440] on img at bounding box center [489, 242] width 701 height 424
click at [850, 240] on icon at bounding box center [851, 240] width 14 height 29
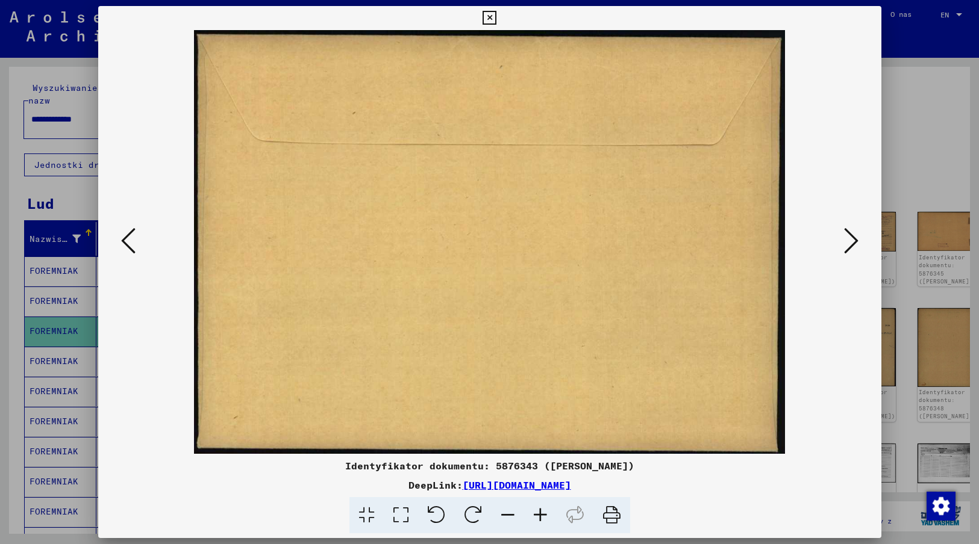
click at [850, 240] on icon at bounding box center [851, 240] width 14 height 29
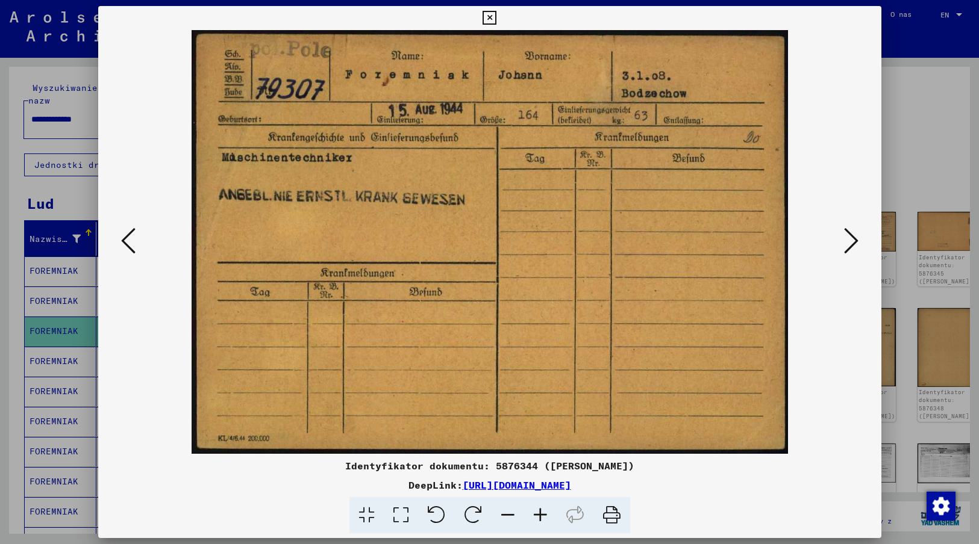
click at [806, 408] on img at bounding box center [489, 242] width 701 height 424
click at [848, 239] on icon at bounding box center [851, 240] width 14 height 29
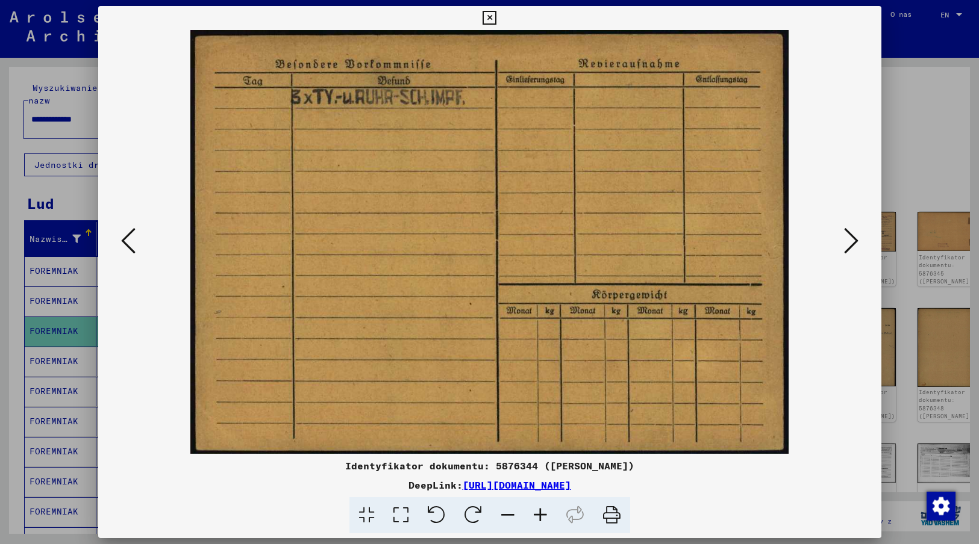
click at [848, 242] on icon at bounding box center [851, 240] width 14 height 29
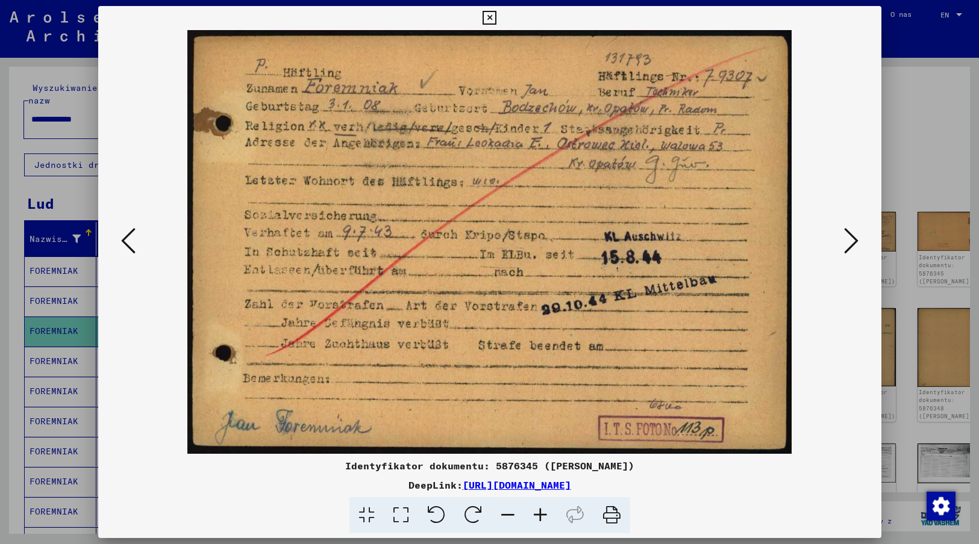
click at [819, 460] on div "Identyfikator dokumentu: 5876345 ([PERSON_NAME])" at bounding box center [489, 466] width 783 height 14
click at [850, 245] on icon at bounding box center [851, 240] width 14 height 29
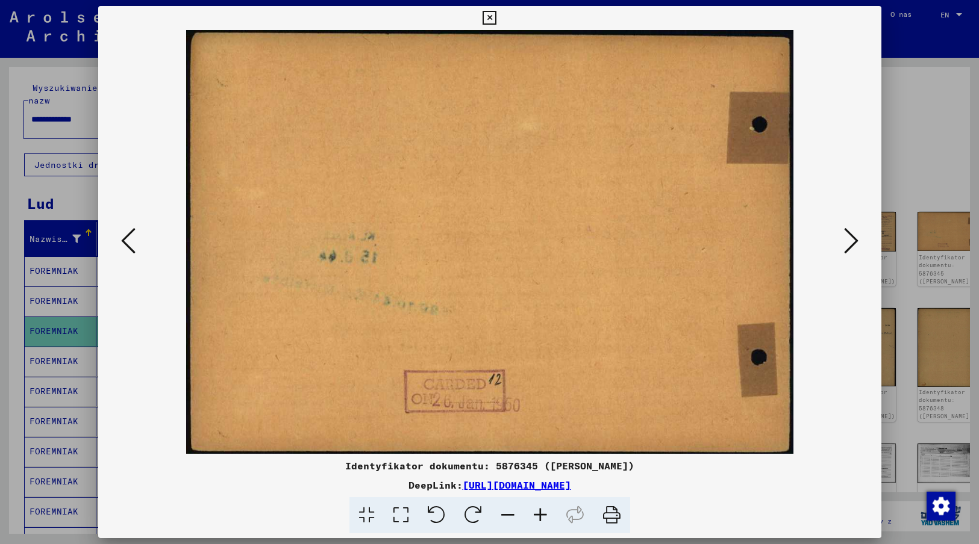
click at [850, 245] on icon at bounding box center [851, 240] width 14 height 29
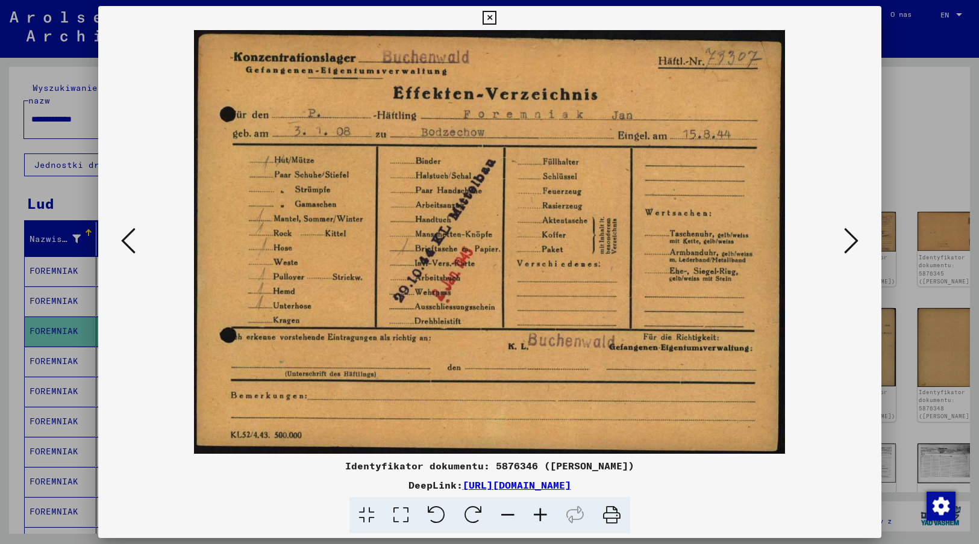
click at [808, 404] on img at bounding box center [489, 242] width 701 height 424
click at [852, 240] on icon at bounding box center [851, 240] width 14 height 29
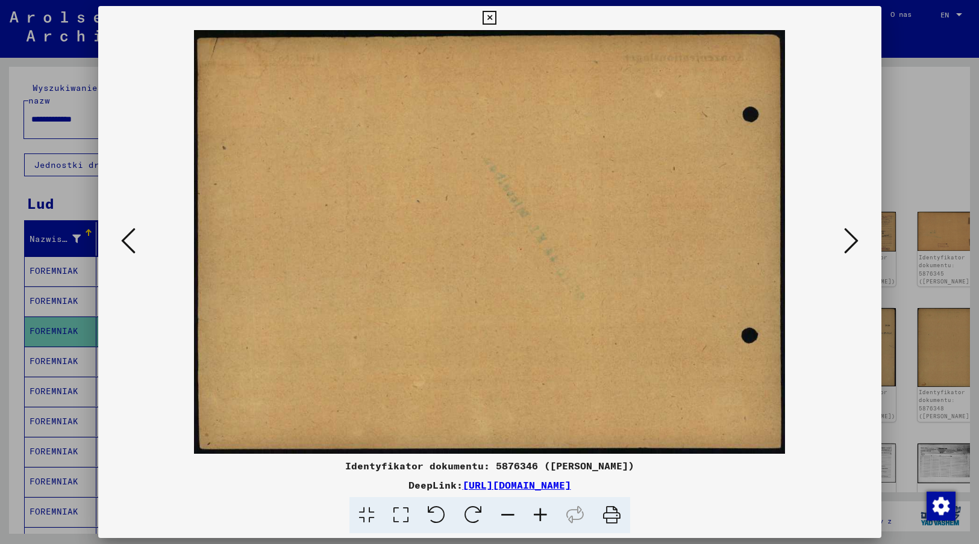
click at [852, 240] on icon at bounding box center [851, 240] width 14 height 29
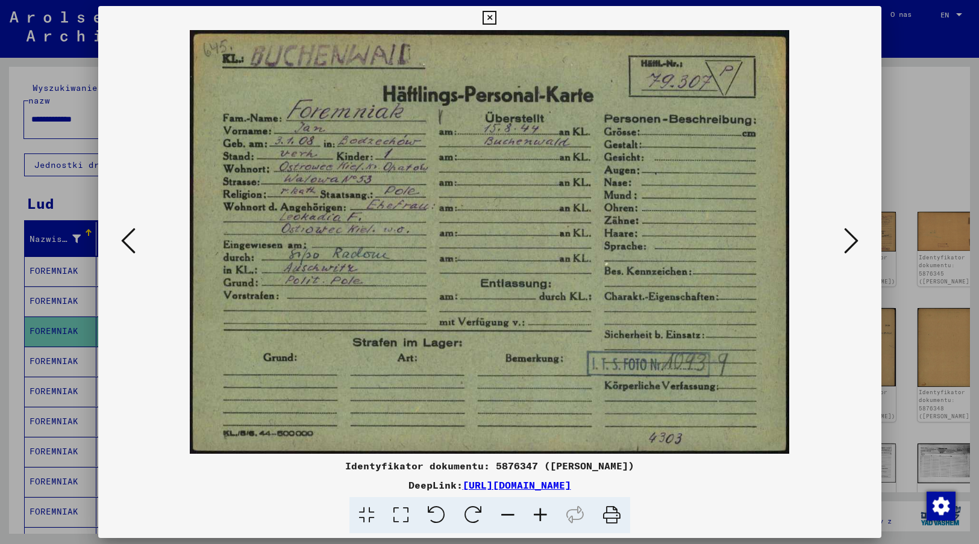
click at [807, 421] on img at bounding box center [489, 242] width 701 height 424
click at [850, 239] on icon at bounding box center [851, 240] width 14 height 29
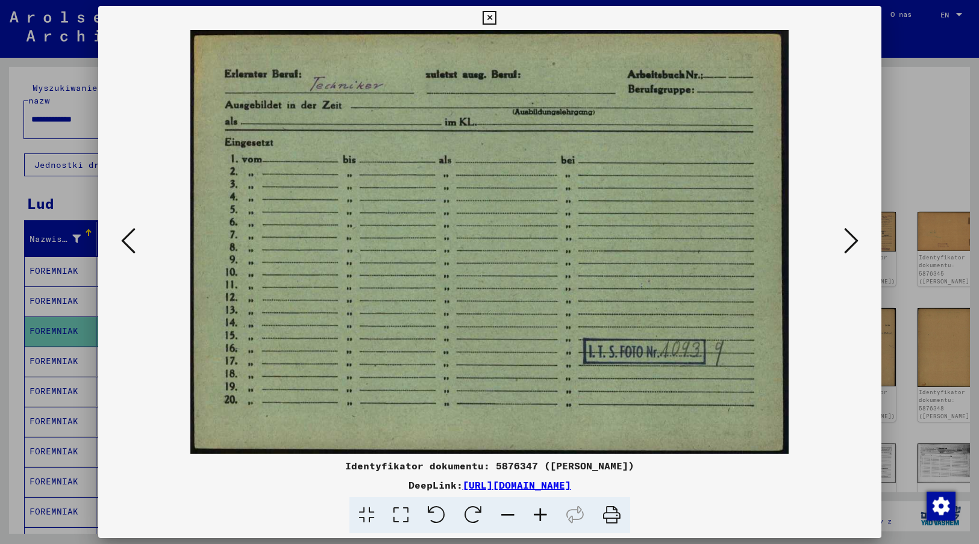
click at [714, 478] on div "DeepLink: [URL][DOMAIN_NAME]" at bounding box center [489, 485] width 783 height 14
click at [851, 243] on icon at bounding box center [851, 240] width 14 height 29
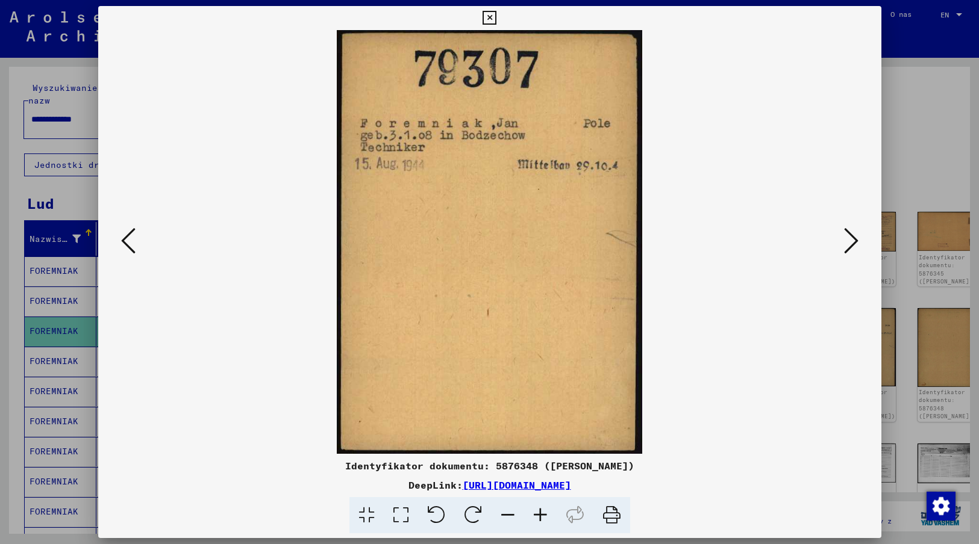
click at [737, 459] on div "Identyfikator dokumentu: 5876348 ([PERSON_NAME])" at bounding box center [489, 466] width 783 height 14
click at [853, 242] on icon at bounding box center [851, 240] width 14 height 29
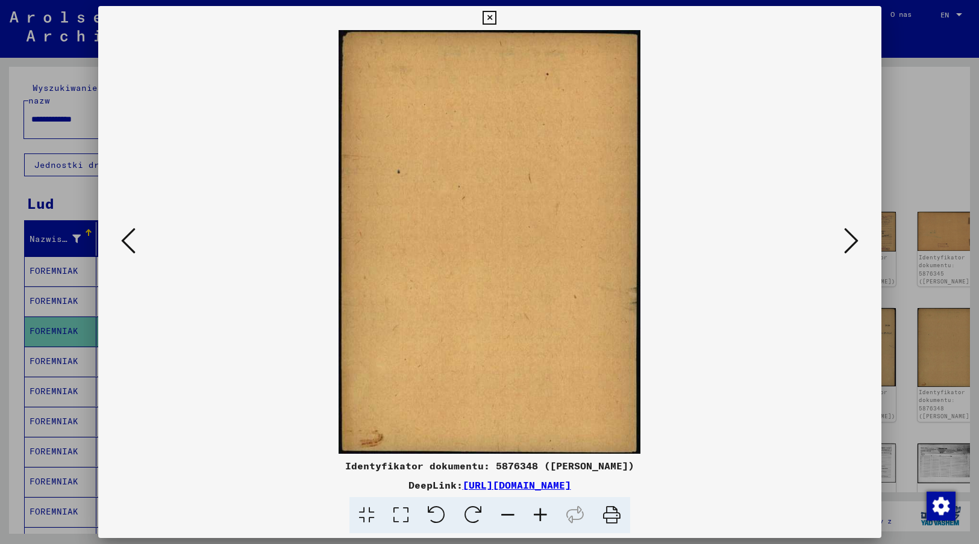
click at [853, 242] on icon at bounding box center [851, 240] width 14 height 29
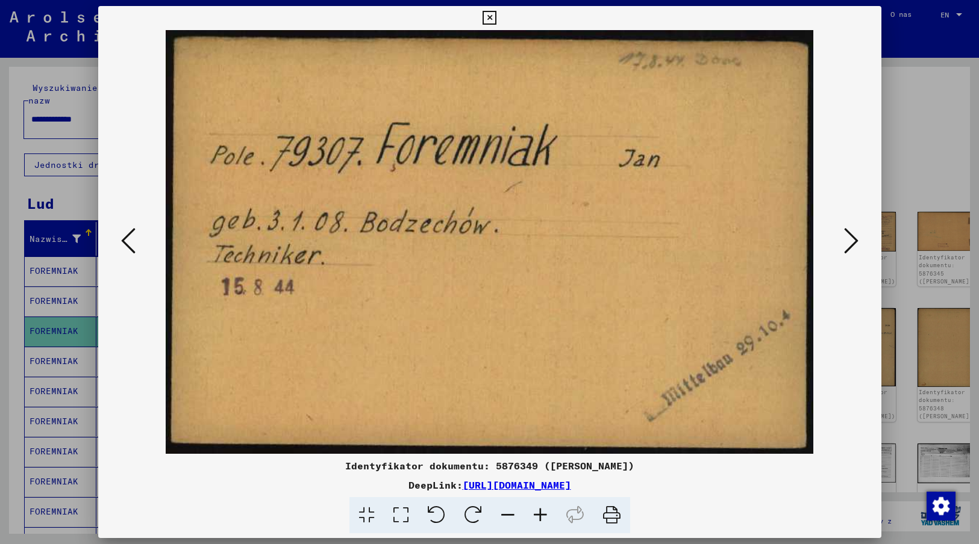
click at [829, 403] on img at bounding box center [489, 242] width 701 height 424
click at [853, 240] on icon at bounding box center [851, 240] width 14 height 29
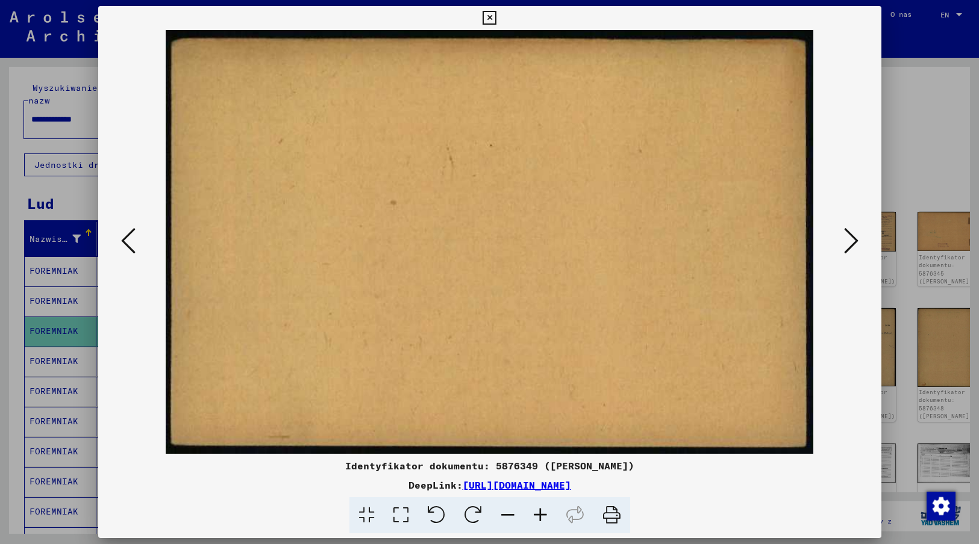
click at [853, 240] on icon at bounding box center [851, 240] width 14 height 29
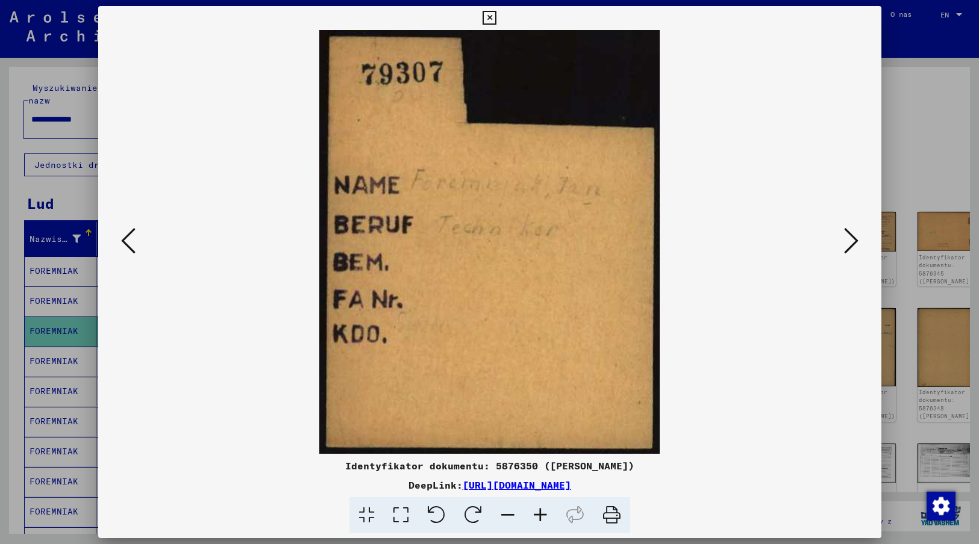
click at [689, 425] on img at bounding box center [489, 242] width 701 height 424
click at [849, 240] on icon at bounding box center [851, 240] width 14 height 29
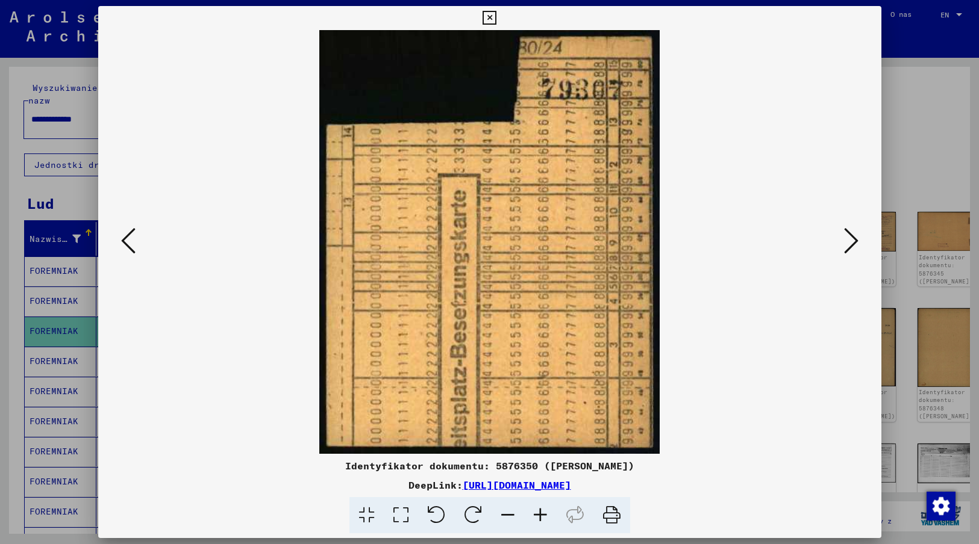
click at [849, 240] on icon at bounding box center [851, 240] width 14 height 29
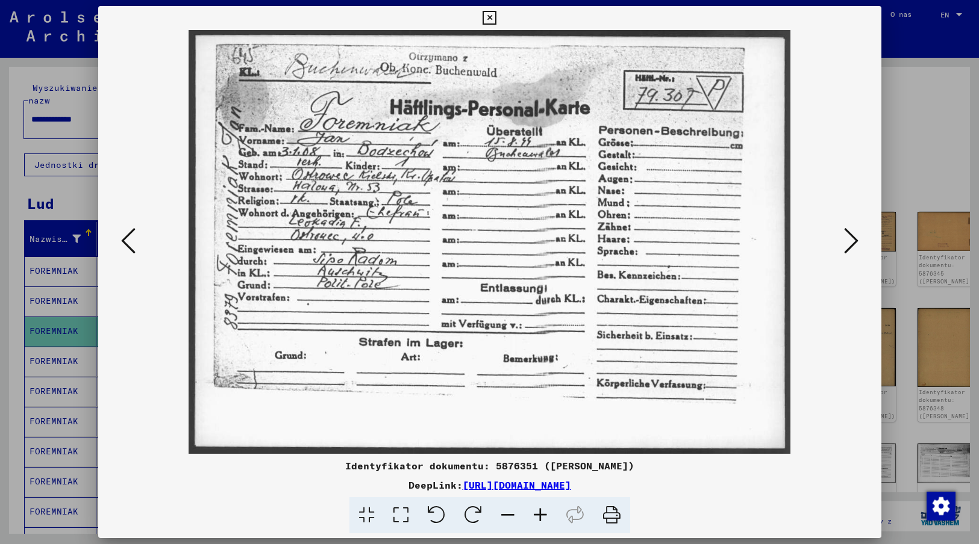
click at [766, 473] on div "Identyfikator dokumentu: 5876351 ([PERSON_NAME]) DeepLink: [URL][DOMAIN_NAME]" at bounding box center [489, 496] width 783 height 75
click at [850, 243] on icon at bounding box center [851, 240] width 14 height 29
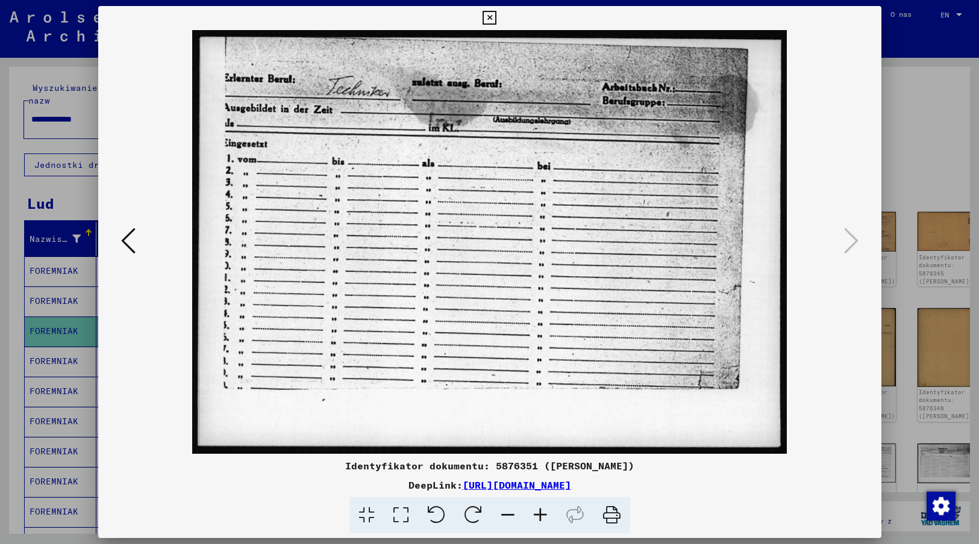
click at [488, 19] on icon at bounding box center [489, 18] width 14 height 14
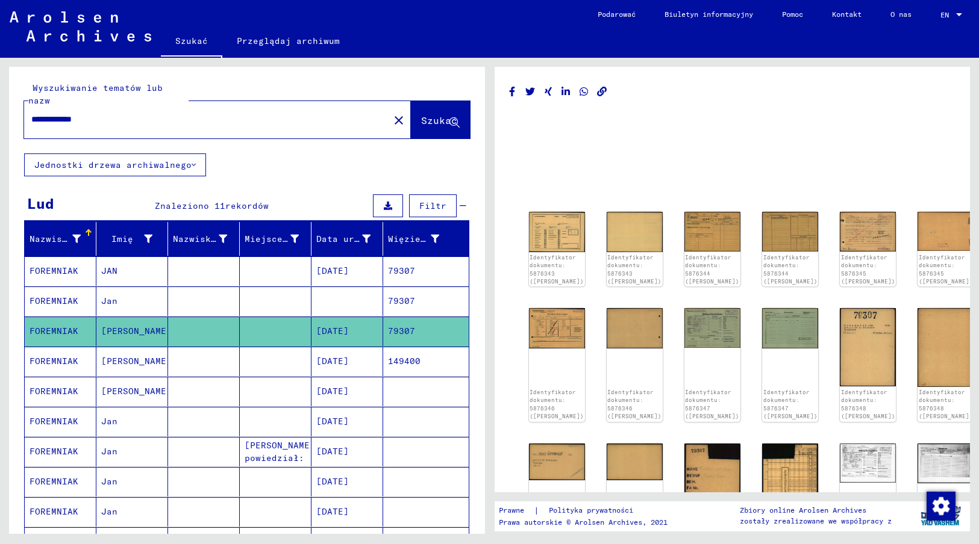
drag, startPoint x: 128, startPoint y: 110, endPoint x: 19, endPoint y: 113, distance: 108.5
click at [19, 113] on div "**********" at bounding box center [247, 110] width 476 height 87
click at [101, 113] on input "**********" at bounding box center [206, 119] width 351 height 13
click at [434, 114] on span "Szukać" at bounding box center [439, 120] width 36 height 12
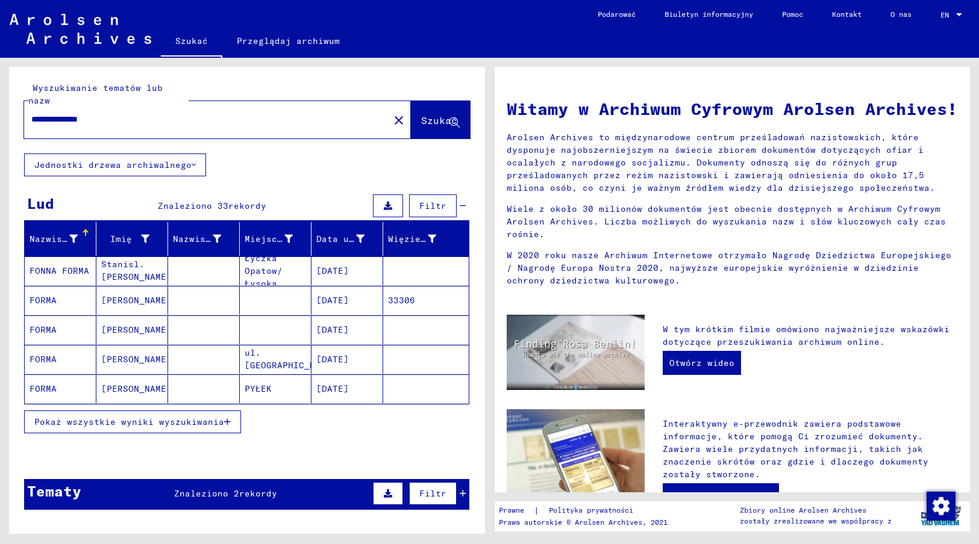
click at [345, 286] on mat-cell "[DATE]" at bounding box center [347, 300] width 72 height 29
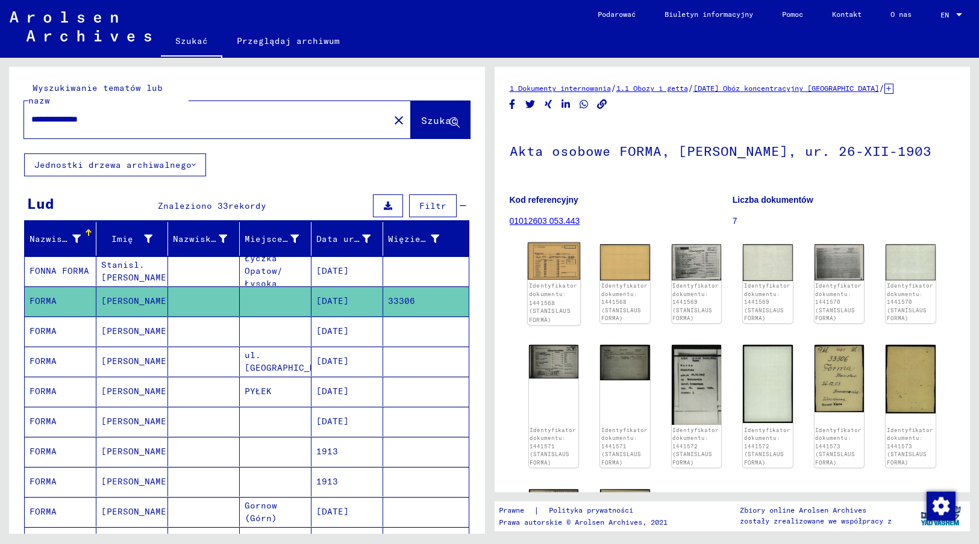
click at [556, 264] on img at bounding box center [553, 261] width 52 height 37
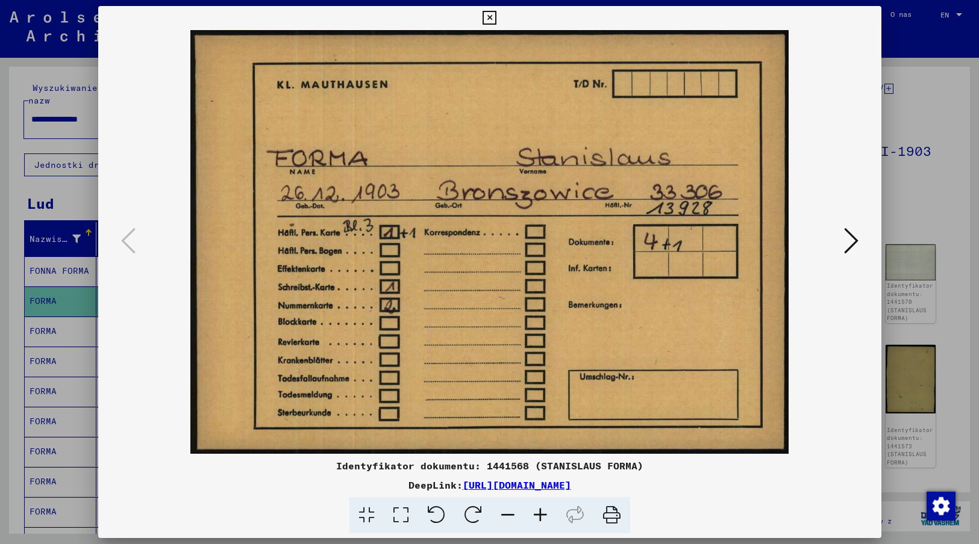
click at [807, 420] on img at bounding box center [489, 242] width 701 height 424
click at [849, 243] on icon at bounding box center [851, 240] width 14 height 29
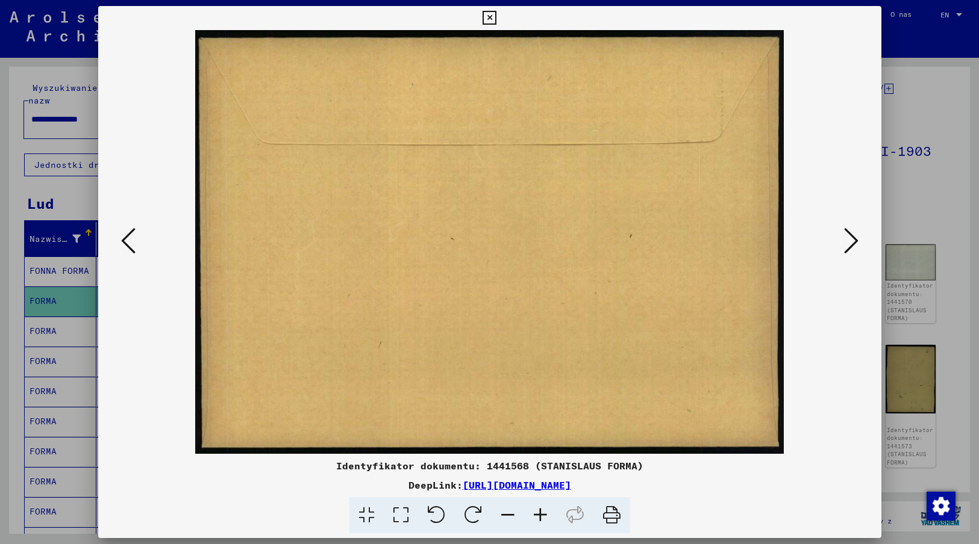
click at [849, 243] on icon at bounding box center [851, 240] width 14 height 29
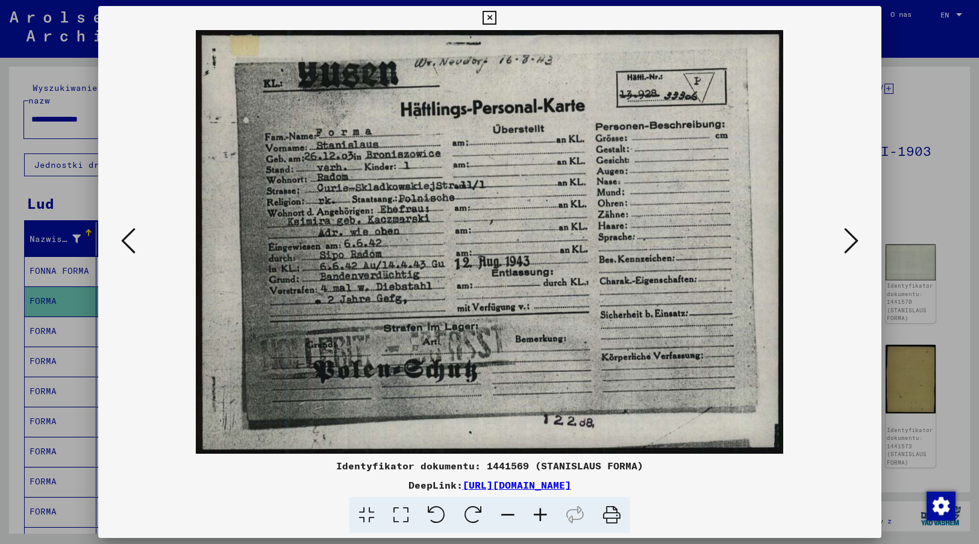
click at [811, 457] on div "Identyfikator dokumentu: 1441569 (STANISLAUS FORMA) DeepLink: [URL][DOMAIN_NAME]" at bounding box center [489, 270] width 783 height 528
click at [851, 244] on icon at bounding box center [851, 240] width 14 height 29
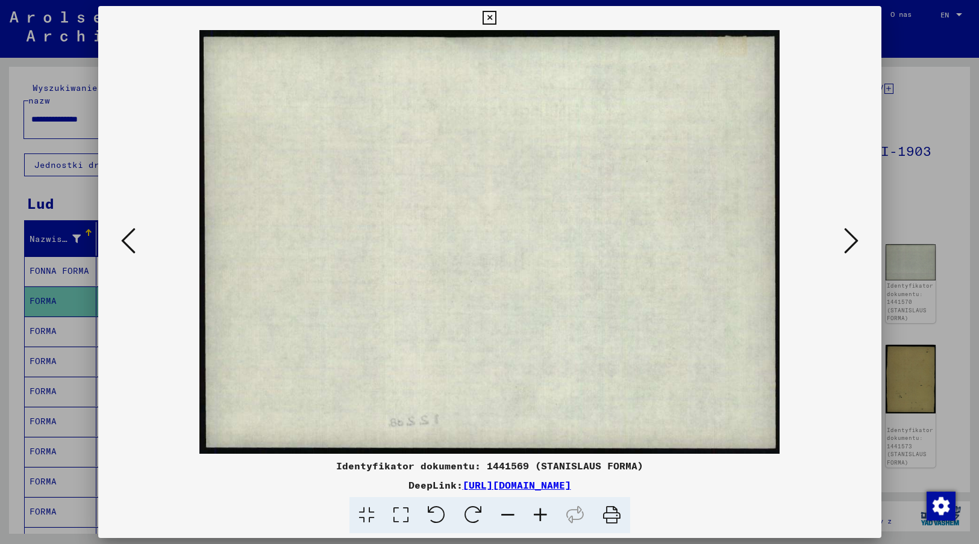
click at [851, 244] on icon at bounding box center [851, 240] width 14 height 29
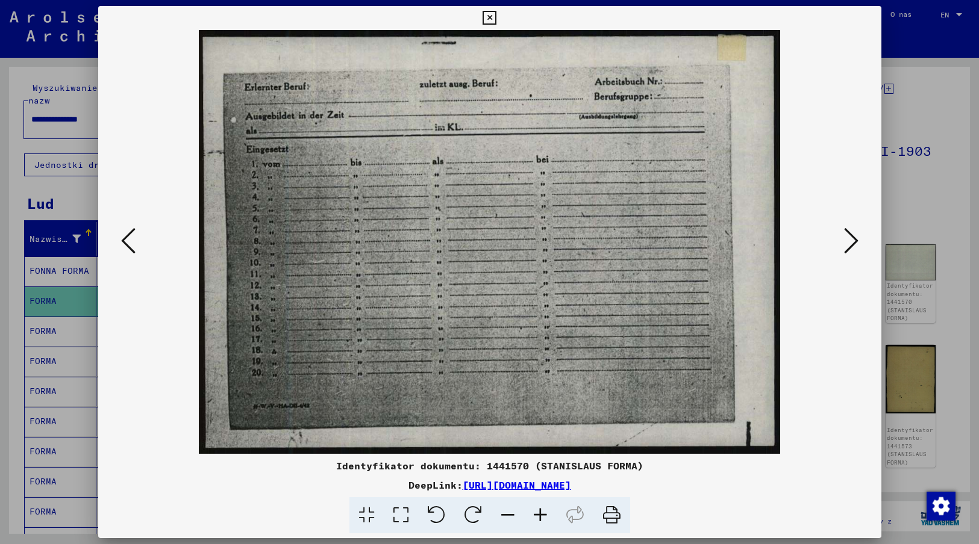
click at [854, 242] on icon at bounding box center [851, 240] width 14 height 29
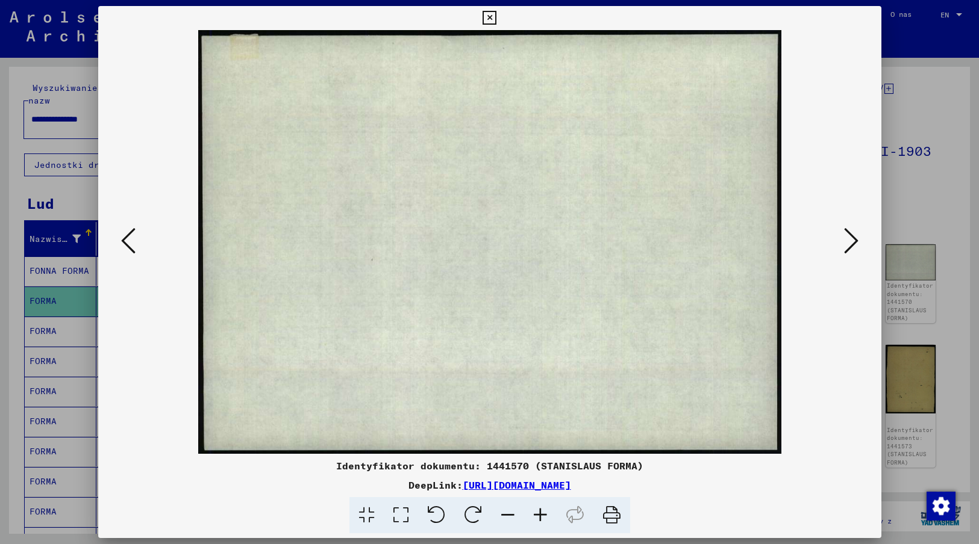
click at [854, 242] on icon at bounding box center [851, 240] width 14 height 29
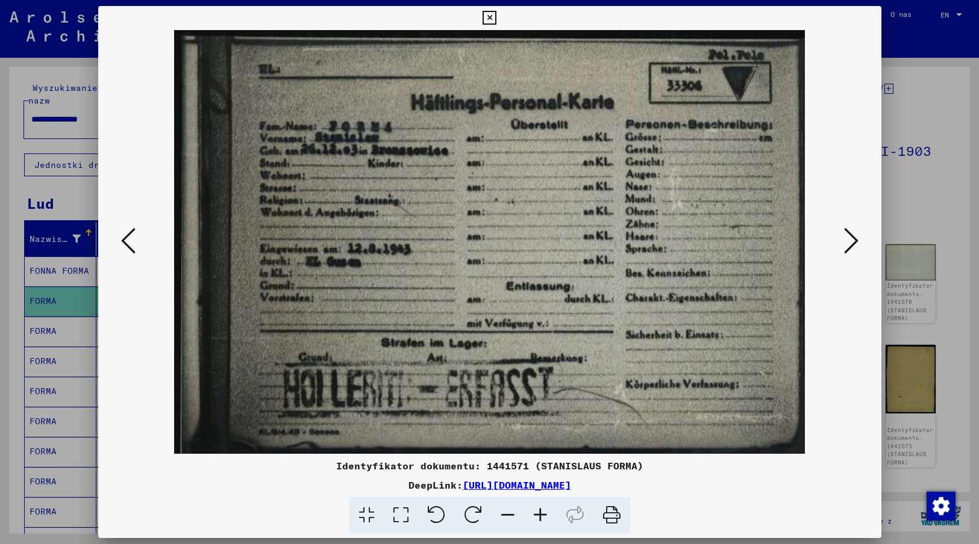
click at [824, 431] on img at bounding box center [489, 242] width 701 height 424
click at [846, 240] on icon at bounding box center [851, 240] width 14 height 29
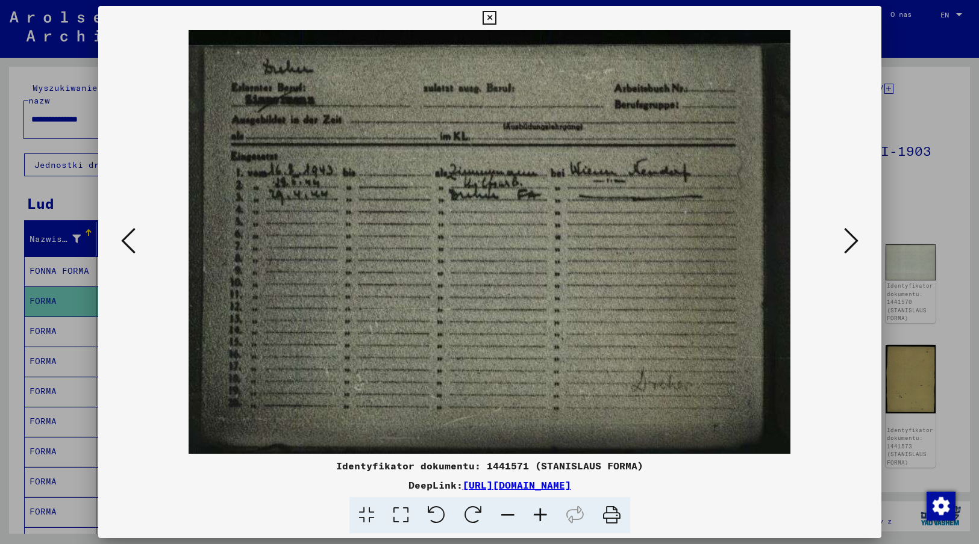
click at [744, 481] on div "DeepLink: [URL][DOMAIN_NAME]" at bounding box center [489, 485] width 783 height 14
click at [849, 242] on icon at bounding box center [851, 240] width 14 height 29
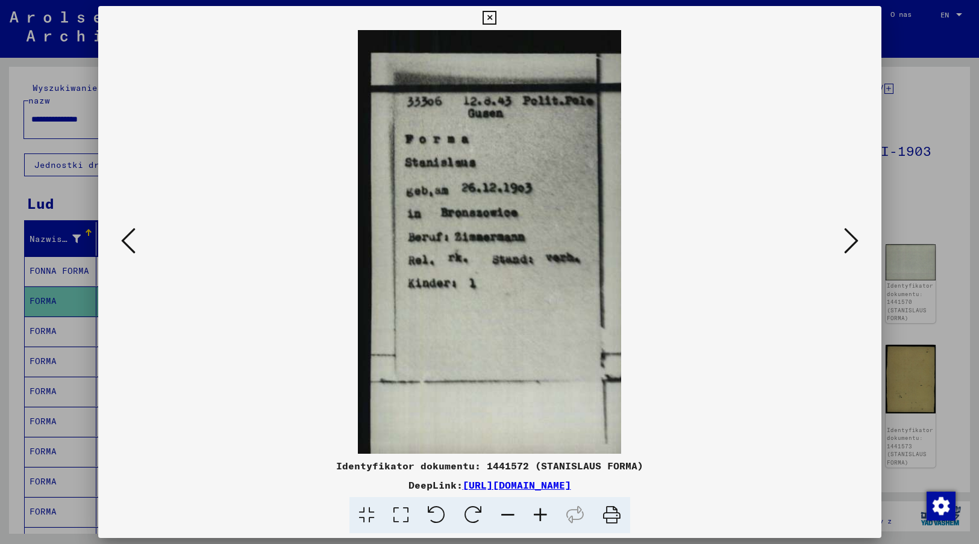
click at [680, 431] on img at bounding box center [489, 242] width 701 height 424
click at [852, 240] on icon at bounding box center [851, 240] width 14 height 29
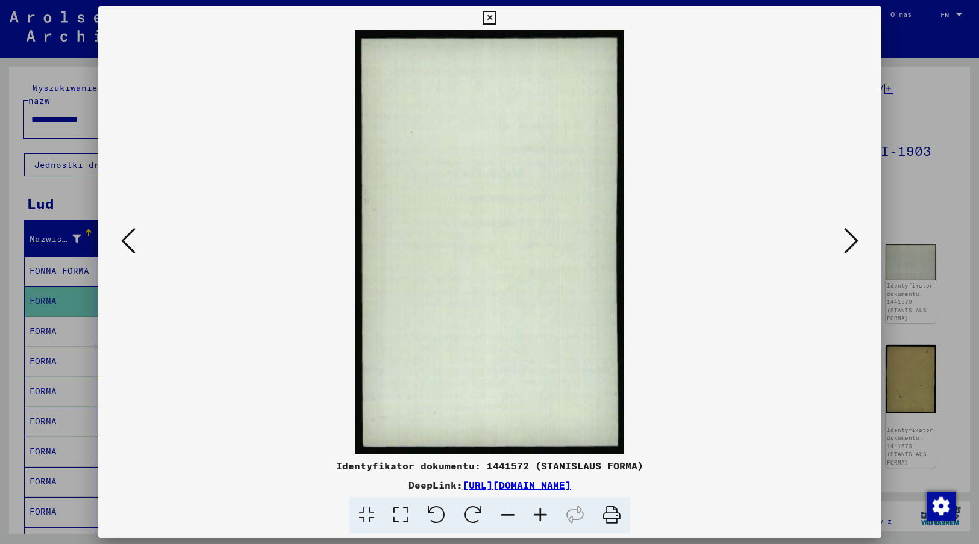
click at [852, 240] on icon at bounding box center [851, 240] width 14 height 29
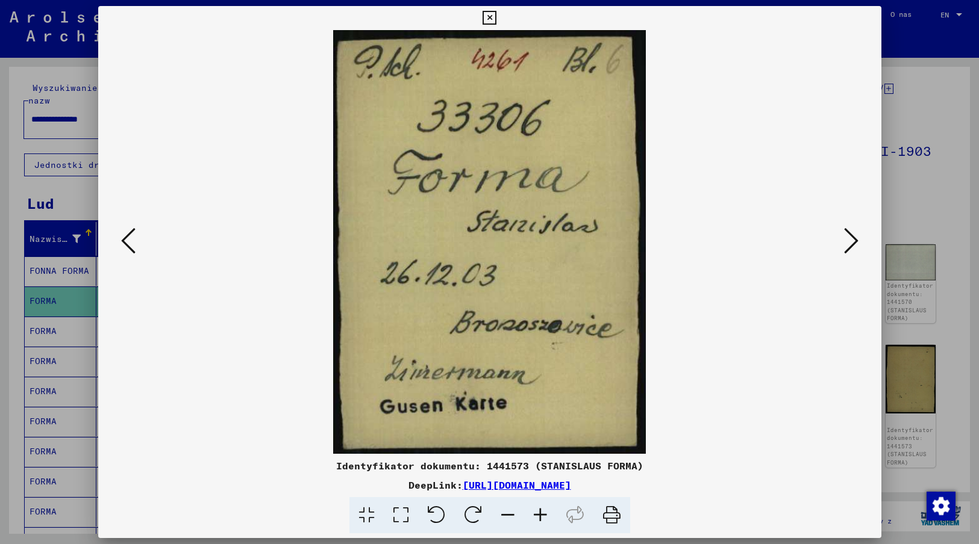
click at [719, 426] on img at bounding box center [489, 242] width 701 height 424
click at [852, 240] on icon at bounding box center [851, 240] width 14 height 29
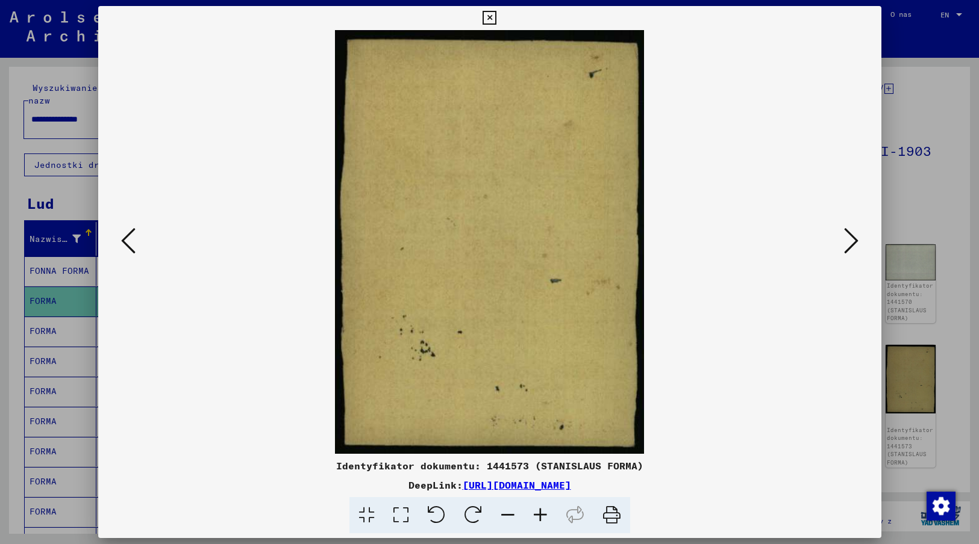
click at [852, 240] on icon at bounding box center [851, 240] width 14 height 29
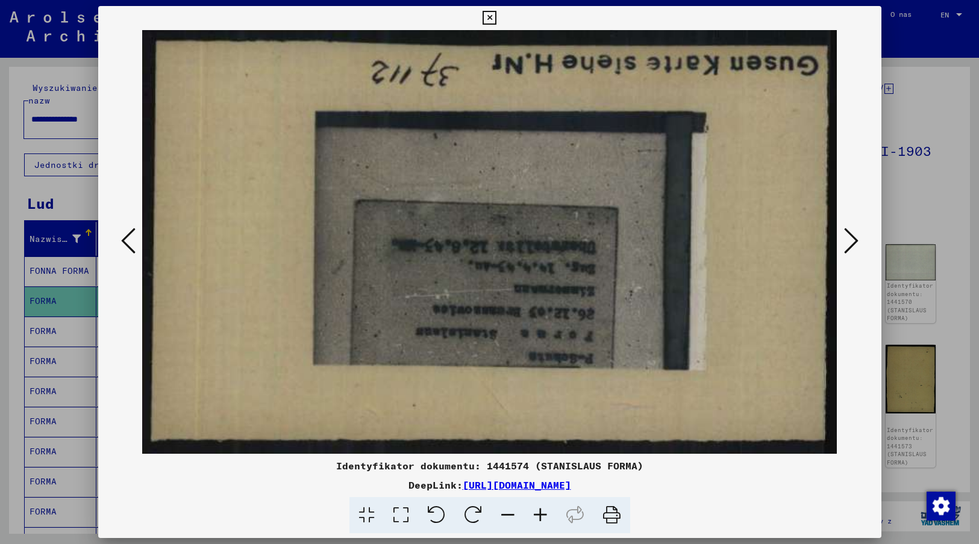
drag, startPoint x: 786, startPoint y: 479, endPoint x: 788, endPoint y: 469, distance: 10.4
click at [786, 479] on div "DeepLink: [URL][DOMAIN_NAME]" at bounding box center [489, 485] width 783 height 14
click at [851, 246] on icon at bounding box center [851, 240] width 14 height 29
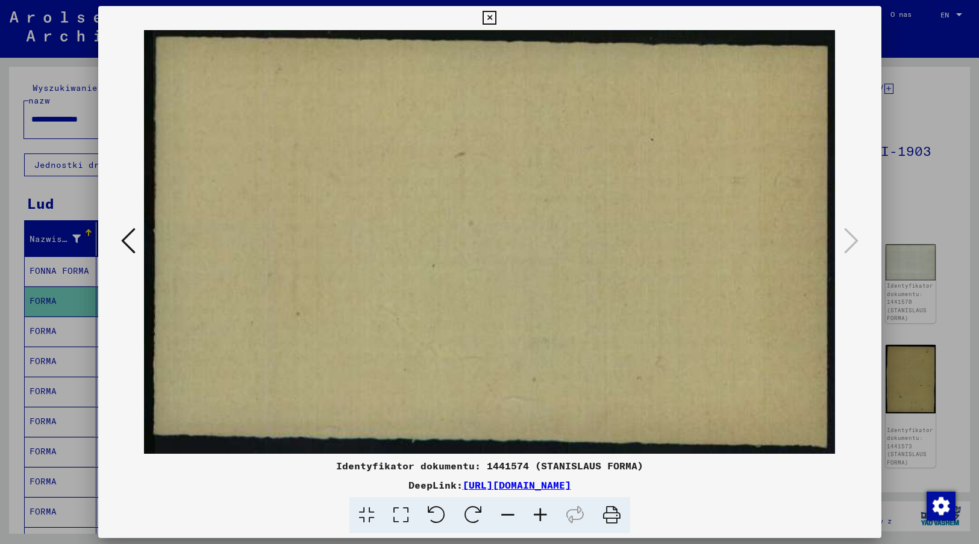
click at [488, 20] on icon at bounding box center [489, 18] width 14 height 14
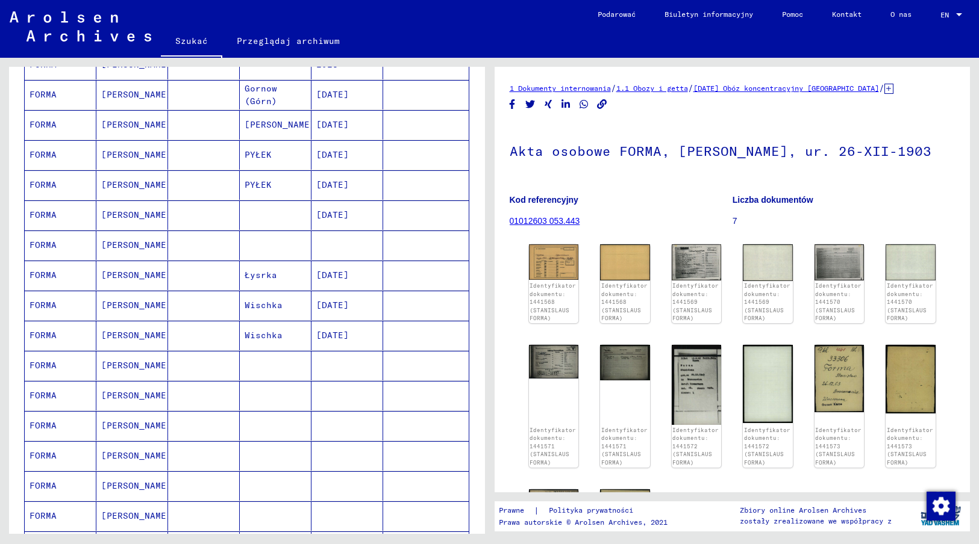
scroll to position [422, 0]
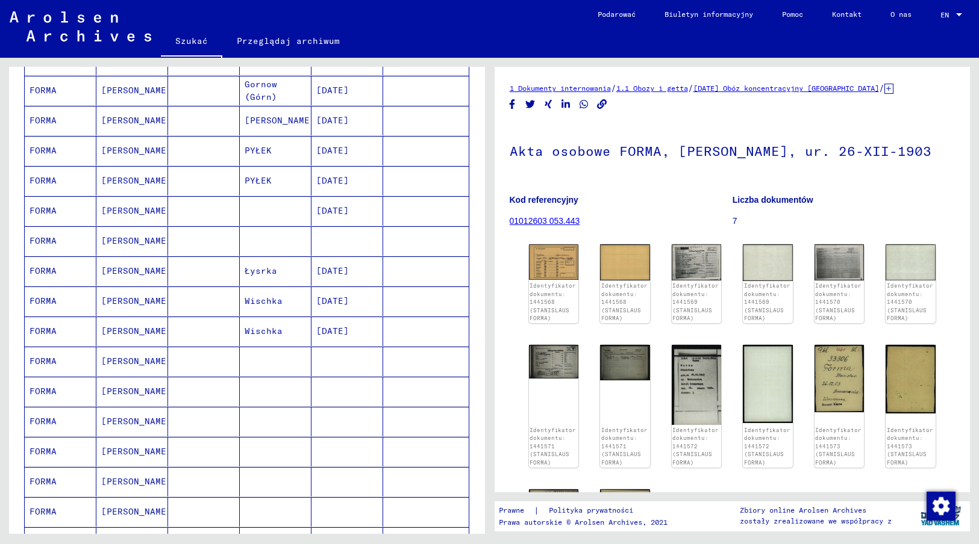
click at [240, 347] on mat-cell at bounding box center [276, 362] width 72 height 30
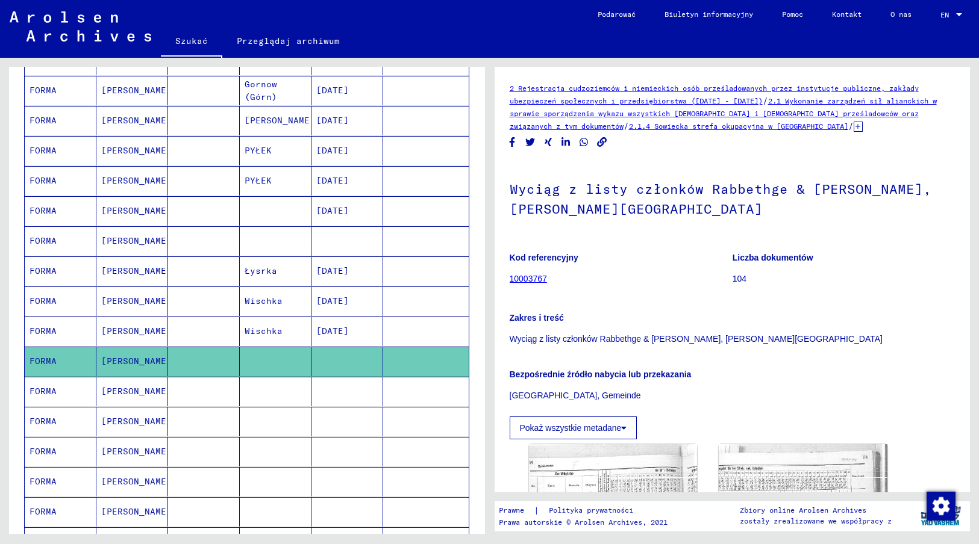
click at [240, 381] on mat-cell at bounding box center [276, 392] width 72 height 30
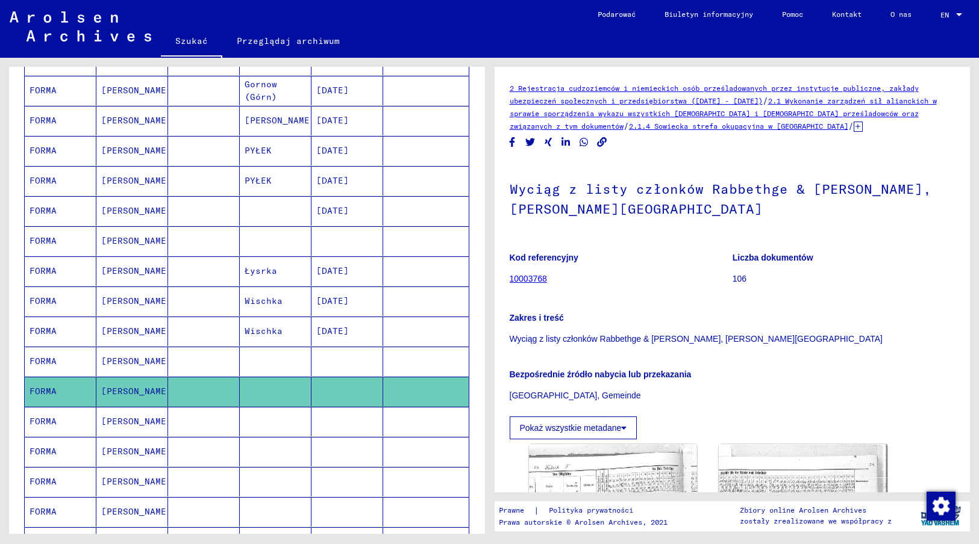
click at [232, 414] on mat-cell at bounding box center [204, 422] width 72 height 30
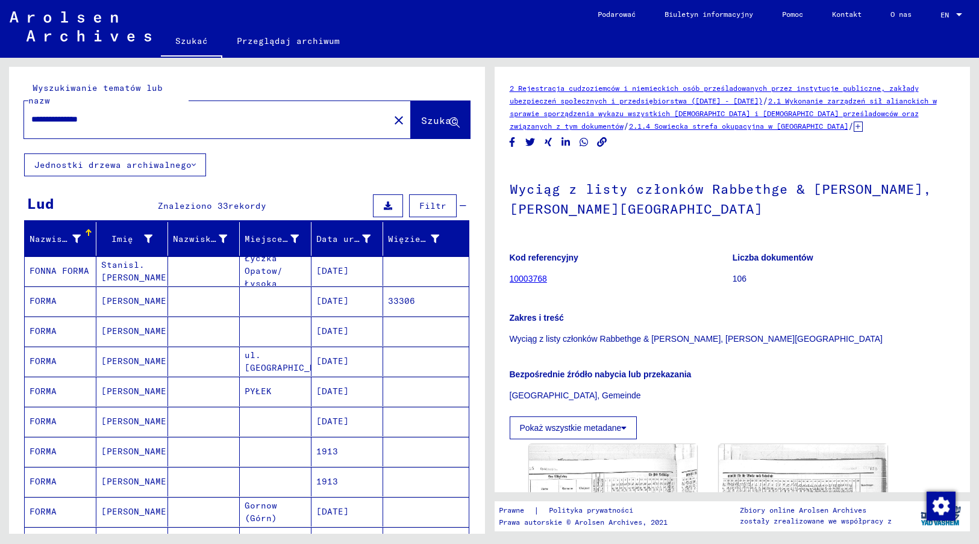
drag, startPoint x: 118, startPoint y: 105, endPoint x: 30, endPoint y: 95, distance: 89.1
click at [30, 106] on div "**********" at bounding box center [203, 119] width 358 height 27
click at [422, 114] on span "Szukać" at bounding box center [439, 120] width 36 height 12
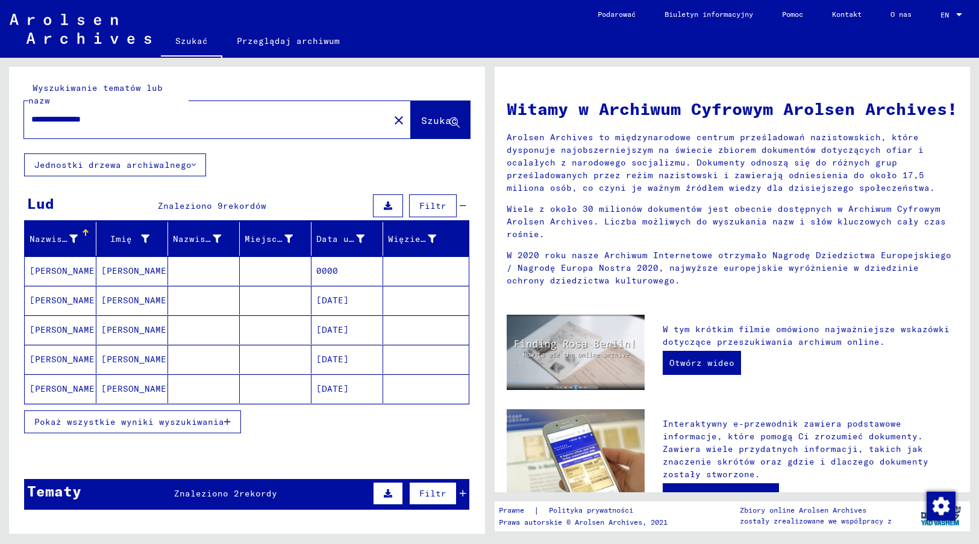
click at [285, 257] on mat-cell at bounding box center [276, 271] width 72 height 29
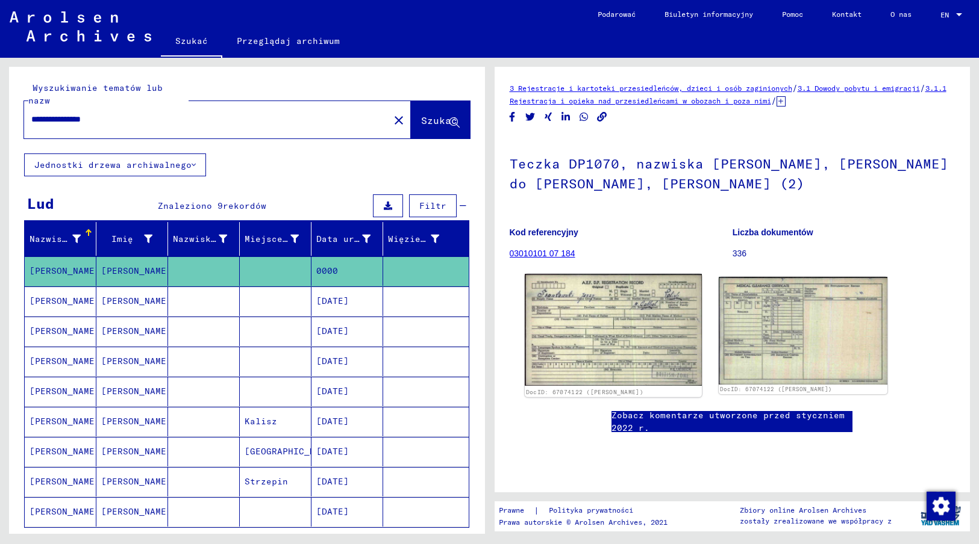
click at [622, 337] on img at bounding box center [613, 330] width 177 height 112
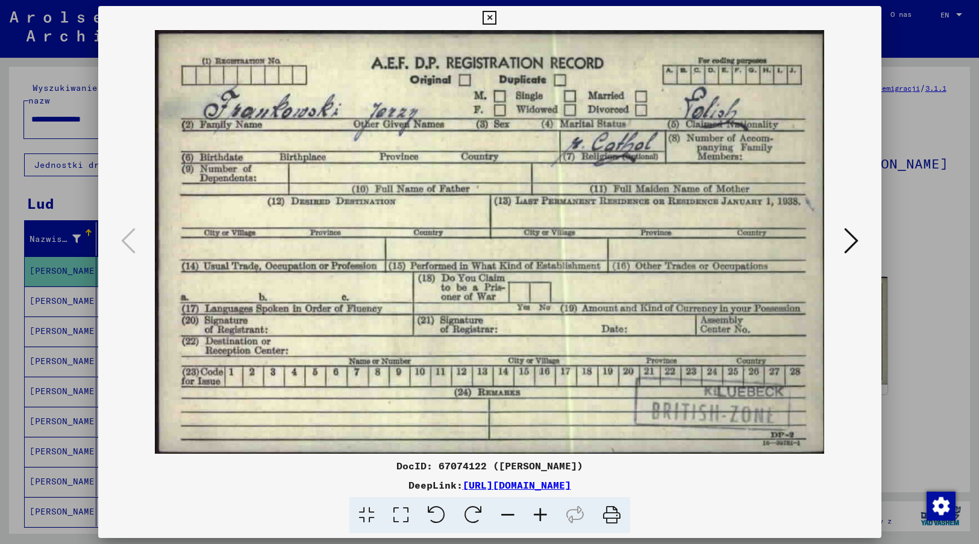
click at [853, 243] on icon at bounding box center [851, 240] width 14 height 29
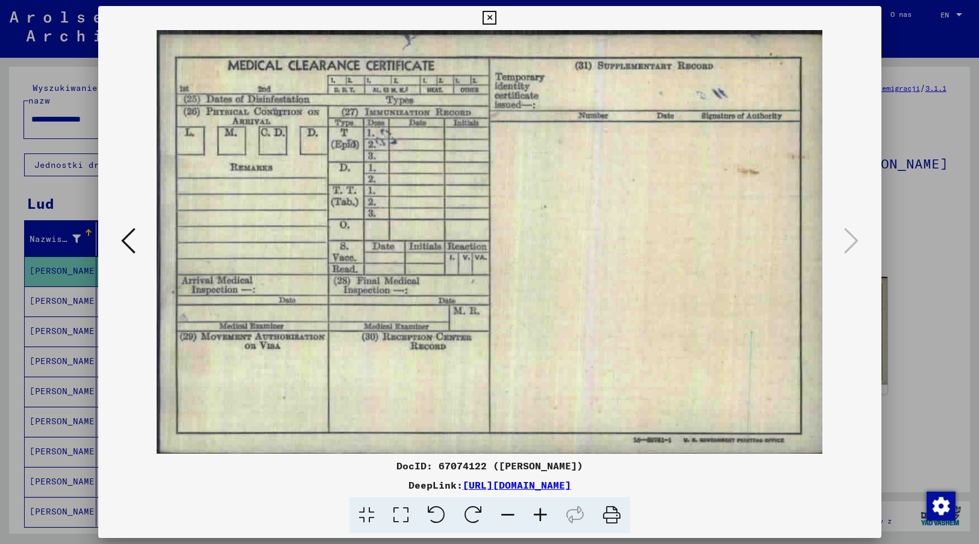
click at [490, 14] on icon at bounding box center [489, 18] width 14 height 14
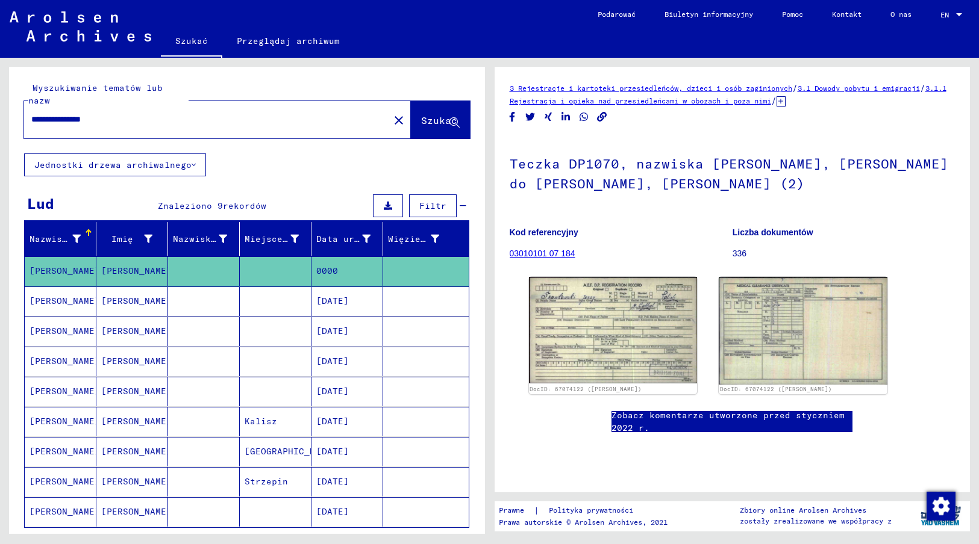
click at [321, 378] on mat-cell "[DATE]" at bounding box center [347, 392] width 72 height 30
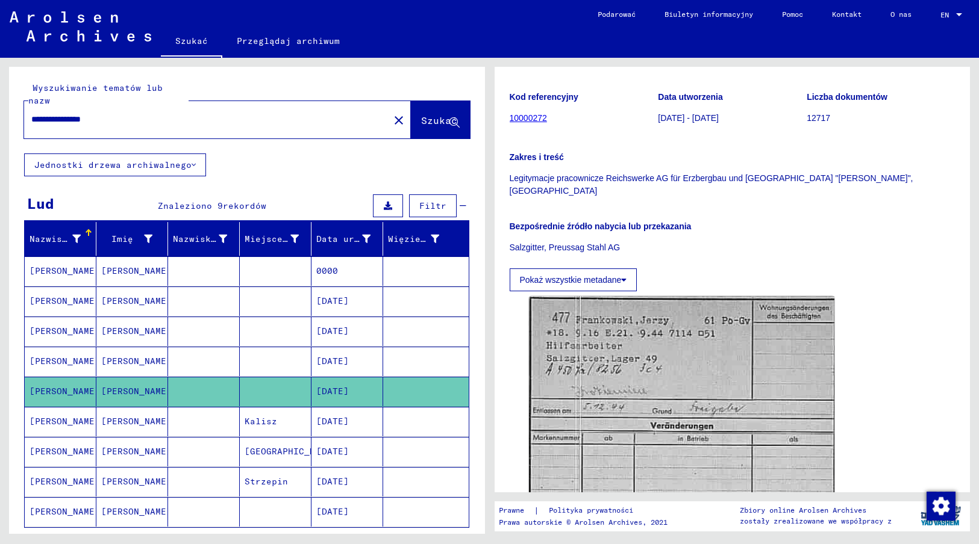
drag, startPoint x: 133, startPoint y: 107, endPoint x: 17, endPoint y: 111, distance: 116.3
click at [17, 111] on div "**********" at bounding box center [247, 110] width 476 height 87
click at [431, 114] on span "Szukać" at bounding box center [439, 120] width 36 height 12
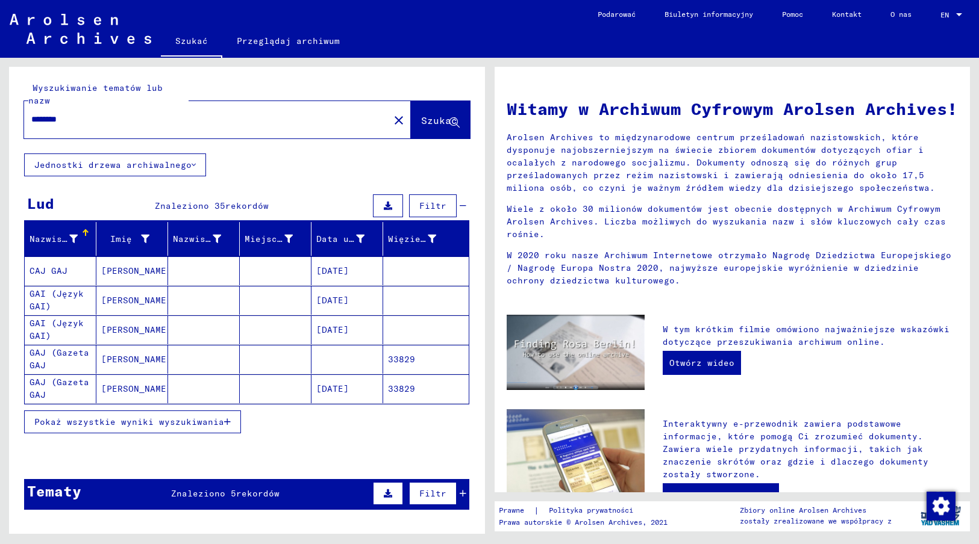
click at [337, 379] on mat-cell "[DATE]" at bounding box center [347, 389] width 72 height 29
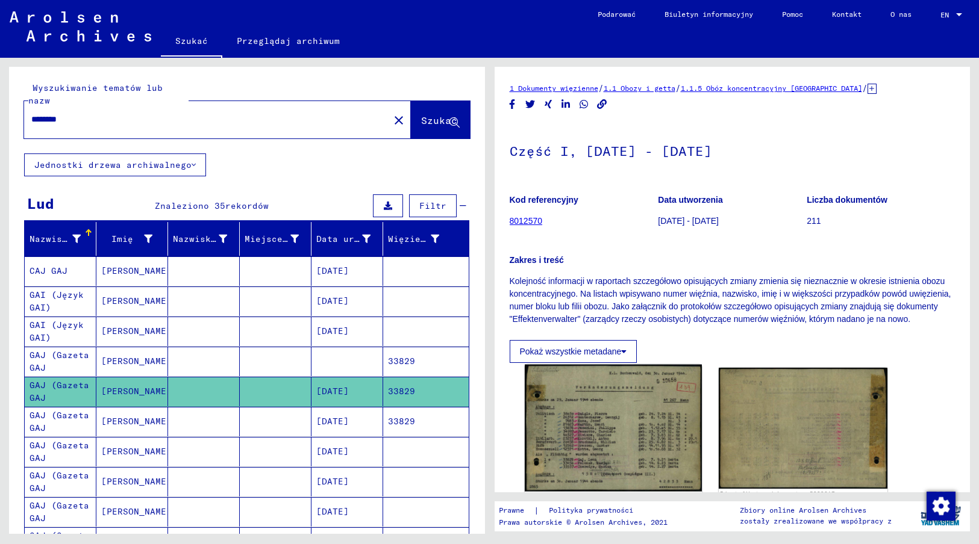
click at [577, 440] on img at bounding box center [613, 428] width 177 height 127
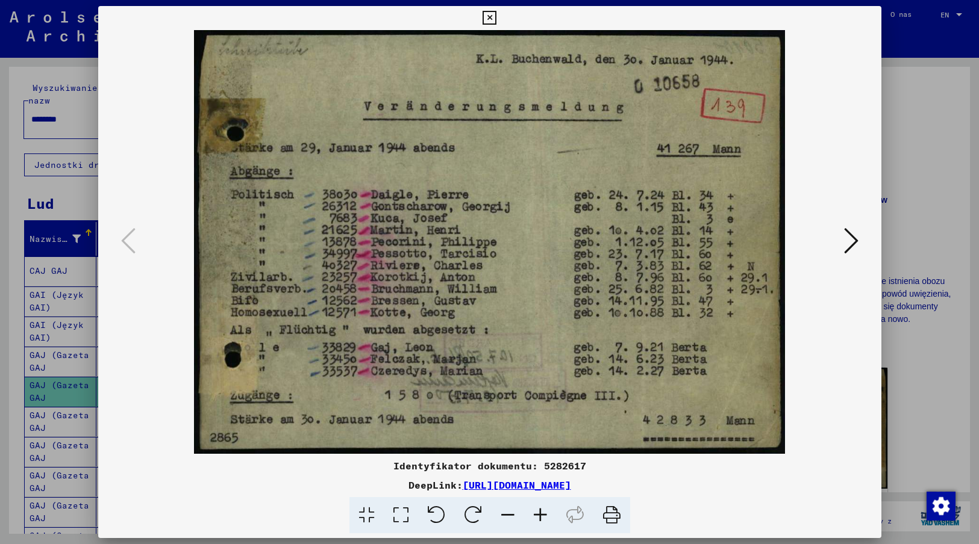
click at [795, 420] on img at bounding box center [489, 242] width 701 height 424
click at [850, 237] on icon at bounding box center [851, 240] width 14 height 29
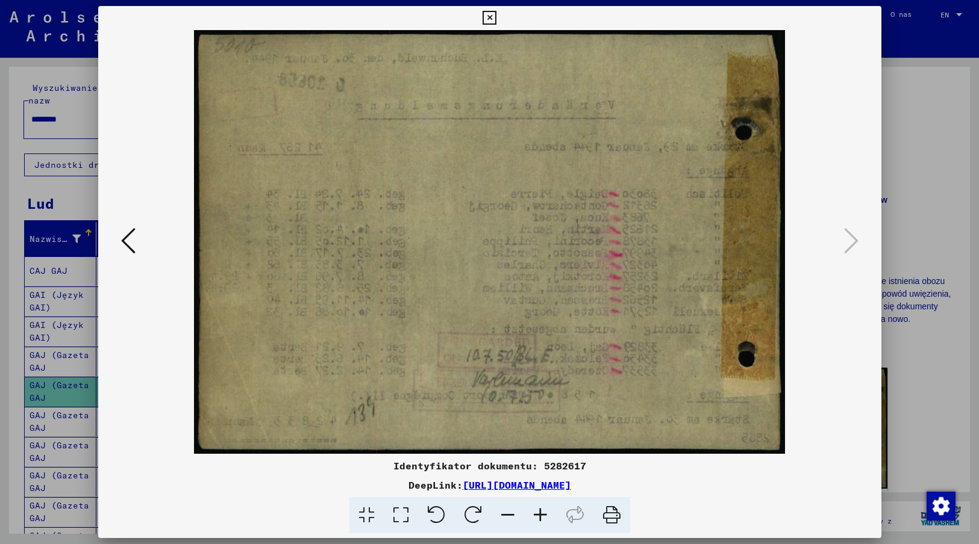
click at [487, 19] on icon at bounding box center [489, 18] width 14 height 14
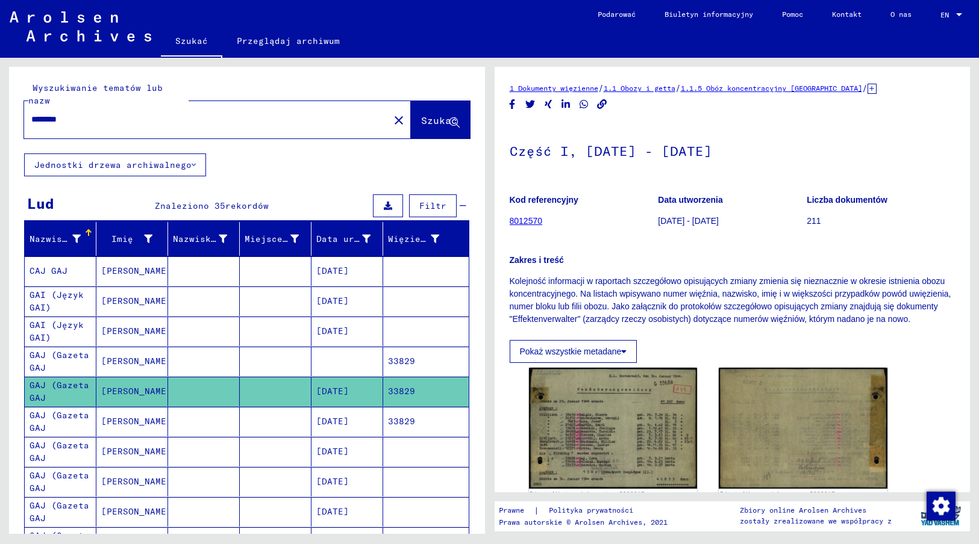
click at [344, 407] on mat-cell "[DATE]" at bounding box center [347, 422] width 72 height 30
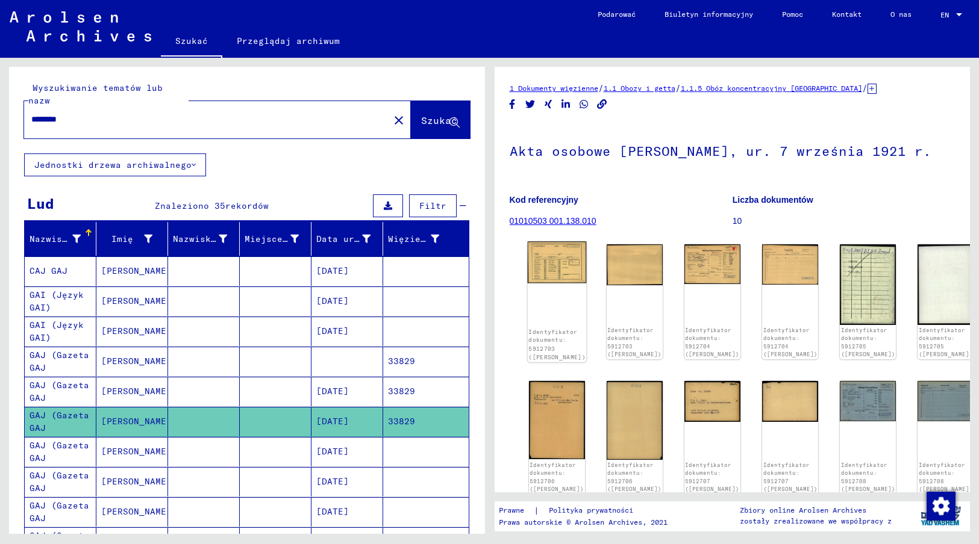
click at [559, 266] on img at bounding box center [556, 263] width 59 height 42
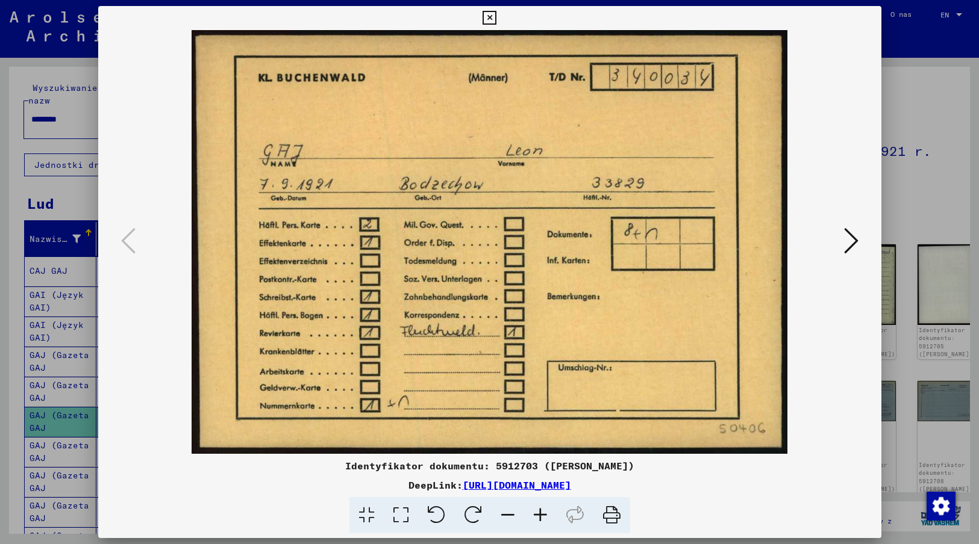
click at [829, 429] on img at bounding box center [489, 242] width 701 height 424
click at [853, 240] on icon at bounding box center [851, 240] width 14 height 29
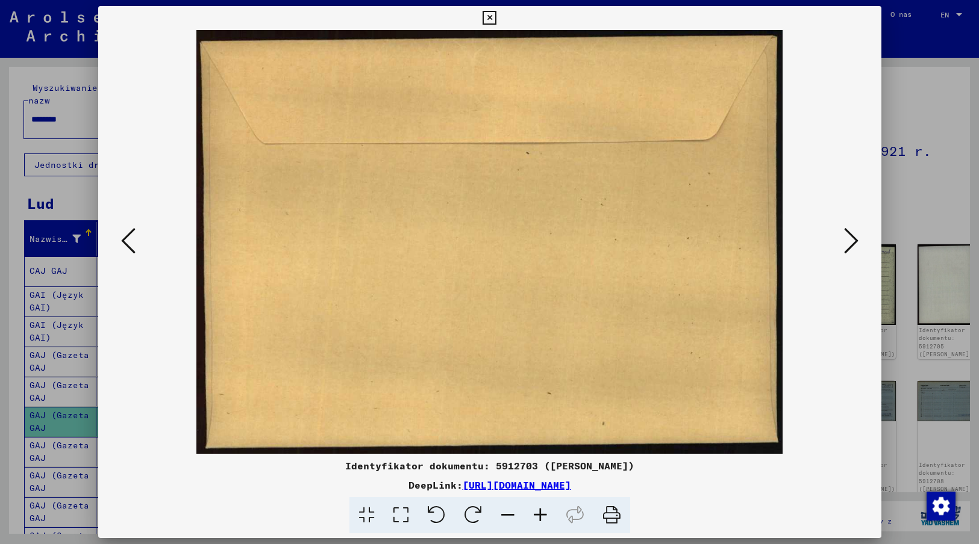
click at [853, 240] on icon at bounding box center [851, 240] width 14 height 29
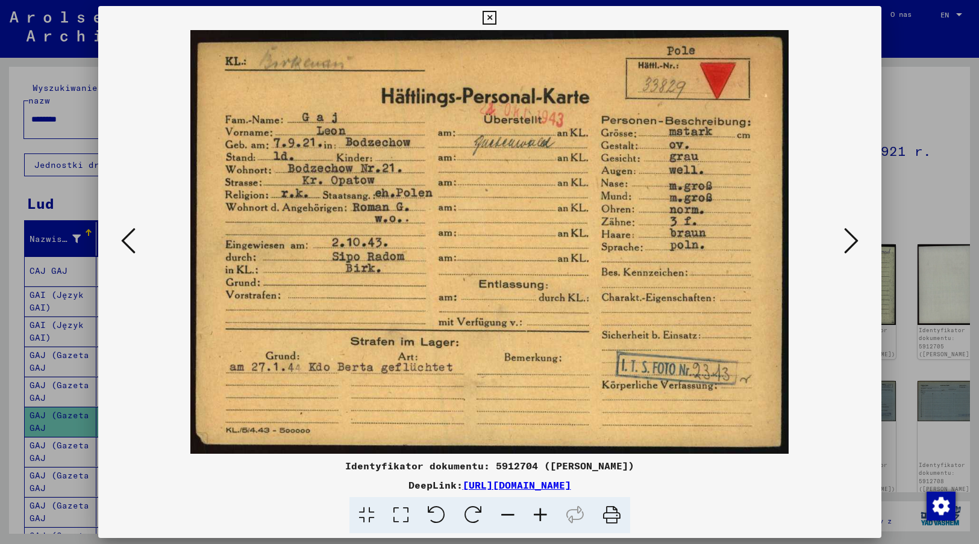
click at [818, 441] on img at bounding box center [489, 242] width 701 height 424
click at [848, 246] on icon at bounding box center [851, 240] width 14 height 29
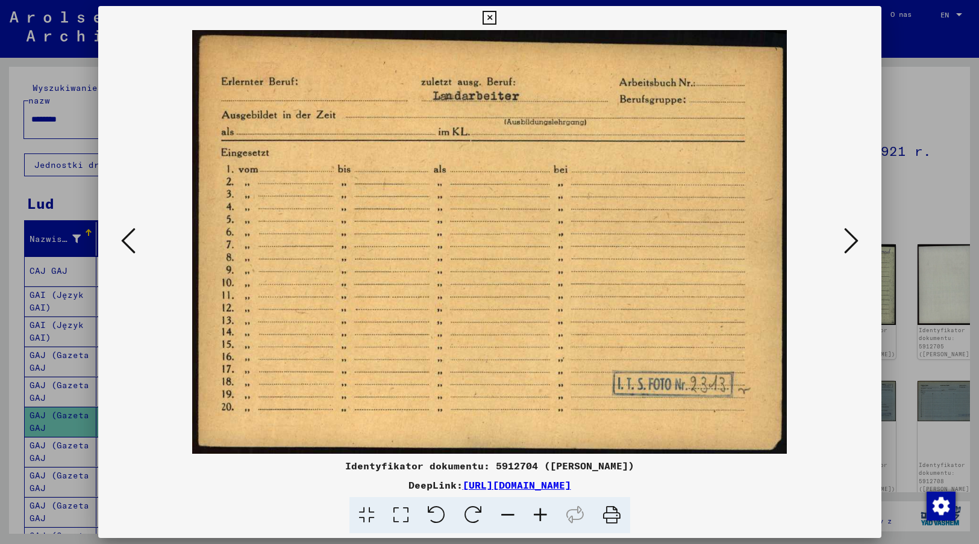
click at [746, 486] on div "DeepLink: [URL][DOMAIN_NAME]" at bounding box center [489, 485] width 783 height 14
click at [849, 246] on icon at bounding box center [851, 240] width 14 height 29
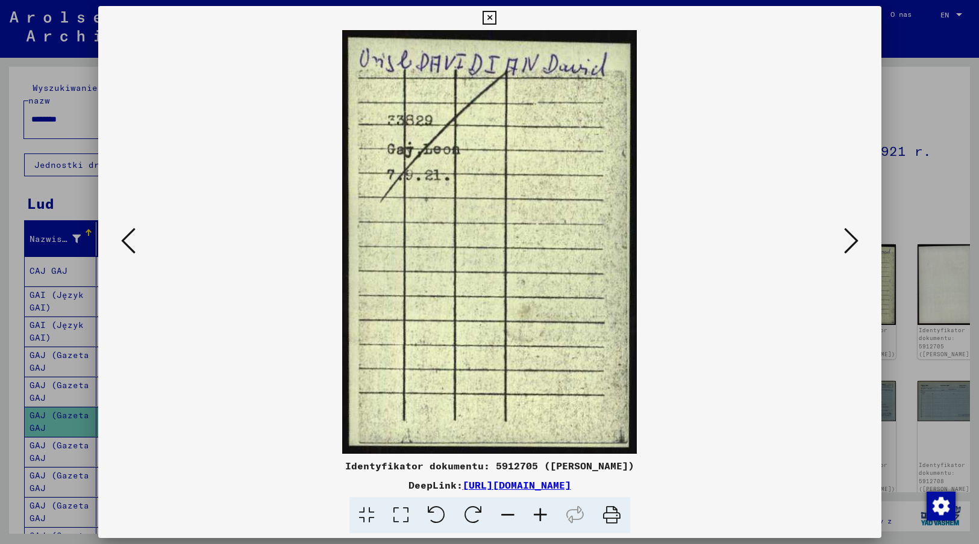
click at [689, 422] on img at bounding box center [489, 242] width 701 height 424
click at [848, 238] on icon at bounding box center [851, 240] width 14 height 29
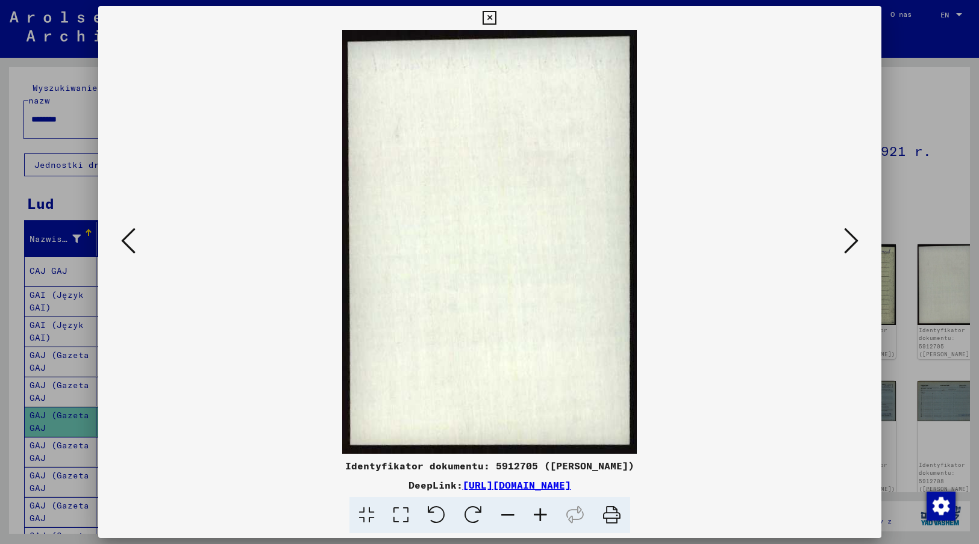
click at [848, 238] on icon at bounding box center [851, 240] width 14 height 29
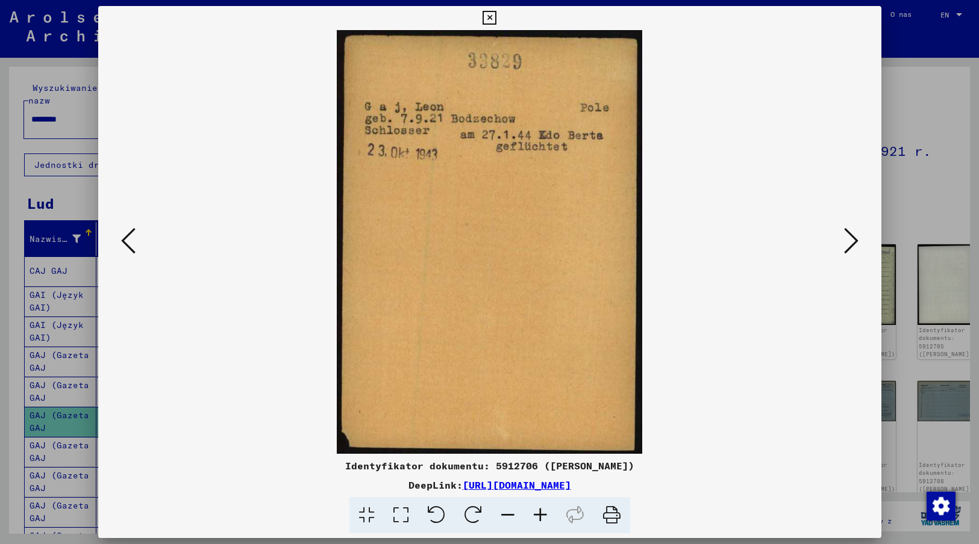
click at [664, 378] on img at bounding box center [489, 242] width 701 height 424
click at [851, 240] on icon at bounding box center [851, 240] width 14 height 29
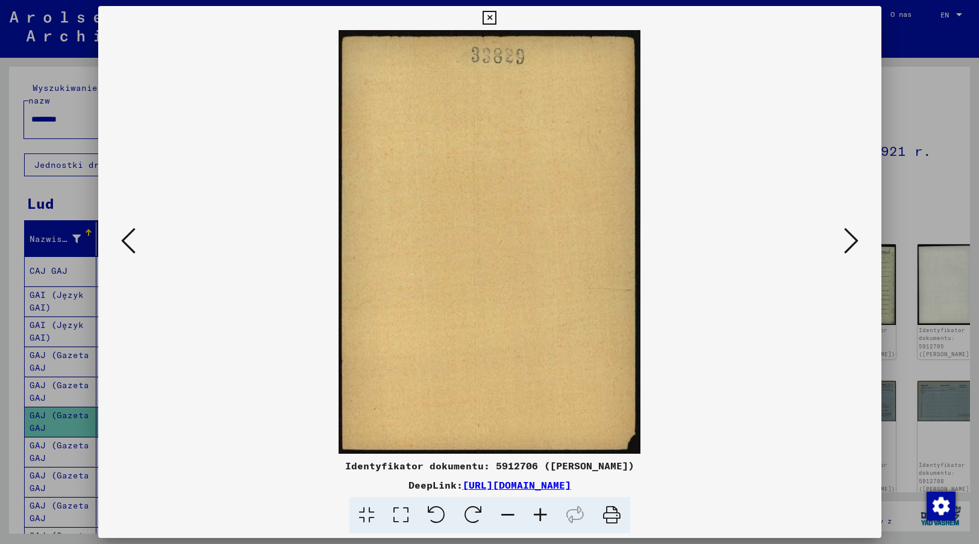
click at [851, 240] on icon at bounding box center [851, 240] width 14 height 29
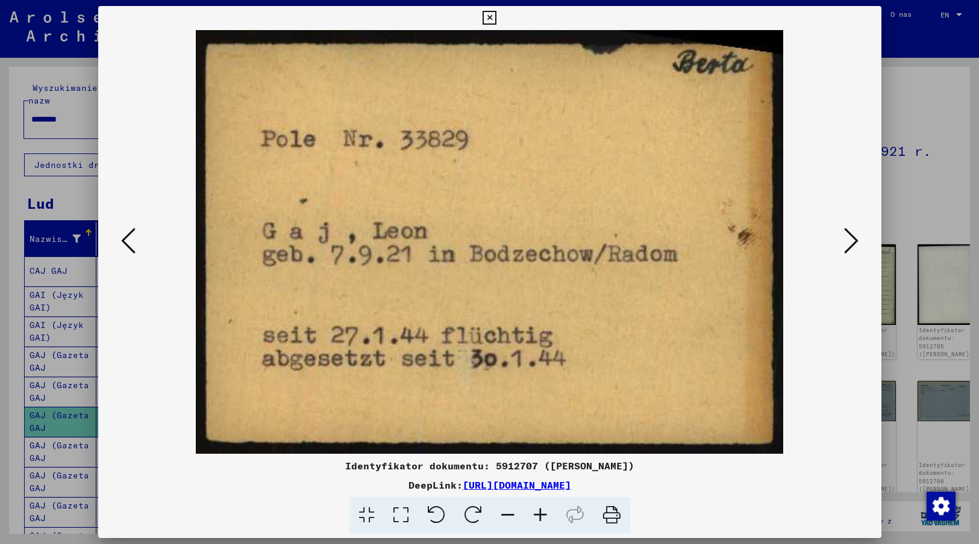
drag, startPoint x: 812, startPoint y: 425, endPoint x: 812, endPoint y: 415, distance: 10.2
click at [812, 425] on img at bounding box center [489, 242] width 701 height 424
click at [847, 243] on icon at bounding box center [851, 240] width 14 height 29
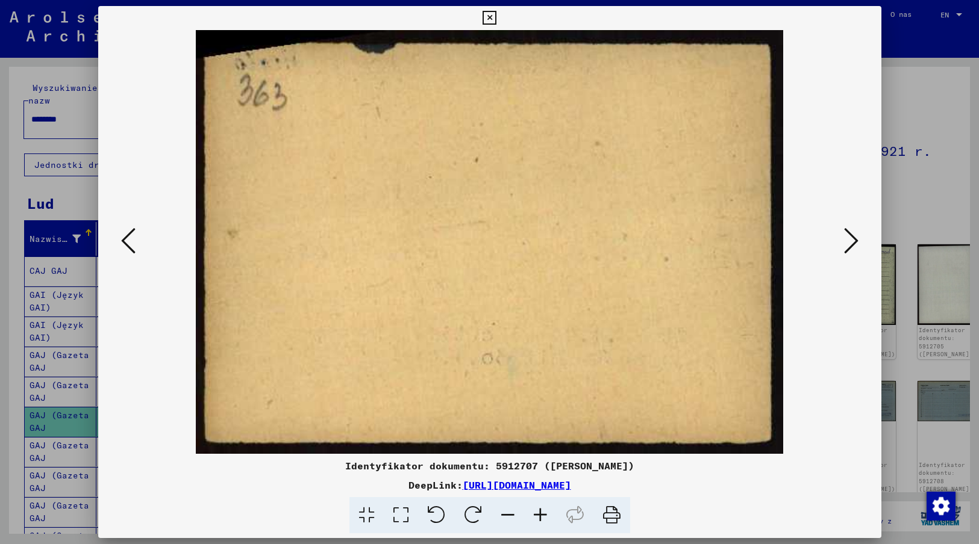
click at [847, 243] on icon at bounding box center [851, 240] width 14 height 29
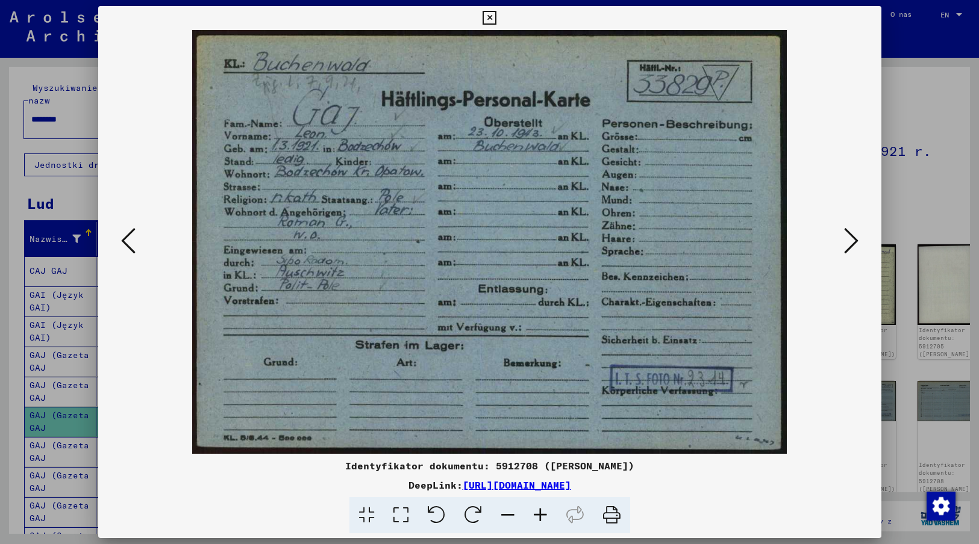
click at [739, 470] on div "Identyfikator dokumentu: 5912708 ([PERSON_NAME])" at bounding box center [489, 466] width 783 height 14
click at [850, 244] on icon at bounding box center [851, 240] width 14 height 29
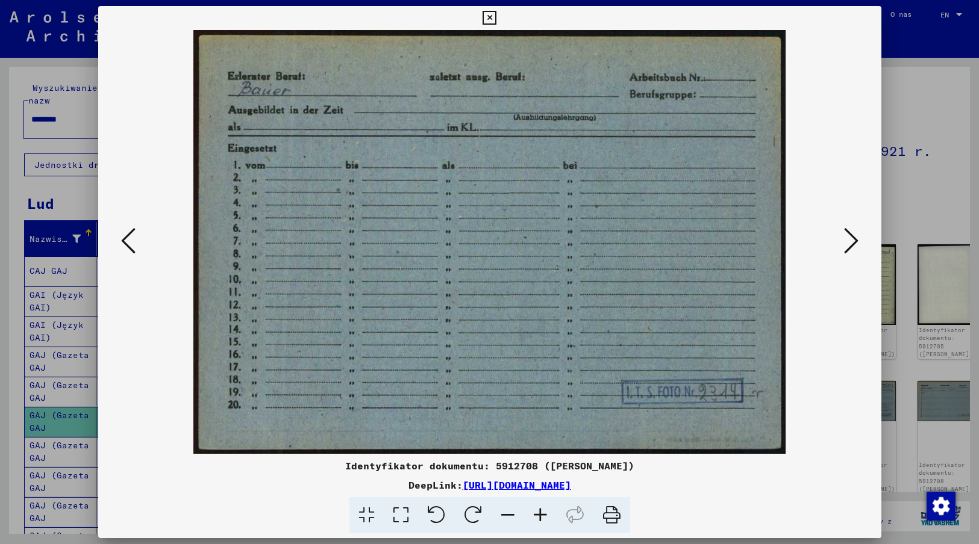
click at [821, 419] on img at bounding box center [489, 242] width 701 height 424
click at [851, 245] on icon at bounding box center [851, 240] width 14 height 29
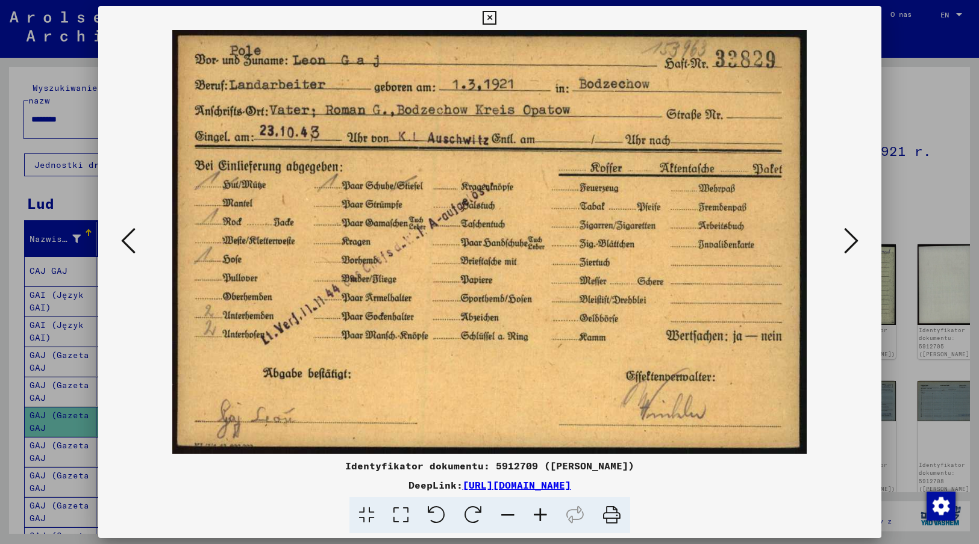
click at [833, 410] on img at bounding box center [489, 242] width 701 height 424
click at [853, 235] on icon at bounding box center [851, 240] width 14 height 29
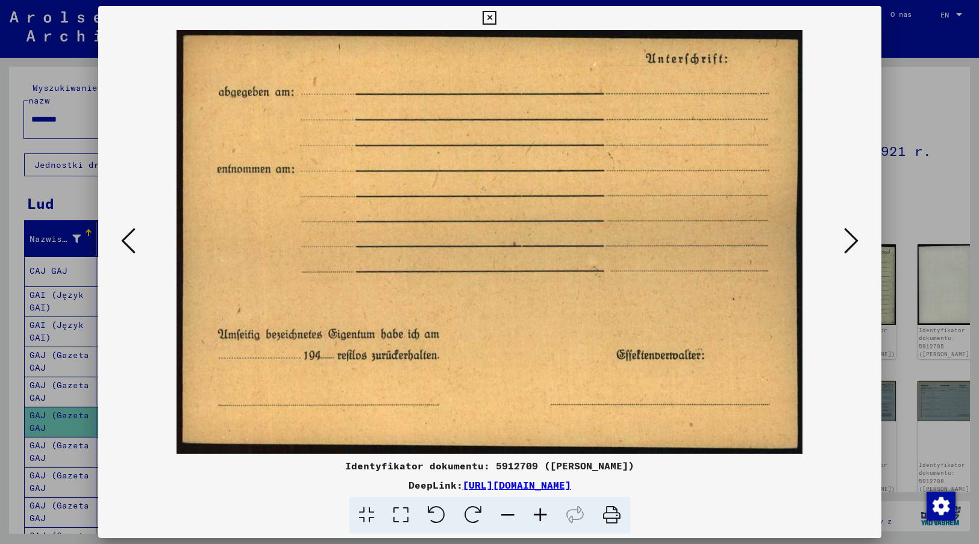
click at [853, 235] on icon at bounding box center [851, 240] width 14 height 29
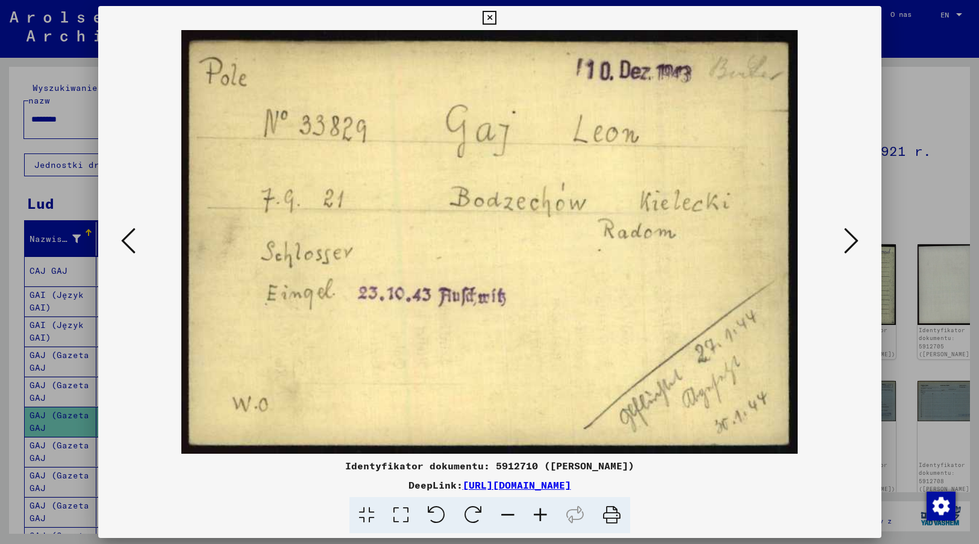
drag, startPoint x: 807, startPoint y: 419, endPoint x: 807, endPoint y: 411, distance: 7.8
click at [807, 417] on img at bounding box center [489, 242] width 701 height 424
click at [847, 237] on icon at bounding box center [851, 240] width 14 height 29
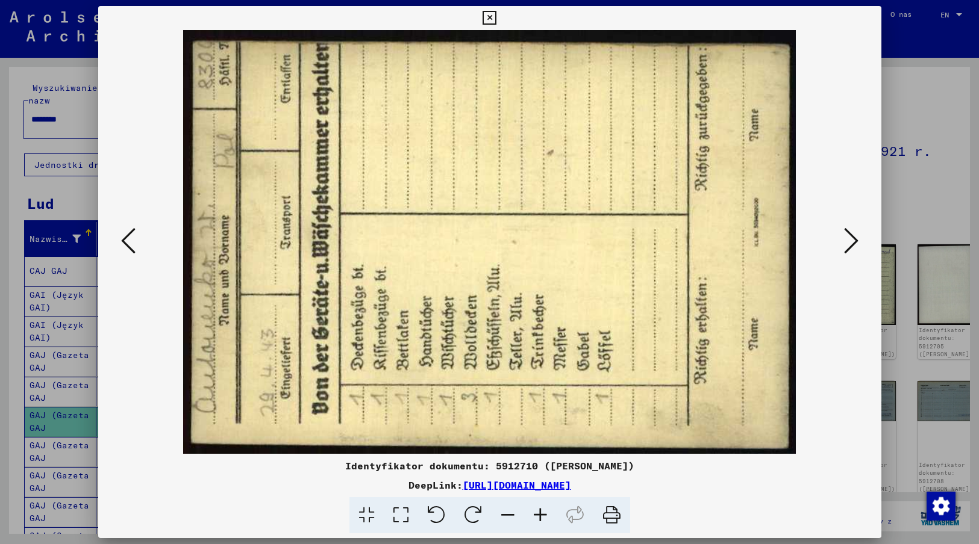
click at [806, 414] on img at bounding box center [489, 242] width 701 height 424
click at [849, 240] on icon at bounding box center [851, 240] width 14 height 29
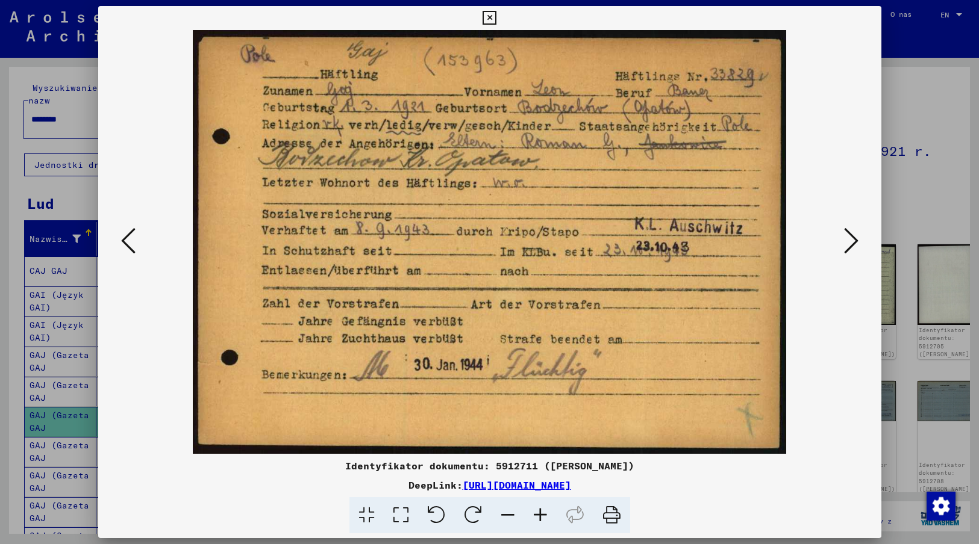
click at [810, 410] on img at bounding box center [489, 242] width 701 height 424
click at [851, 241] on icon at bounding box center [851, 240] width 14 height 29
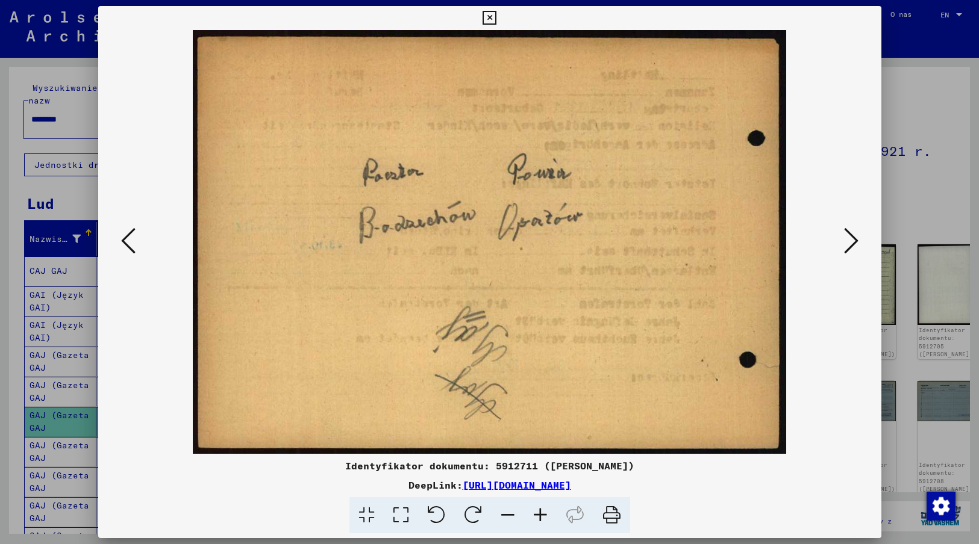
drag, startPoint x: 457, startPoint y: 216, endPoint x: 808, endPoint y: 276, distance: 355.8
click at [808, 276] on img at bounding box center [489, 242] width 701 height 424
click at [852, 240] on icon at bounding box center [851, 240] width 14 height 29
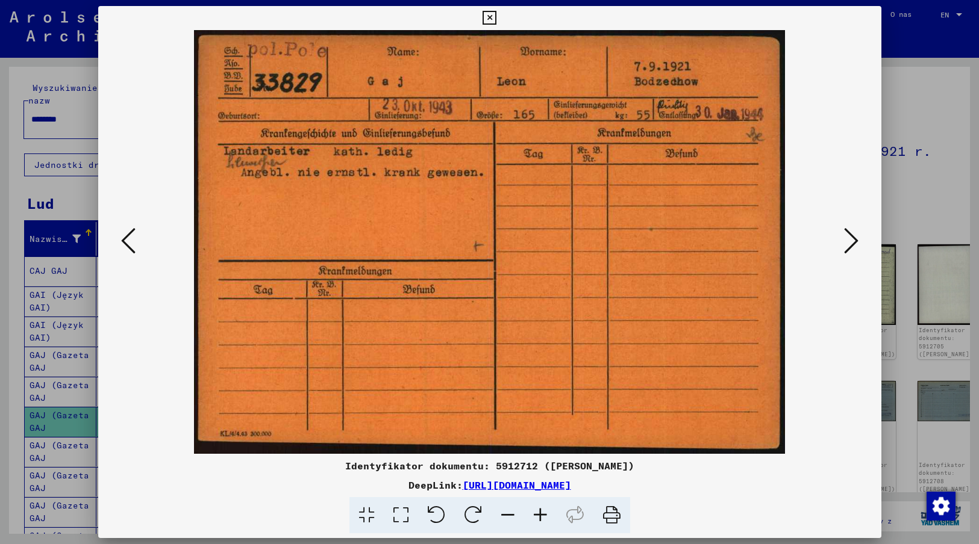
click at [796, 399] on img at bounding box center [489, 242] width 701 height 424
click at [853, 243] on icon at bounding box center [851, 240] width 14 height 29
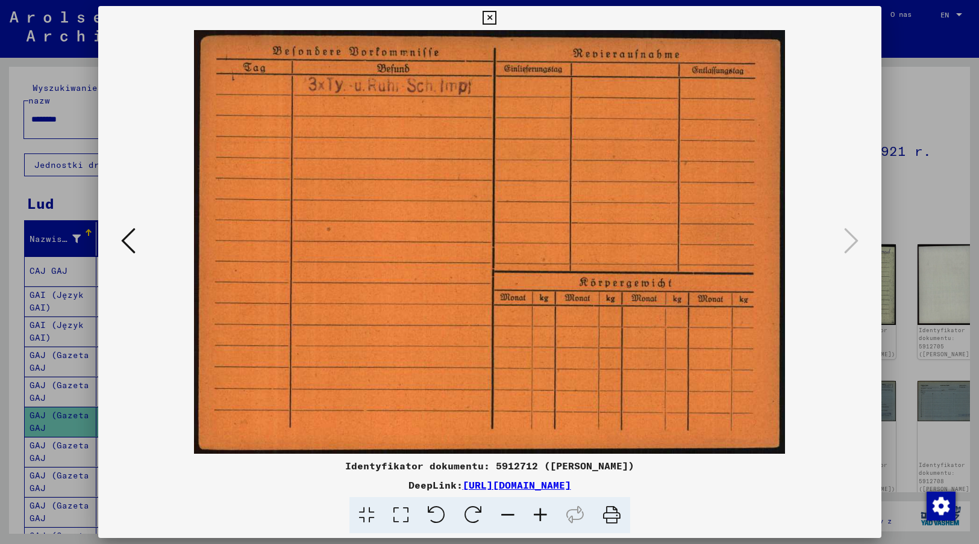
click at [489, 19] on icon at bounding box center [489, 18] width 14 height 14
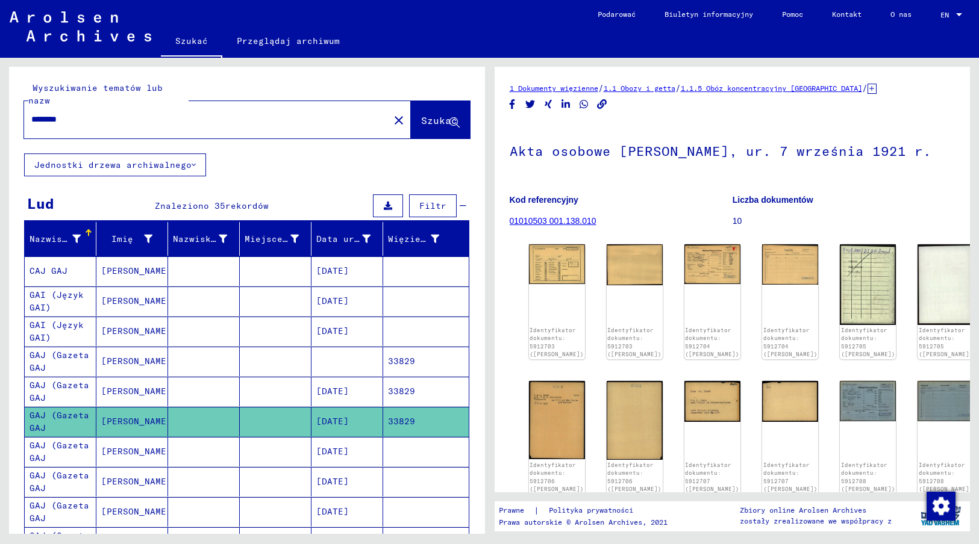
drag, startPoint x: 93, startPoint y: 105, endPoint x: 45, endPoint y: 105, distance: 48.2
click at [45, 113] on input "********" at bounding box center [206, 119] width 351 height 13
click at [426, 114] on span "Szukać" at bounding box center [439, 120] width 36 height 12
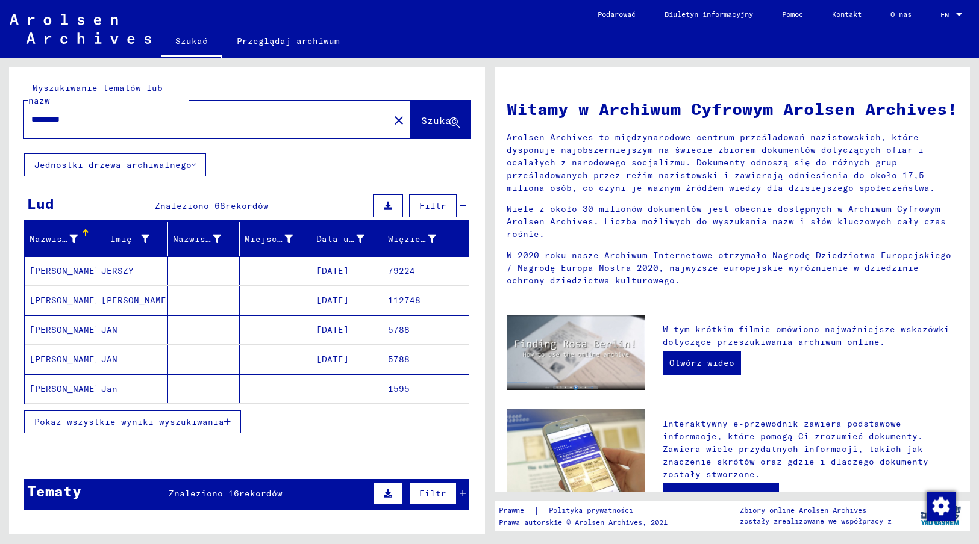
click at [132, 417] on span "Pokaż wszystkie wyniki wyszukiwania" at bounding box center [129, 422] width 190 height 11
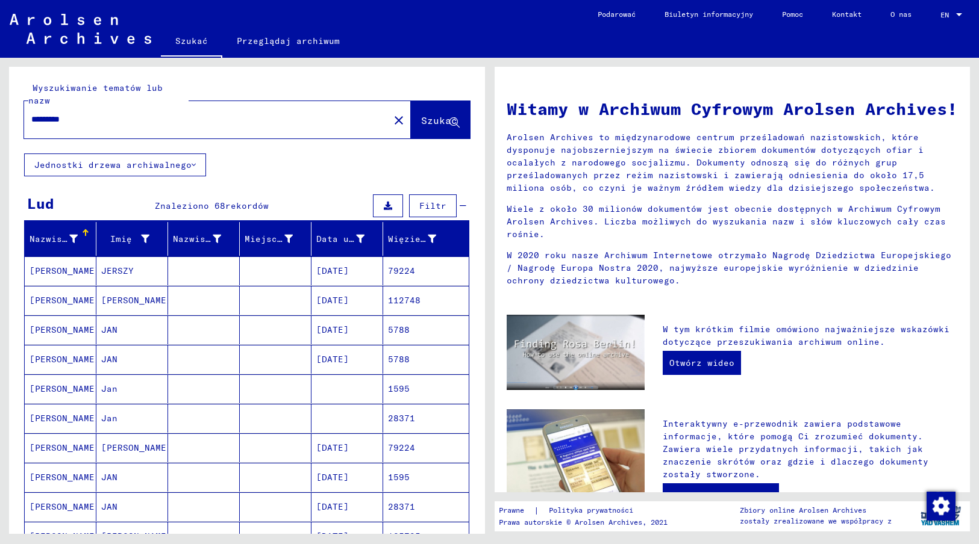
click at [341, 496] on mat-cell "[DATE]" at bounding box center [347, 507] width 72 height 29
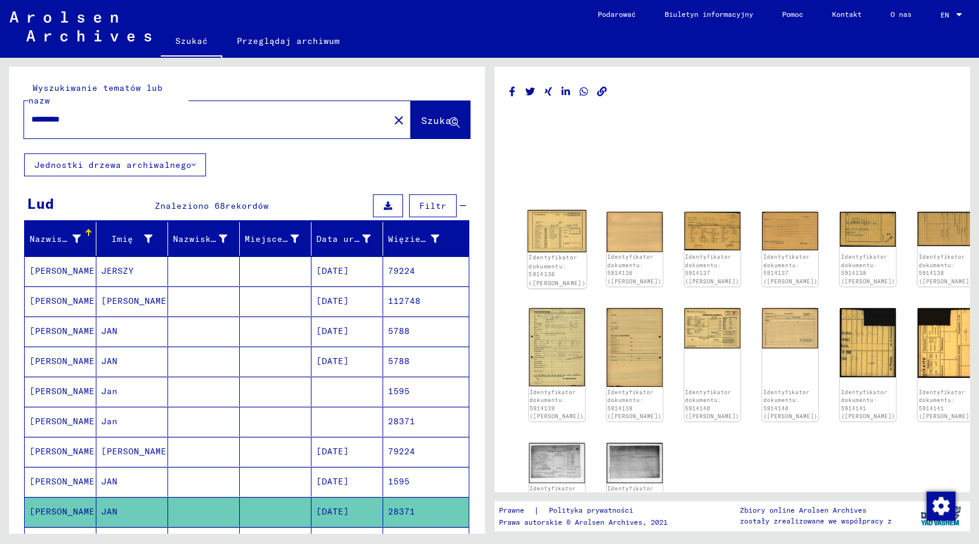
click at [557, 231] on img at bounding box center [556, 231] width 59 height 42
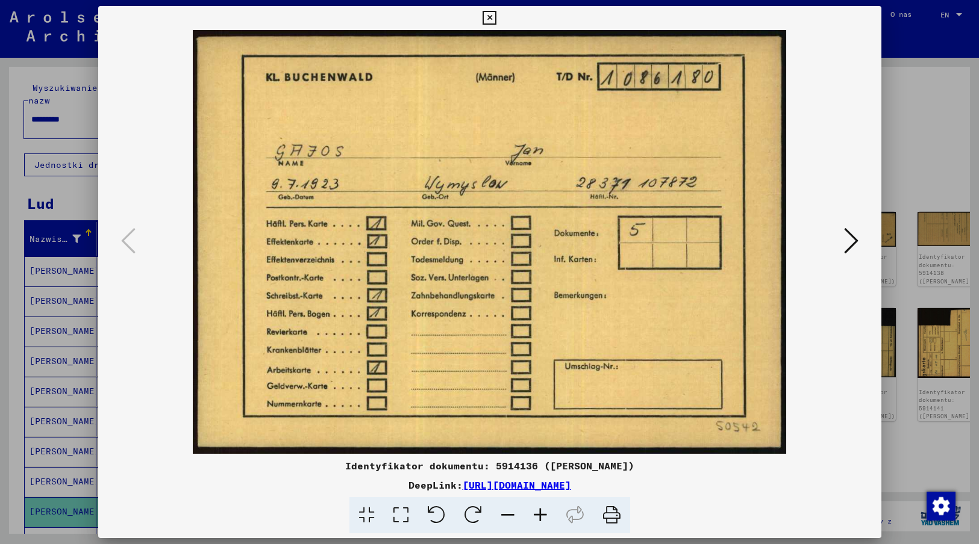
click at [809, 410] on img at bounding box center [489, 242] width 701 height 424
click at [850, 234] on icon at bounding box center [851, 240] width 14 height 29
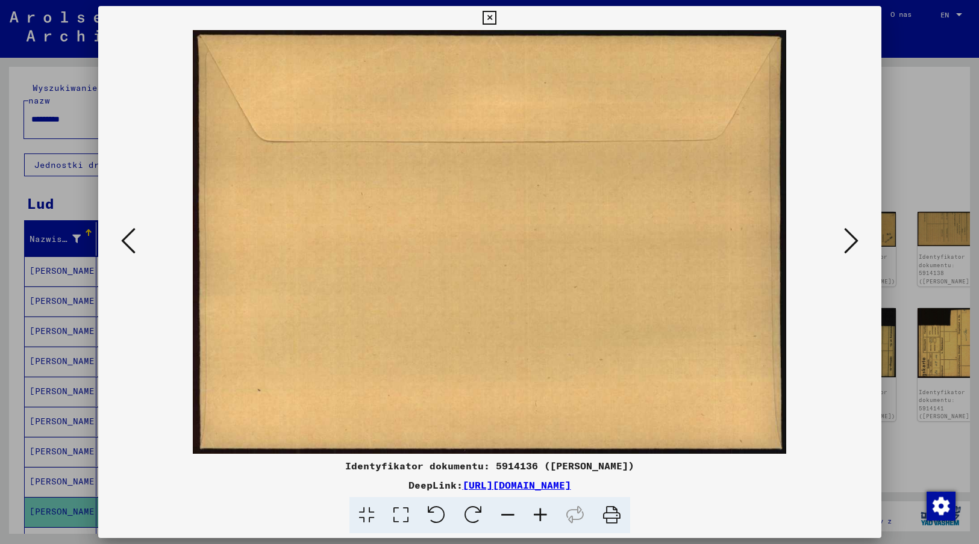
click at [849, 243] on icon at bounding box center [851, 240] width 14 height 29
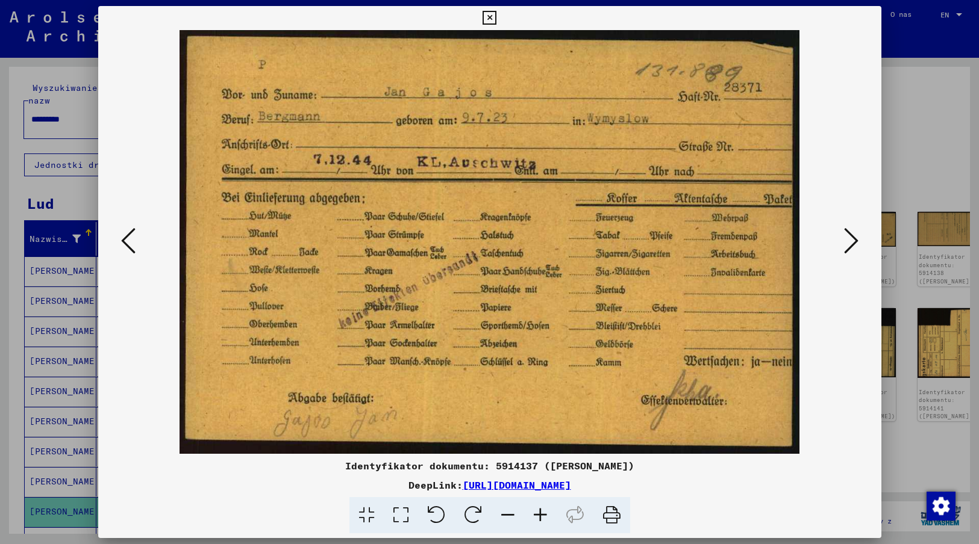
click at [813, 423] on img at bounding box center [489, 242] width 701 height 424
click at [853, 241] on icon at bounding box center [851, 240] width 14 height 29
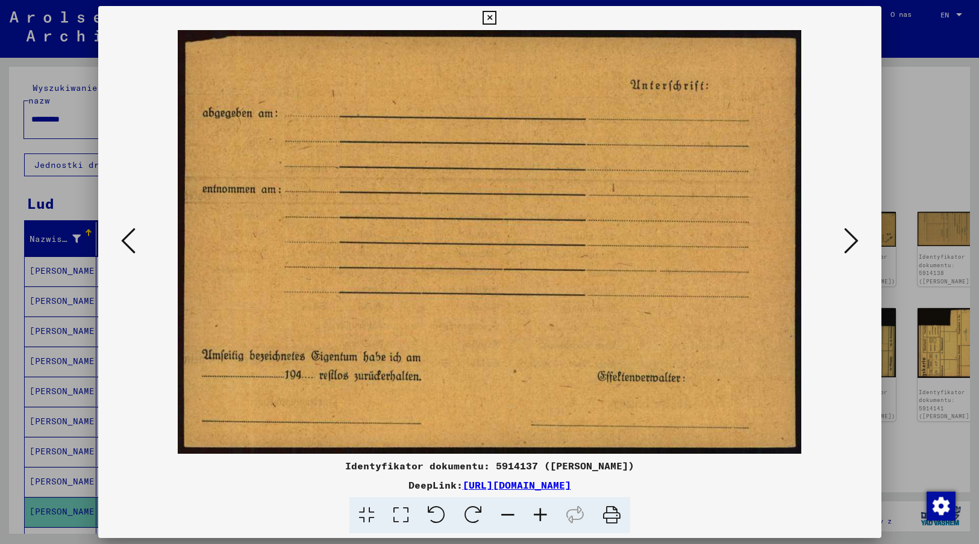
click at [853, 241] on icon at bounding box center [851, 240] width 14 height 29
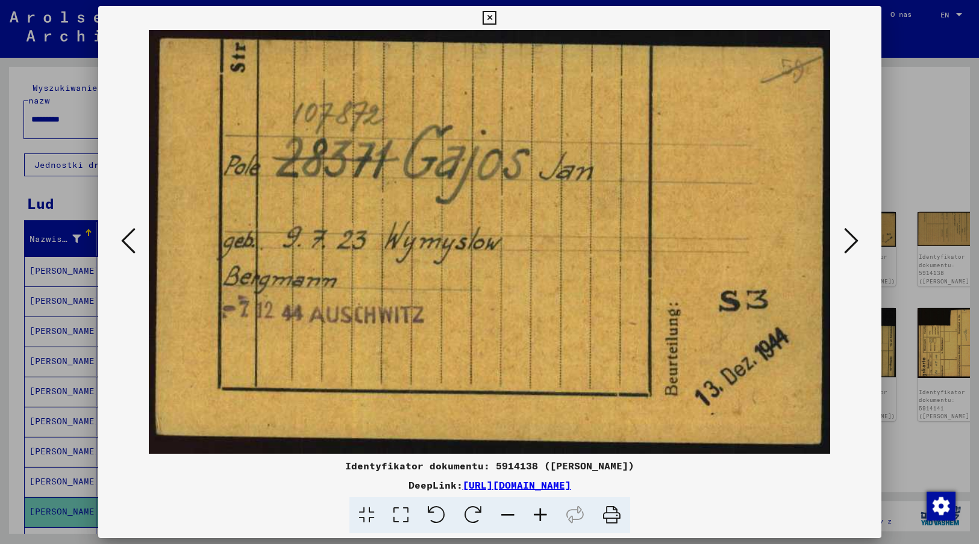
click at [741, 475] on div "Identyfikator dokumentu: 5914138 ([PERSON_NAME]) DeepLink: [URL][DOMAIN_NAME]" at bounding box center [489, 496] width 783 height 75
click at [853, 236] on icon at bounding box center [851, 240] width 14 height 29
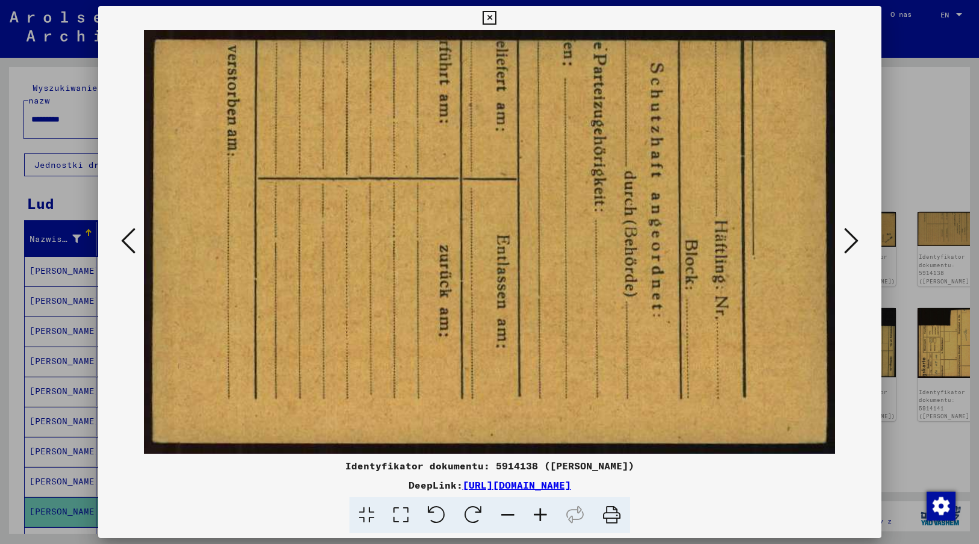
click at [853, 236] on icon at bounding box center [851, 240] width 14 height 29
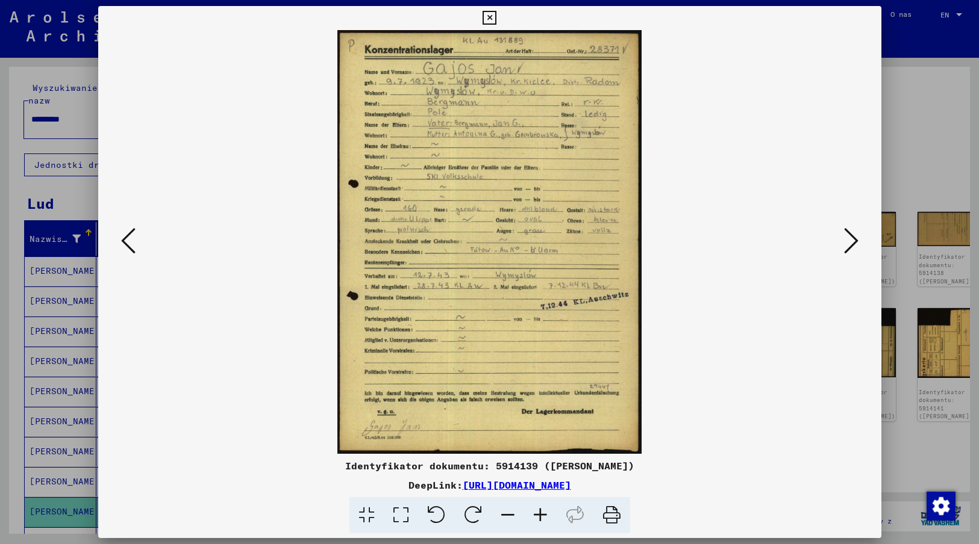
click at [705, 410] on img at bounding box center [489, 242] width 701 height 424
click at [850, 238] on icon at bounding box center [851, 240] width 14 height 29
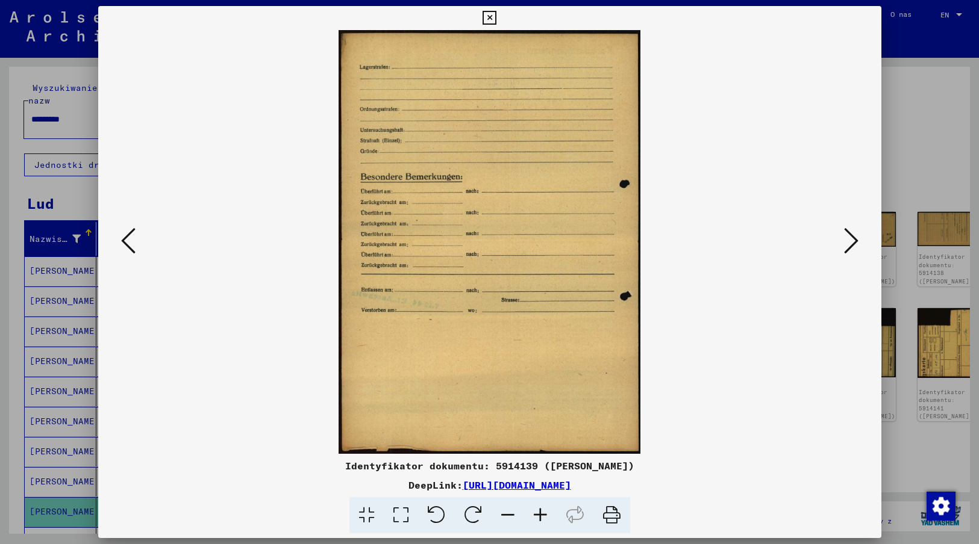
click at [850, 238] on icon at bounding box center [851, 240] width 14 height 29
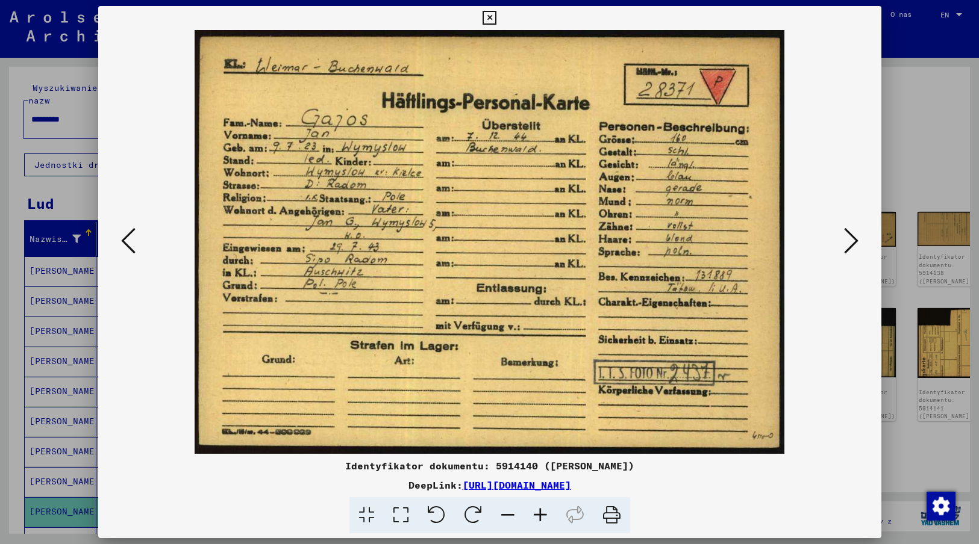
click at [803, 466] on div "Identyfikator dokumentu: 5914140 ([PERSON_NAME])" at bounding box center [489, 466] width 783 height 14
click at [853, 240] on icon at bounding box center [851, 240] width 14 height 29
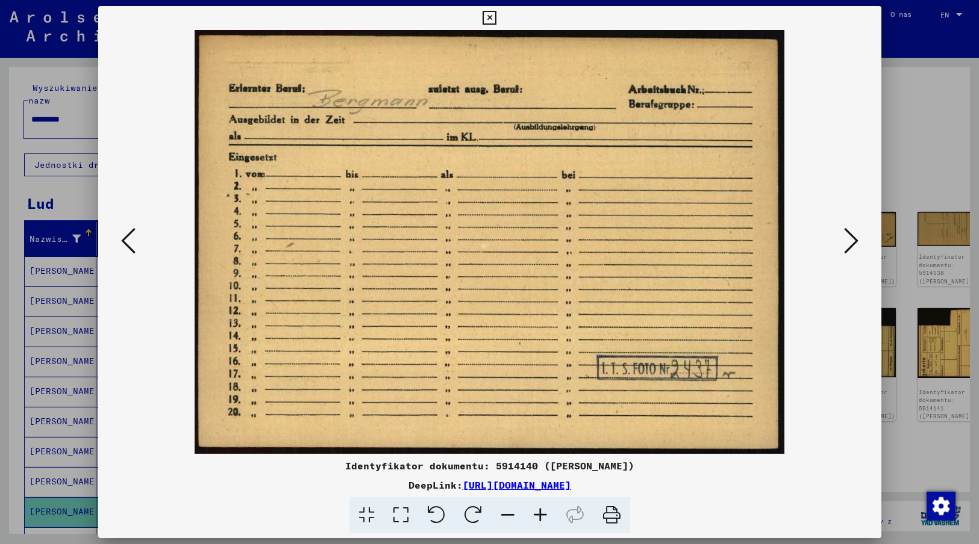
click at [816, 478] on div "DeepLink: [URL][DOMAIN_NAME]" at bounding box center [489, 485] width 783 height 14
click at [848, 240] on icon at bounding box center [851, 240] width 14 height 29
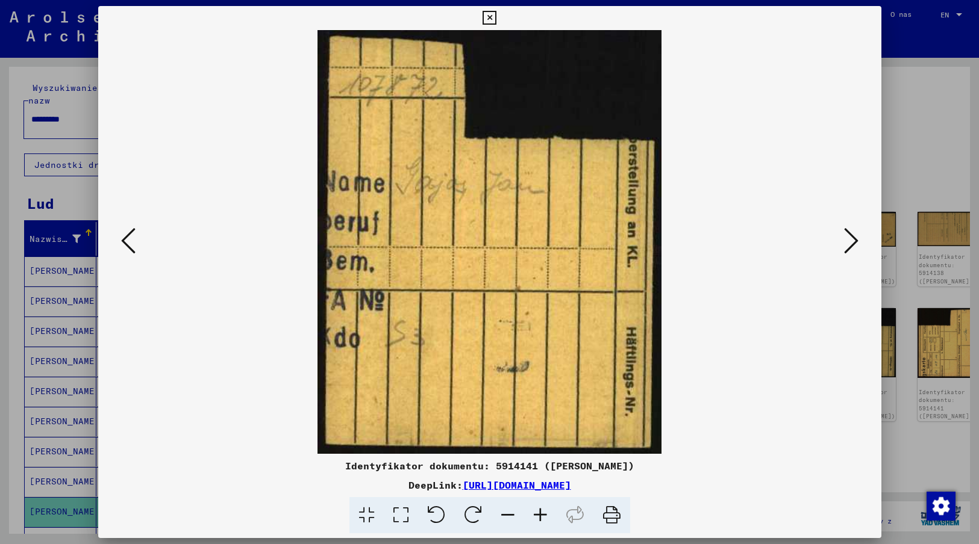
click at [848, 240] on icon at bounding box center [851, 240] width 14 height 29
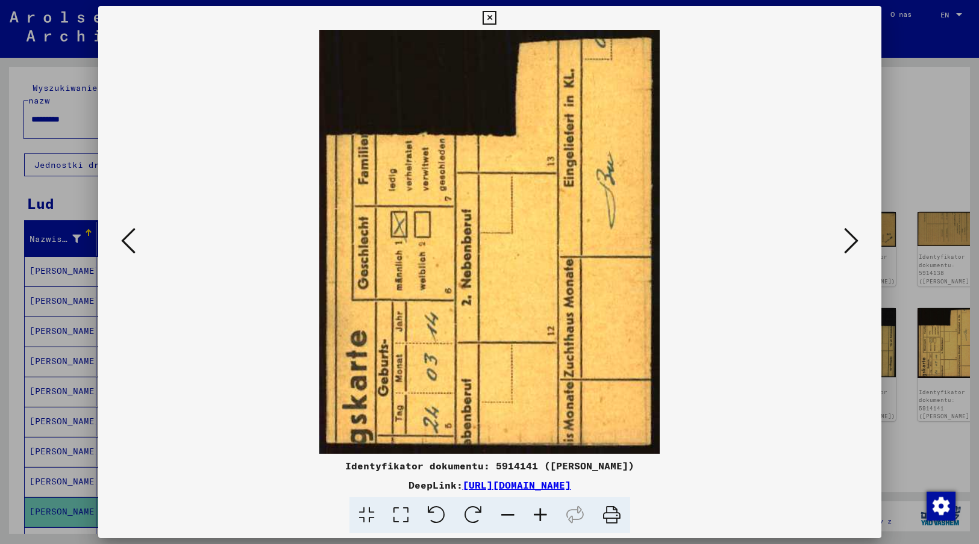
click at [848, 240] on icon at bounding box center [851, 240] width 14 height 29
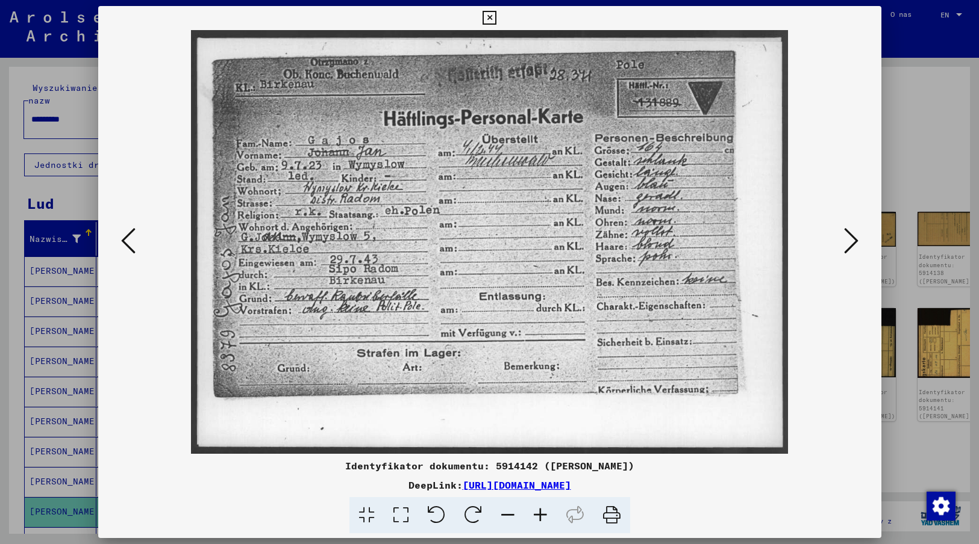
click at [807, 438] on img at bounding box center [489, 242] width 701 height 424
click at [849, 241] on icon at bounding box center [851, 240] width 14 height 29
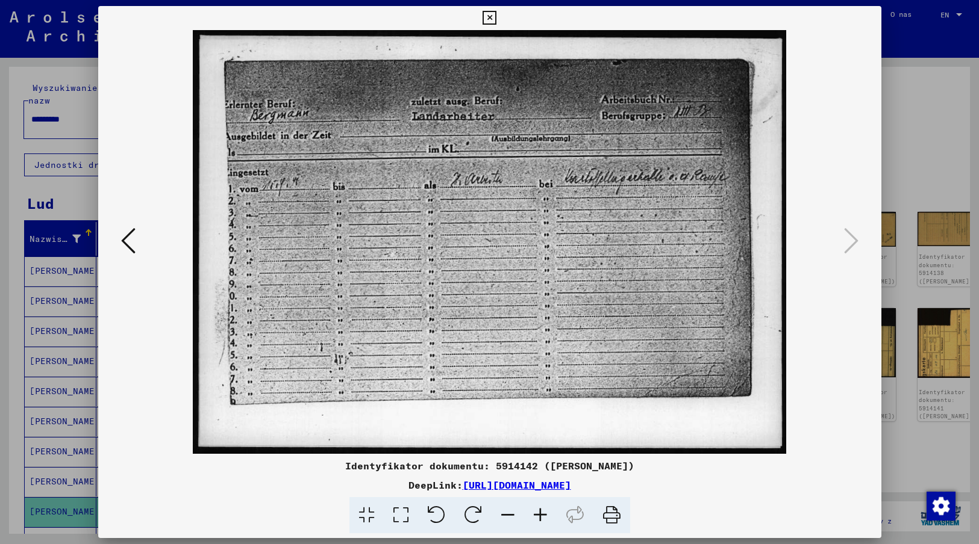
click at [490, 17] on icon at bounding box center [489, 18] width 14 height 14
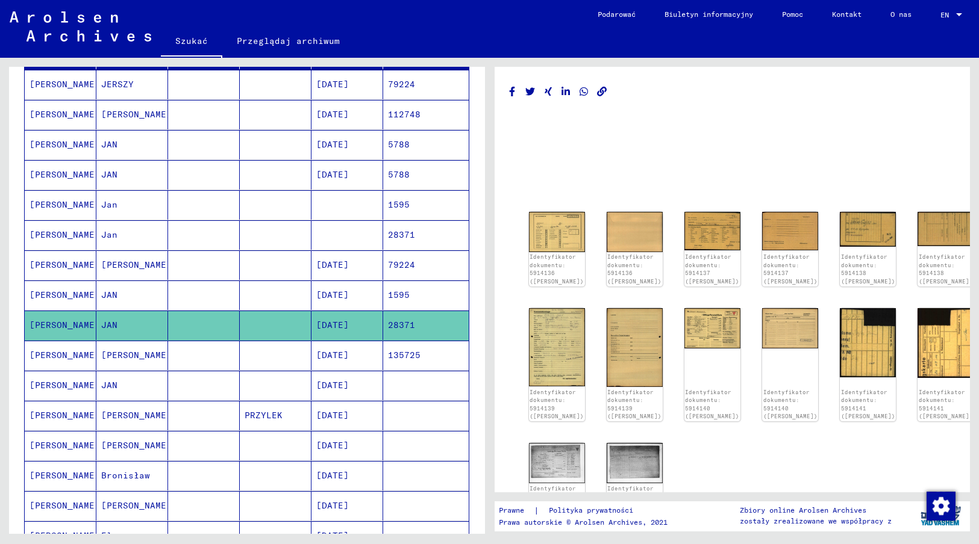
scroll to position [189, 0]
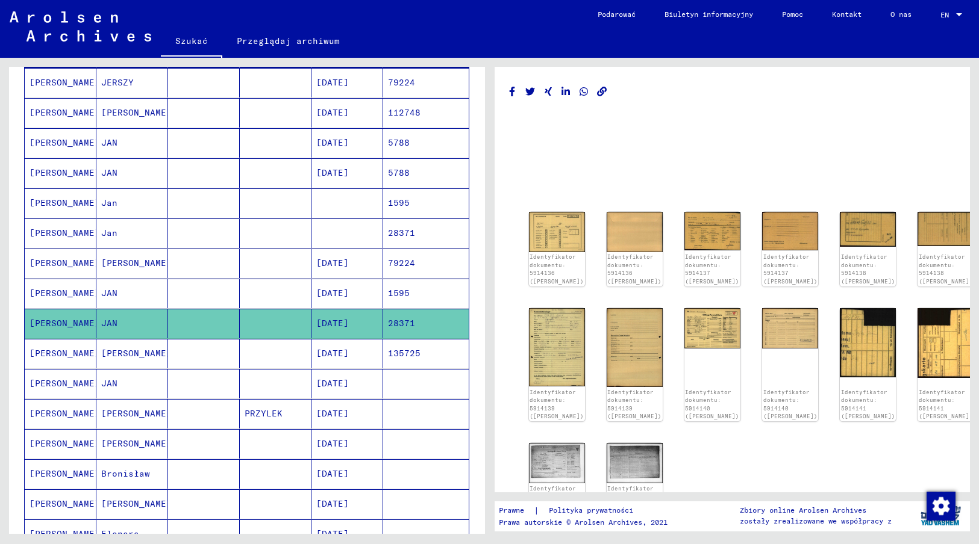
click at [357, 369] on mat-cell "[DATE]" at bounding box center [347, 384] width 72 height 30
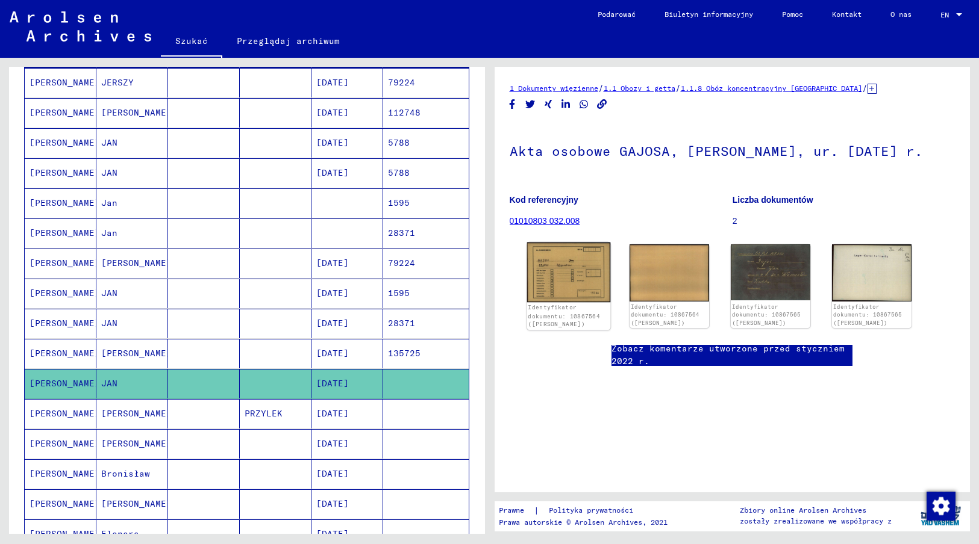
click at [579, 276] on img at bounding box center [567, 273] width 83 height 60
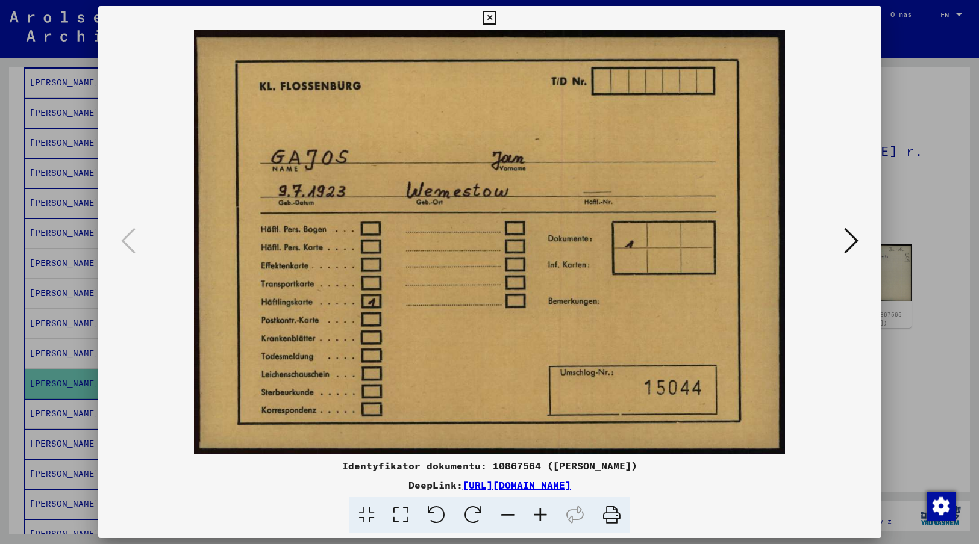
click at [820, 428] on img at bounding box center [489, 242] width 701 height 424
click at [850, 242] on icon at bounding box center [851, 240] width 14 height 29
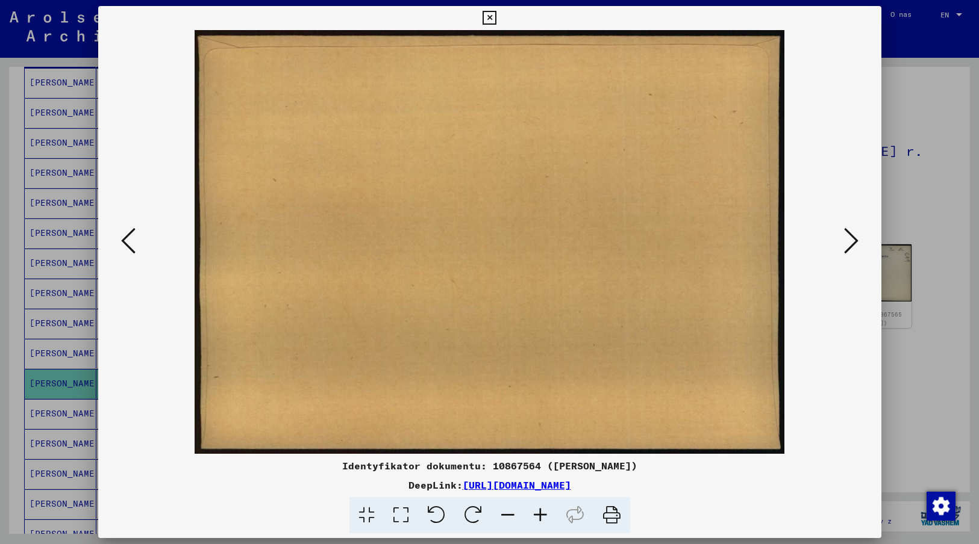
click at [850, 242] on icon at bounding box center [851, 240] width 14 height 29
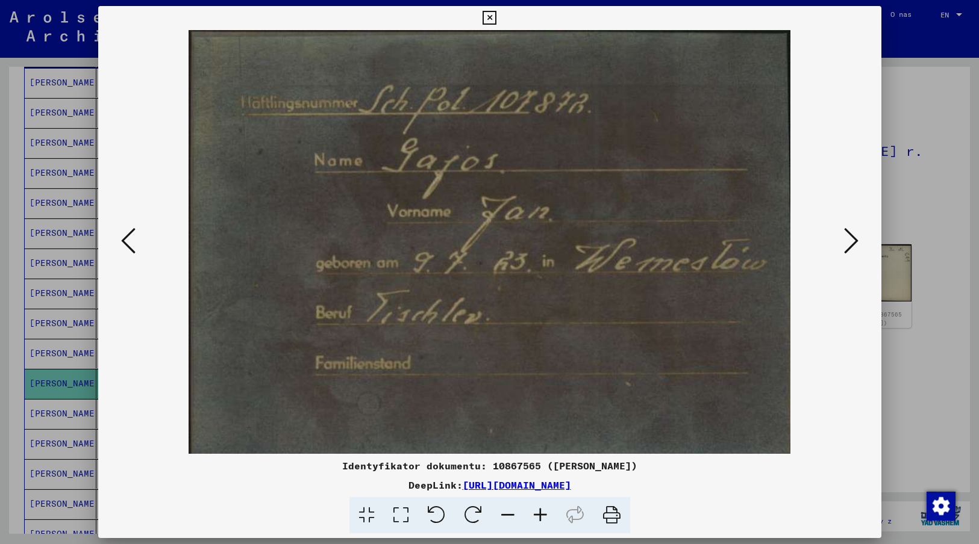
drag, startPoint x: 826, startPoint y: 460, endPoint x: 826, endPoint y: 450, distance: 9.6
click at [826, 460] on div "Identyfikator dokumentu: 10867565 ([PERSON_NAME])" at bounding box center [489, 466] width 783 height 14
click at [849, 242] on icon at bounding box center [851, 240] width 14 height 29
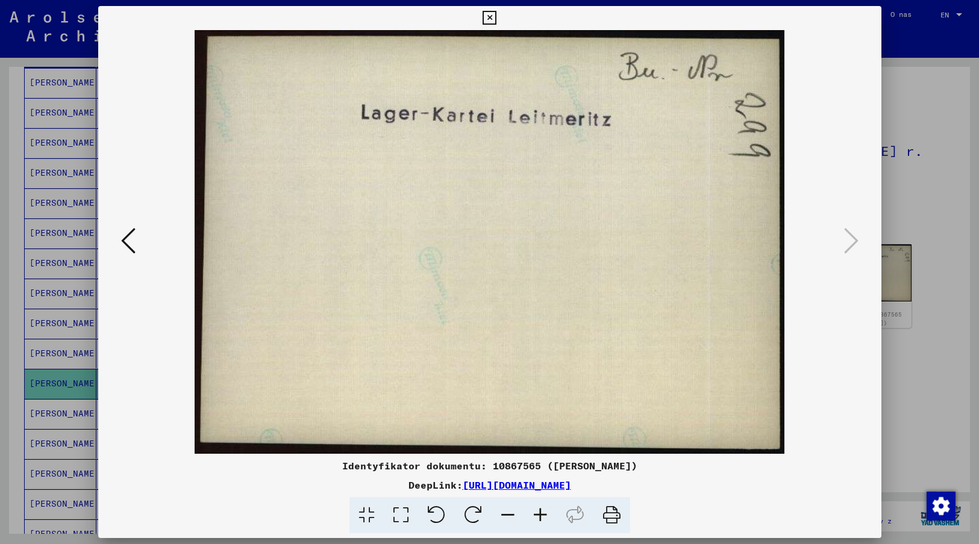
click at [803, 420] on img at bounding box center [489, 242] width 701 height 424
click at [490, 16] on icon at bounding box center [489, 18] width 14 height 14
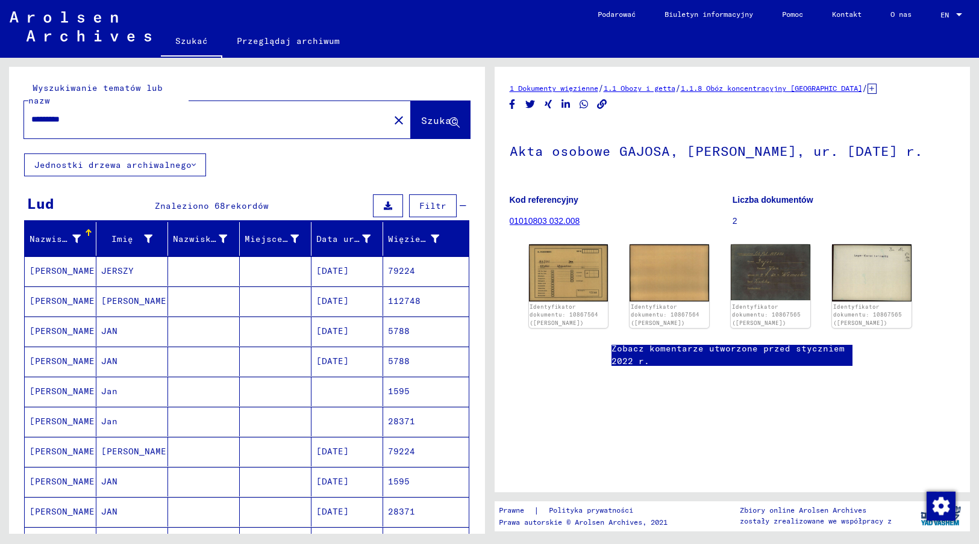
drag, startPoint x: 86, startPoint y: 107, endPoint x: 23, endPoint y: 108, distance: 62.6
click at [23, 108] on div "Wyszukiwanie tematów lub nazw ********* close Szukać" at bounding box center [247, 110] width 476 height 87
click at [104, 113] on input "**********" at bounding box center [206, 119] width 351 height 13
click at [428, 114] on span "Szukać" at bounding box center [439, 120] width 36 height 12
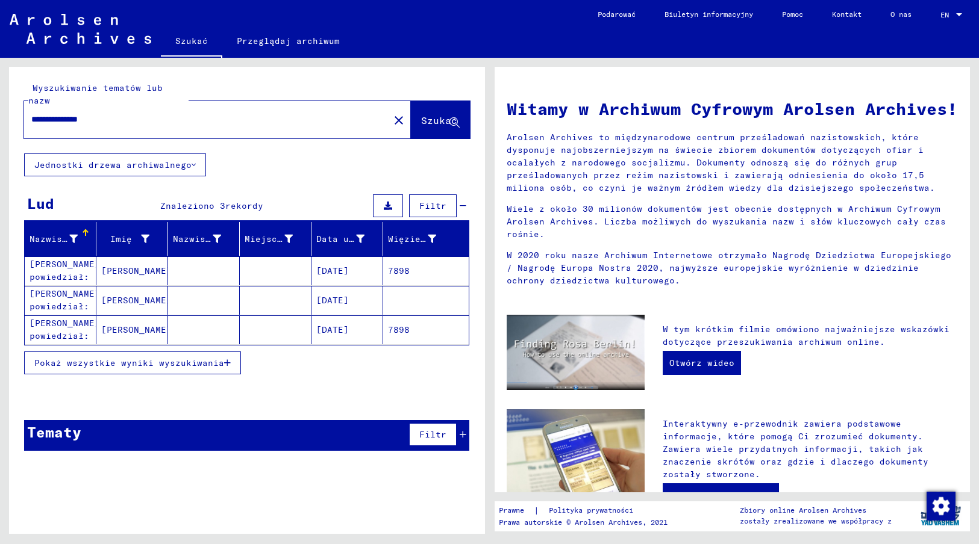
click at [354, 257] on mat-cell "[DATE]" at bounding box center [347, 271] width 72 height 29
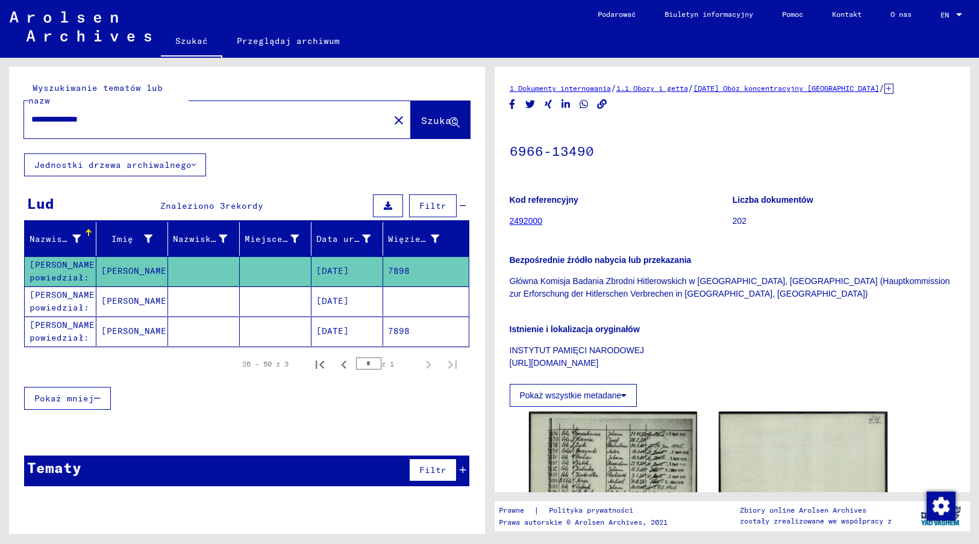
drag, startPoint x: 510, startPoint y: 281, endPoint x: 696, endPoint y: 292, distance: 187.1
click at [696, 292] on p "Główna Komisja Badania Zbrodni Hitlerowskich w [GEOGRAPHIC_DATA], [GEOGRAPHIC_D…" at bounding box center [733, 287] width 446 height 25
drag, startPoint x: 696, startPoint y: 292, endPoint x: 591, endPoint y: 282, distance: 105.9
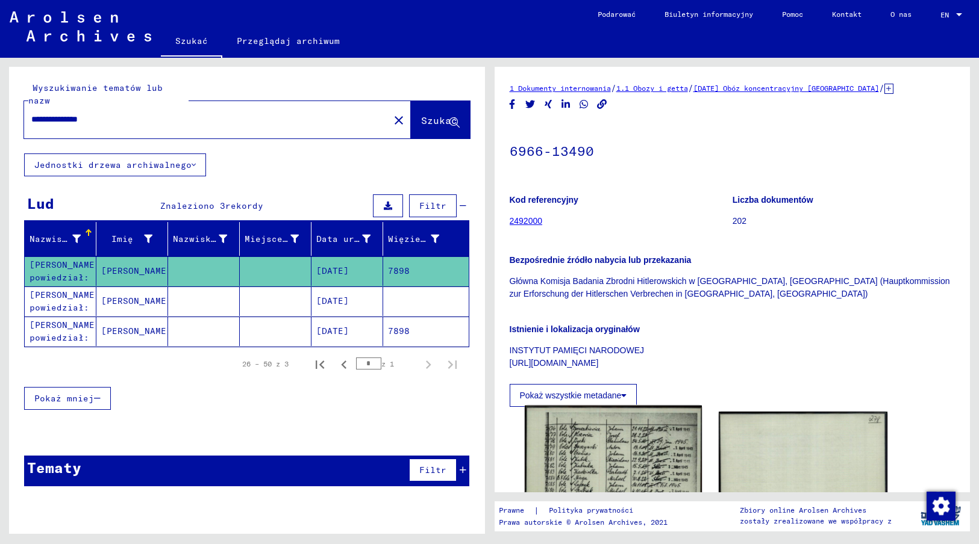
click at [613, 461] on img at bounding box center [613, 531] width 177 height 251
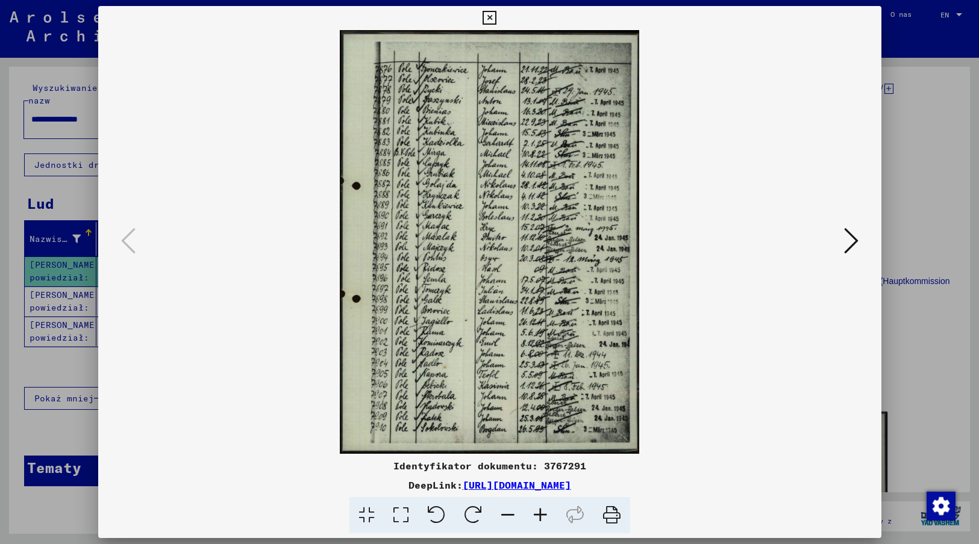
click at [764, 393] on img at bounding box center [489, 242] width 701 height 424
click at [852, 238] on icon at bounding box center [851, 240] width 14 height 29
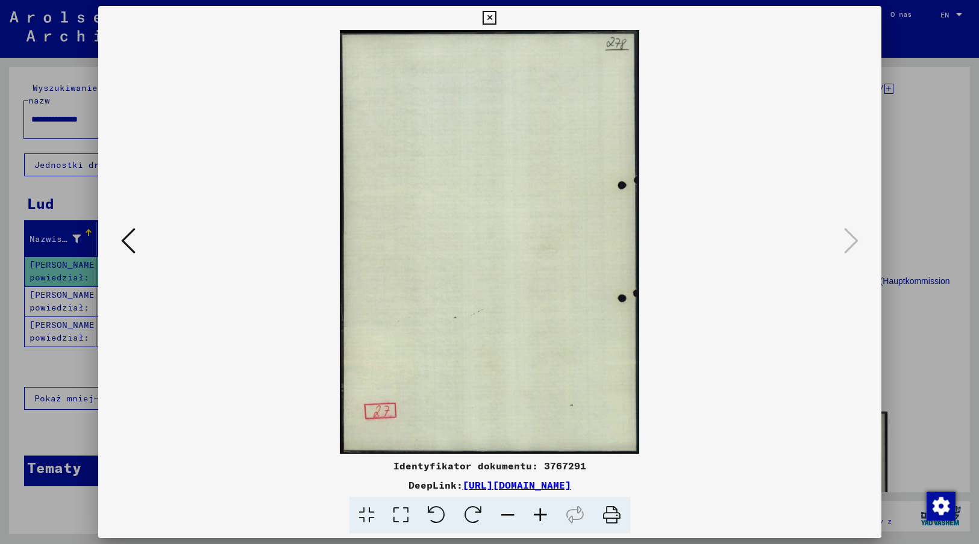
click at [490, 19] on icon at bounding box center [489, 18] width 14 height 14
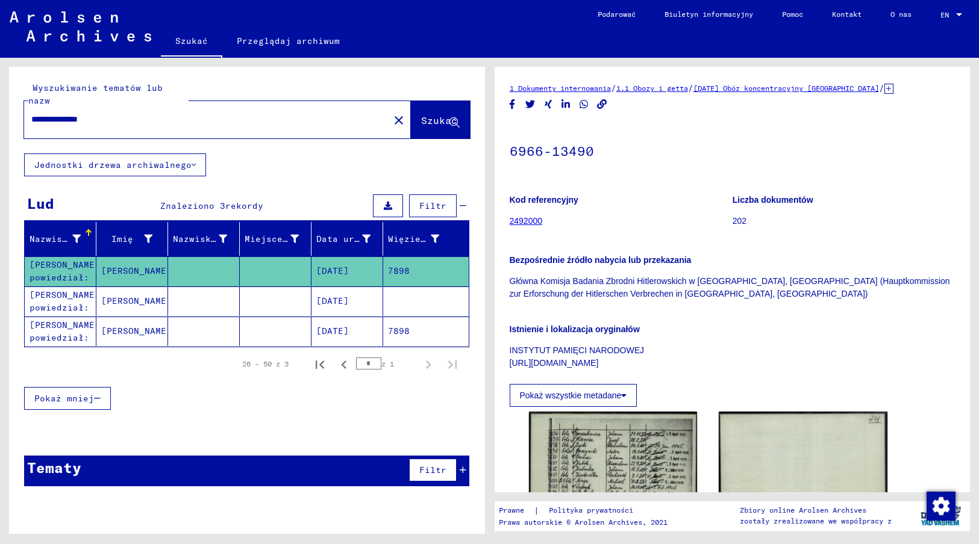
click at [340, 317] on mat-cell "[DATE]" at bounding box center [347, 332] width 72 height 30
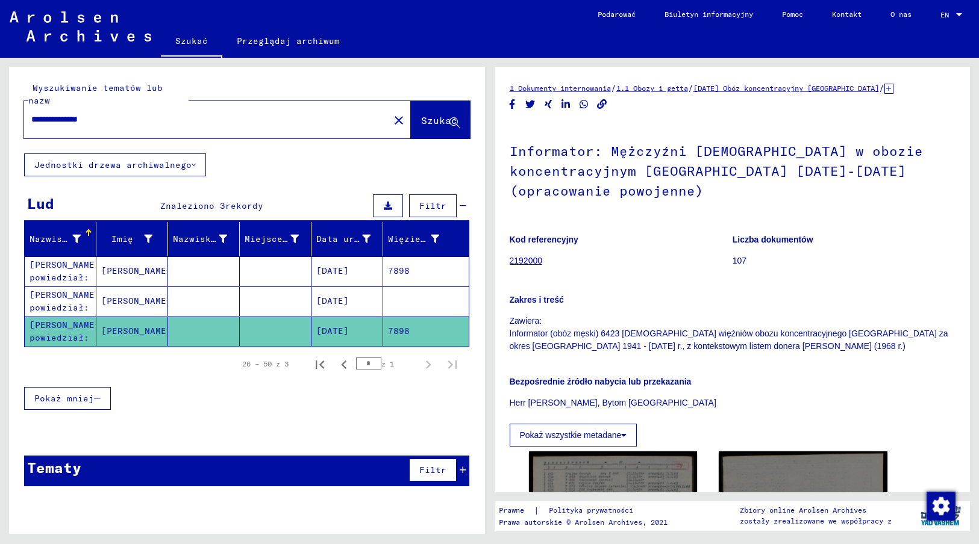
scroll to position [60, 0]
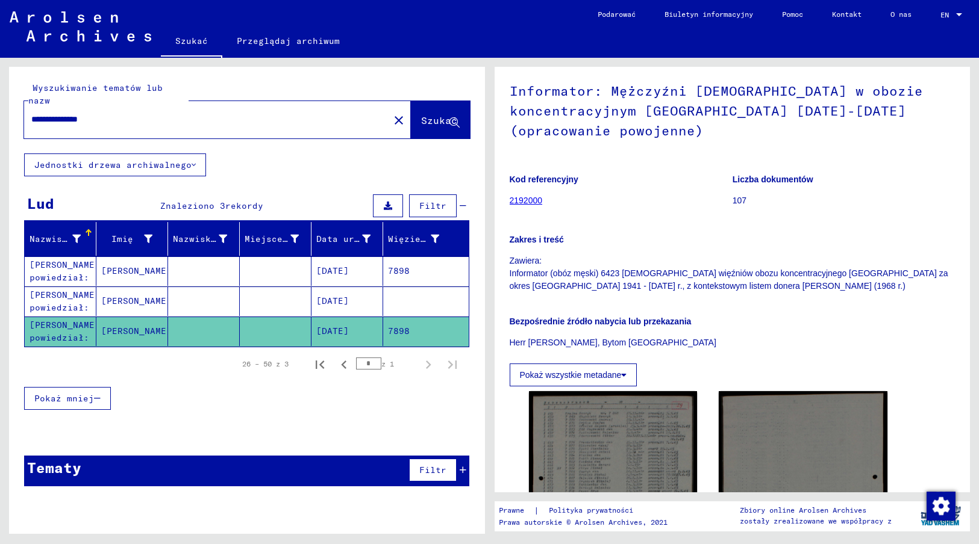
drag, startPoint x: 511, startPoint y: 242, endPoint x: 806, endPoint y: 268, distance: 296.3
click at [806, 268] on p "Zawiera: Informator (obóz męski) 6423 [DEMOGRAPHIC_DATA] więźniów obozu koncent…" at bounding box center [733, 274] width 446 height 38
click at [619, 452] on img at bounding box center [613, 508] width 177 height 247
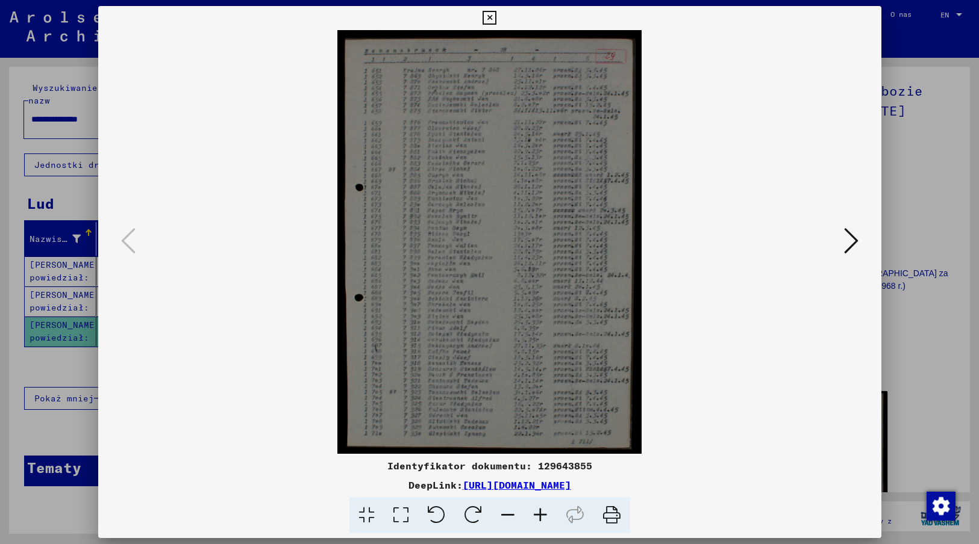
click at [701, 428] on img at bounding box center [489, 242] width 701 height 424
click at [847, 243] on icon at bounding box center [851, 240] width 14 height 29
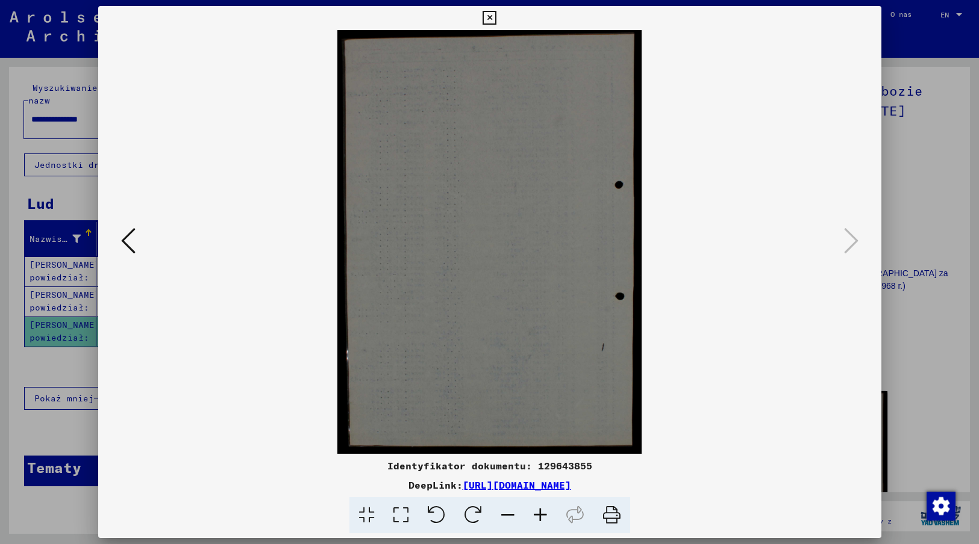
click at [490, 16] on icon at bounding box center [489, 18] width 14 height 14
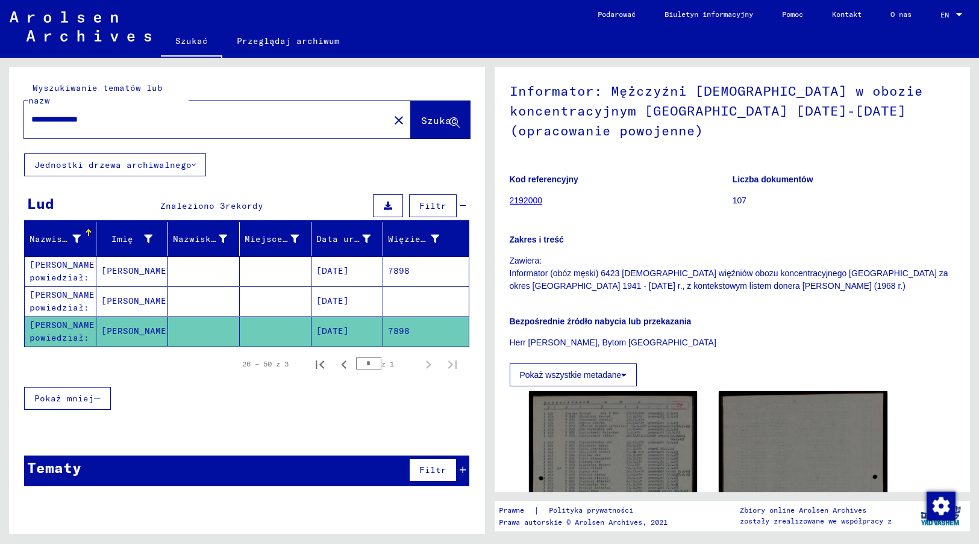
click at [349, 287] on mat-cell "[DATE]" at bounding box center [347, 302] width 72 height 30
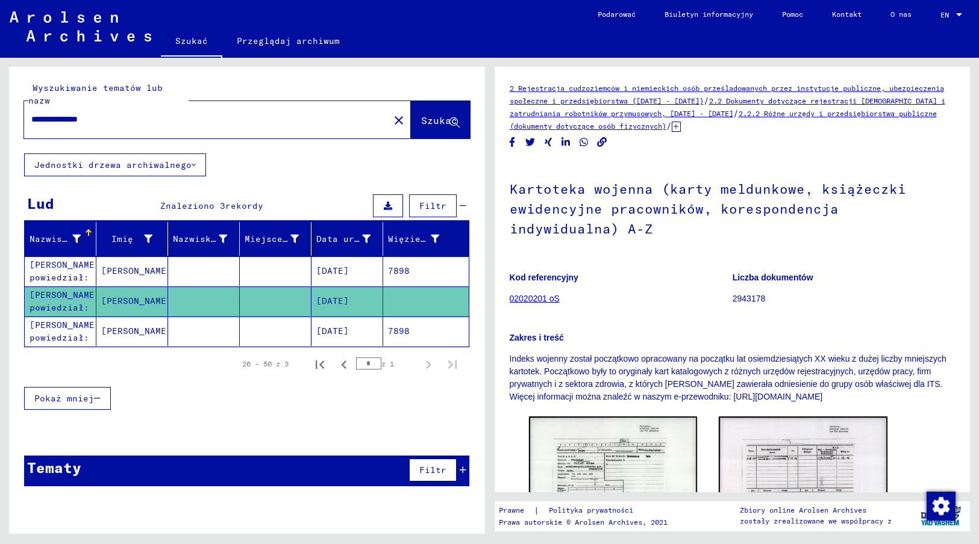
drag, startPoint x: 117, startPoint y: 105, endPoint x: 20, endPoint y: 111, distance: 97.2
click at [20, 111] on div "**********" at bounding box center [247, 110] width 476 height 87
click at [432, 114] on span "Szukać" at bounding box center [439, 120] width 36 height 12
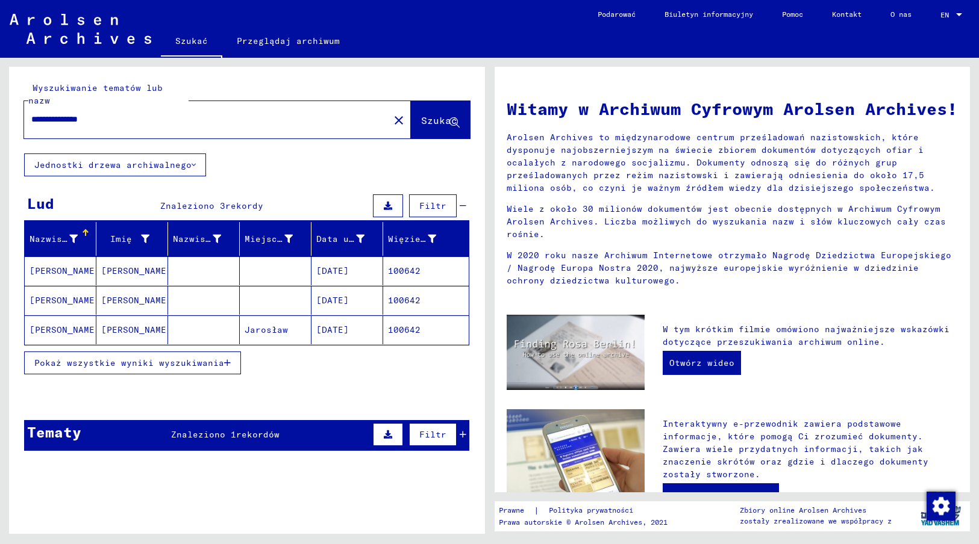
click at [337, 260] on mat-cell "[DATE]" at bounding box center [347, 271] width 72 height 29
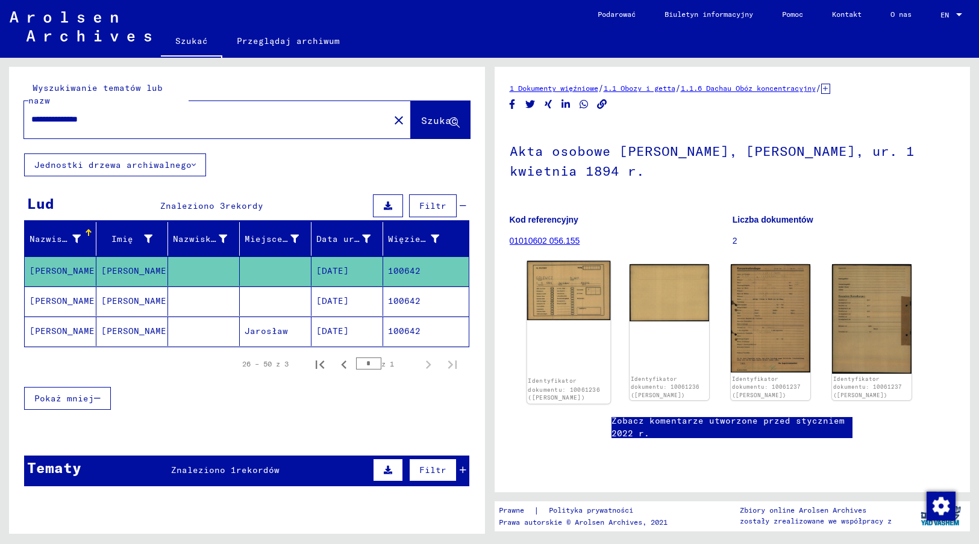
click at [573, 295] on img at bounding box center [567, 291] width 83 height 60
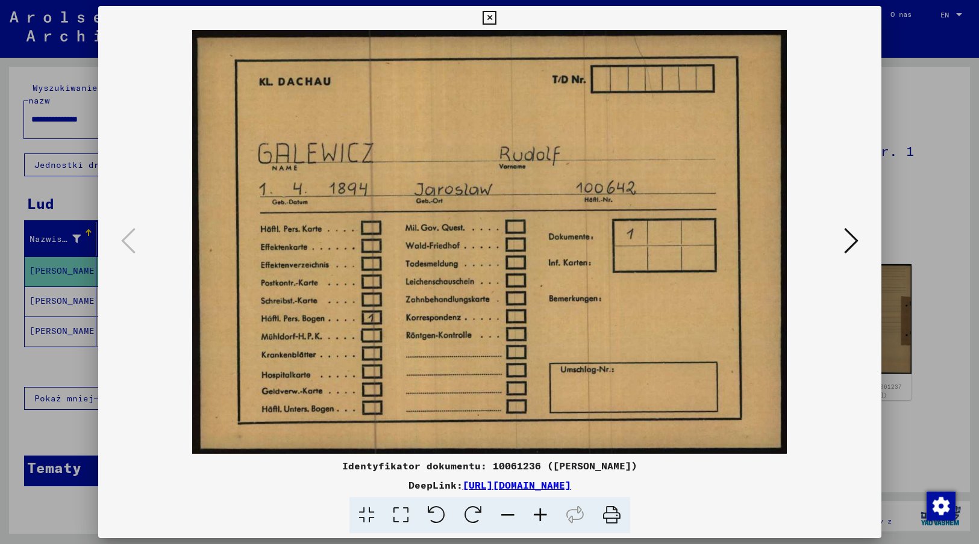
click at [801, 414] on img at bounding box center [489, 242] width 701 height 424
click at [850, 241] on icon at bounding box center [851, 240] width 14 height 29
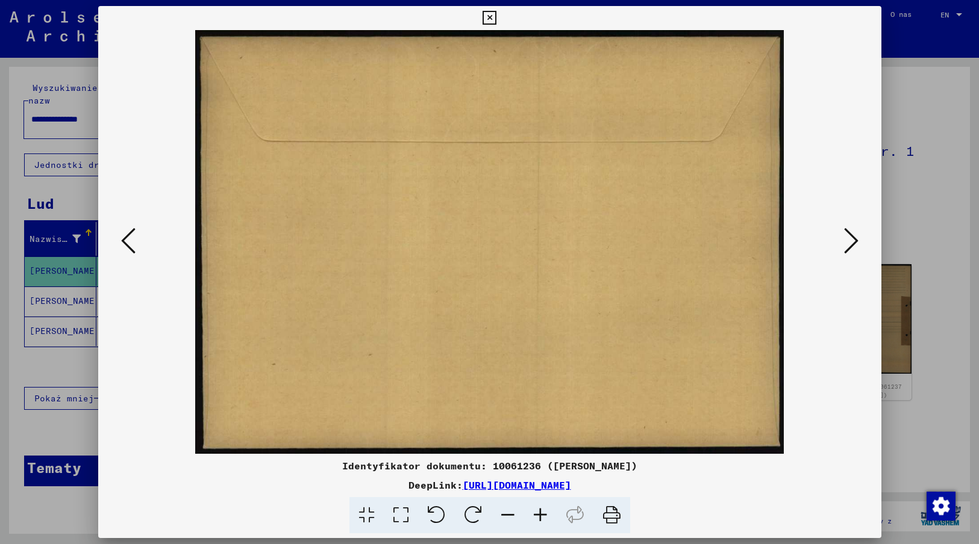
click at [850, 241] on icon at bounding box center [851, 240] width 14 height 29
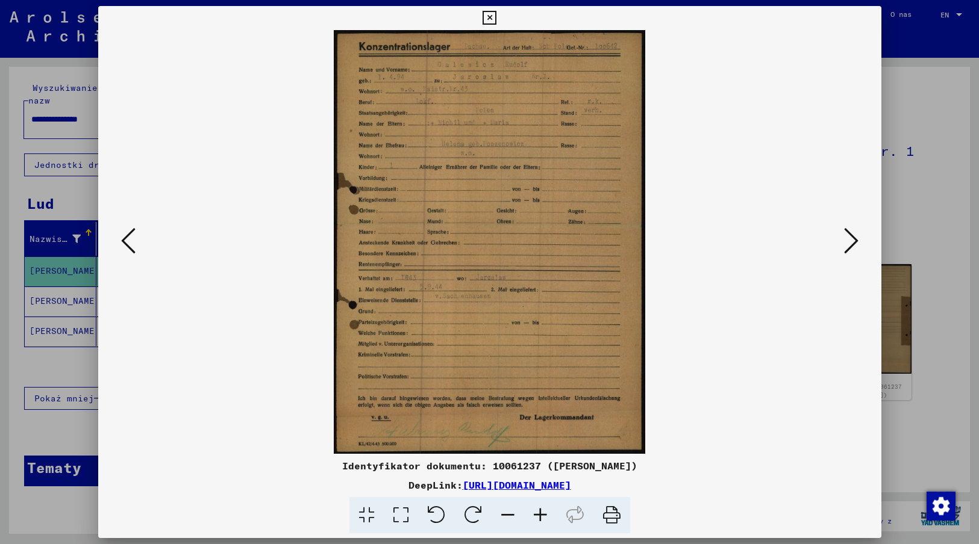
click at [668, 419] on img at bounding box center [489, 242] width 701 height 424
click at [854, 241] on icon at bounding box center [851, 240] width 14 height 29
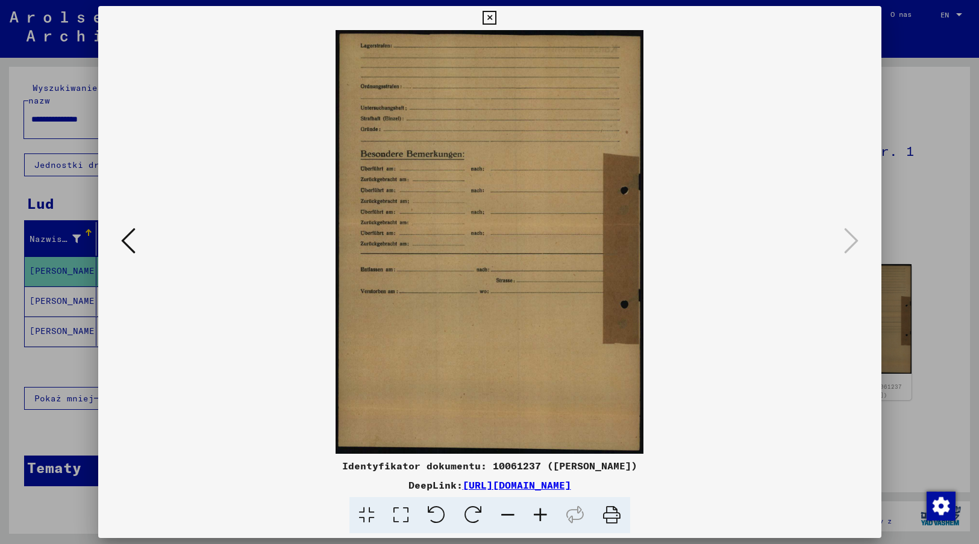
click at [489, 18] on icon at bounding box center [489, 18] width 14 height 14
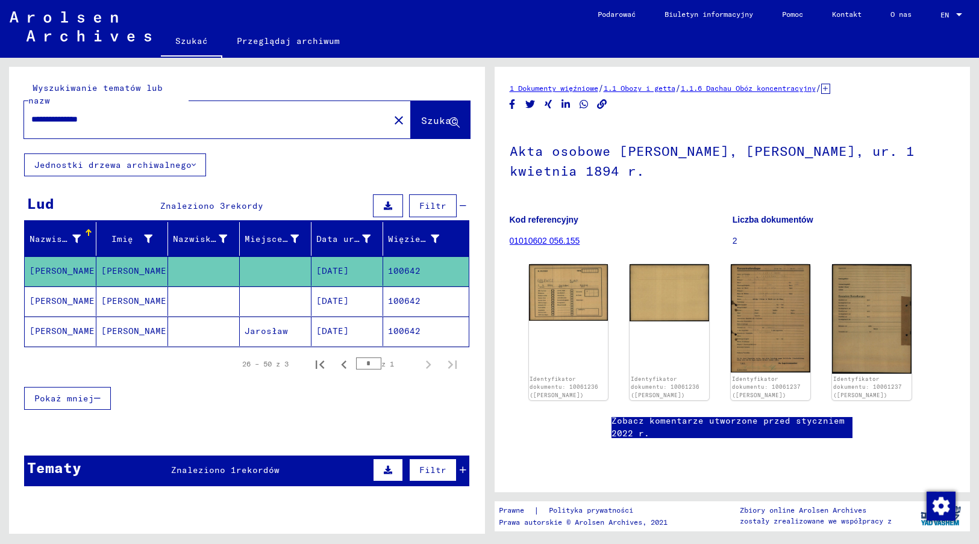
click at [331, 293] on mat-cell "[DATE]" at bounding box center [347, 302] width 72 height 30
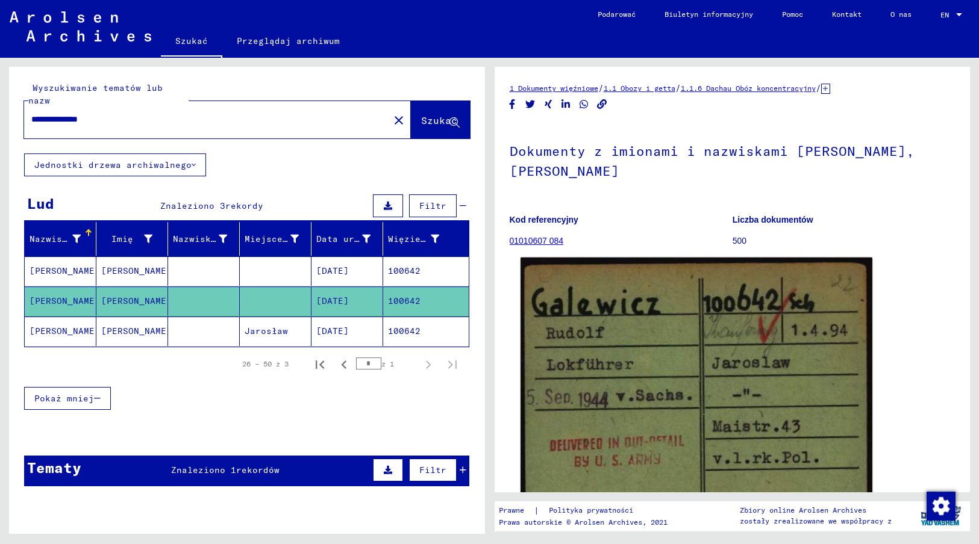
click at [593, 368] on img at bounding box center [696, 395] width 352 height 275
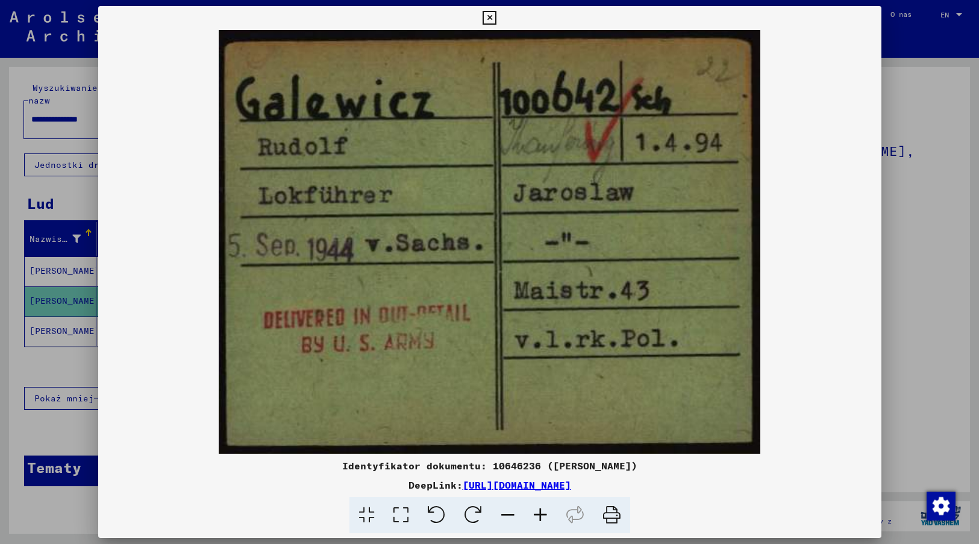
click at [488, 15] on icon at bounding box center [489, 18] width 14 height 14
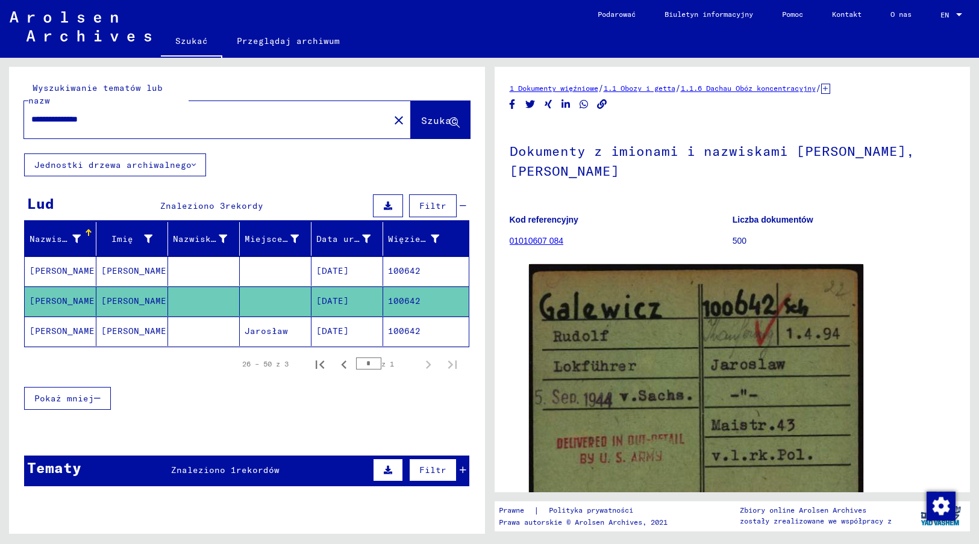
click at [341, 319] on mat-cell "[DATE]" at bounding box center [347, 332] width 72 height 30
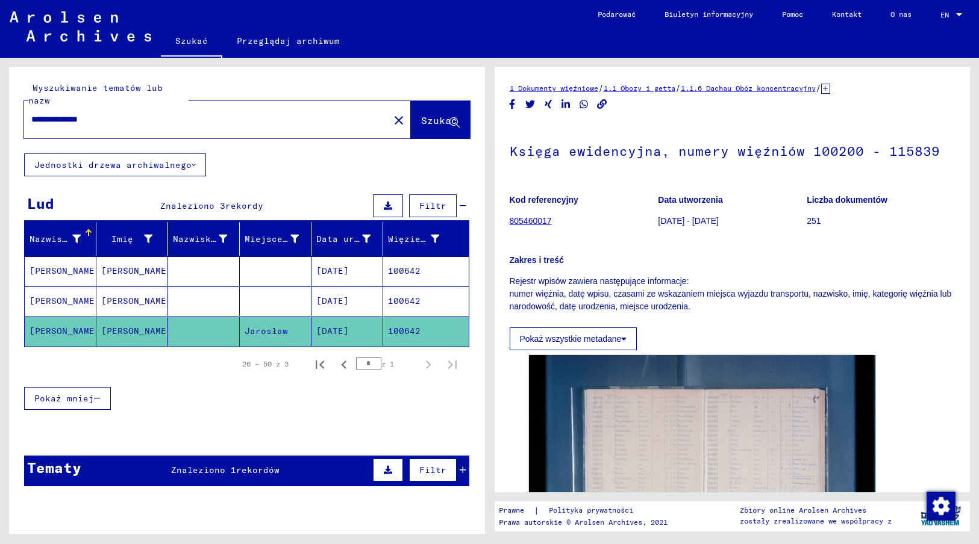
click at [510, 151] on h1 "Księga ewidencyjna, numery więźniów 100200 - 115839" at bounding box center [733, 149] width 446 height 53
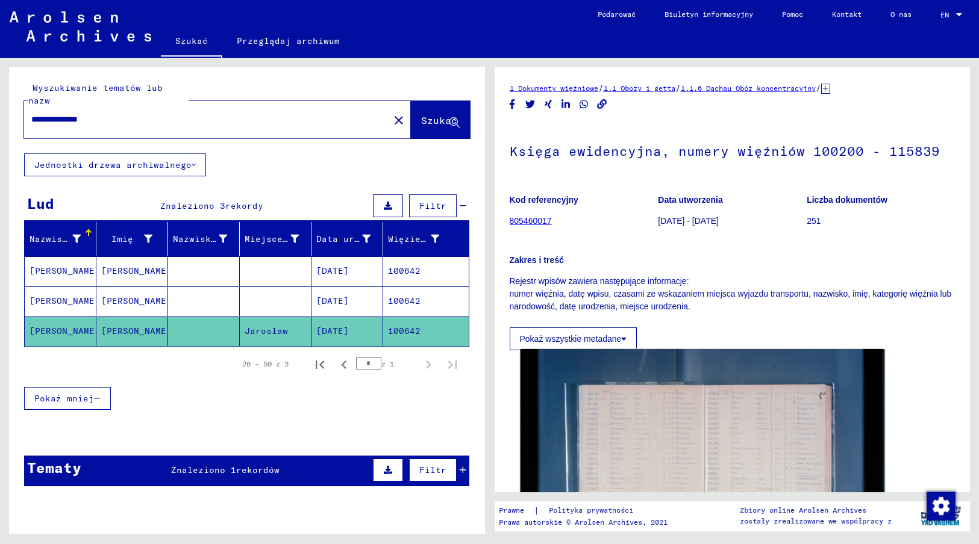
click at [664, 432] on img at bounding box center [702, 470] width 364 height 243
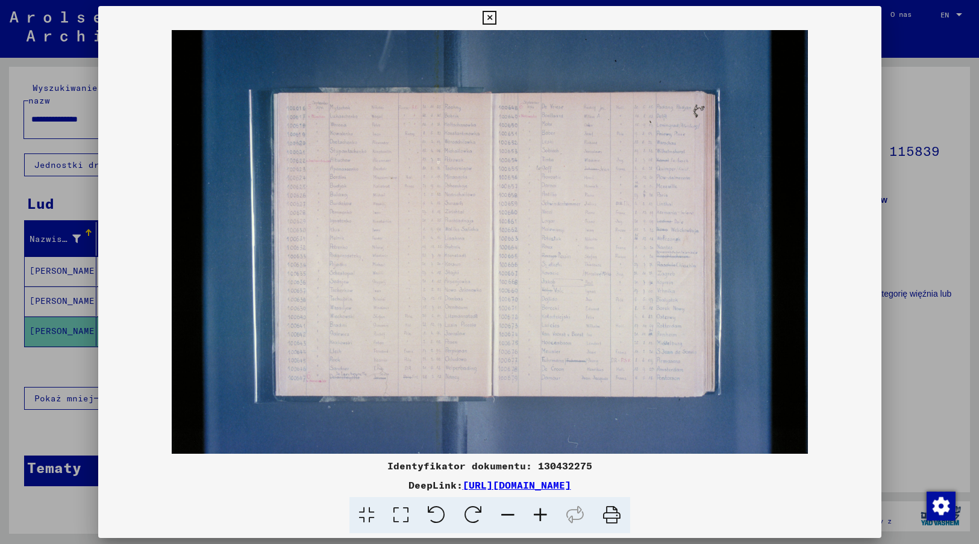
click at [488, 16] on icon at bounding box center [489, 18] width 14 height 14
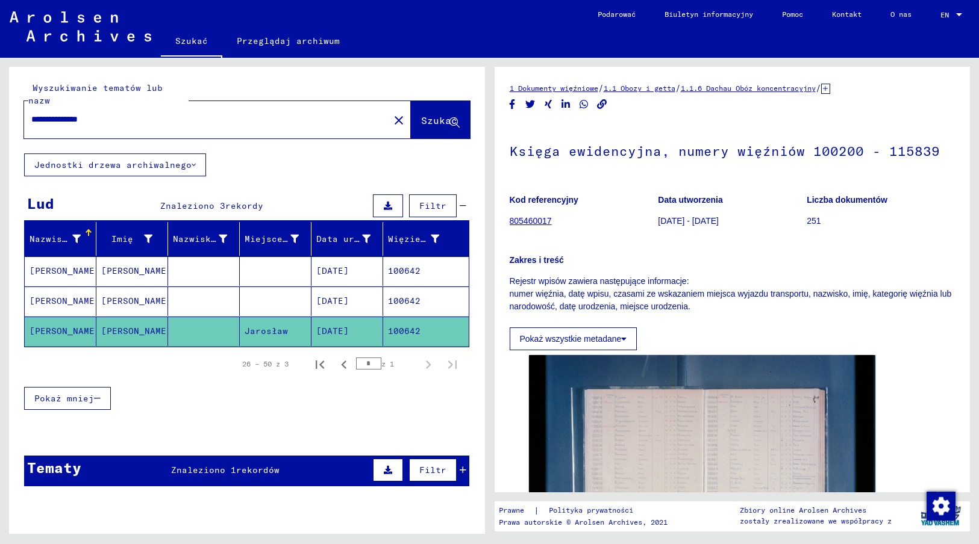
drag, startPoint x: 120, startPoint y: 108, endPoint x: 20, endPoint y: 101, distance: 100.2
click at [20, 101] on div "**********" at bounding box center [247, 110] width 476 height 87
click at [422, 114] on span "Szukać" at bounding box center [439, 120] width 36 height 12
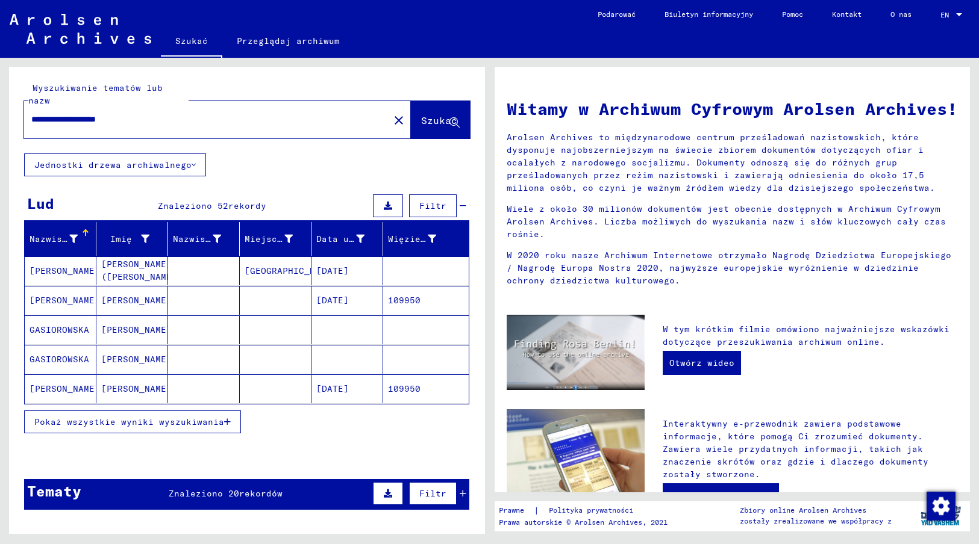
click at [174, 417] on span "Pokaż wszystkie wyniki wyszukiwania" at bounding box center [129, 422] width 190 height 11
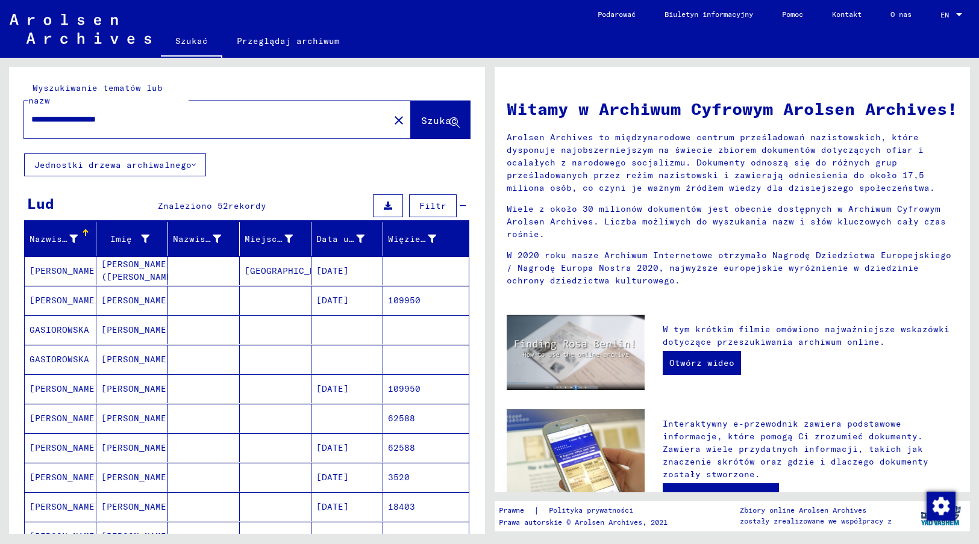
click at [331, 435] on mat-cell "[DATE]" at bounding box center [347, 448] width 72 height 29
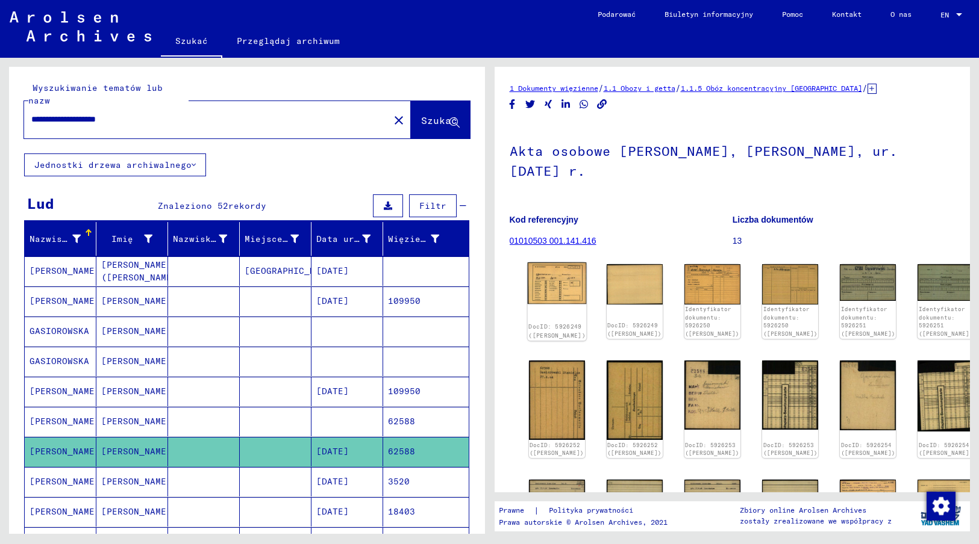
click at [549, 282] on img at bounding box center [556, 284] width 59 height 42
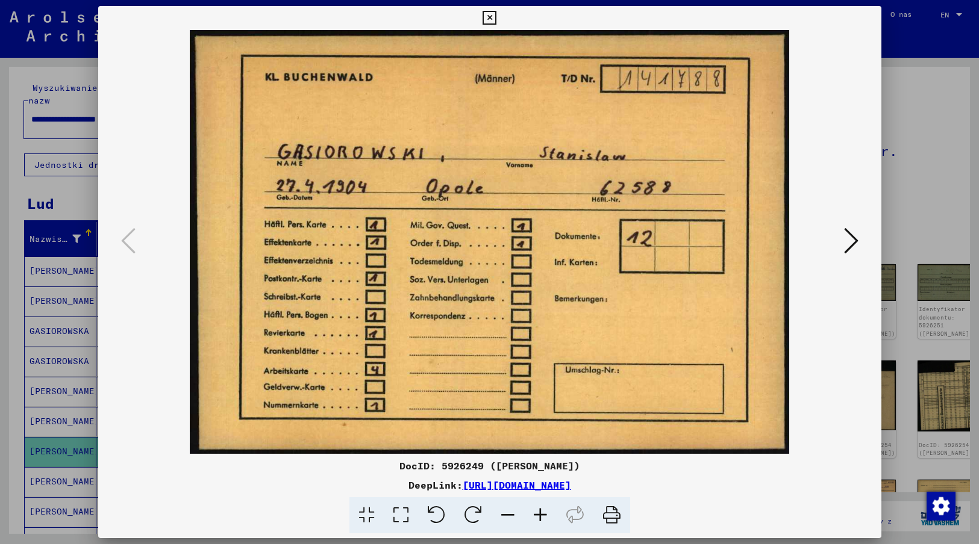
click at [830, 411] on img at bounding box center [489, 242] width 701 height 424
click at [850, 245] on icon at bounding box center [851, 240] width 14 height 29
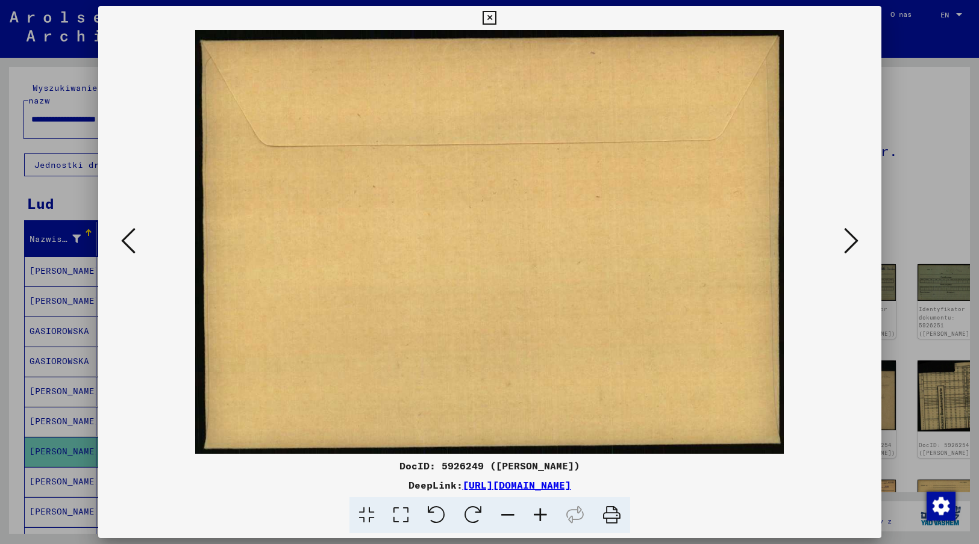
click at [850, 240] on icon at bounding box center [851, 240] width 14 height 29
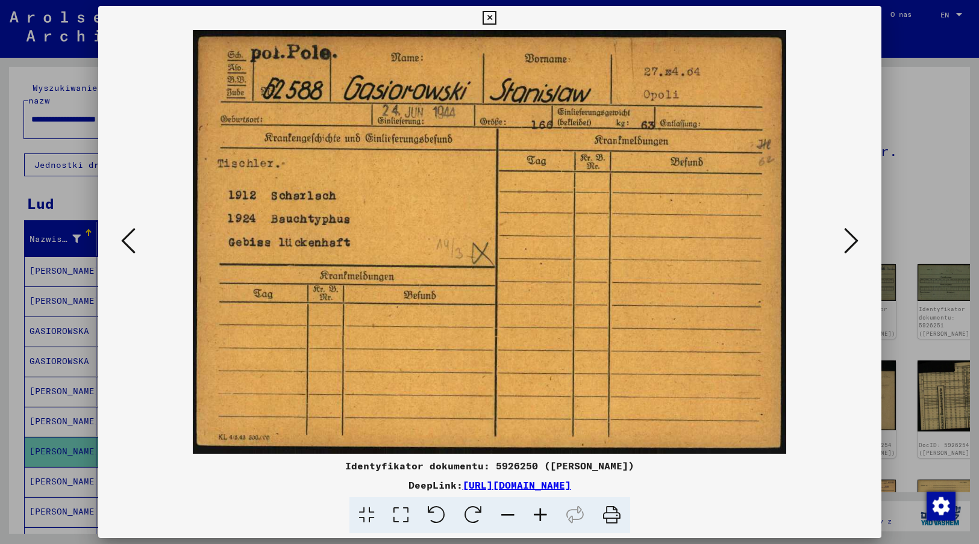
click at [815, 396] on img at bounding box center [489, 242] width 701 height 424
click at [851, 239] on icon at bounding box center [851, 240] width 14 height 29
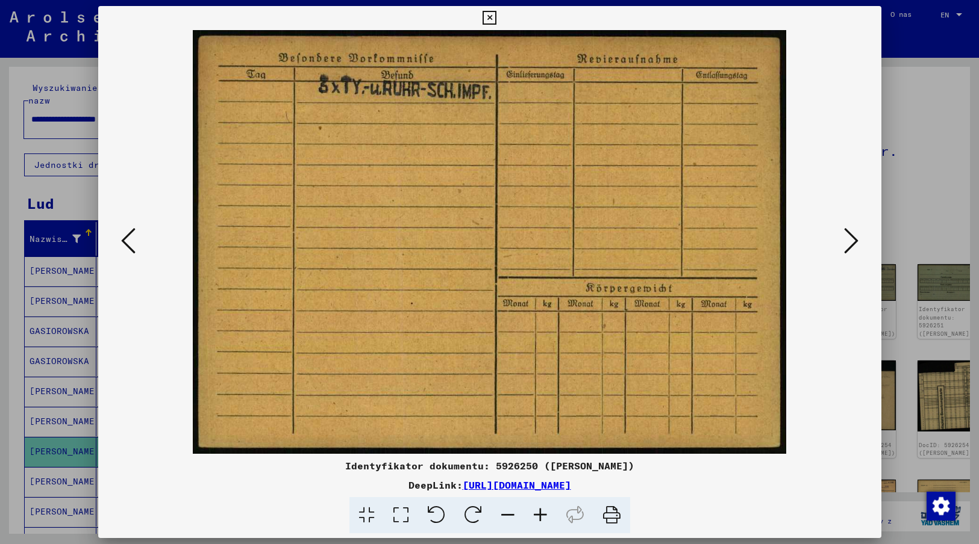
click at [851, 239] on icon at bounding box center [851, 240] width 14 height 29
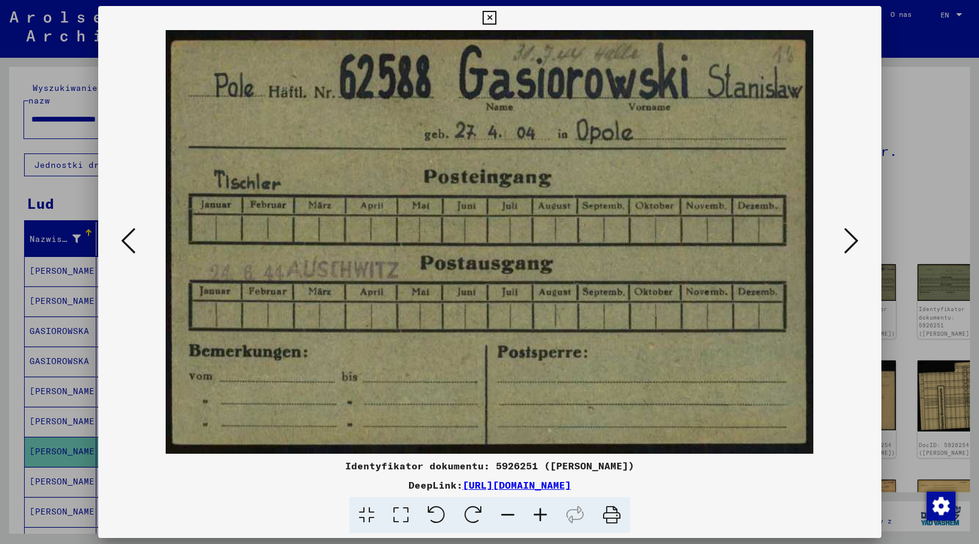
click at [775, 487] on div "DeepLink: [URL][DOMAIN_NAME]" at bounding box center [489, 485] width 783 height 14
click at [850, 242] on icon at bounding box center [851, 240] width 14 height 29
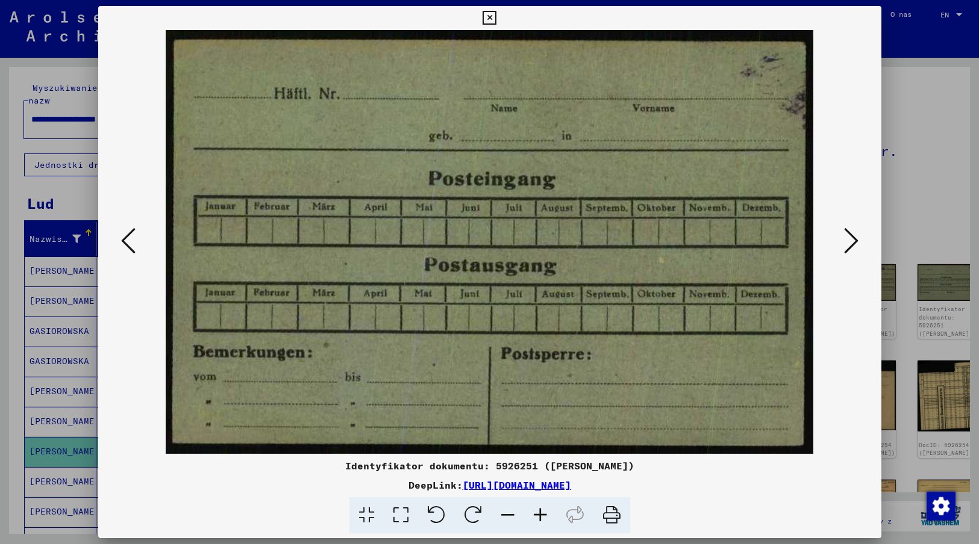
click at [852, 246] on icon at bounding box center [851, 240] width 14 height 29
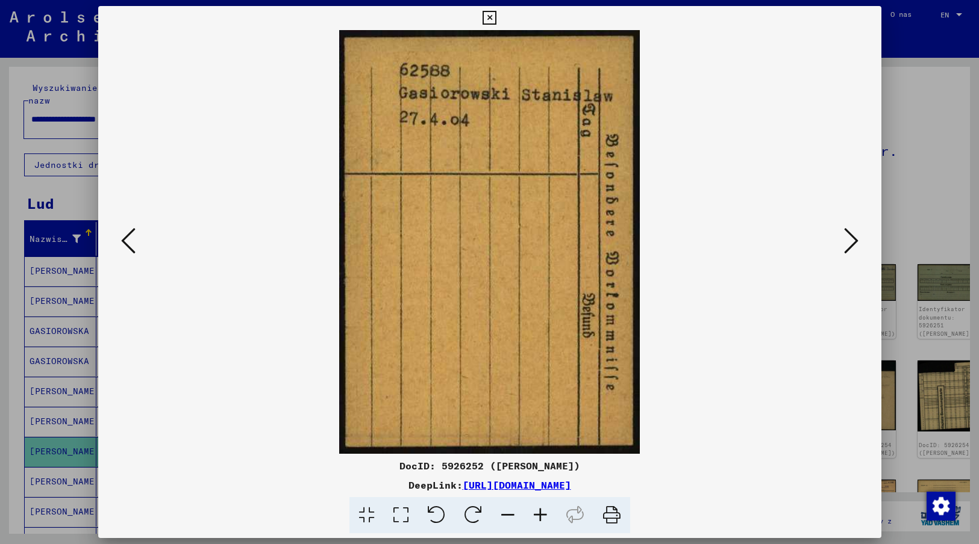
click at [665, 442] on img at bounding box center [489, 242] width 701 height 424
click at [854, 242] on icon at bounding box center [851, 240] width 14 height 29
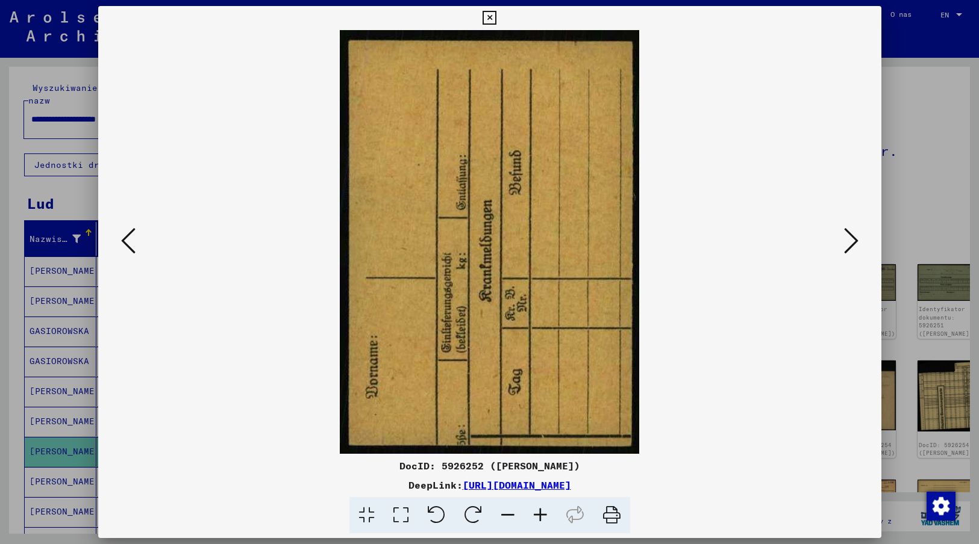
click at [854, 242] on icon at bounding box center [851, 240] width 14 height 29
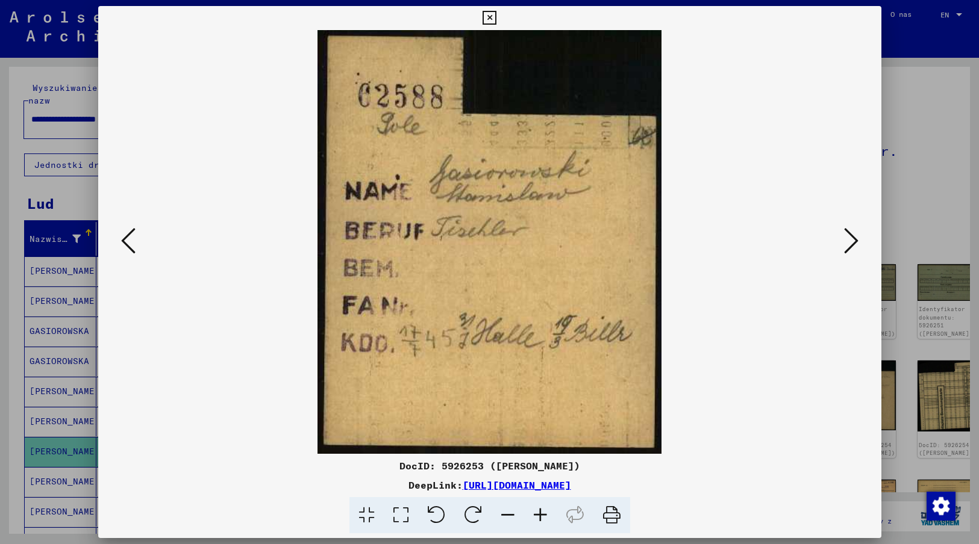
click at [678, 377] on img at bounding box center [489, 242] width 701 height 424
click at [844, 245] on icon at bounding box center [851, 240] width 14 height 29
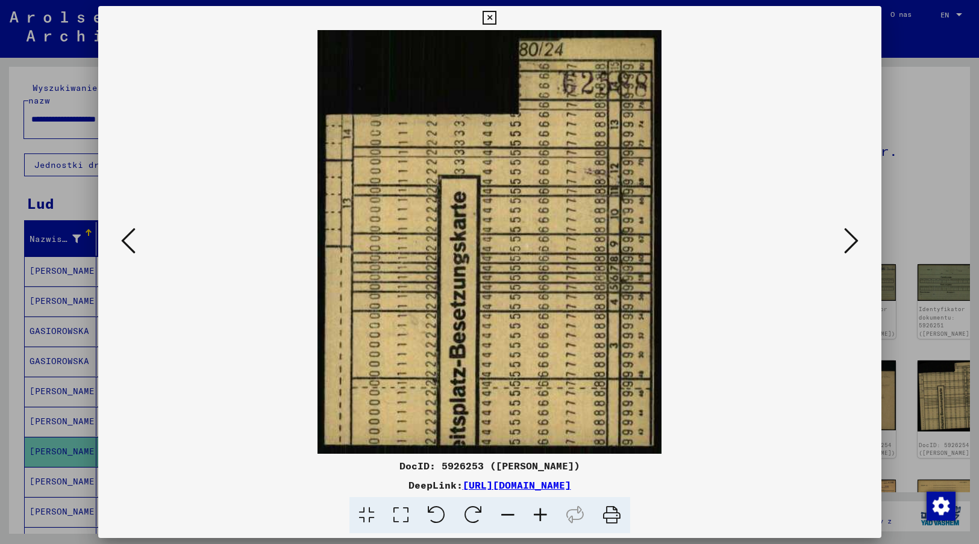
click at [844, 245] on icon at bounding box center [851, 240] width 14 height 29
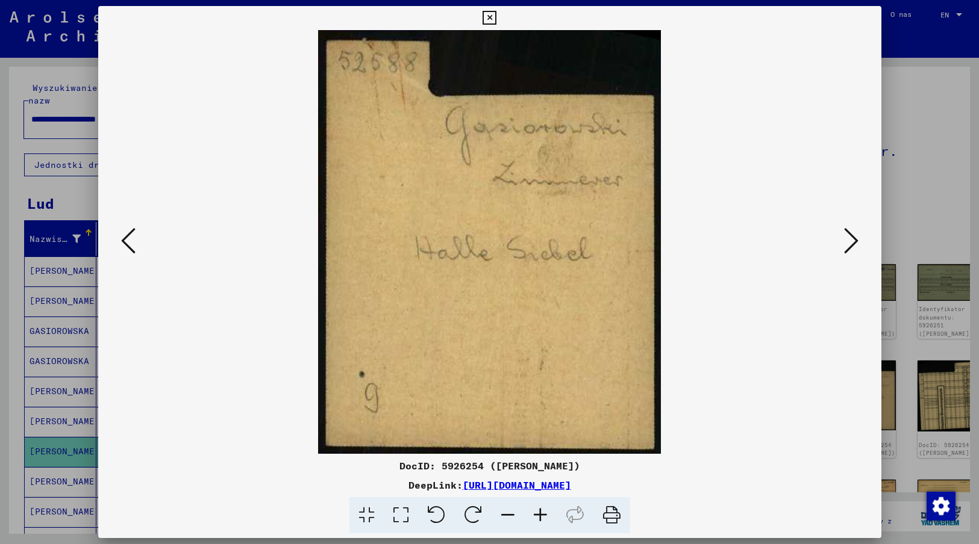
click at [688, 454] on img at bounding box center [489, 242] width 701 height 424
click at [847, 240] on icon at bounding box center [851, 240] width 14 height 29
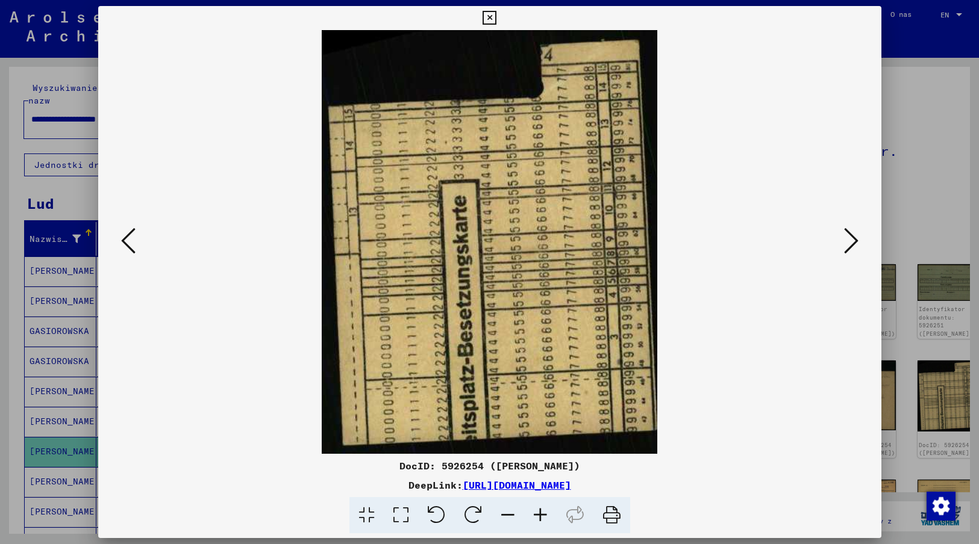
click at [847, 240] on icon at bounding box center [851, 240] width 14 height 29
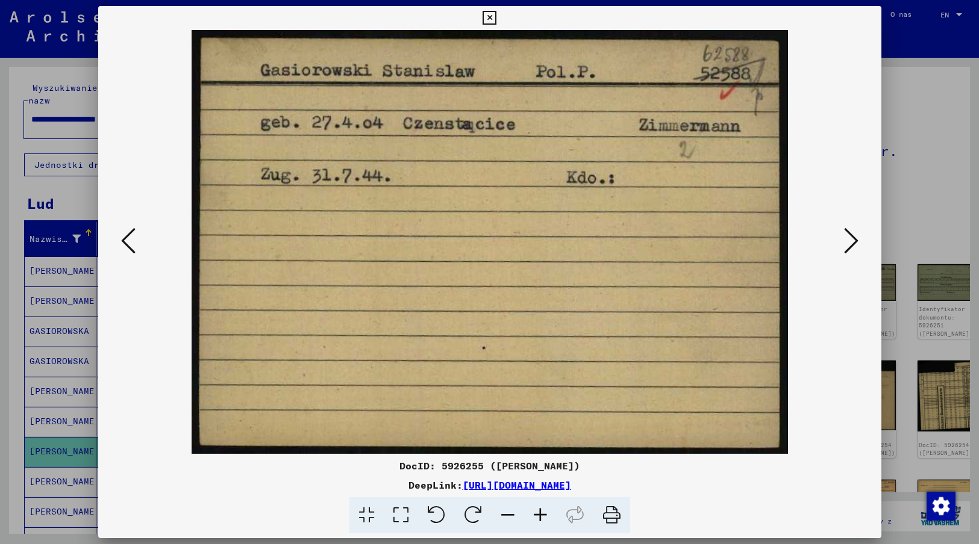
click at [814, 419] on img at bounding box center [489, 242] width 701 height 424
click at [850, 239] on icon at bounding box center [851, 240] width 14 height 29
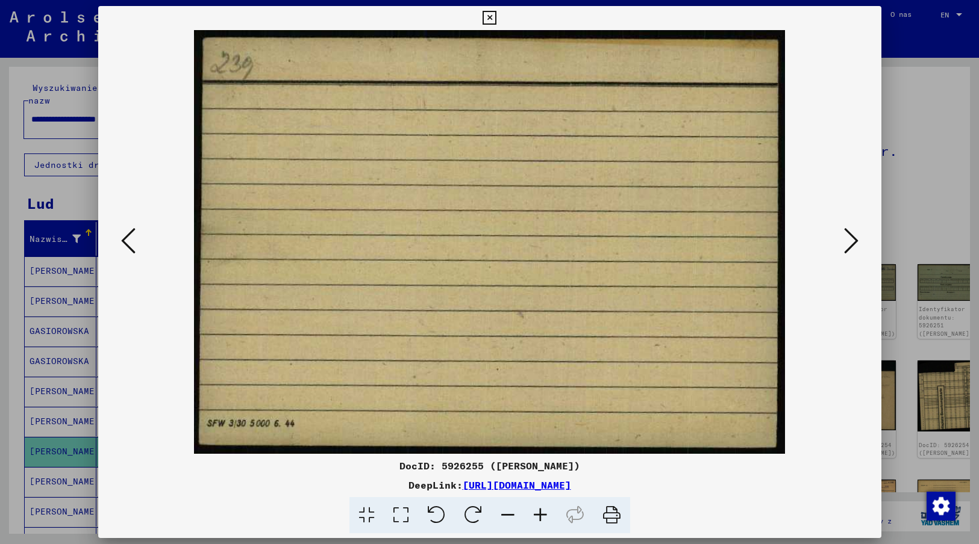
click at [850, 239] on icon at bounding box center [851, 240] width 14 height 29
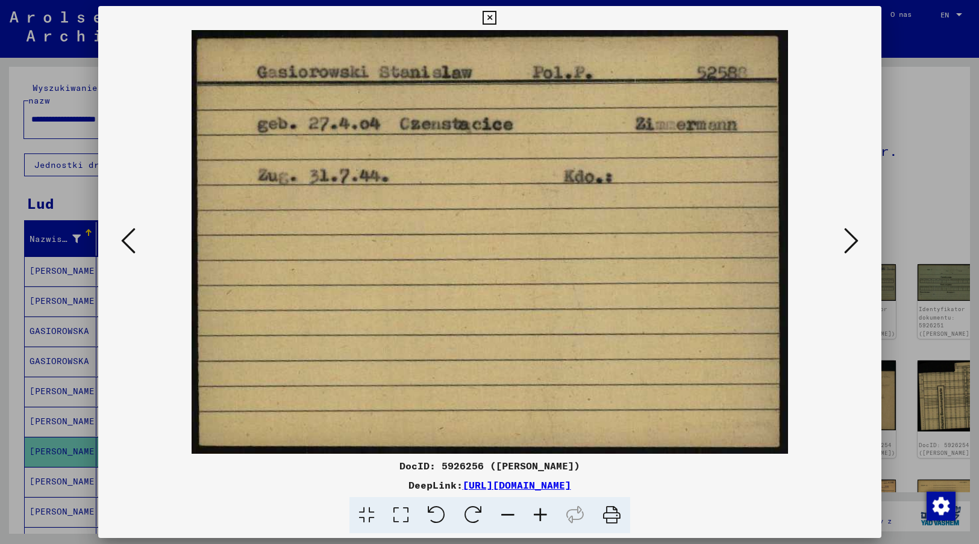
drag, startPoint x: 828, startPoint y: 427, endPoint x: 827, endPoint y: 408, distance: 19.3
click at [829, 427] on img at bounding box center [489, 242] width 701 height 424
click at [851, 237] on icon at bounding box center [851, 240] width 14 height 29
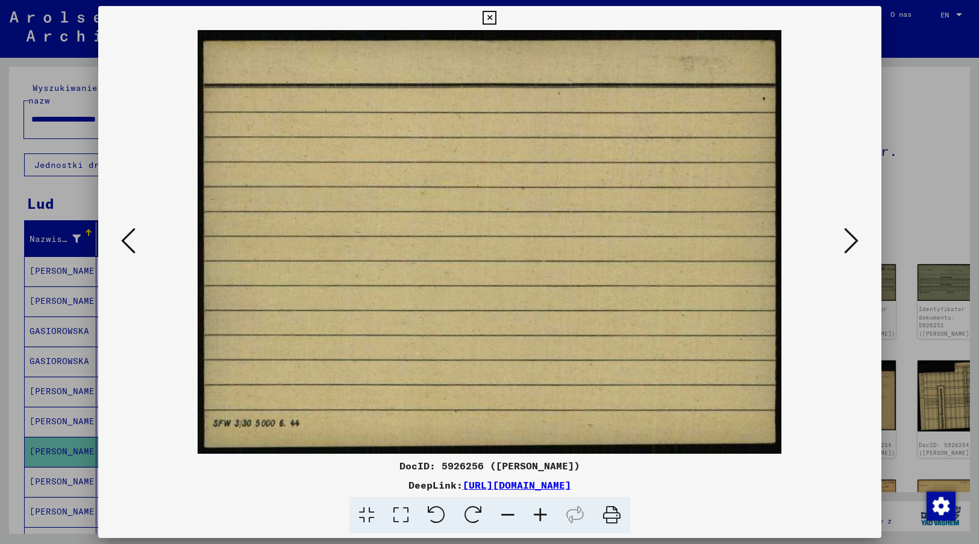
click at [851, 237] on icon at bounding box center [851, 240] width 14 height 29
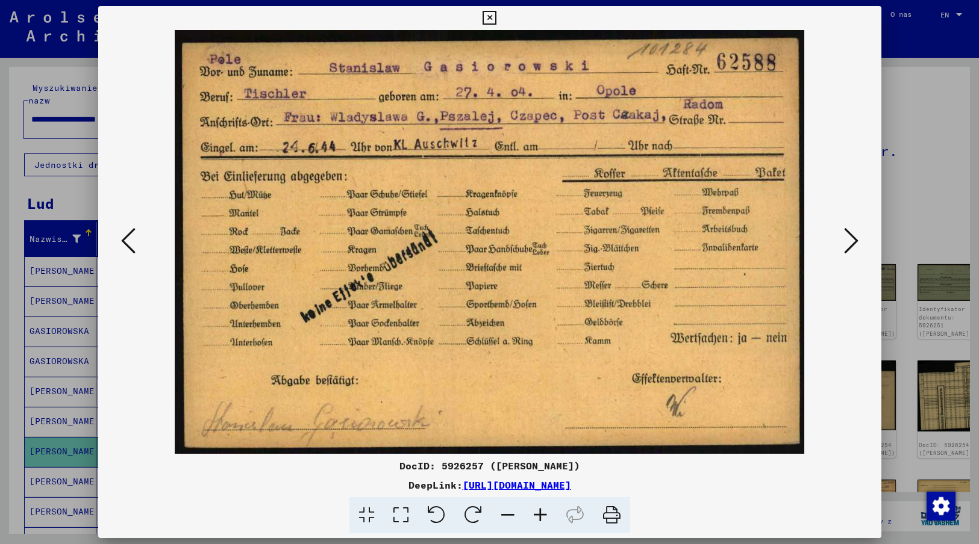
click at [838, 412] on img at bounding box center [489, 242] width 701 height 424
click at [848, 240] on icon at bounding box center [851, 240] width 14 height 29
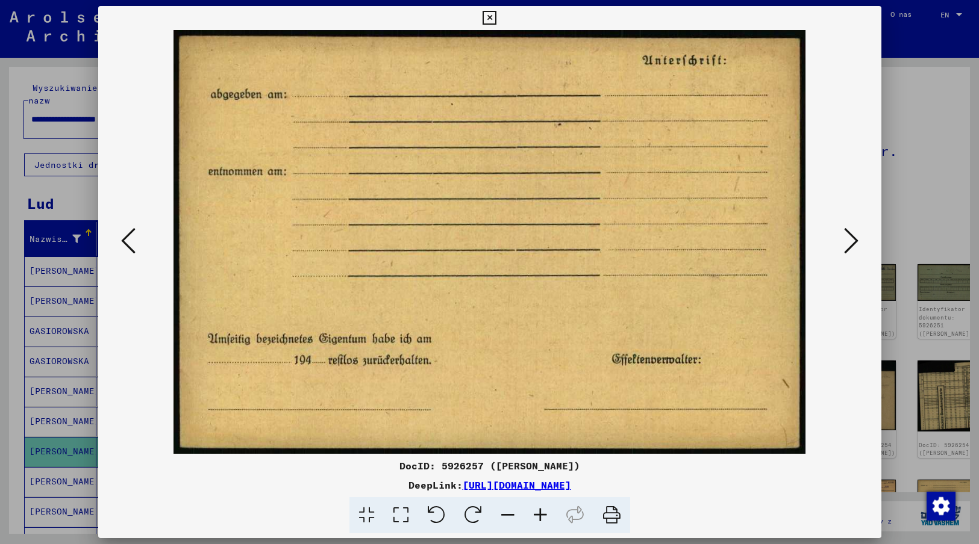
click at [848, 240] on icon at bounding box center [851, 240] width 14 height 29
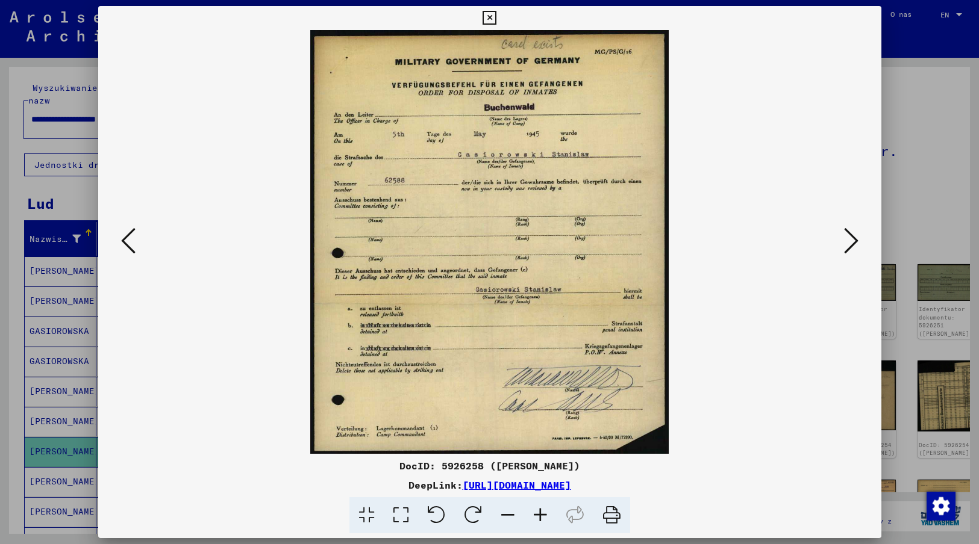
click at [713, 425] on img at bounding box center [489, 242] width 701 height 424
click at [853, 243] on icon at bounding box center [851, 240] width 14 height 29
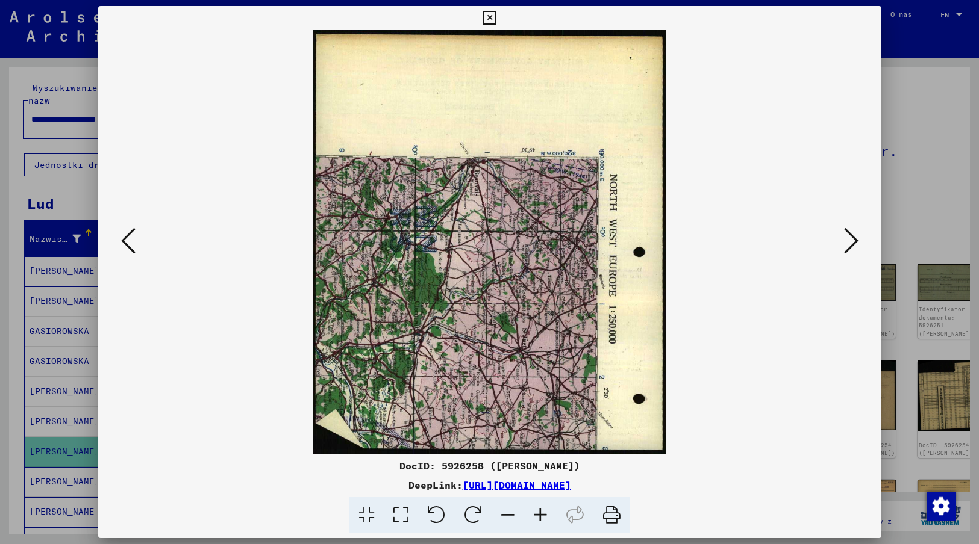
click at [704, 384] on img at bounding box center [489, 242] width 701 height 424
click at [853, 242] on icon at bounding box center [851, 240] width 14 height 29
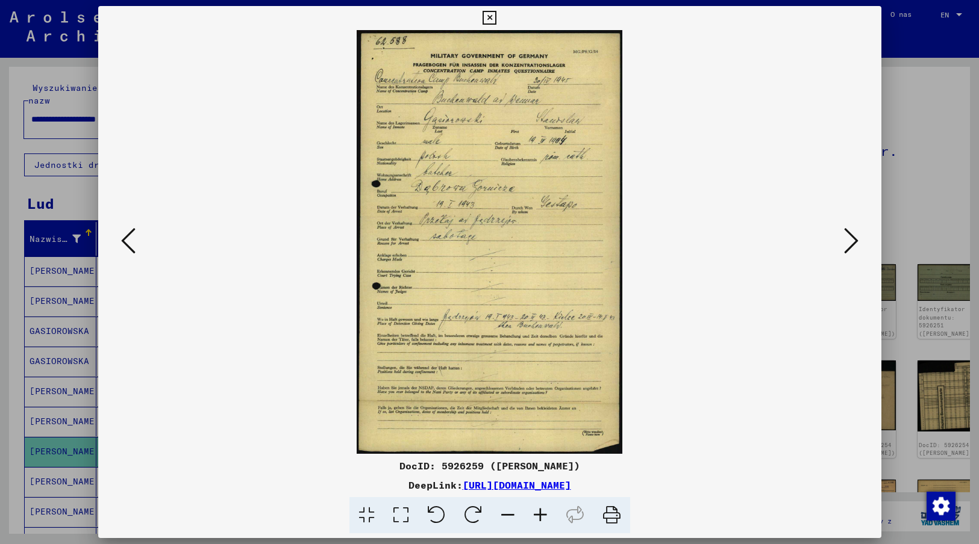
click at [672, 432] on img at bounding box center [489, 242] width 701 height 424
click at [850, 240] on icon at bounding box center [851, 240] width 14 height 29
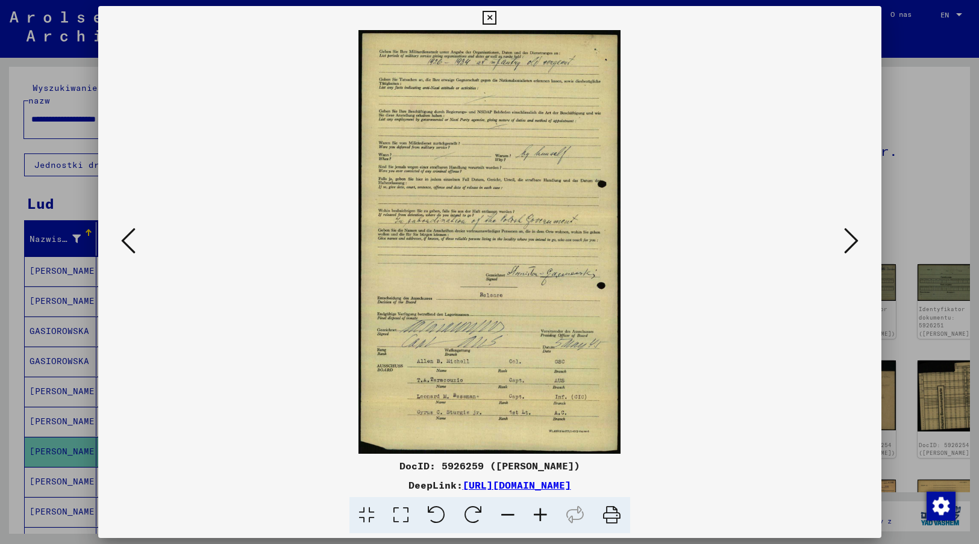
click at [666, 413] on img at bounding box center [489, 242] width 701 height 424
click at [849, 240] on icon at bounding box center [851, 240] width 14 height 29
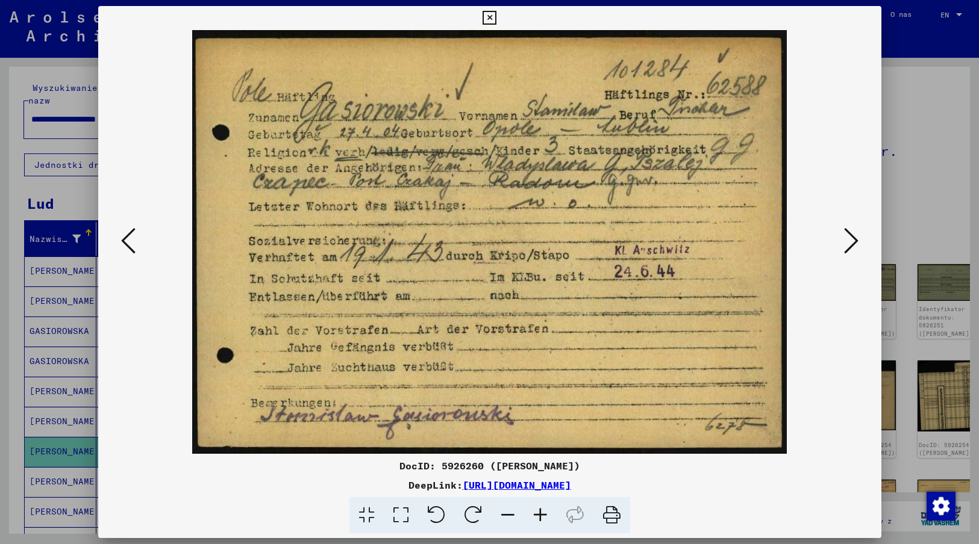
drag, startPoint x: 817, startPoint y: 383, endPoint x: 817, endPoint y: 373, distance: 10.2
click at [817, 383] on img at bounding box center [489, 242] width 701 height 424
click at [848, 234] on icon at bounding box center [851, 240] width 14 height 29
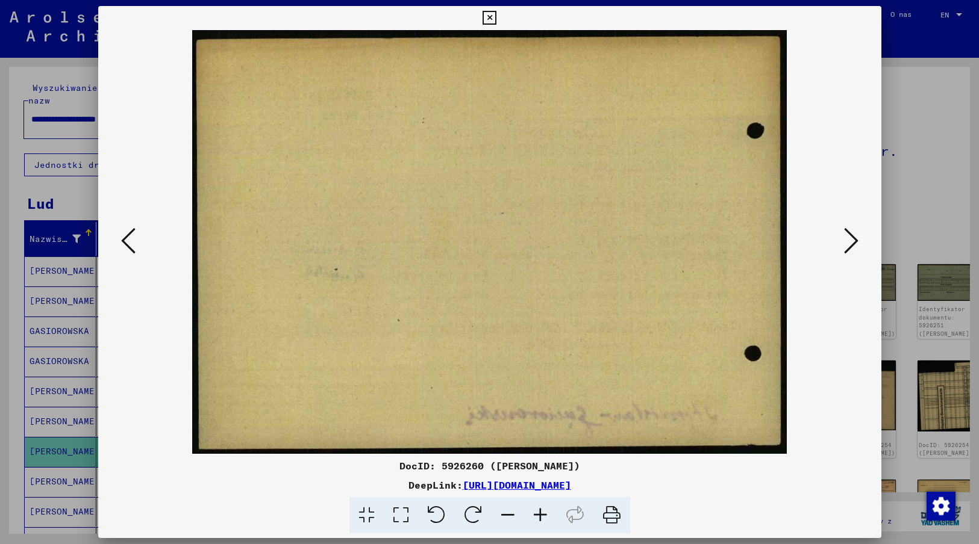
click at [848, 234] on icon at bounding box center [851, 240] width 14 height 29
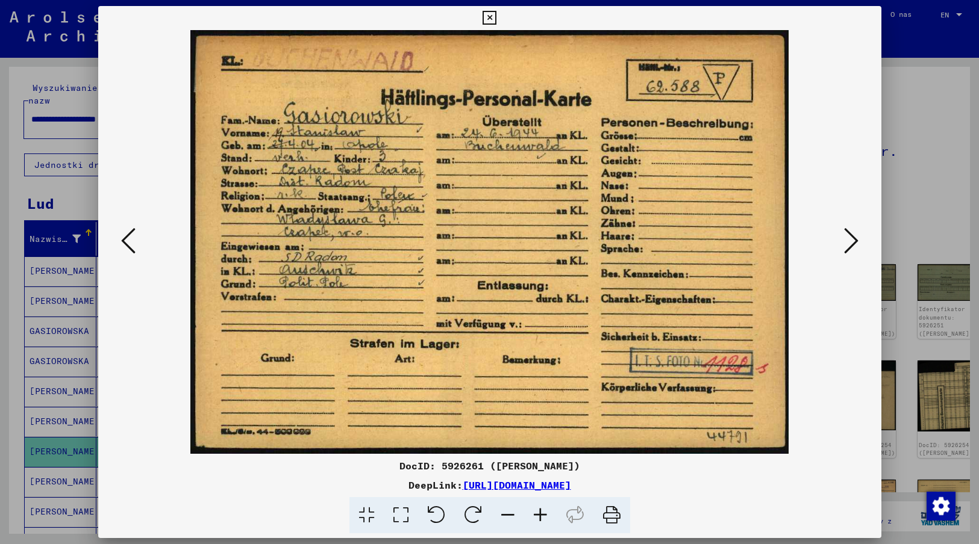
click at [811, 422] on img at bounding box center [489, 242] width 701 height 424
click at [850, 240] on icon at bounding box center [851, 240] width 14 height 29
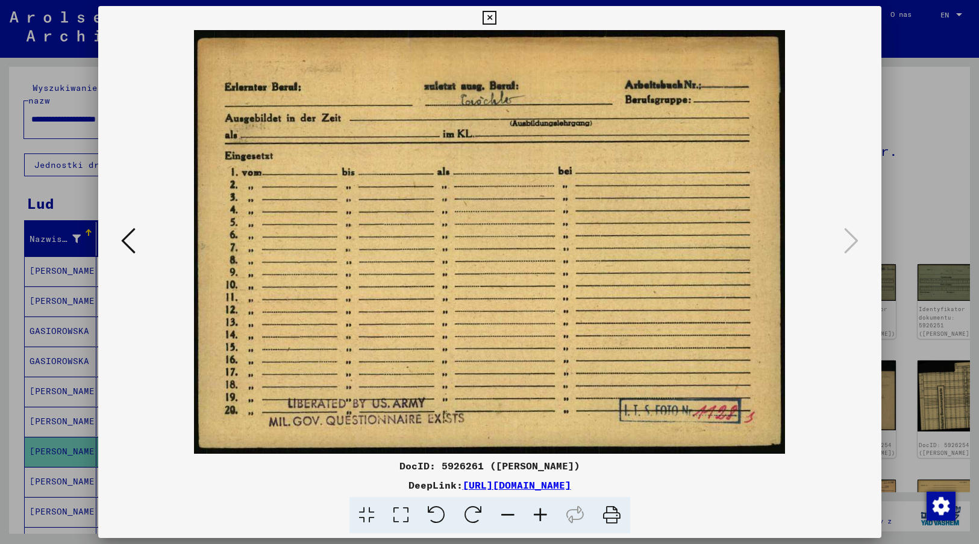
click at [490, 20] on icon at bounding box center [489, 18] width 14 height 14
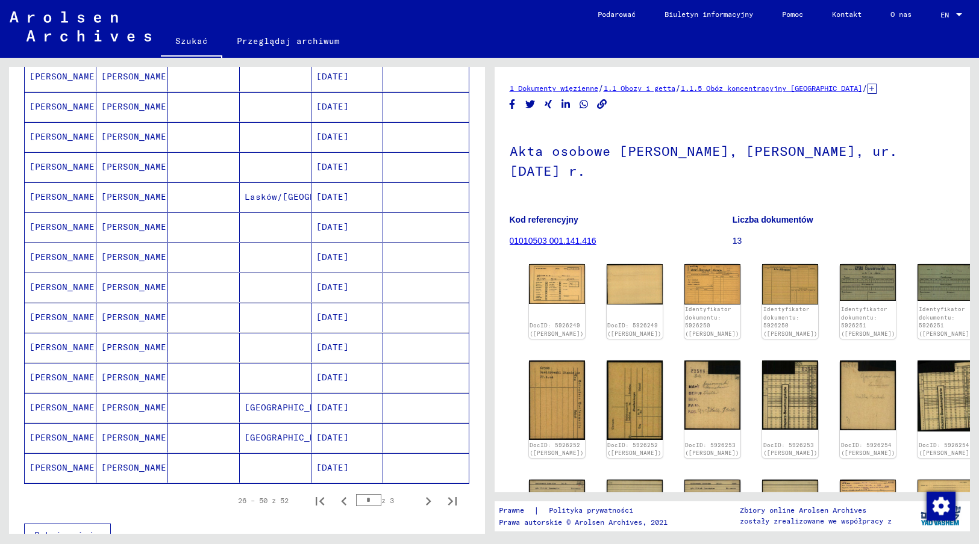
scroll to position [569, 0]
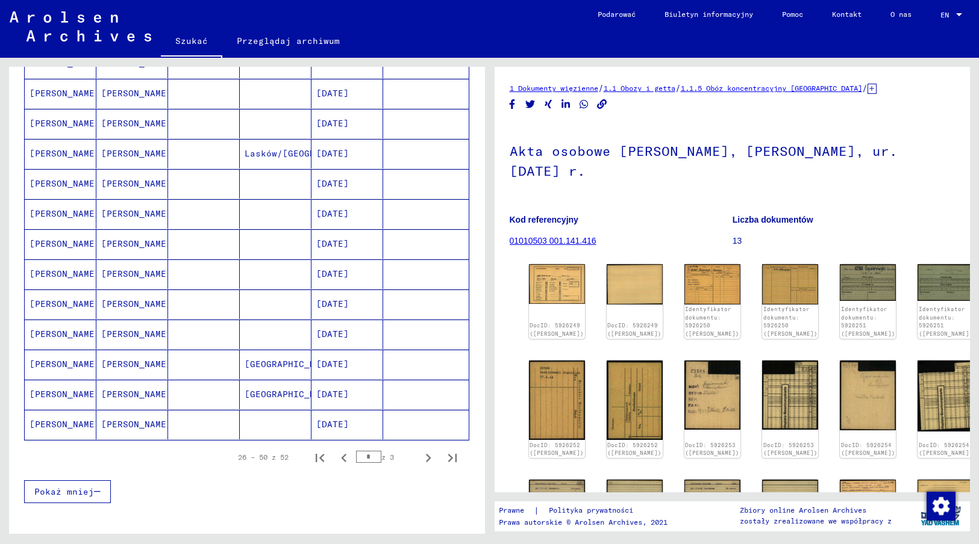
click at [331, 350] on mat-cell "[DATE]" at bounding box center [347, 365] width 72 height 30
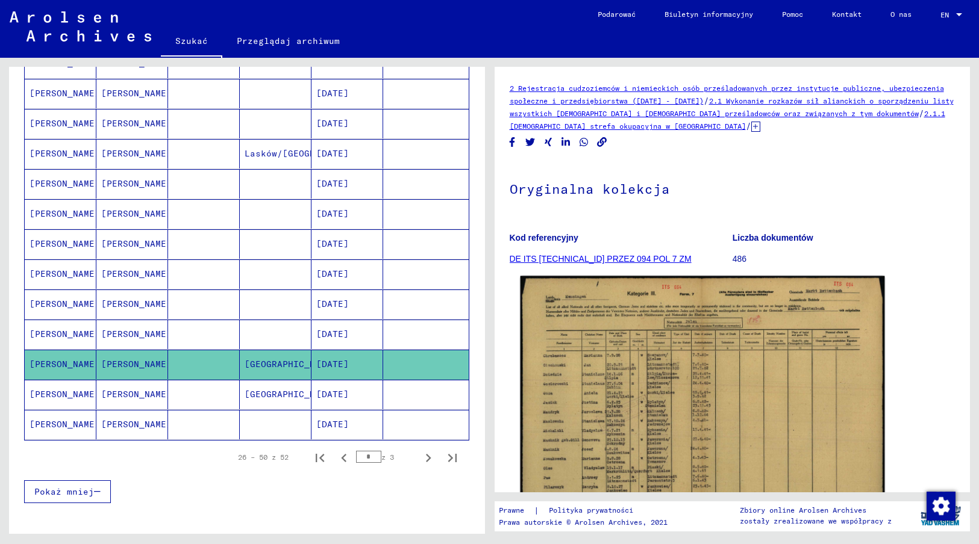
click at [617, 393] on img at bounding box center [702, 405] width 364 height 258
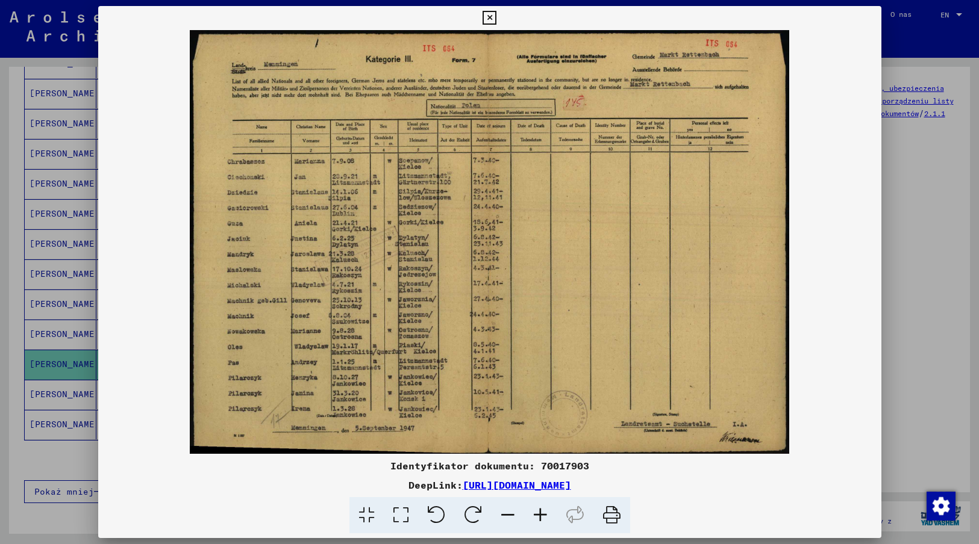
click at [488, 19] on icon at bounding box center [489, 18] width 14 height 14
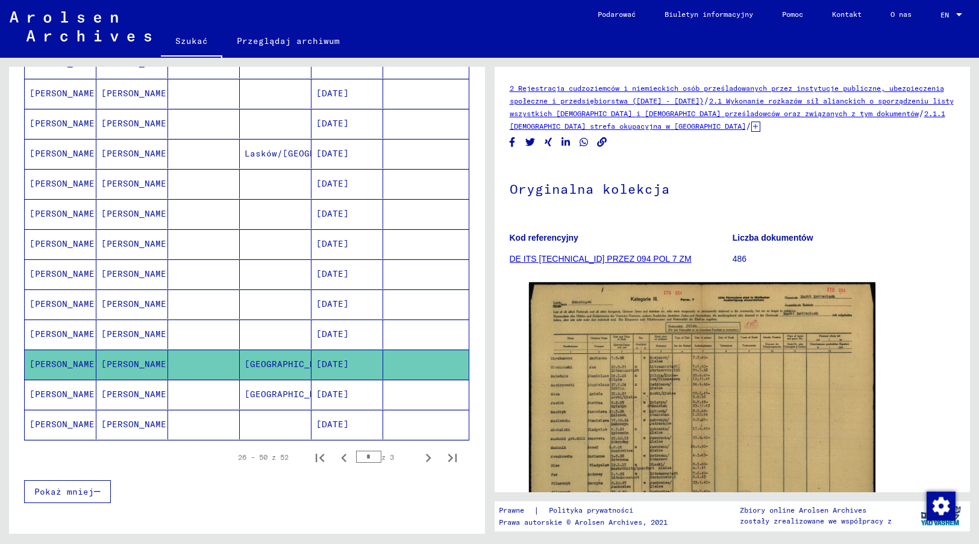
click at [336, 382] on mat-cell "[DATE]" at bounding box center [347, 395] width 72 height 30
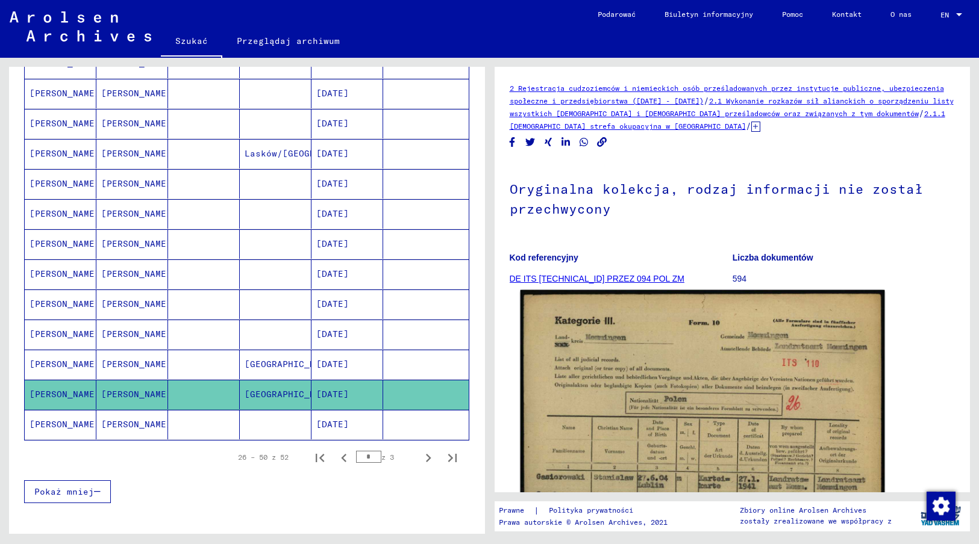
click at [636, 457] on img at bounding box center [702, 542] width 364 height 504
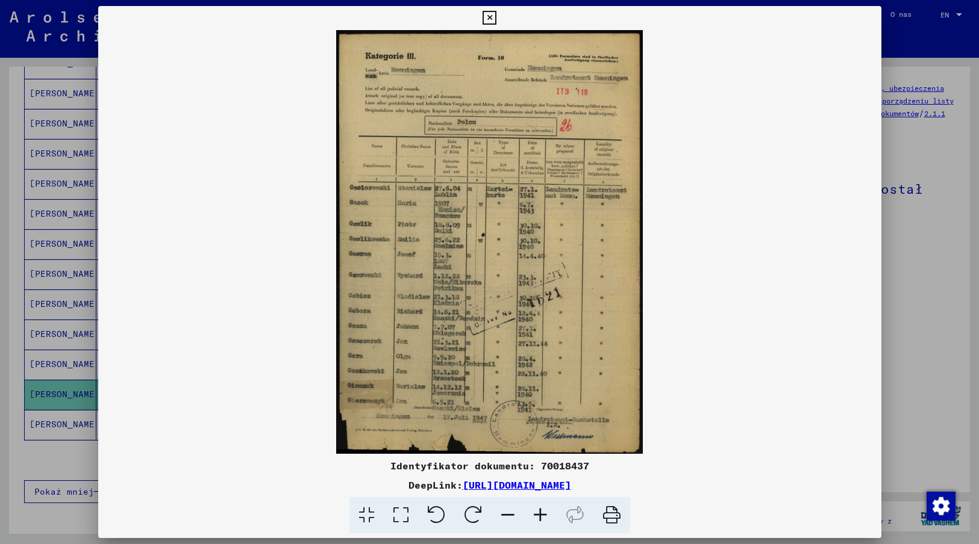
click at [488, 16] on icon at bounding box center [489, 18] width 14 height 14
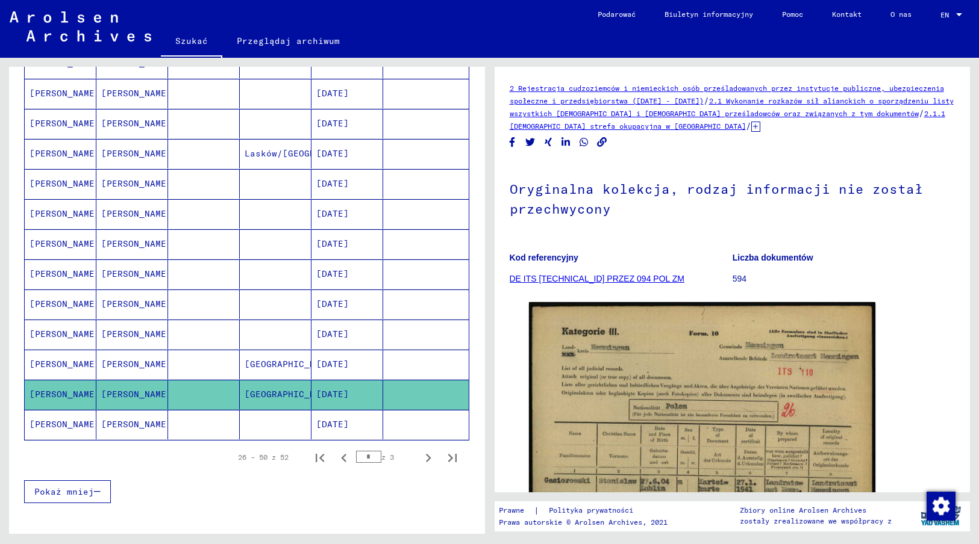
click at [321, 410] on mat-cell "[DATE]" at bounding box center [347, 425] width 72 height 30
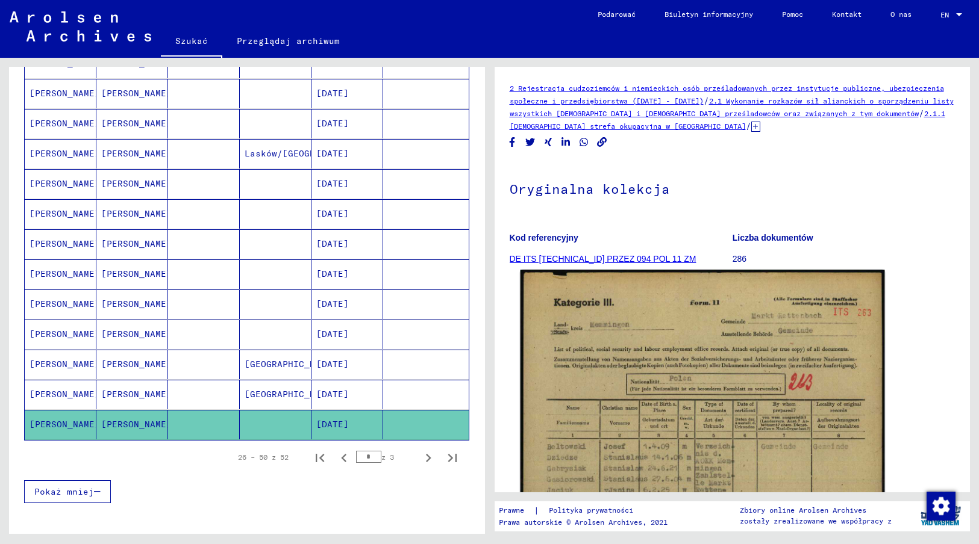
click at [658, 466] on img at bounding box center [702, 526] width 364 height 513
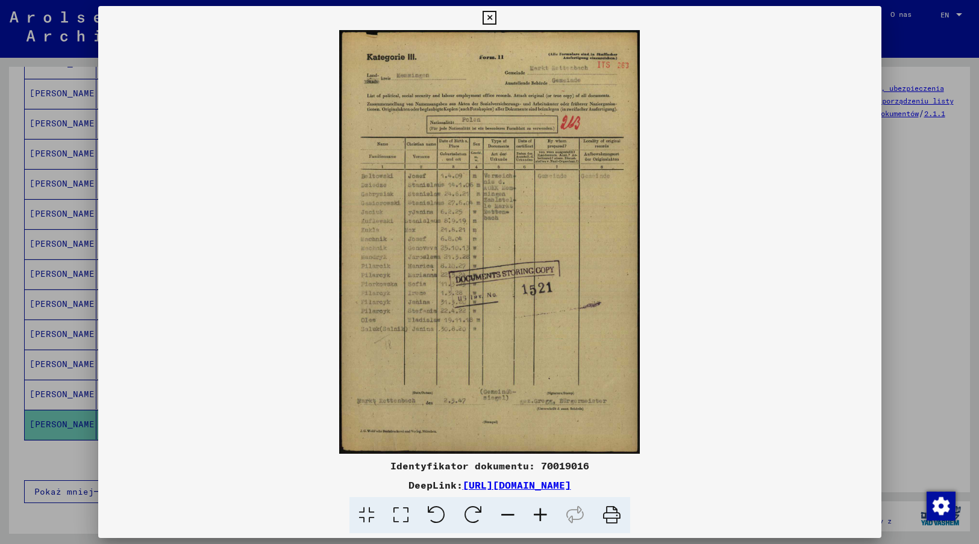
click at [488, 16] on icon at bounding box center [489, 18] width 14 height 14
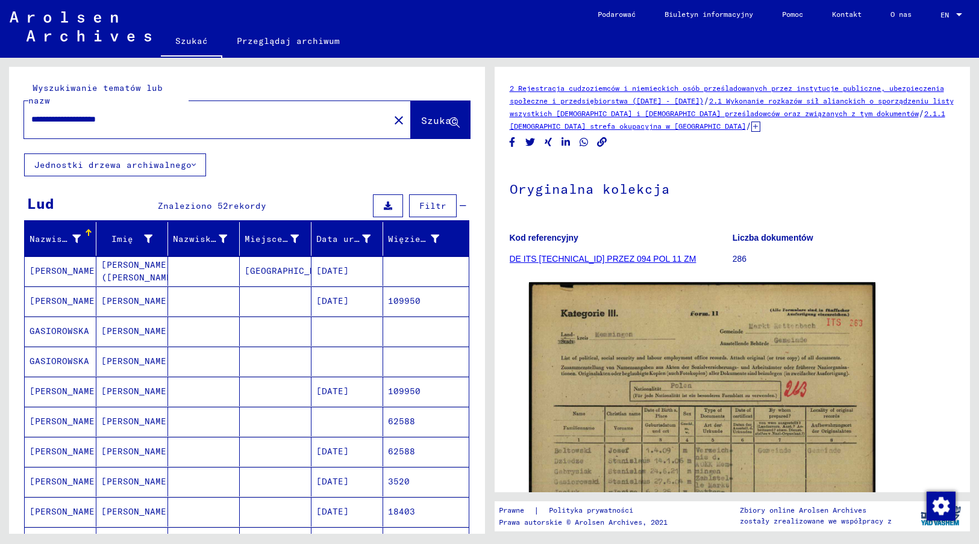
drag, startPoint x: 184, startPoint y: 111, endPoint x: 2, endPoint y: 98, distance: 183.0
click at [2, 98] on div "**********" at bounding box center [244, 296] width 489 height 476
click at [421, 114] on span "Szukać" at bounding box center [439, 120] width 36 height 12
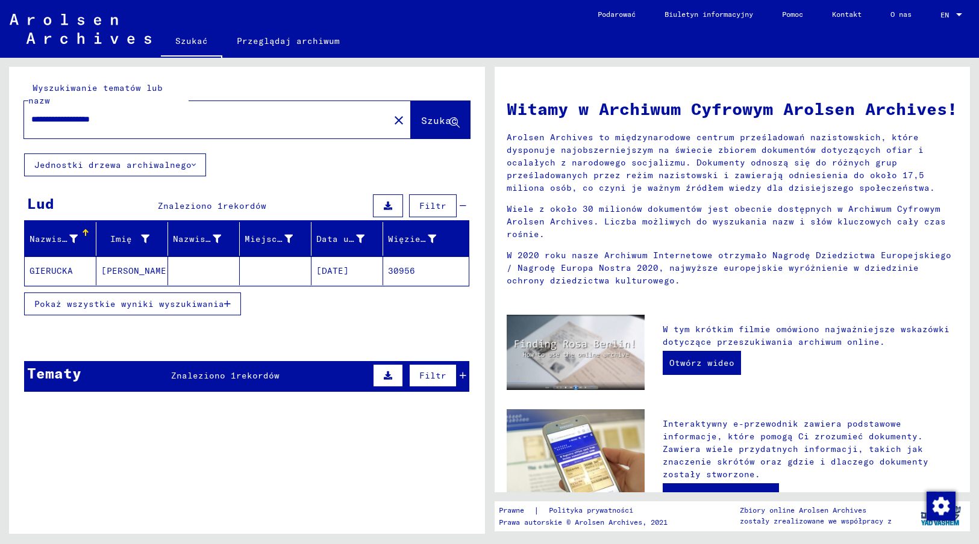
click at [370, 258] on mat-cell "[DATE]" at bounding box center [347, 271] width 72 height 29
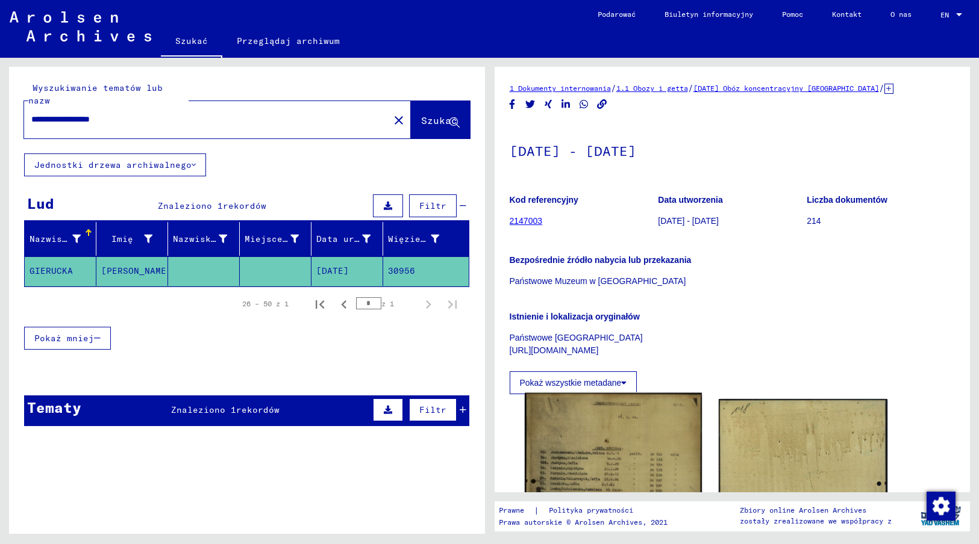
click at [587, 459] on img at bounding box center [613, 518] width 177 height 250
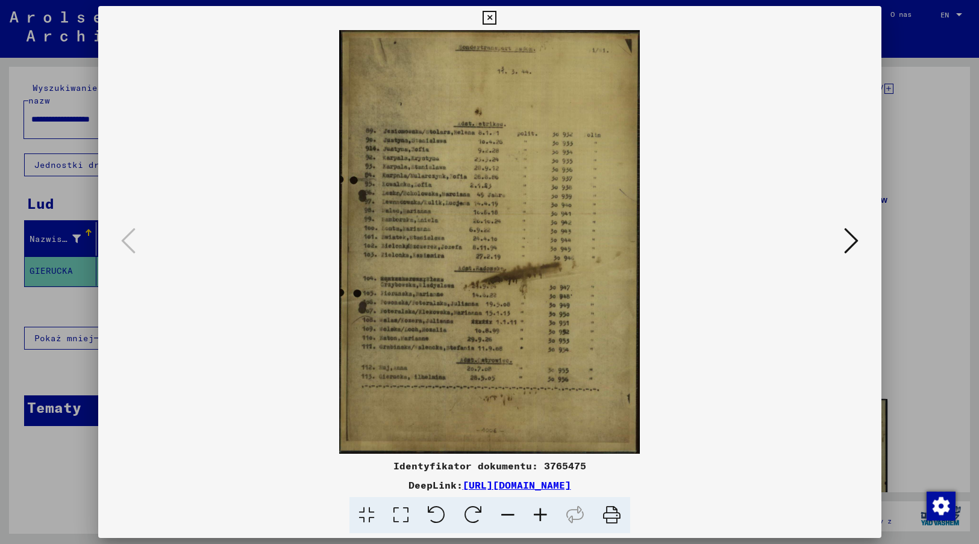
drag, startPoint x: 740, startPoint y: 411, endPoint x: 749, endPoint y: 388, distance: 24.6
click at [740, 411] on img at bounding box center [489, 242] width 701 height 424
click at [849, 240] on icon at bounding box center [851, 240] width 14 height 29
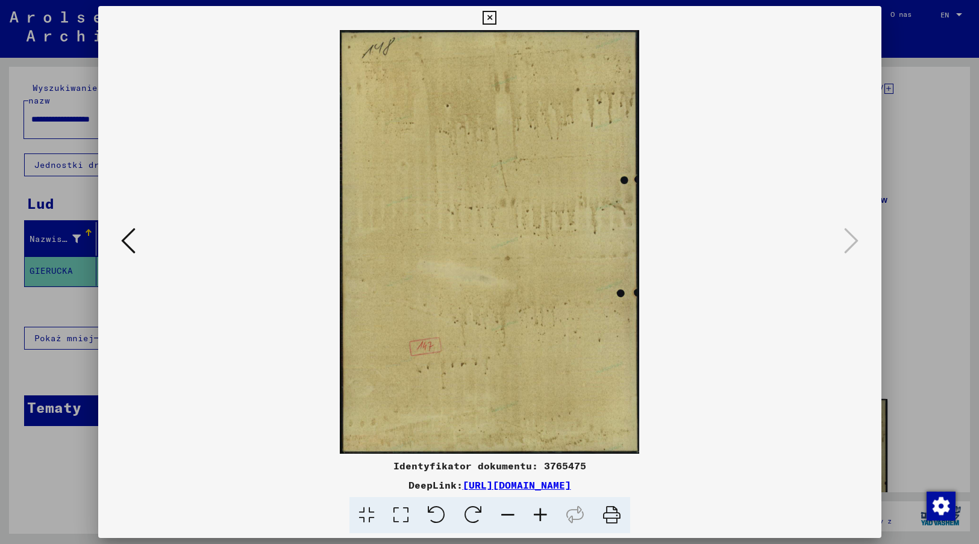
click at [488, 18] on icon at bounding box center [489, 18] width 14 height 14
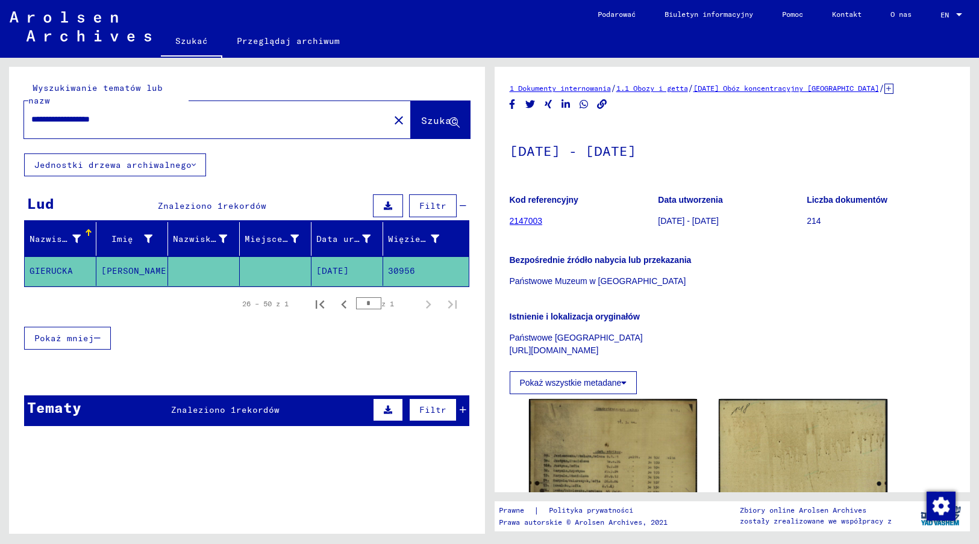
click at [406, 257] on mat-cell "30956" at bounding box center [426, 272] width 86 height 30
click at [208, 343] on div "Pokaż mniej" at bounding box center [246, 338] width 445 height 35
drag, startPoint x: 144, startPoint y: 107, endPoint x: 17, endPoint y: 99, distance: 126.8
click at [17, 99] on div "**********" at bounding box center [247, 110] width 476 height 87
click at [447, 114] on span "Szukać" at bounding box center [439, 120] width 36 height 12
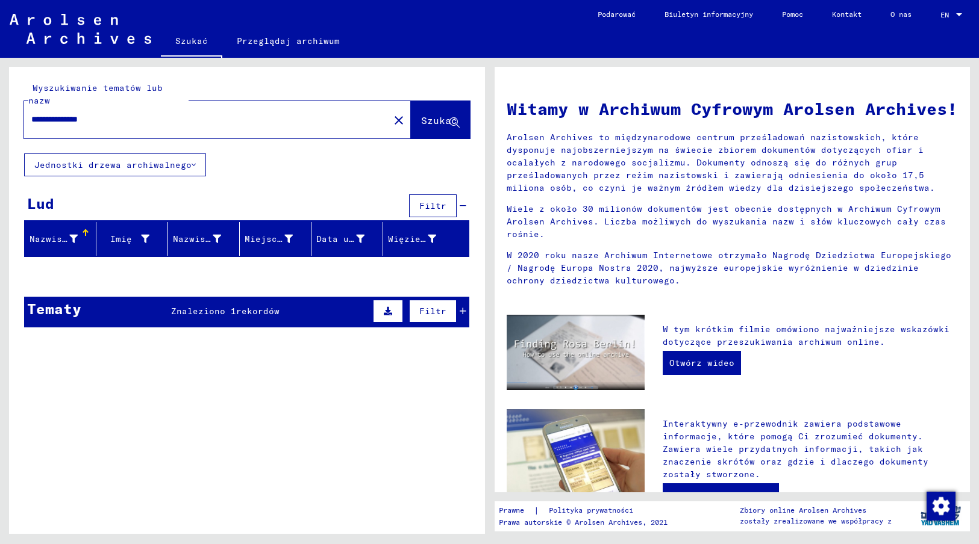
drag, startPoint x: 84, startPoint y: 106, endPoint x: 11, endPoint y: 100, distance: 73.1
click at [11, 100] on div "**********" at bounding box center [247, 110] width 476 height 87
click at [456, 118] on icon at bounding box center [454, 123] width 10 height 10
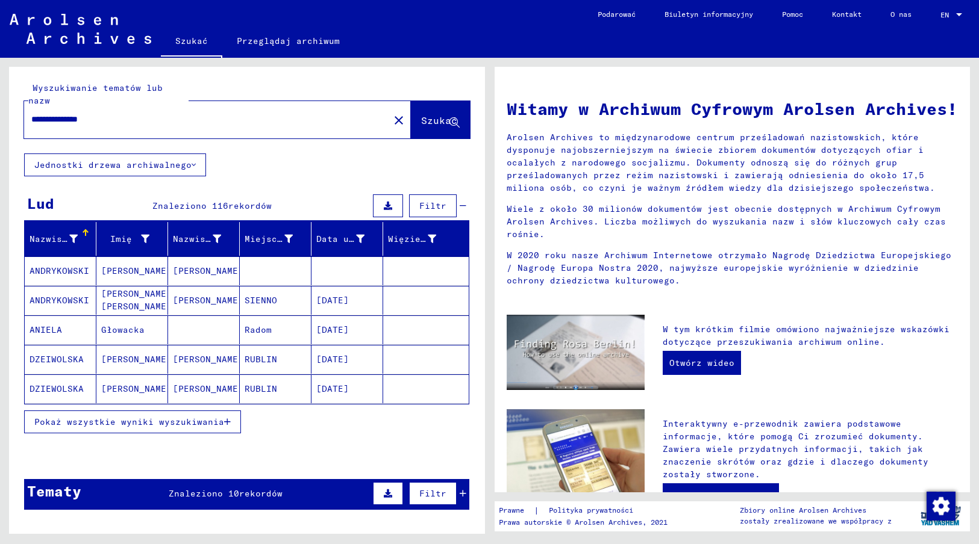
click at [140, 417] on span "Pokaż wszystkie wyniki wyszukiwania" at bounding box center [129, 422] width 190 height 11
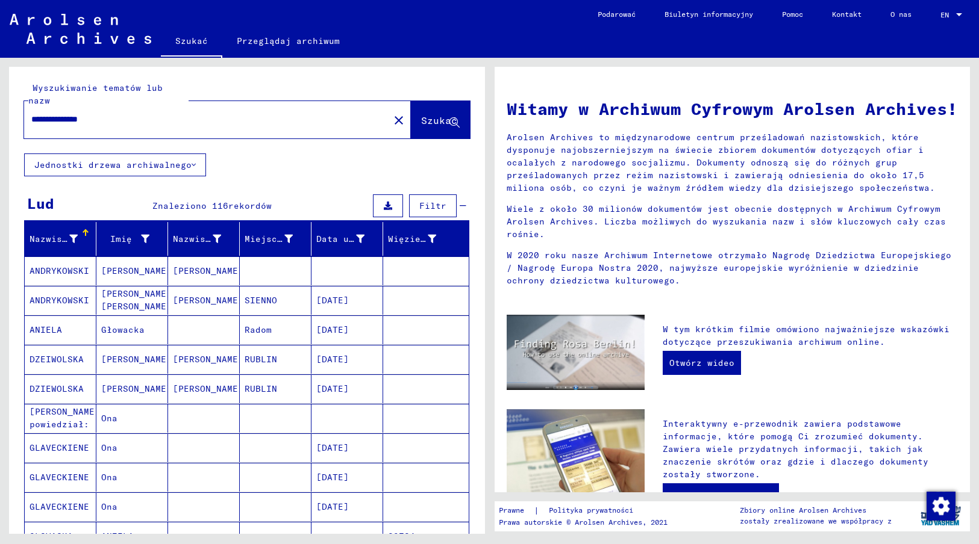
scroll to position [60, 0]
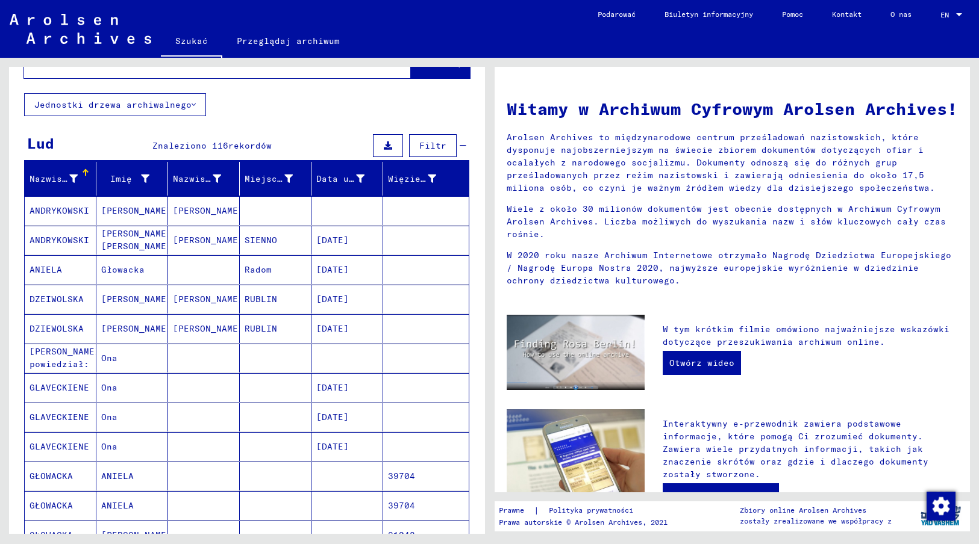
click at [398, 465] on mat-cell "39704" at bounding box center [426, 476] width 86 height 29
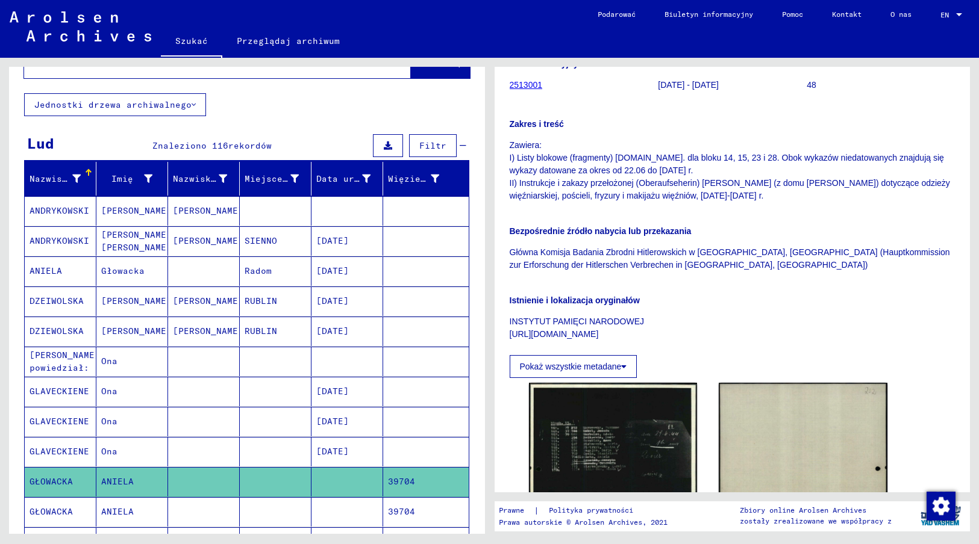
scroll to position [60, 0]
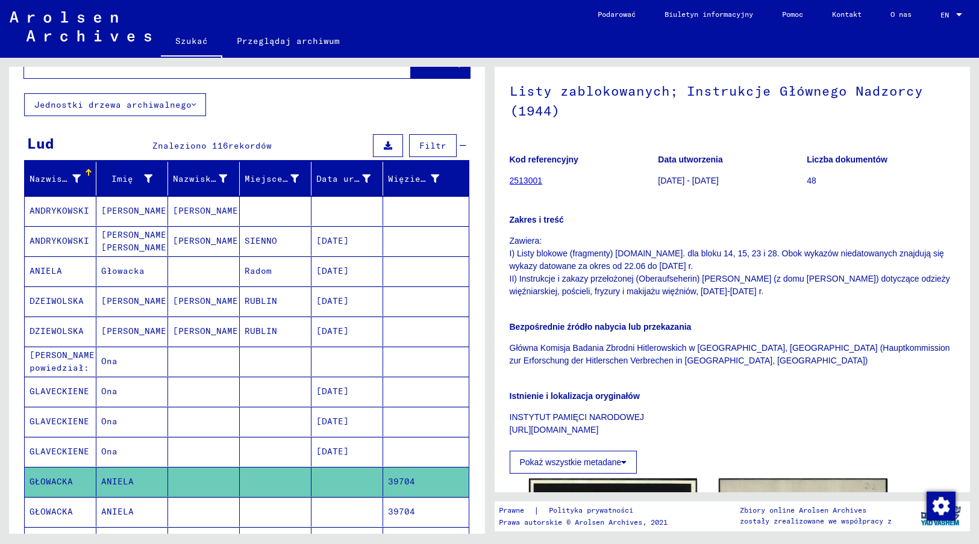
drag, startPoint x: 510, startPoint y: 242, endPoint x: 736, endPoint y: 292, distance: 231.3
click at [736, 292] on p "Zawiera: I) Listy blokowe (fragmenty) [DOMAIN_NAME]. dla bloku 14, 15, 23 i 28.…" at bounding box center [733, 266] width 446 height 63
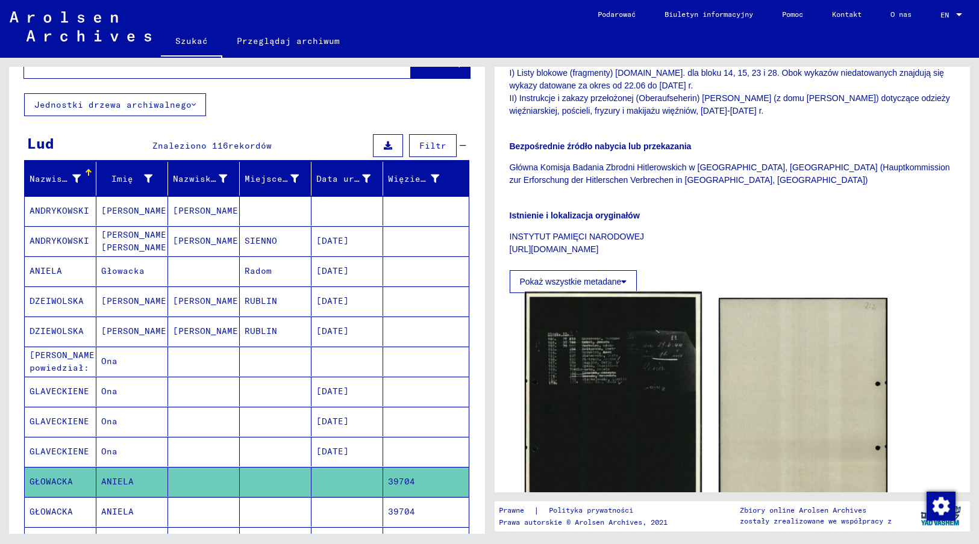
click at [593, 402] on img at bounding box center [613, 417] width 177 height 251
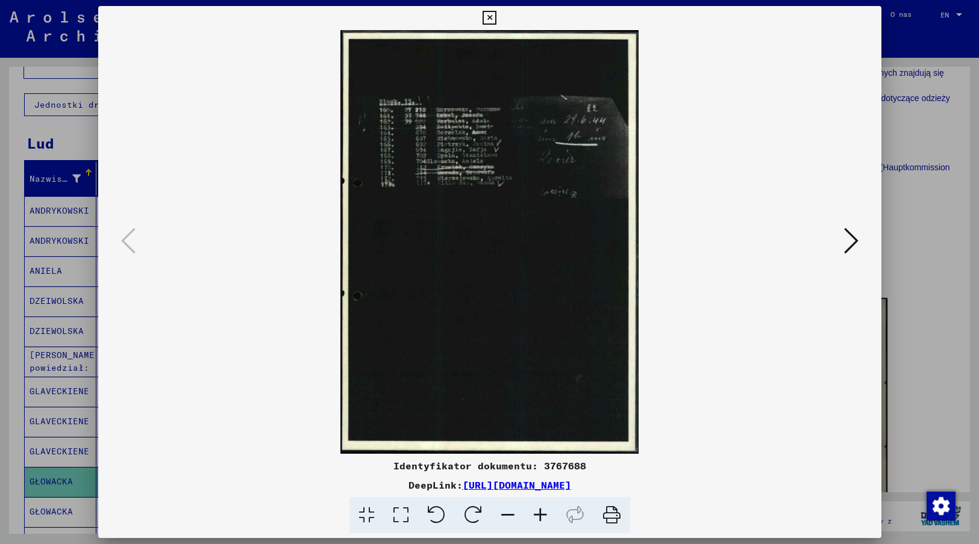
click at [488, 18] on icon at bounding box center [489, 18] width 14 height 14
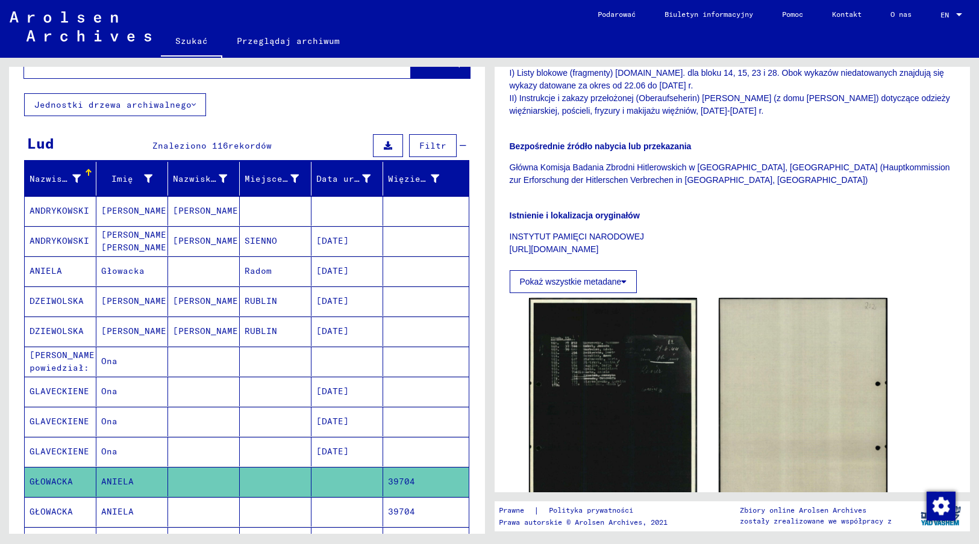
click at [369, 497] on mat-cell at bounding box center [347, 512] width 72 height 30
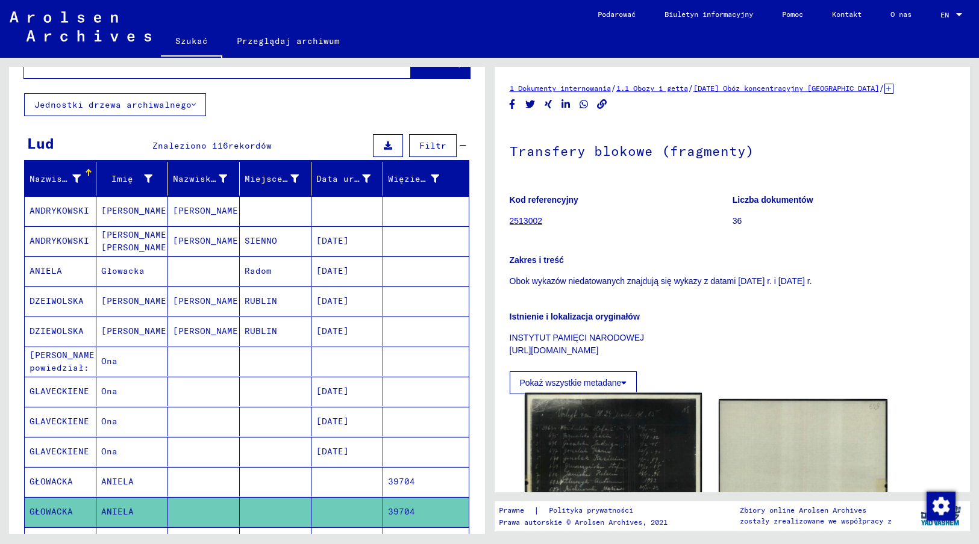
click at [587, 477] on img at bounding box center [613, 518] width 177 height 250
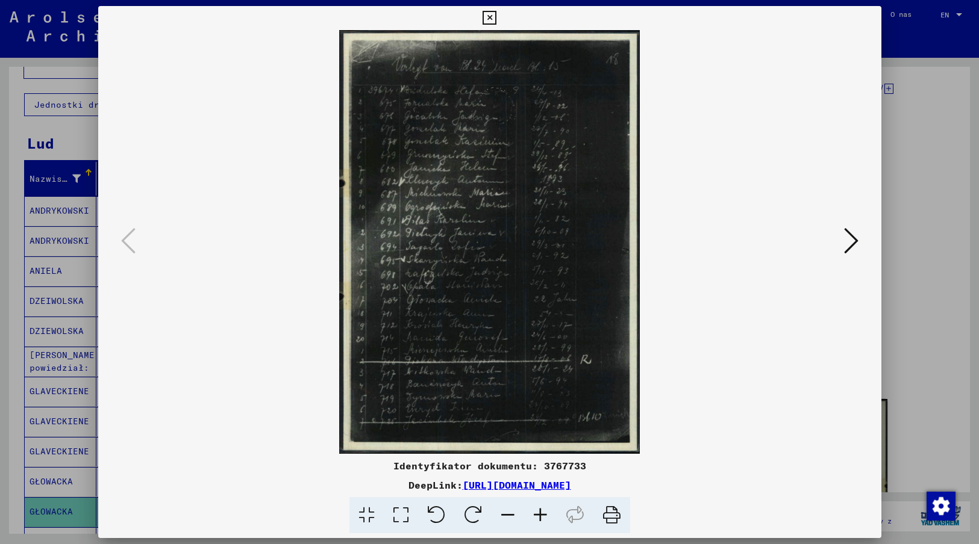
click at [490, 17] on icon at bounding box center [489, 18] width 14 height 14
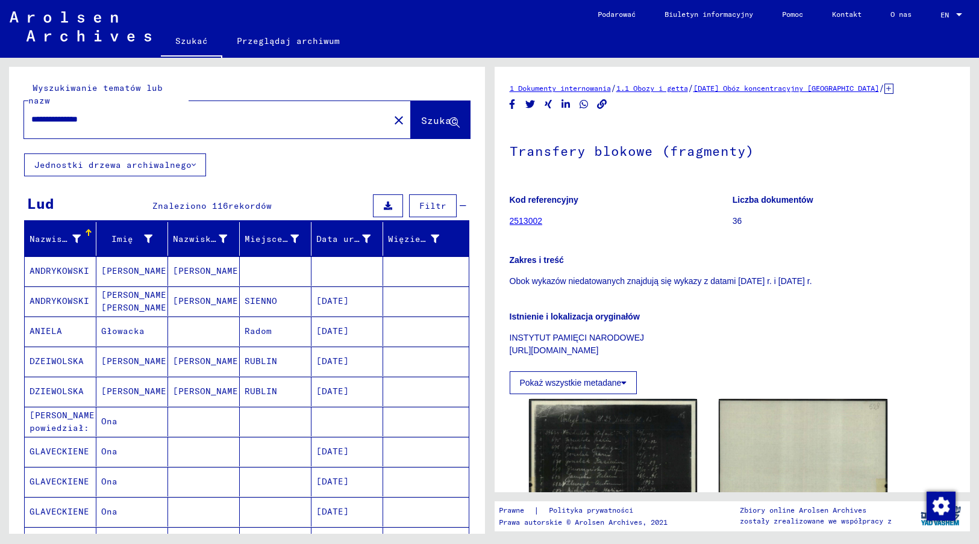
click at [124, 113] on input "**********" at bounding box center [206, 119] width 351 height 13
type input "**********"
click at [421, 114] on span "Szukać" at bounding box center [439, 120] width 36 height 12
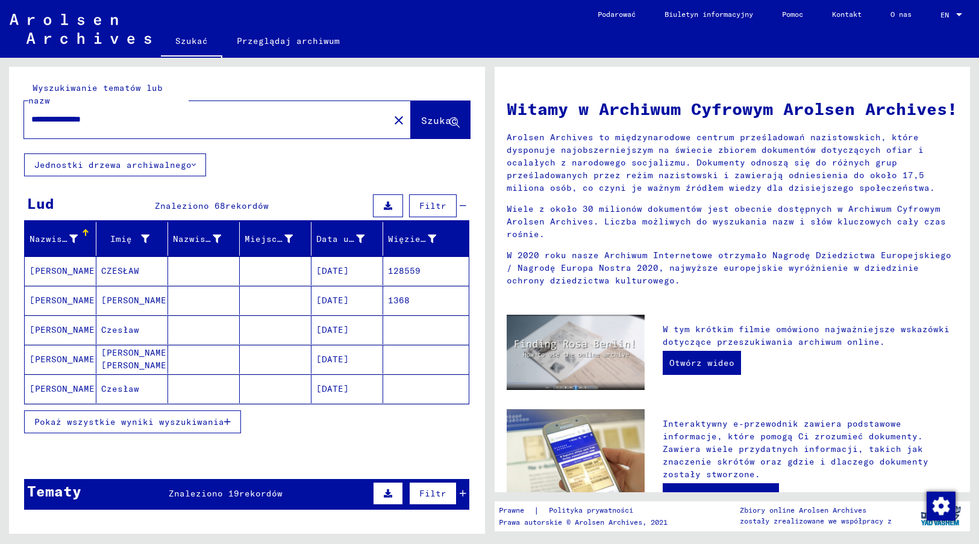
click at [320, 257] on mat-cell "[DATE]" at bounding box center [347, 271] width 72 height 29
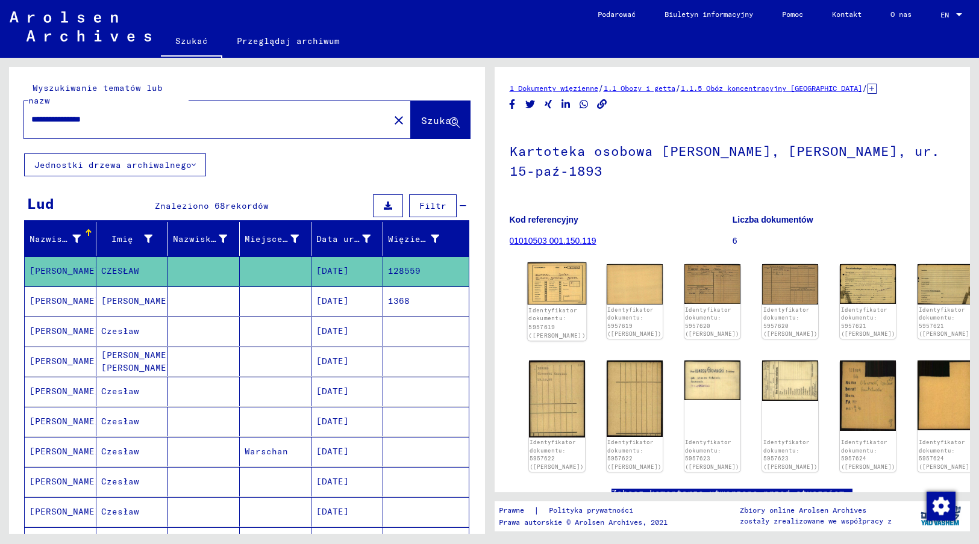
click at [555, 282] on img at bounding box center [556, 284] width 59 height 42
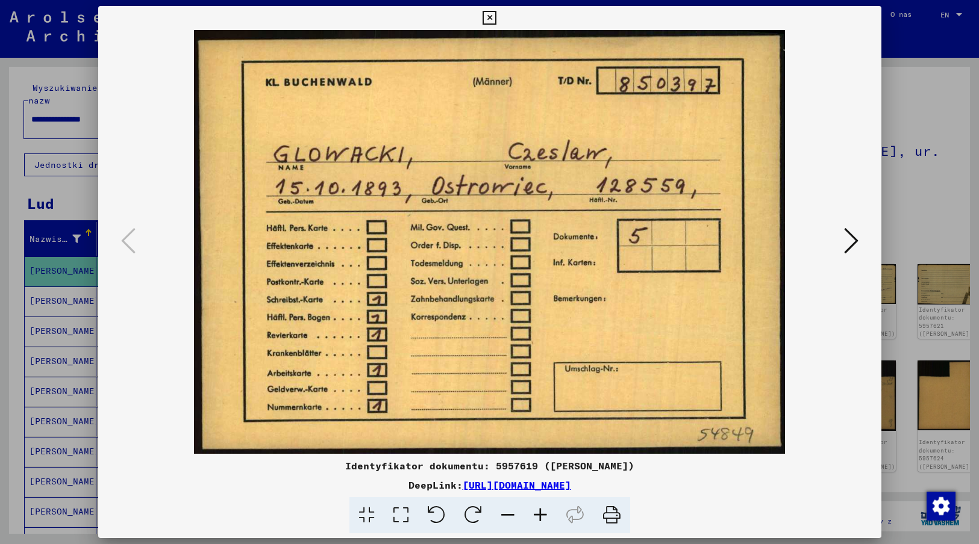
click at [815, 437] on img at bounding box center [489, 242] width 701 height 424
click at [852, 243] on icon at bounding box center [851, 240] width 14 height 29
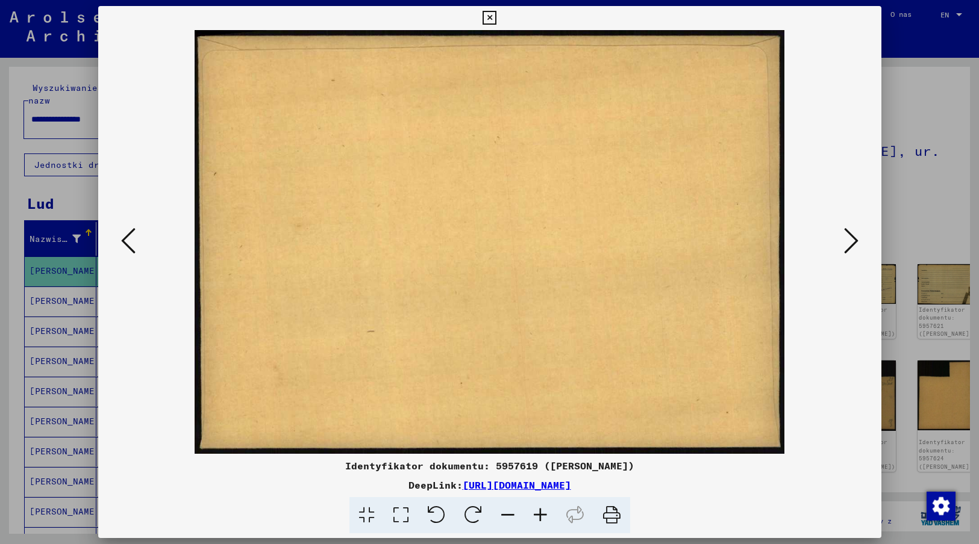
click at [852, 242] on icon at bounding box center [851, 240] width 14 height 29
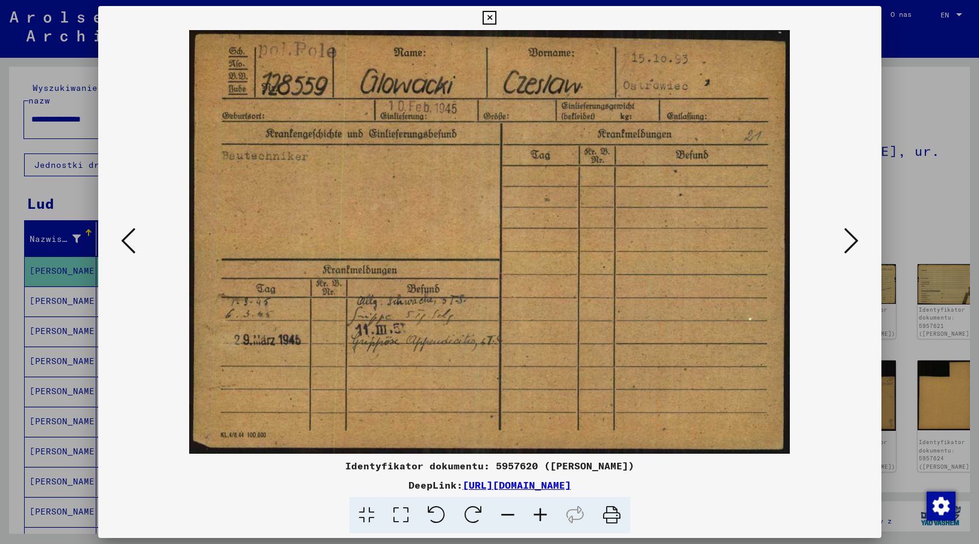
click at [809, 407] on img at bounding box center [489, 242] width 701 height 424
click at [852, 234] on icon at bounding box center [851, 240] width 14 height 29
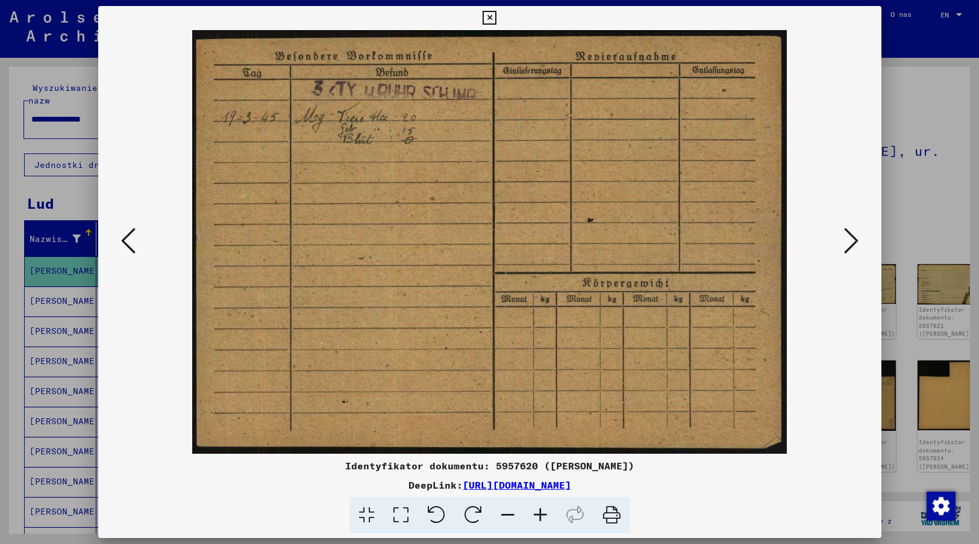
click at [734, 486] on div "DeepLink: [URL][DOMAIN_NAME]" at bounding box center [489, 485] width 783 height 14
click at [850, 243] on icon at bounding box center [851, 240] width 14 height 29
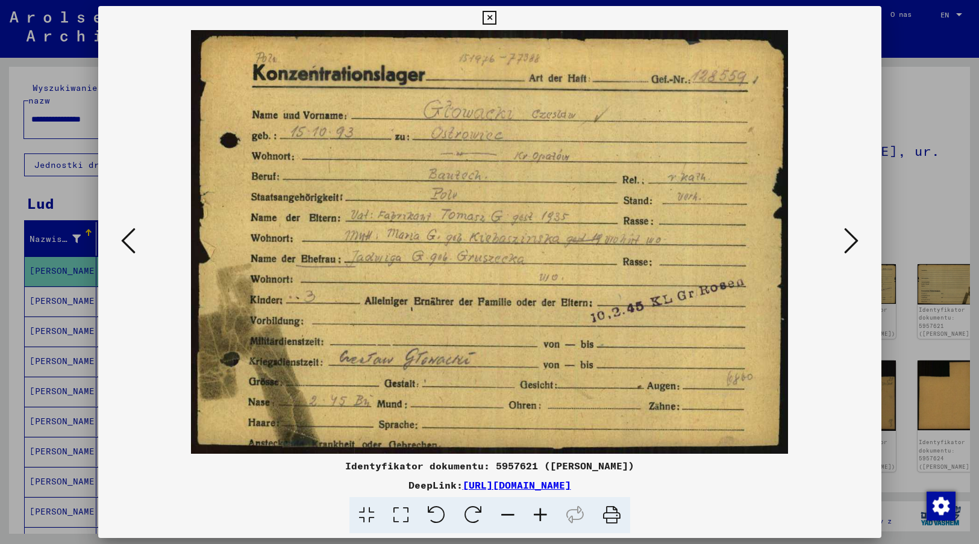
click at [737, 469] on div "Identyfikator dokumentu: 5957621 ([PERSON_NAME])" at bounding box center [489, 466] width 783 height 14
click at [850, 241] on icon at bounding box center [851, 240] width 14 height 29
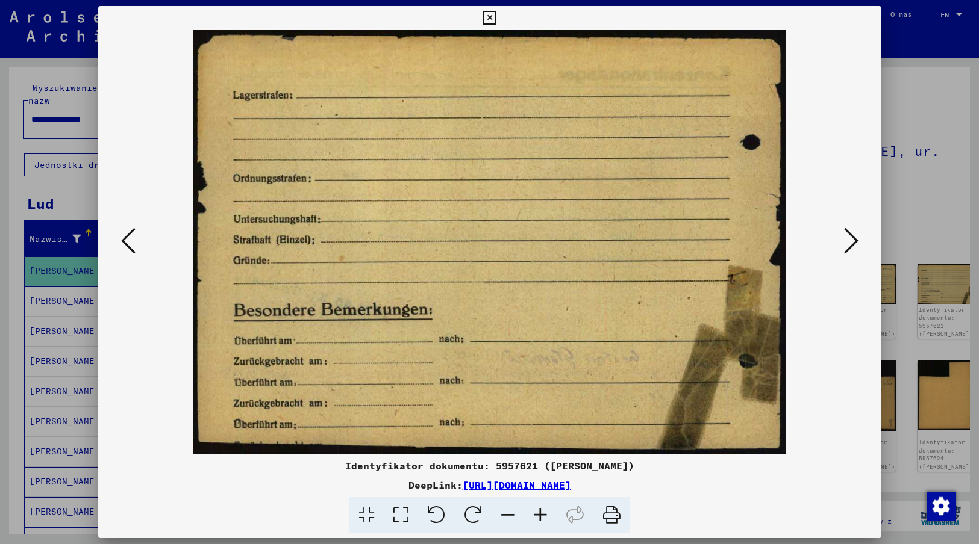
click at [850, 241] on icon at bounding box center [851, 240] width 14 height 29
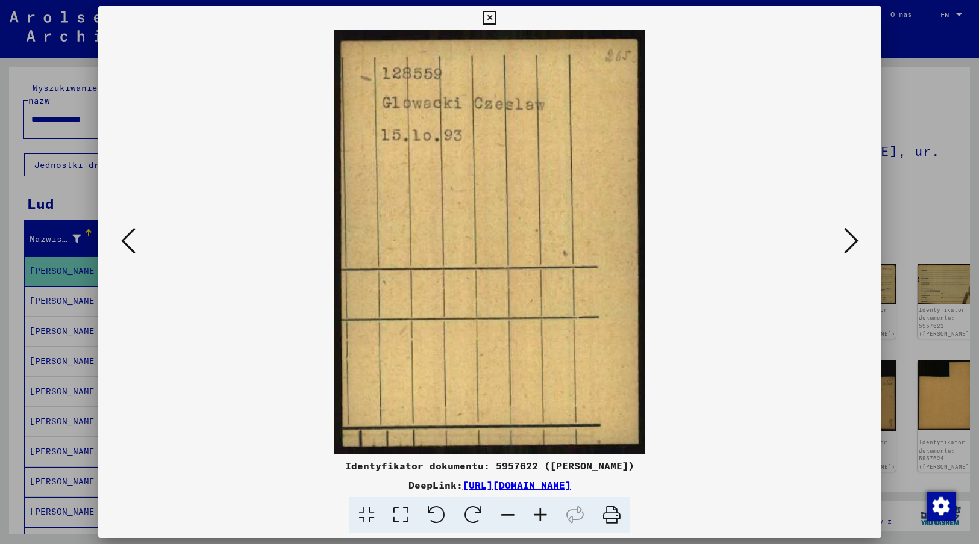
click at [678, 411] on img at bounding box center [489, 242] width 701 height 424
click at [848, 238] on icon at bounding box center [851, 240] width 14 height 29
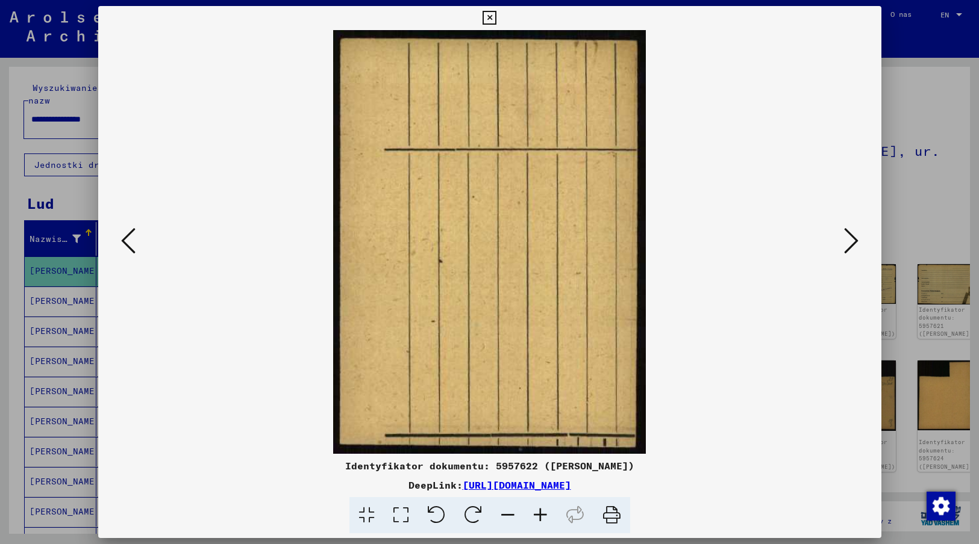
click at [848, 238] on icon at bounding box center [851, 240] width 14 height 29
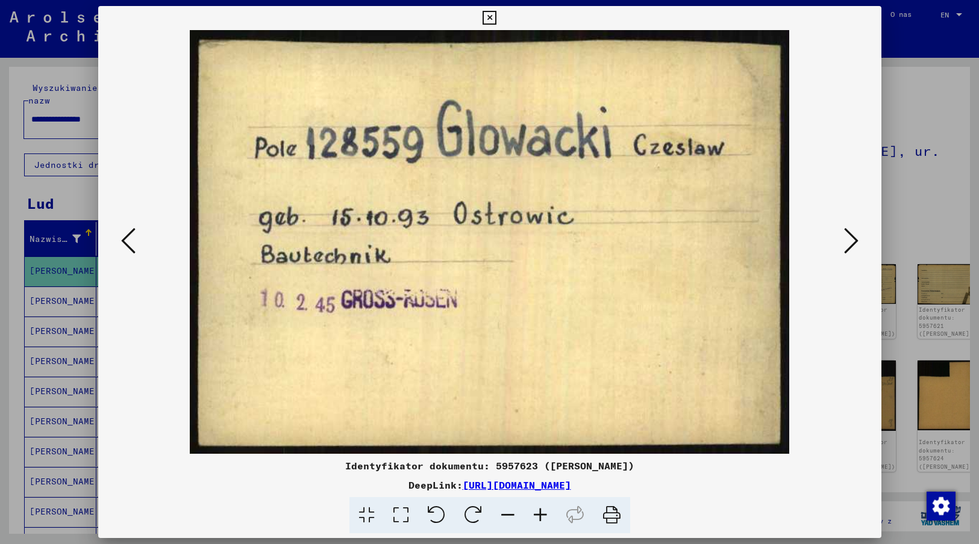
click at [748, 478] on div "DeepLink: [URL][DOMAIN_NAME]" at bounding box center [489, 485] width 783 height 14
click at [851, 243] on icon at bounding box center [851, 240] width 14 height 29
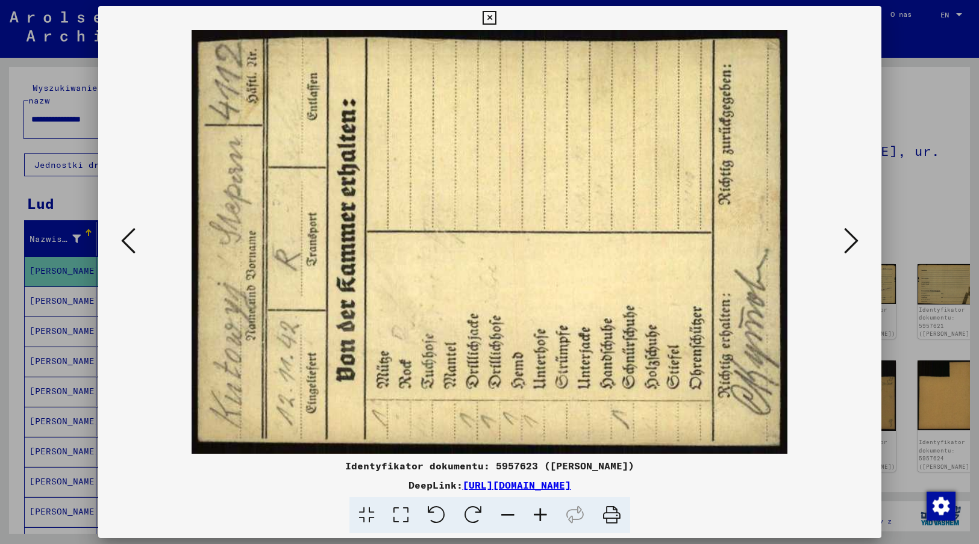
click at [818, 441] on img at bounding box center [489, 242] width 701 height 424
click at [853, 242] on icon at bounding box center [851, 240] width 14 height 29
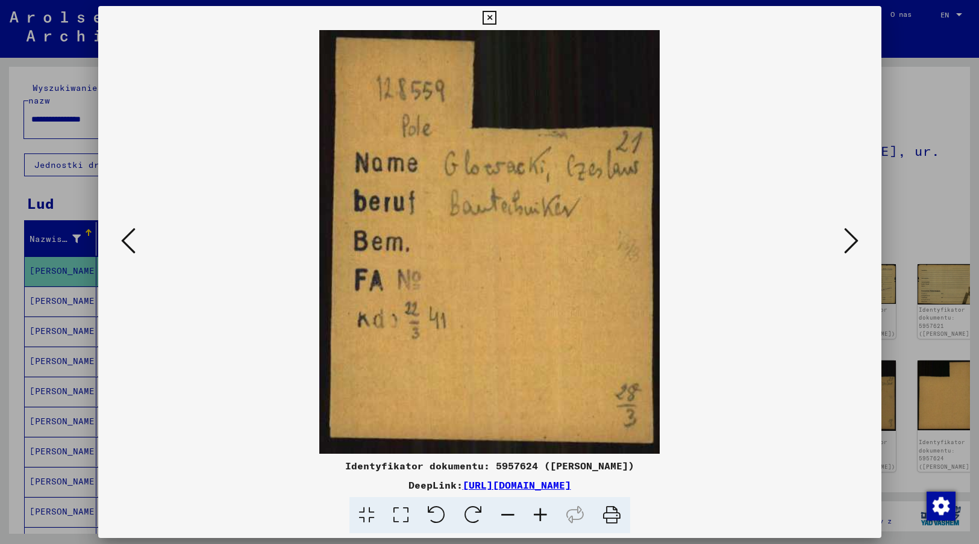
click at [719, 424] on img at bounding box center [489, 242] width 701 height 424
click at [851, 239] on icon at bounding box center [851, 240] width 14 height 29
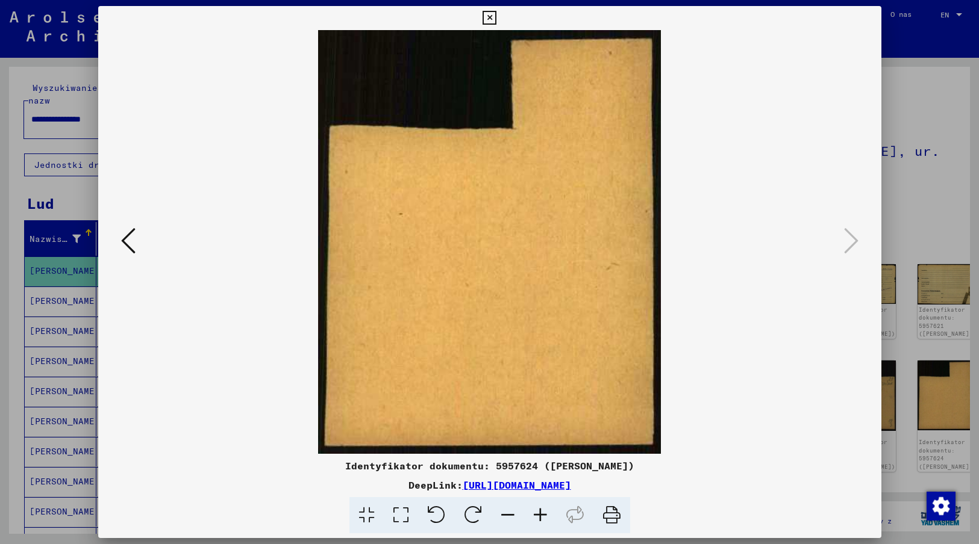
click at [488, 18] on icon at bounding box center [489, 18] width 14 height 14
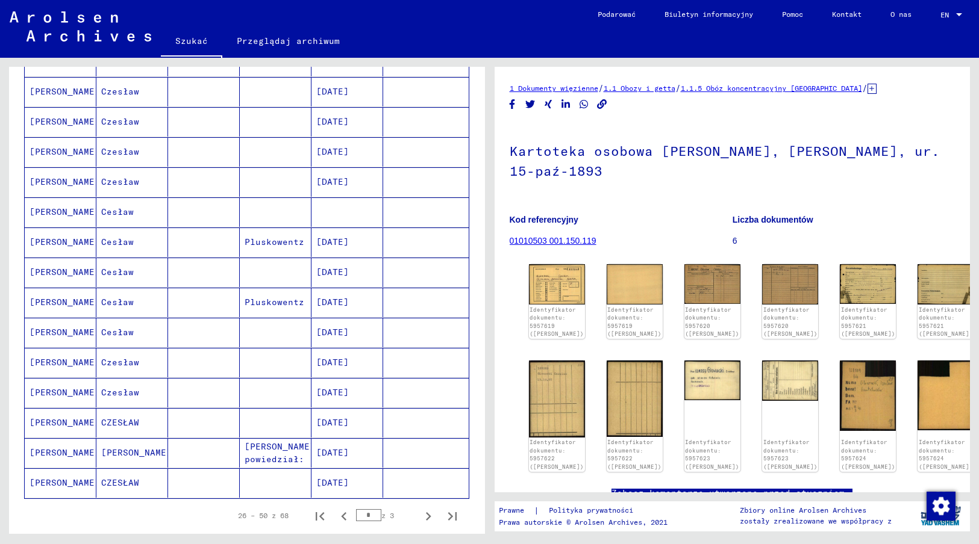
scroll to position [528, 0]
